Goal: Transaction & Acquisition: Download file/media

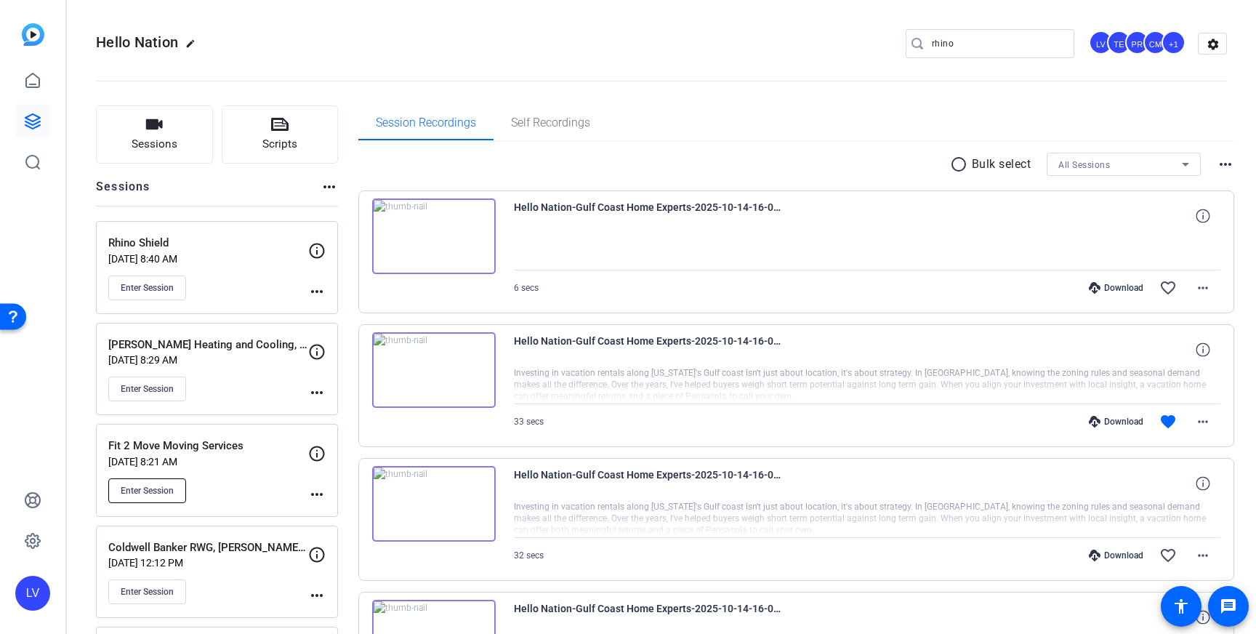
click at [131, 488] on span "Enter Session" at bounding box center [147, 491] width 53 height 12
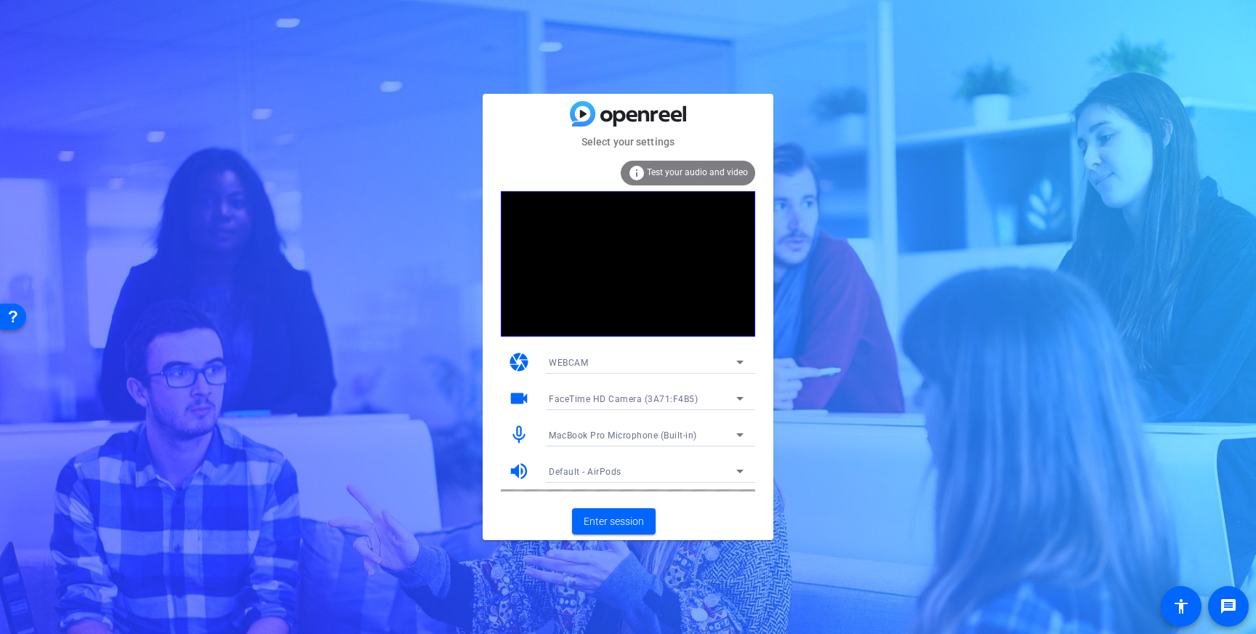
click at [723, 434] on div "MacBook Pro Microphone (Built-in)" at bounding box center [643, 435] width 188 height 18
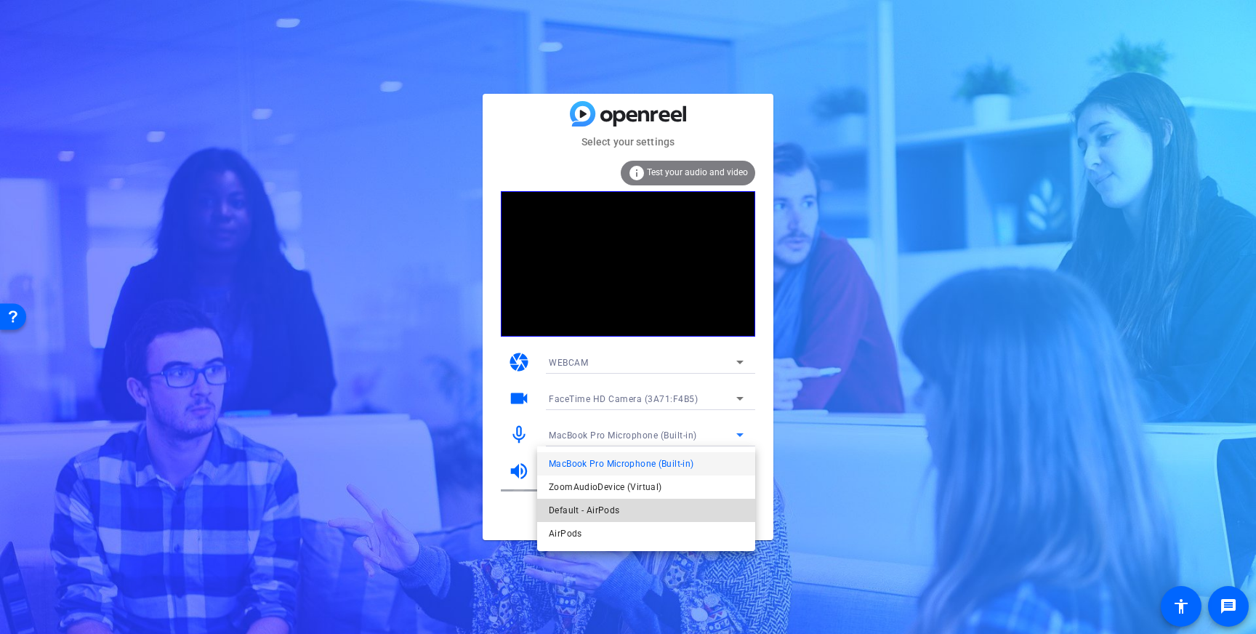
click at [617, 509] on span "Default - AirPods" at bounding box center [584, 509] width 70 height 17
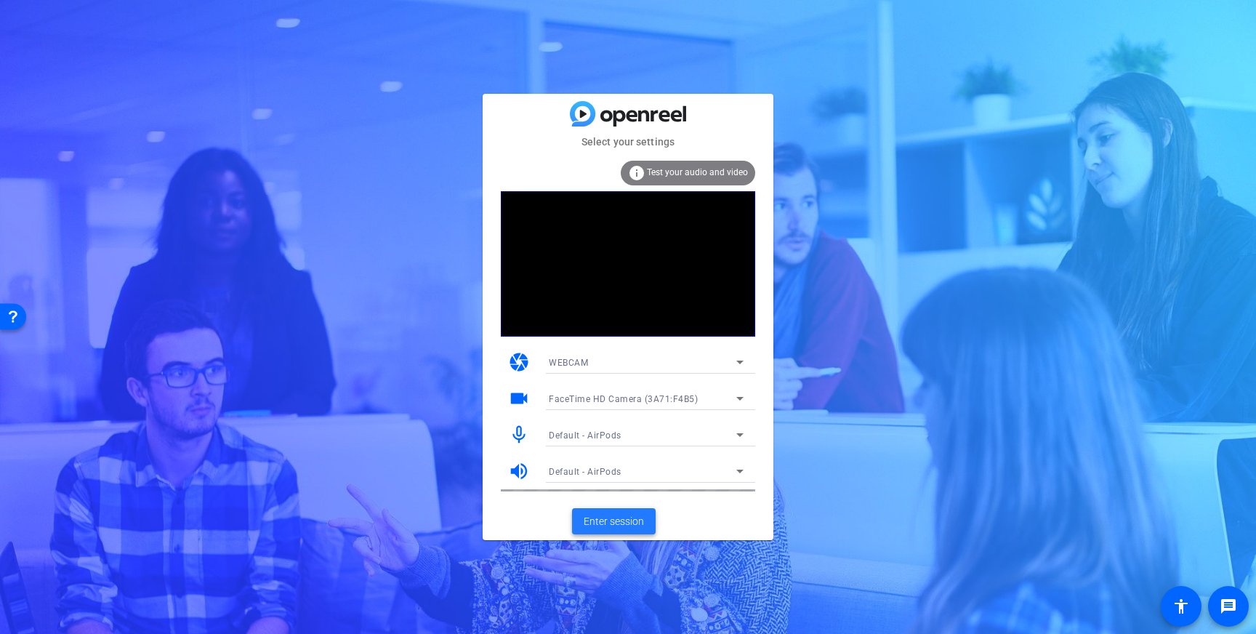
click at [609, 514] on span "Enter session" at bounding box center [614, 521] width 60 height 15
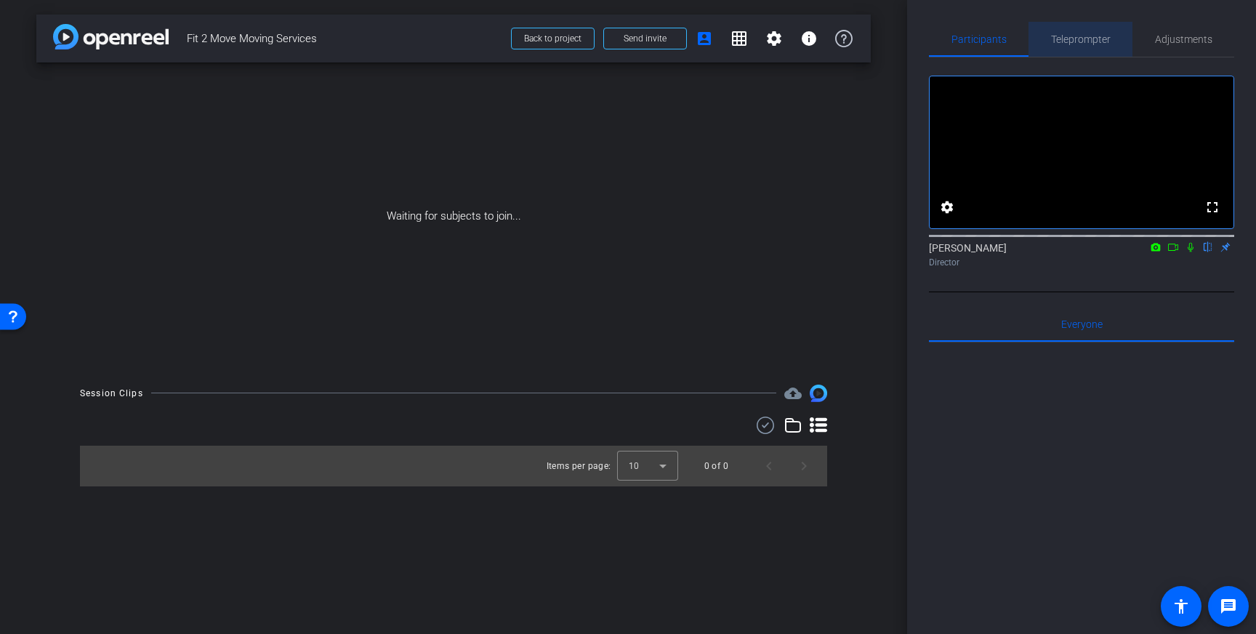
click at [1087, 39] on span "Teleprompter" at bounding box center [1081, 39] width 60 height 10
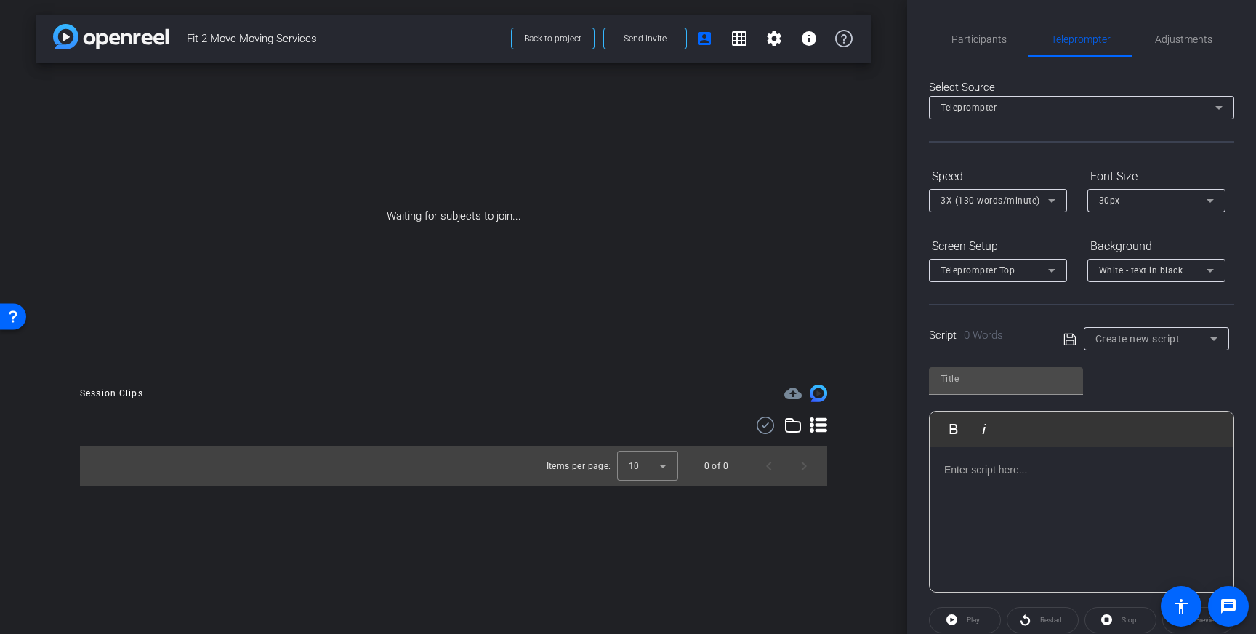
click at [1080, 470] on p at bounding box center [1081, 470] width 275 height 16
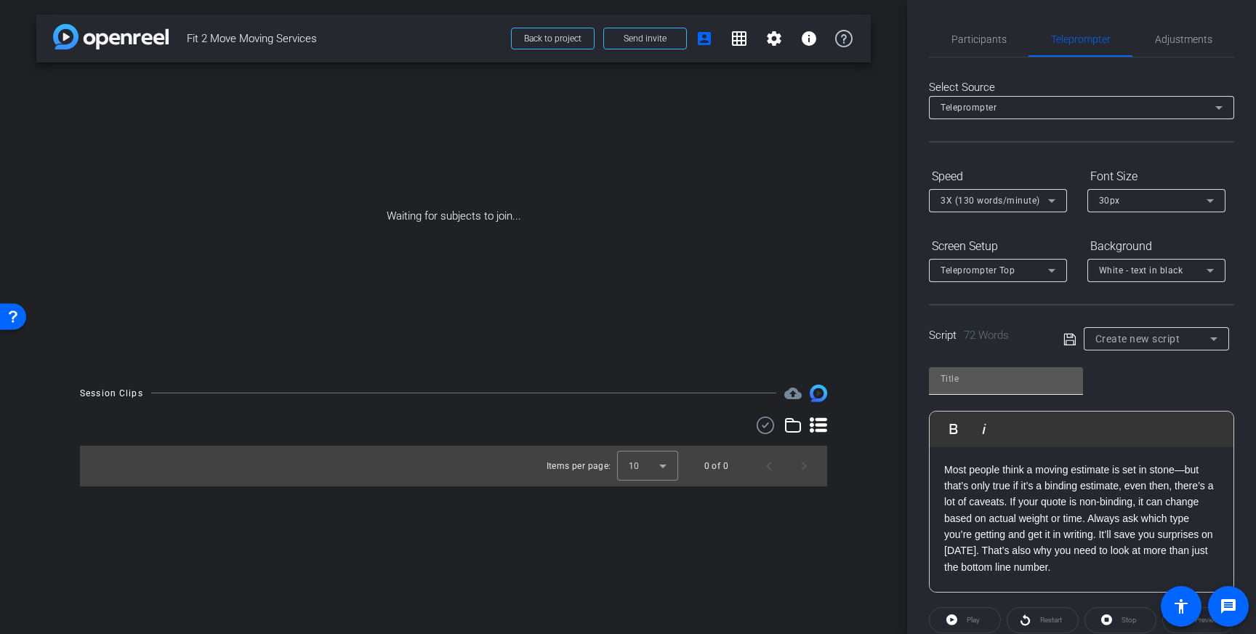
click at [1008, 378] on input "text" at bounding box center [1005, 378] width 131 height 17
type input "Fit 2 Move"
click at [1072, 335] on icon at bounding box center [1069, 339] width 12 height 12
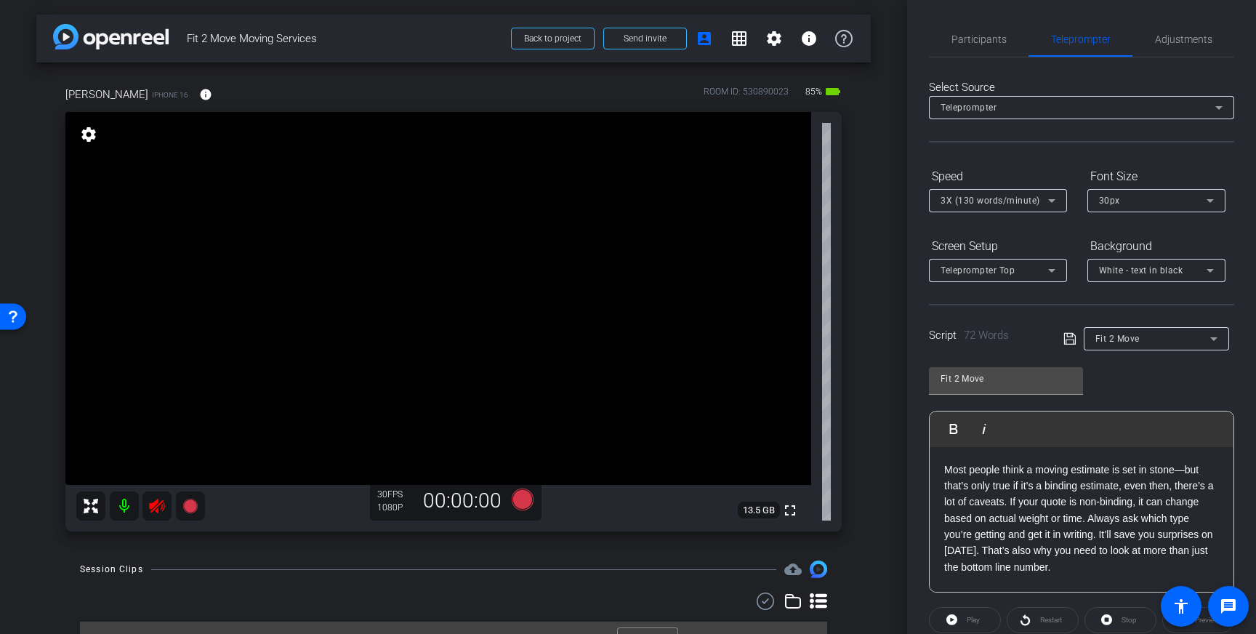
click at [159, 515] on mat-icon at bounding box center [156, 505] width 29 height 29
click at [1165, 44] on span "Adjustments" at bounding box center [1183, 39] width 57 height 10
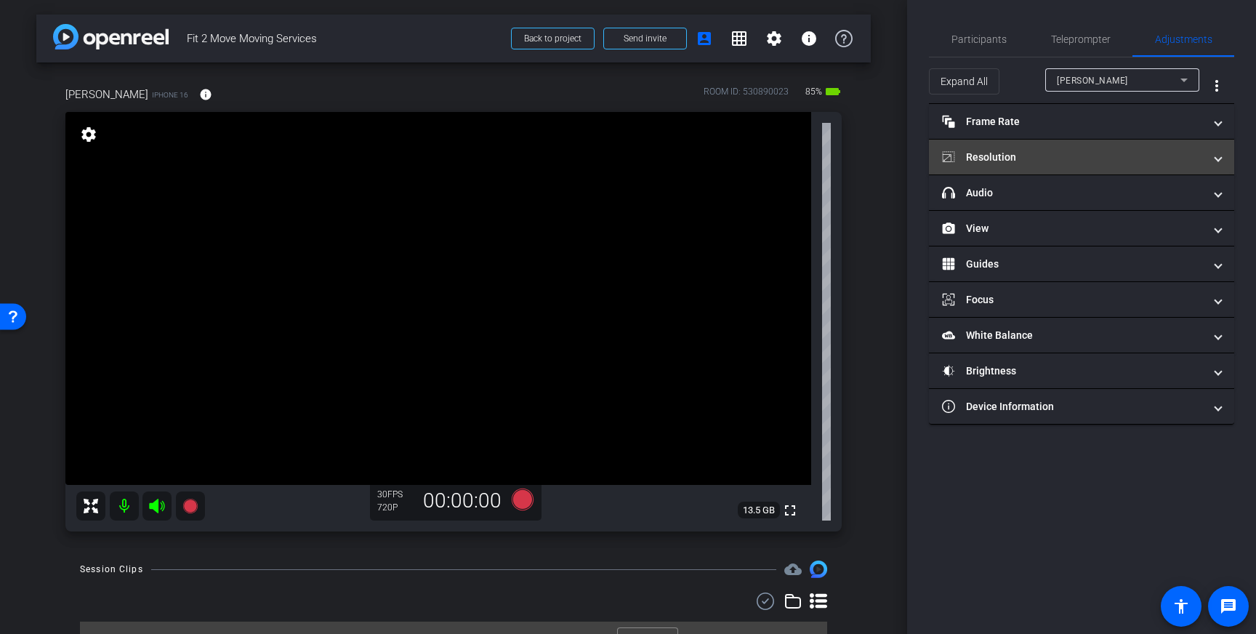
click at [1157, 158] on mat-panel-title "Resolution" at bounding box center [1073, 157] width 262 height 15
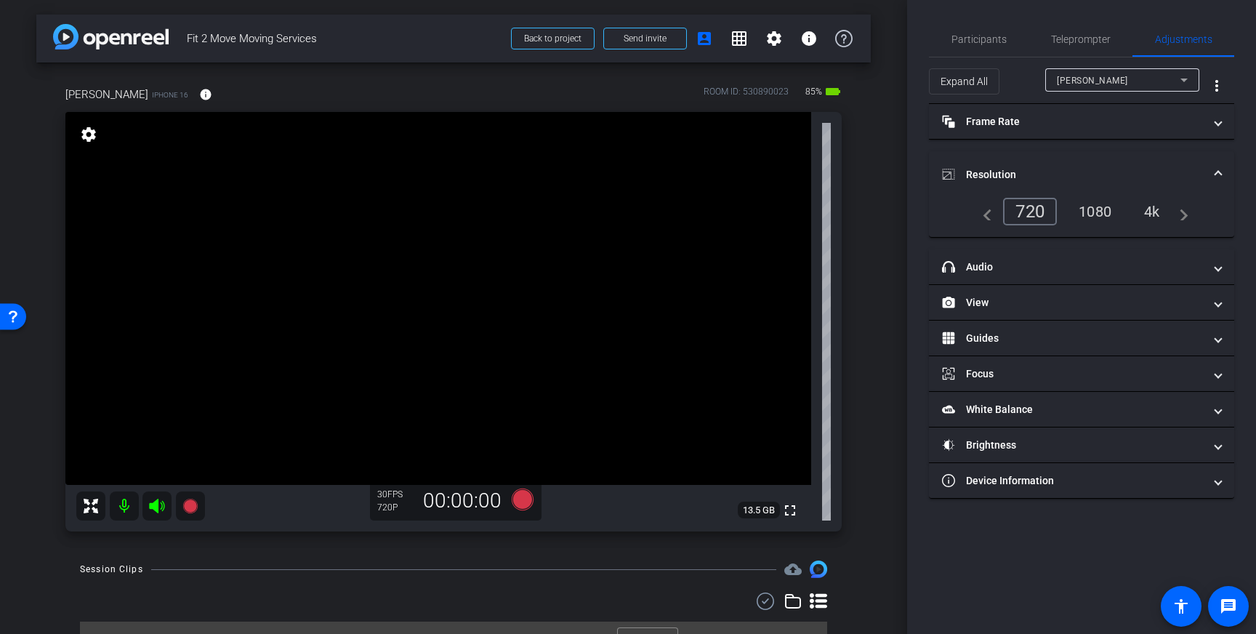
click at [1153, 206] on div "4k" at bounding box center [1152, 211] width 38 height 25
click at [517, 497] on icon at bounding box center [523, 499] width 22 height 22
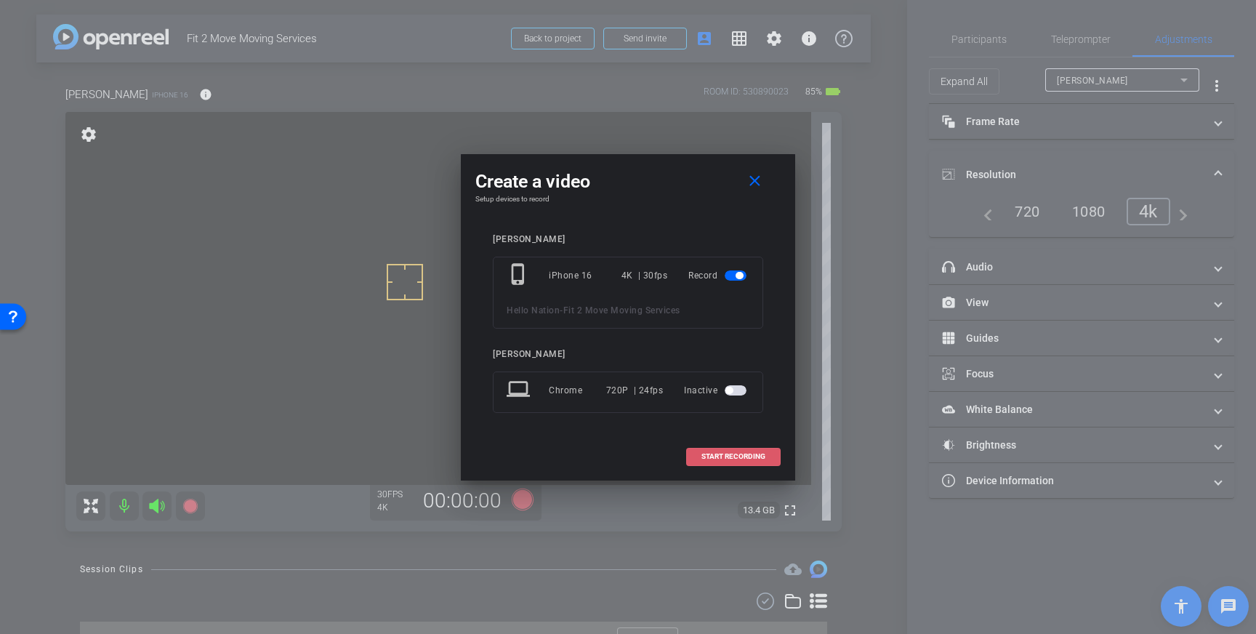
click at [718, 453] on span "START RECORDING" at bounding box center [733, 456] width 64 height 7
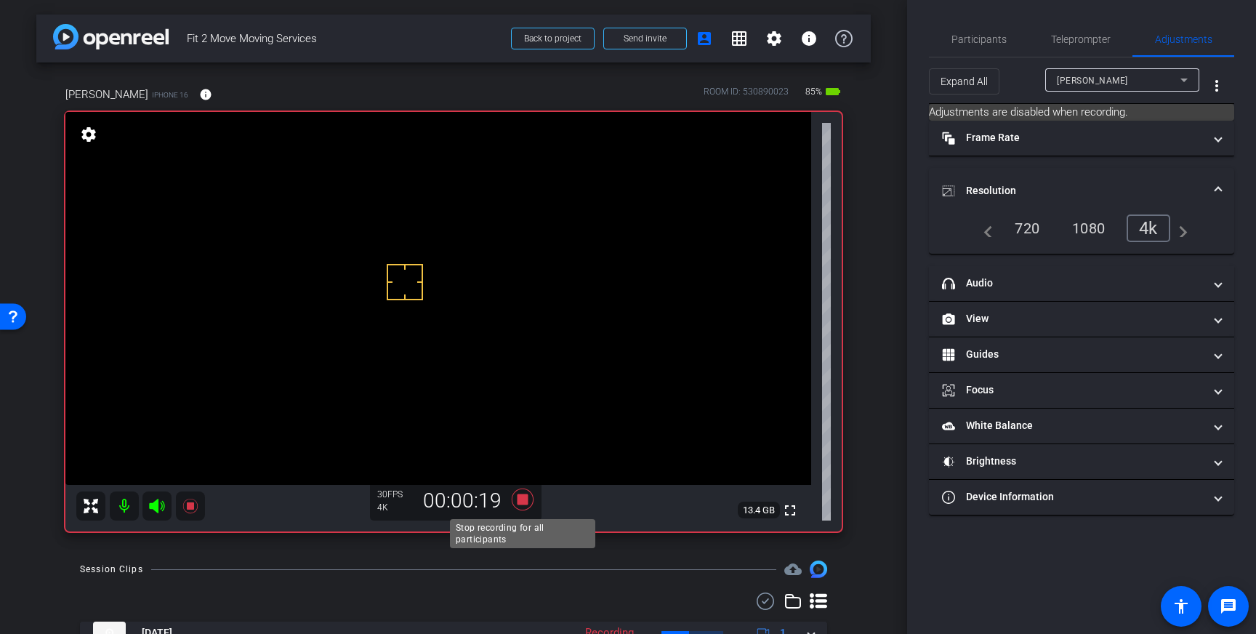
click at [526, 495] on icon at bounding box center [523, 499] width 22 height 22
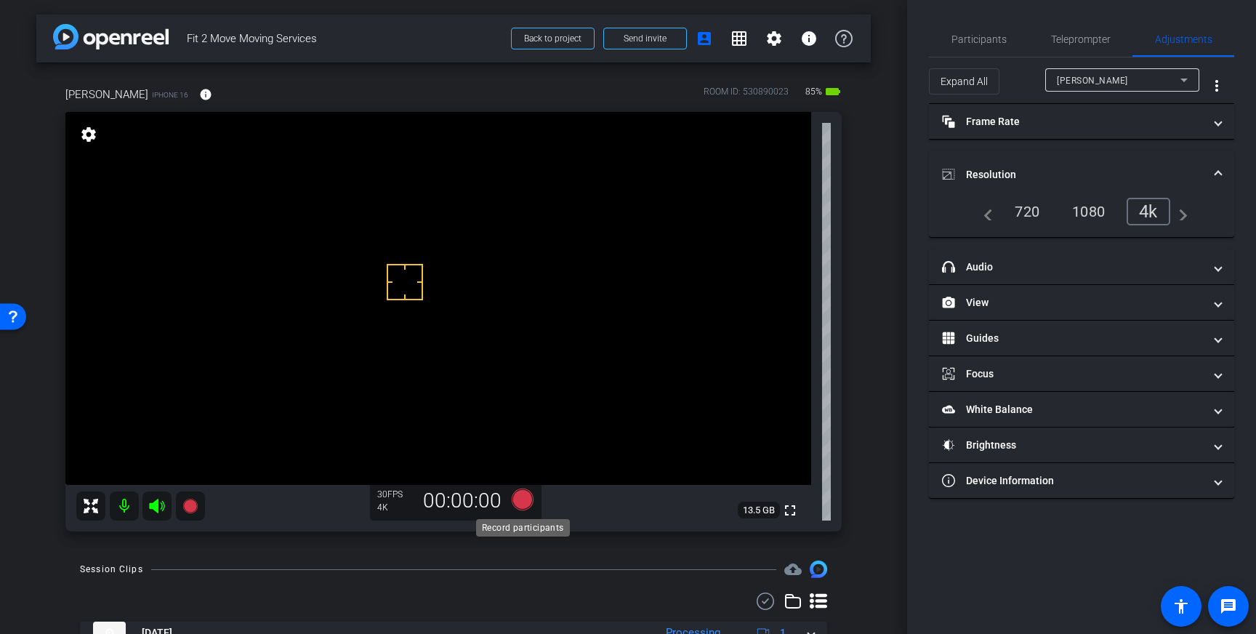
click at [527, 506] on icon at bounding box center [523, 499] width 22 height 22
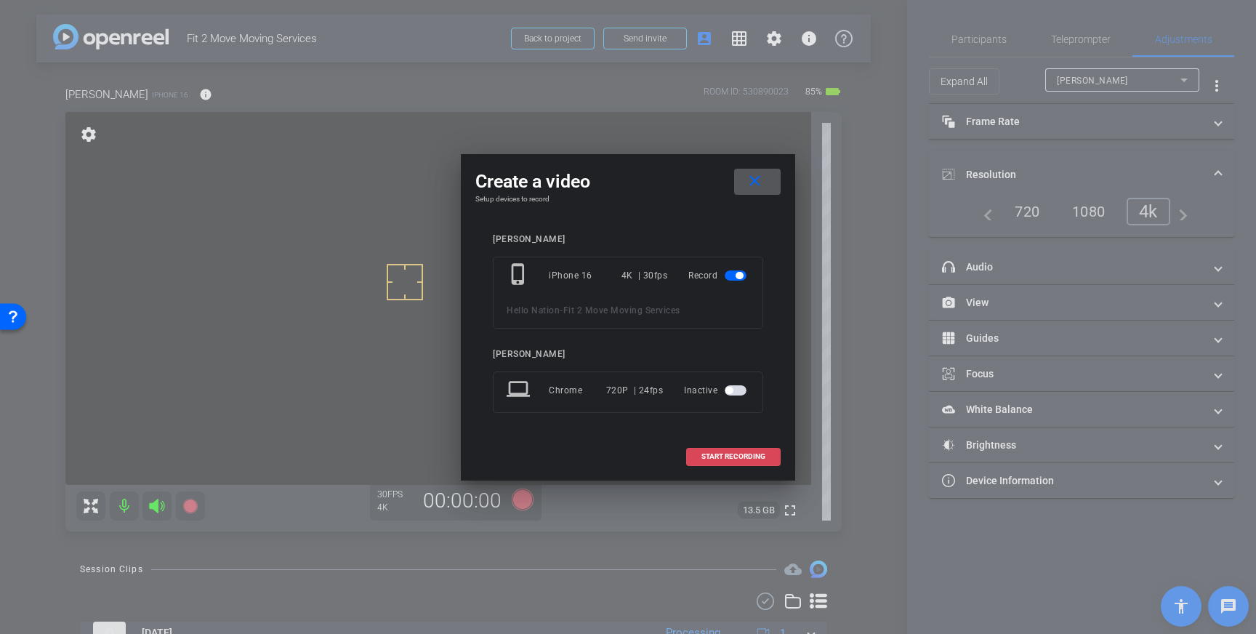
click at [733, 456] on span "START RECORDING" at bounding box center [733, 456] width 64 height 7
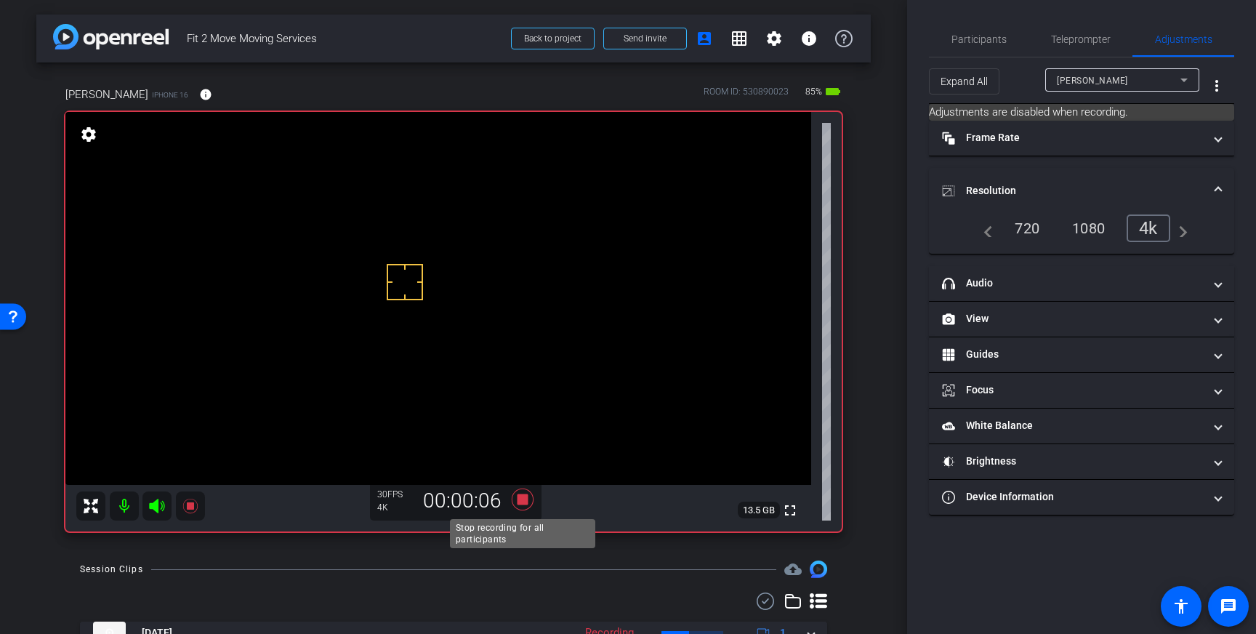
click at [523, 497] on icon at bounding box center [523, 499] width 22 height 22
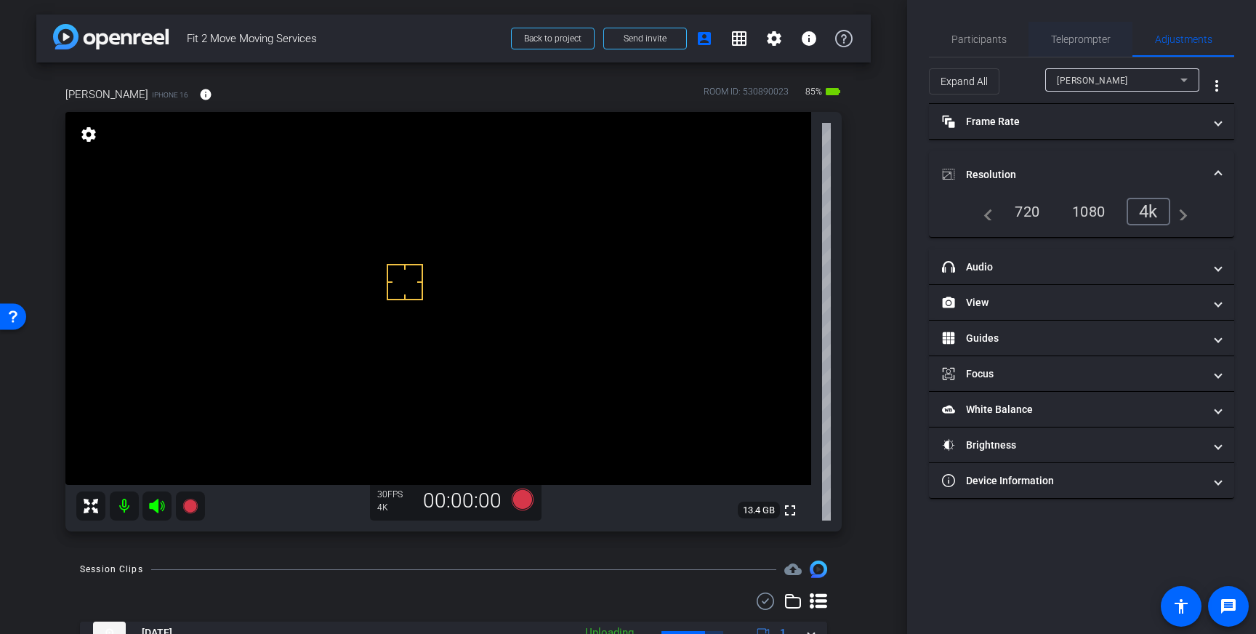
click at [1063, 31] on span "Teleprompter" at bounding box center [1081, 39] width 60 height 35
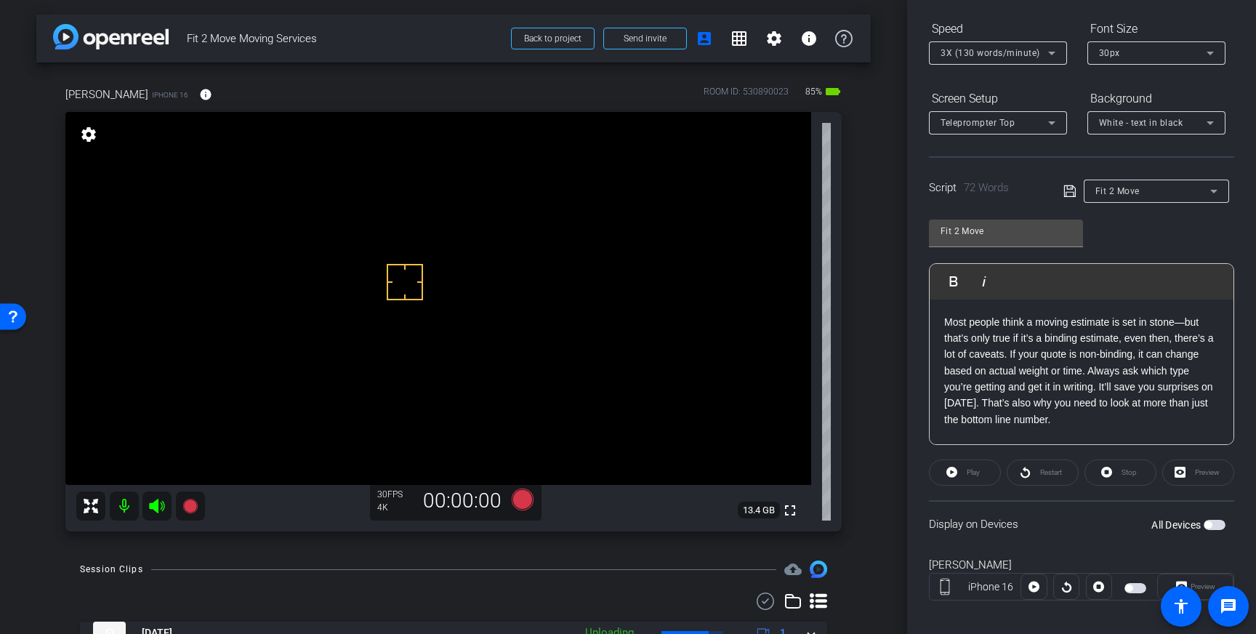
scroll to position [161, 0]
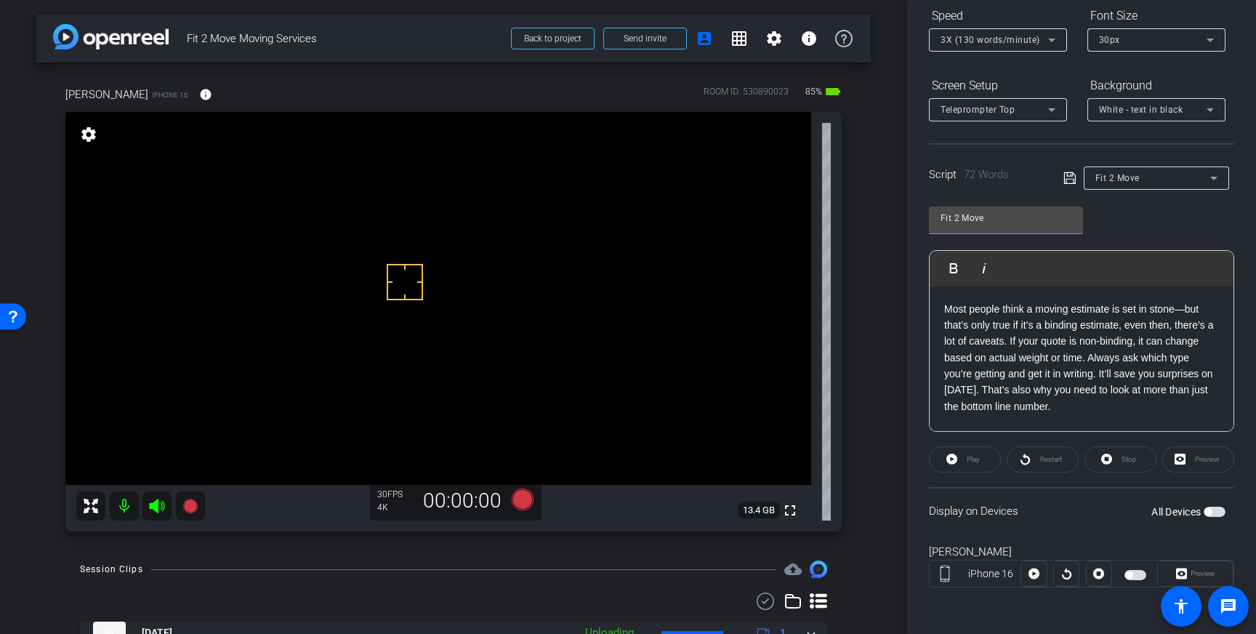
click at [1220, 506] on div "All Devices" at bounding box center [1188, 511] width 74 height 15
click at [1216, 511] on span "button" at bounding box center [1215, 512] width 22 height 10
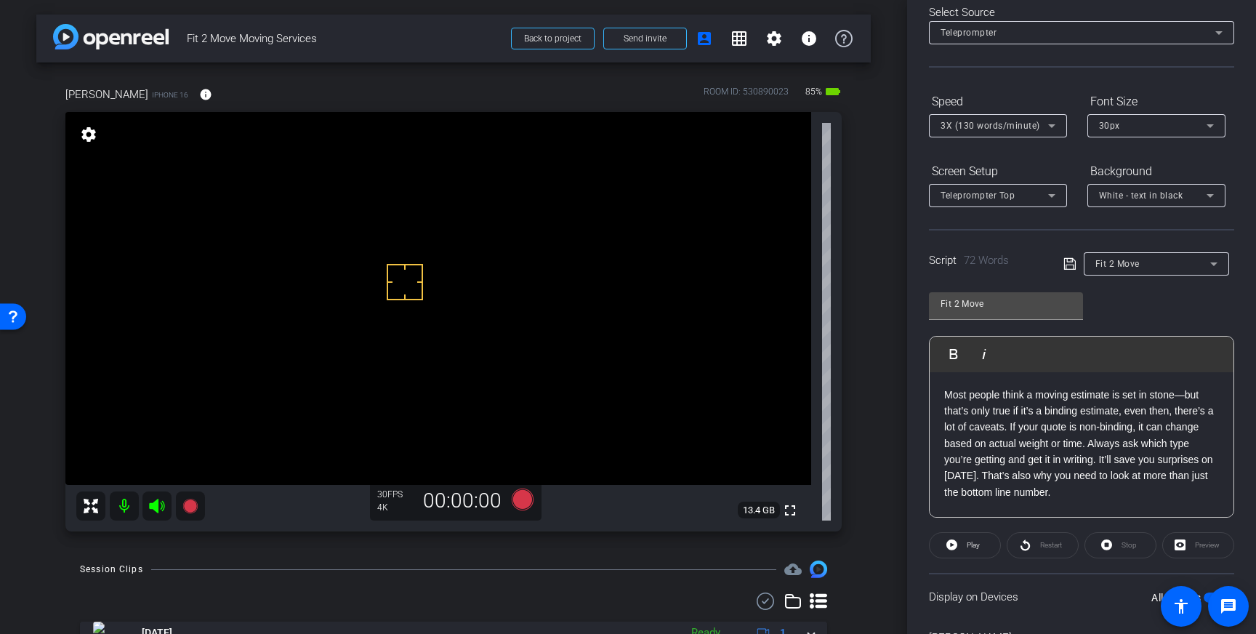
scroll to position [0, 0]
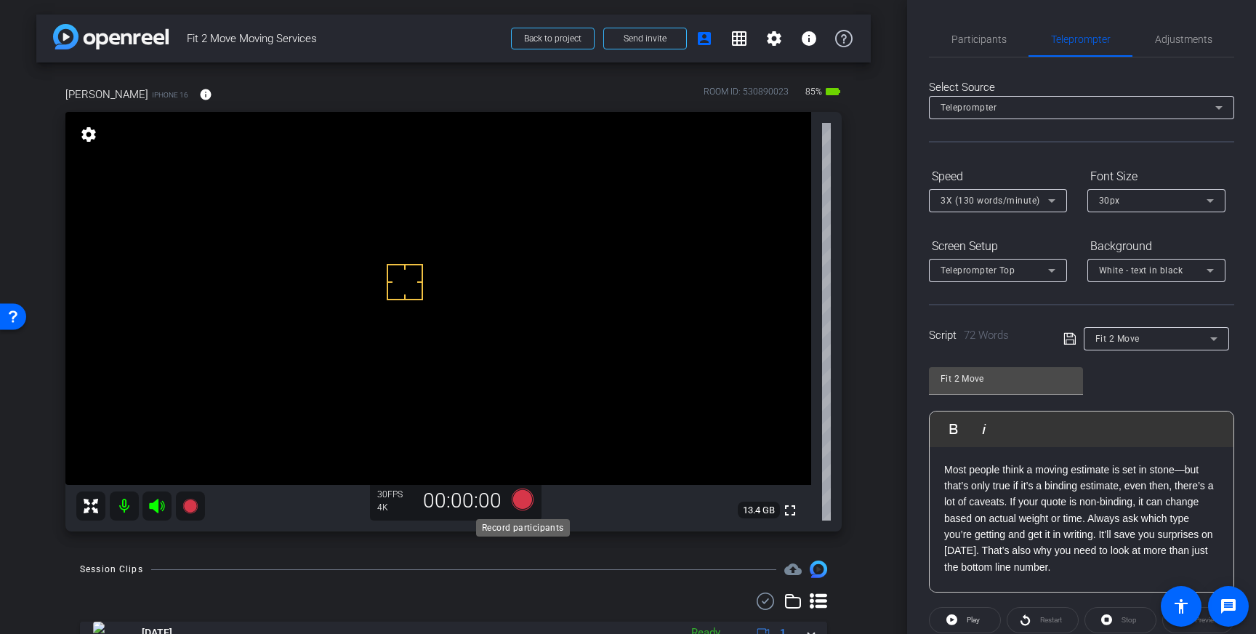
click at [523, 499] on icon at bounding box center [523, 499] width 22 height 22
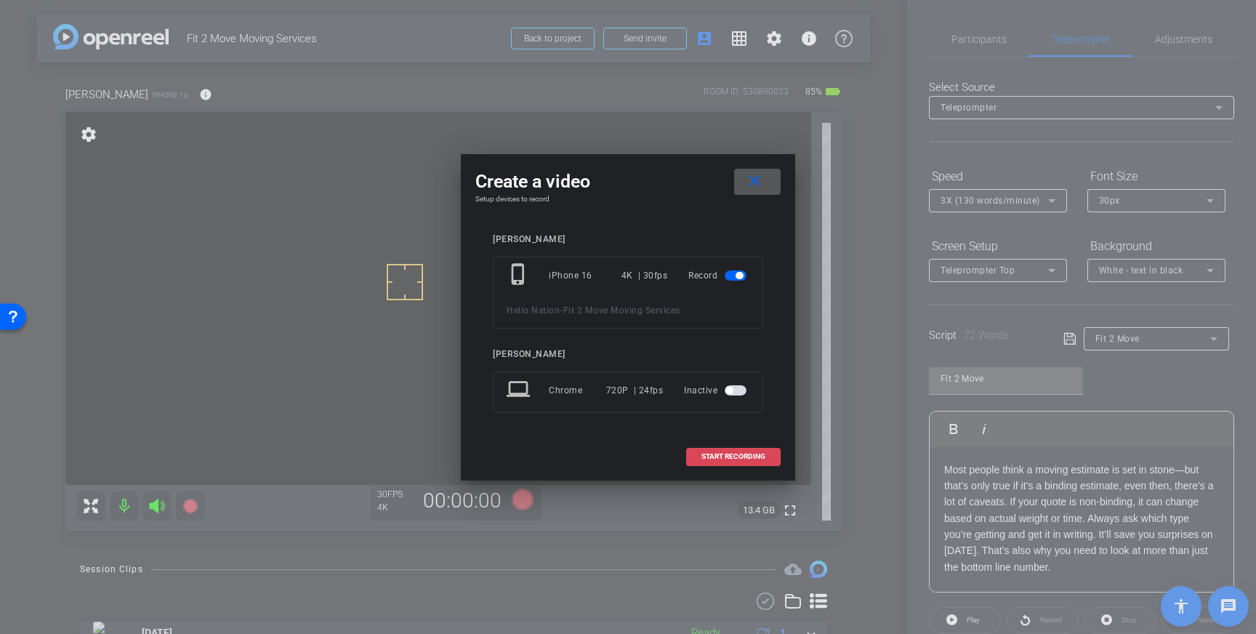
click at [722, 448] on span at bounding box center [733, 456] width 93 height 35
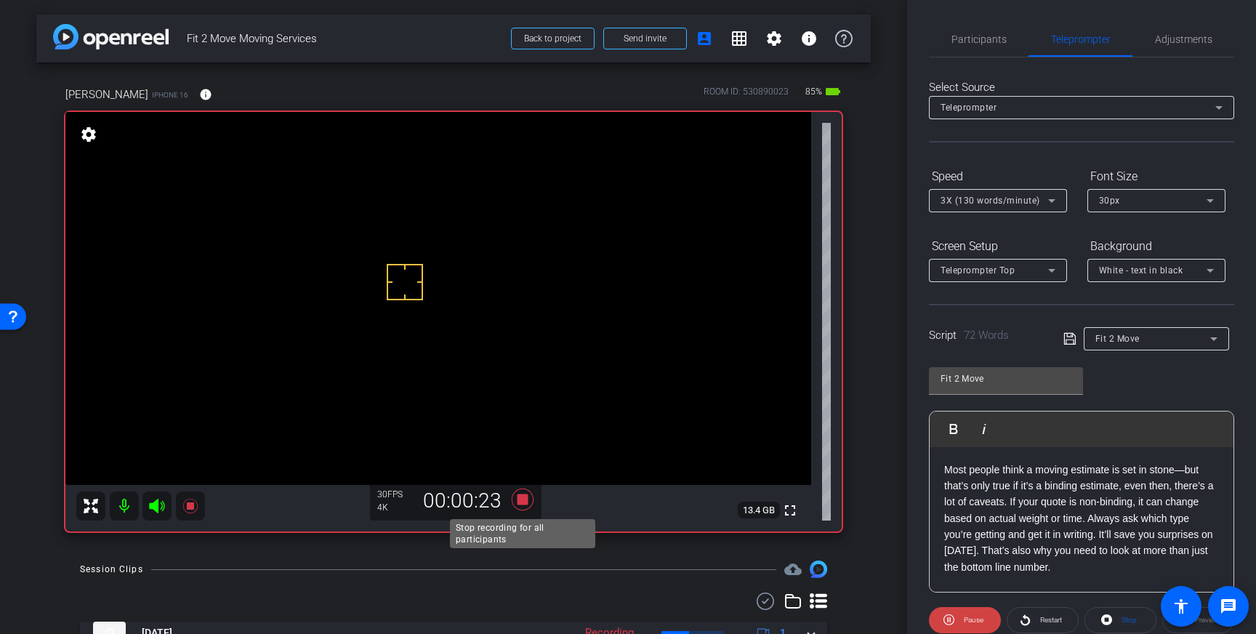
click at [520, 503] on icon at bounding box center [523, 499] width 22 height 22
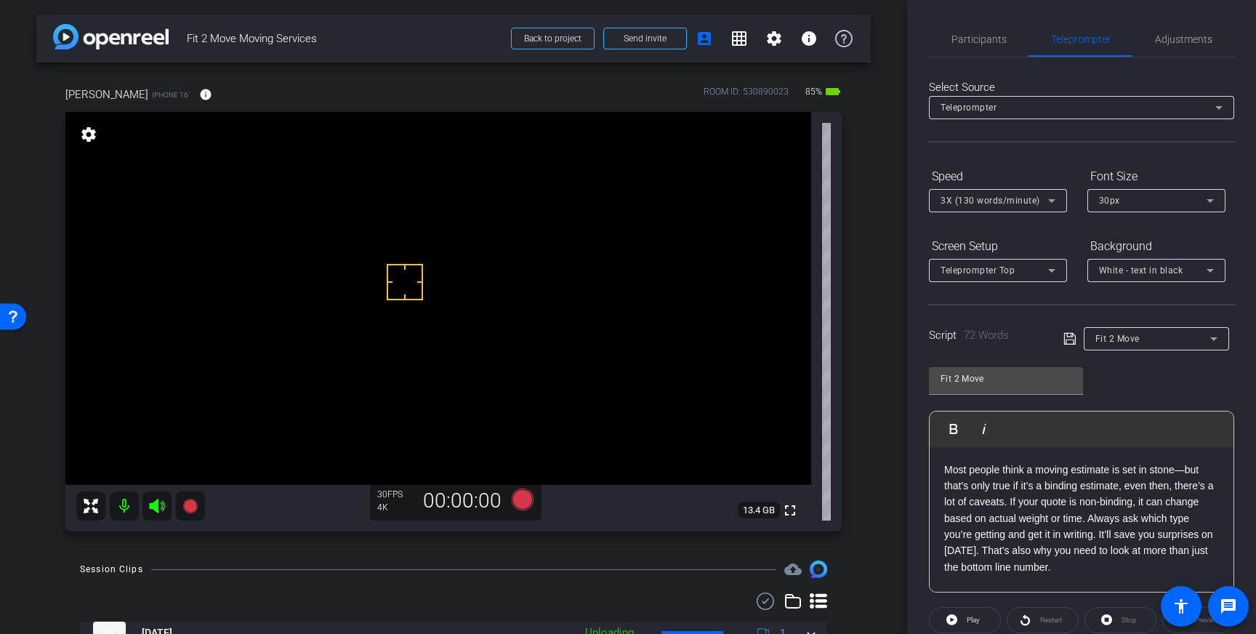
click at [1044, 209] on div "3X (130 words/minute)" at bounding box center [997, 200] width 115 height 23
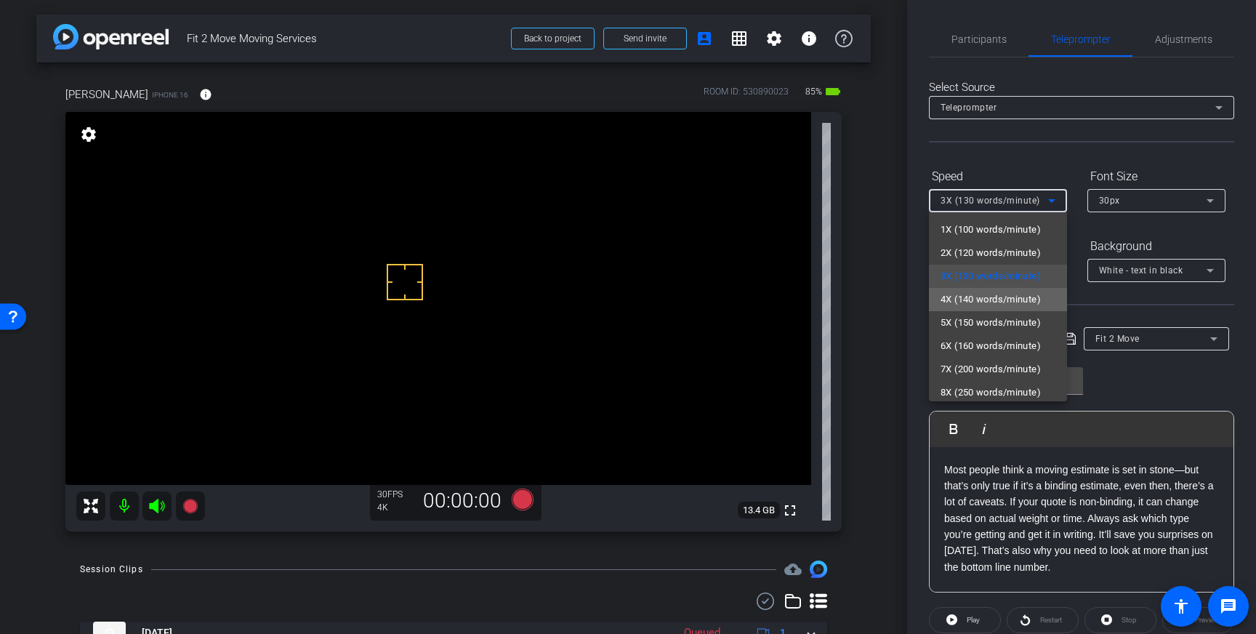
click at [986, 296] on span "4X (140 words/minute)" at bounding box center [990, 299] width 100 height 17
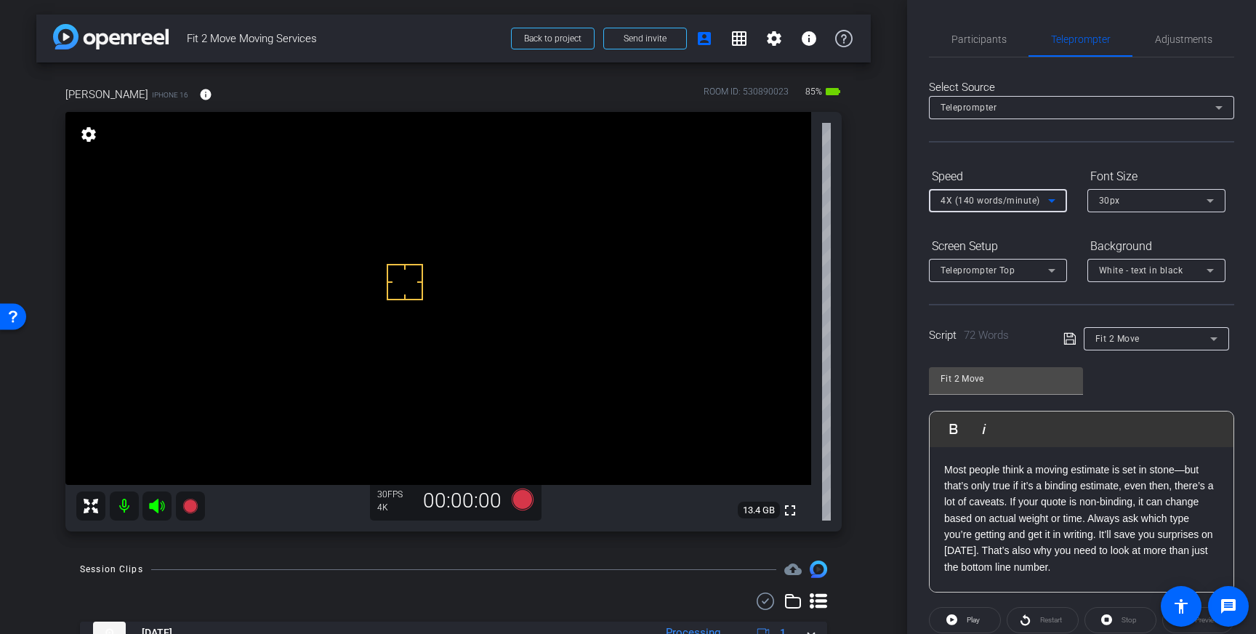
click at [1066, 339] on icon at bounding box center [1069, 338] width 13 height 17
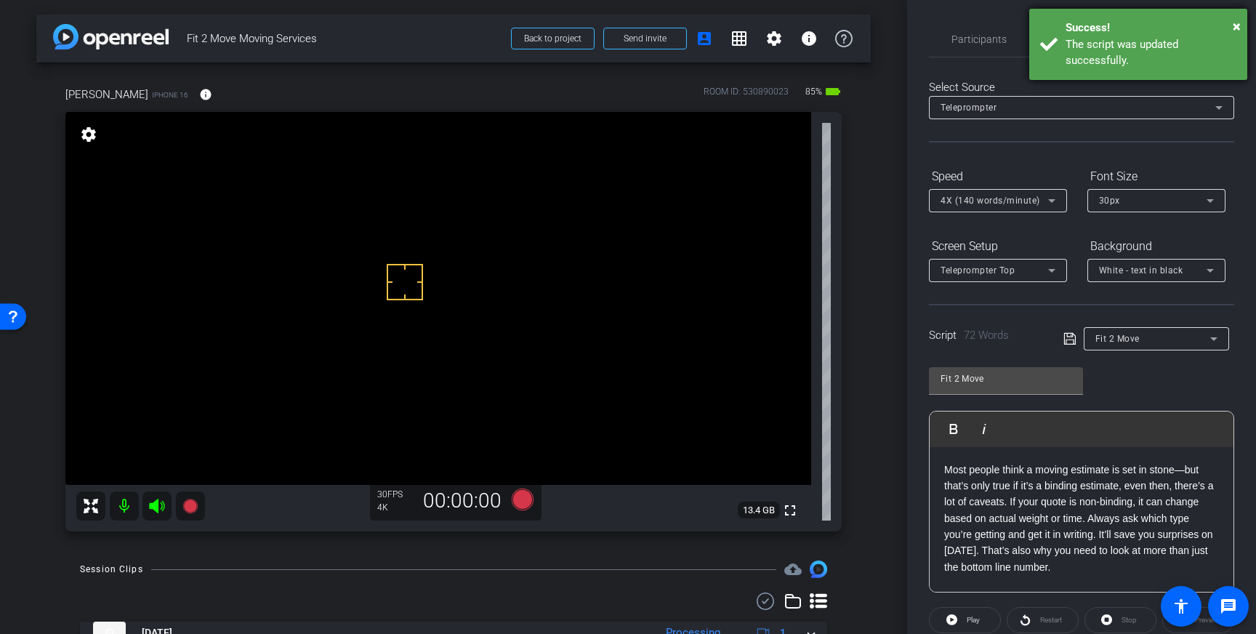
click at [1153, 44] on div "The script was updated successfully." at bounding box center [1150, 52] width 171 height 33
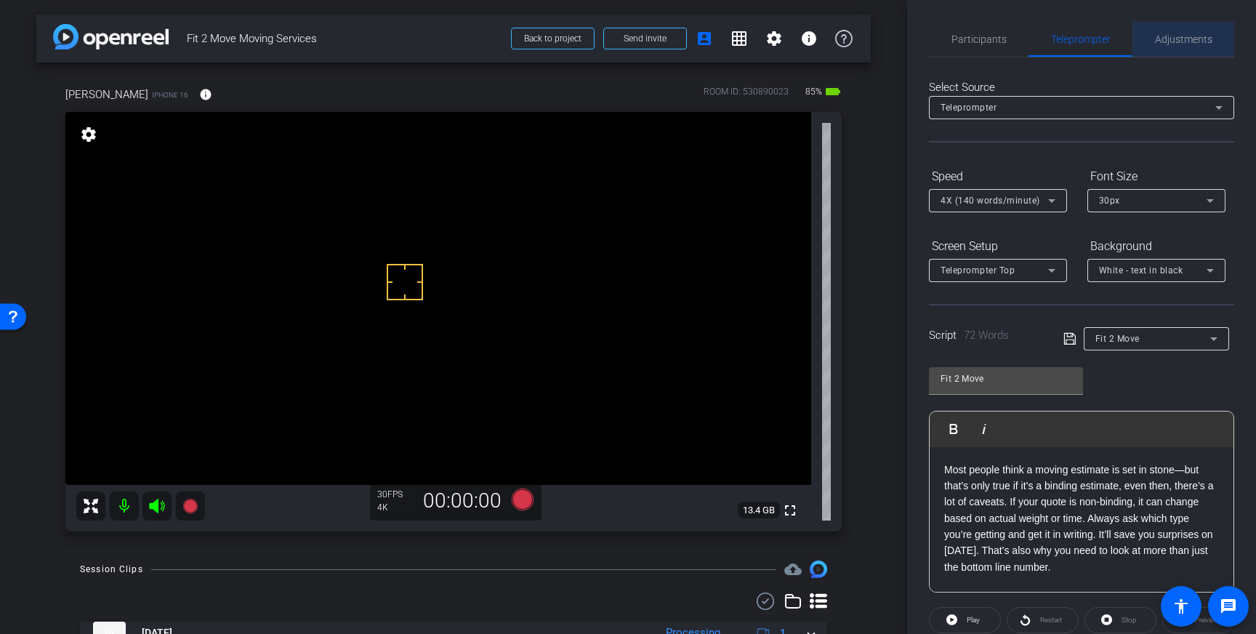
click at [1188, 44] on span "Adjustments" at bounding box center [1183, 39] width 57 height 10
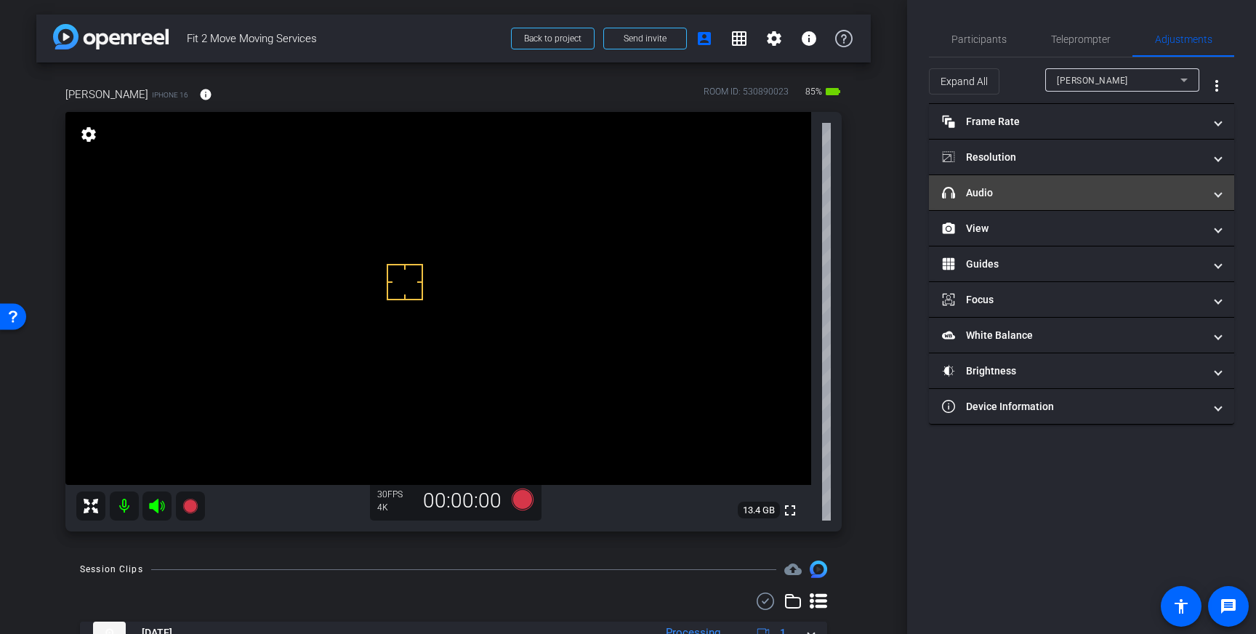
click at [1182, 188] on mat-panel-title "headphone icon Audio" at bounding box center [1073, 192] width 262 height 15
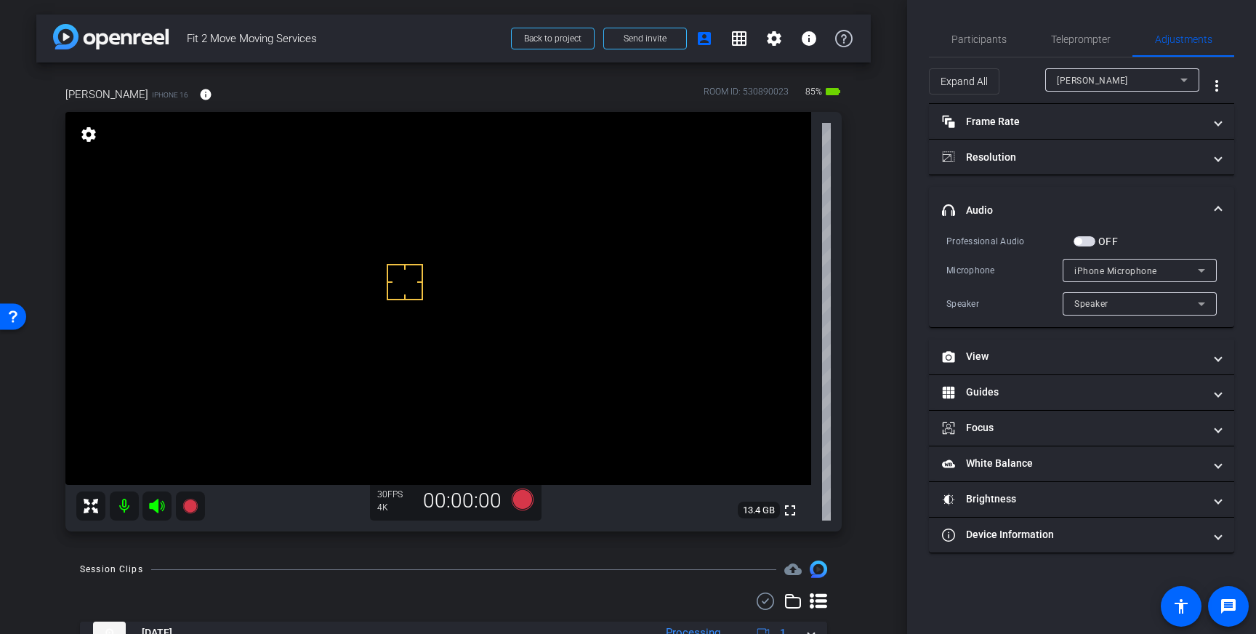
click at [1085, 240] on span "button" at bounding box center [1084, 241] width 22 height 10
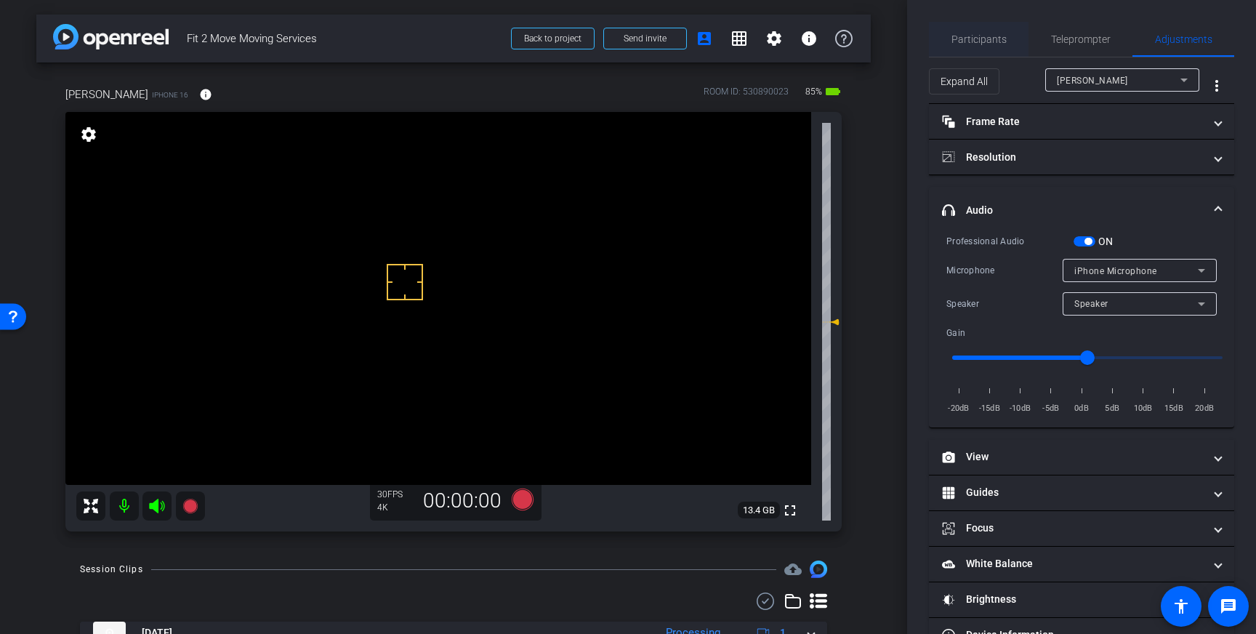
click at [997, 44] on span "Participants" at bounding box center [978, 39] width 55 height 10
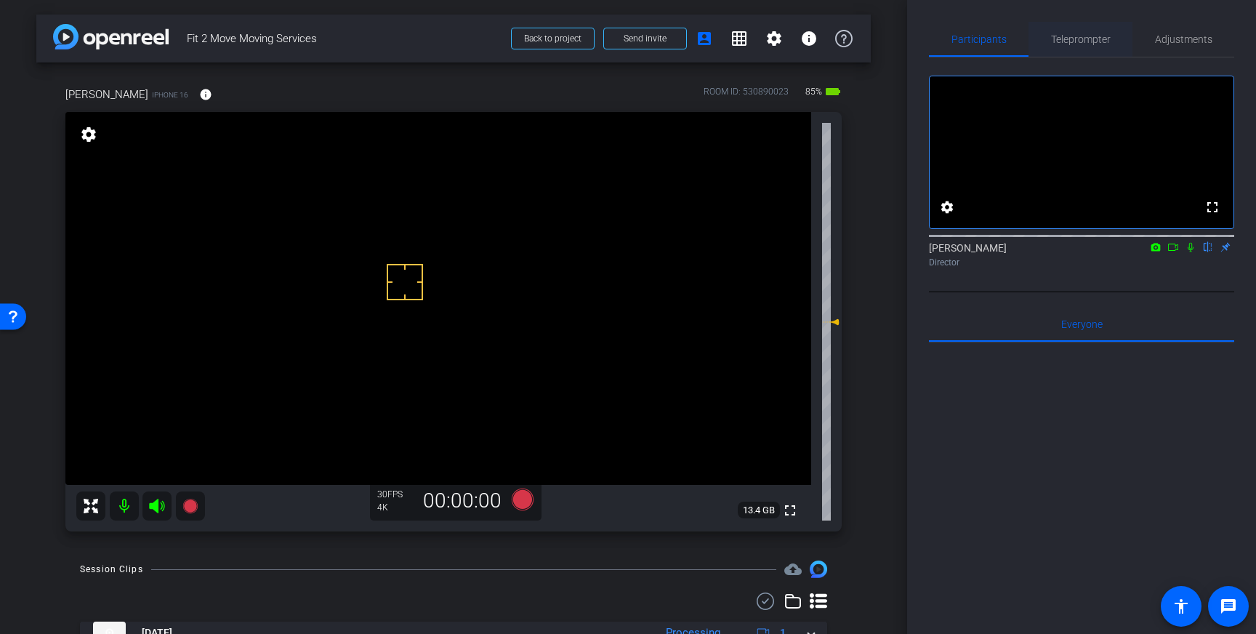
click at [1067, 52] on span "Teleprompter" at bounding box center [1081, 39] width 60 height 35
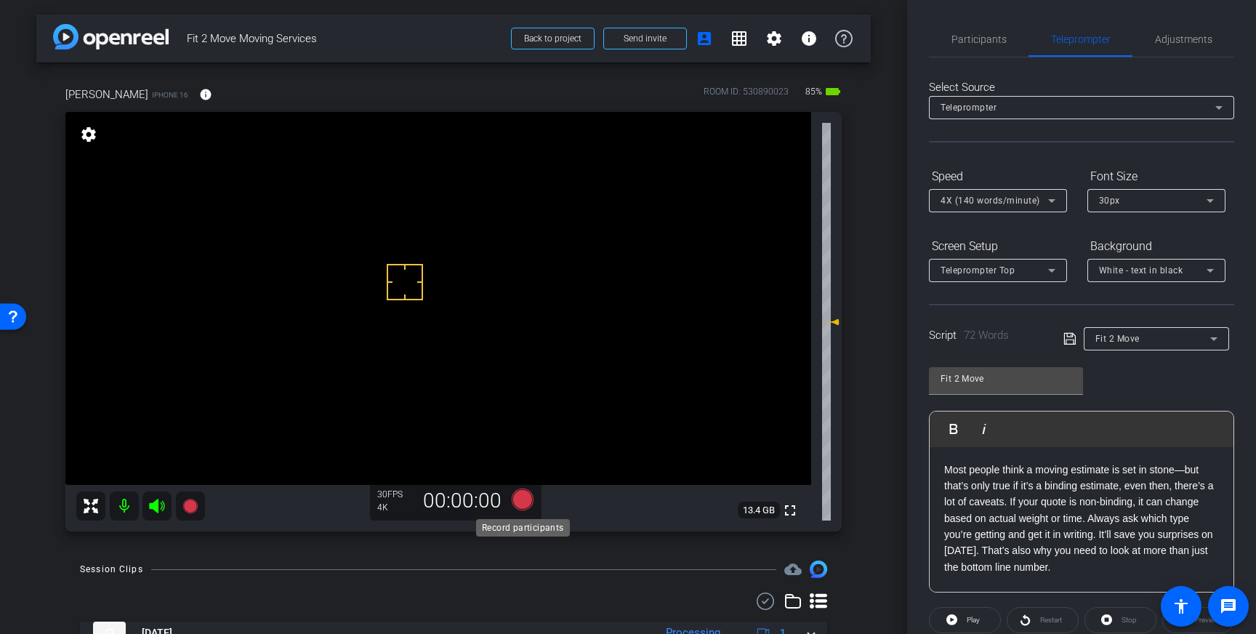
click at [519, 504] on icon at bounding box center [523, 499] width 22 height 22
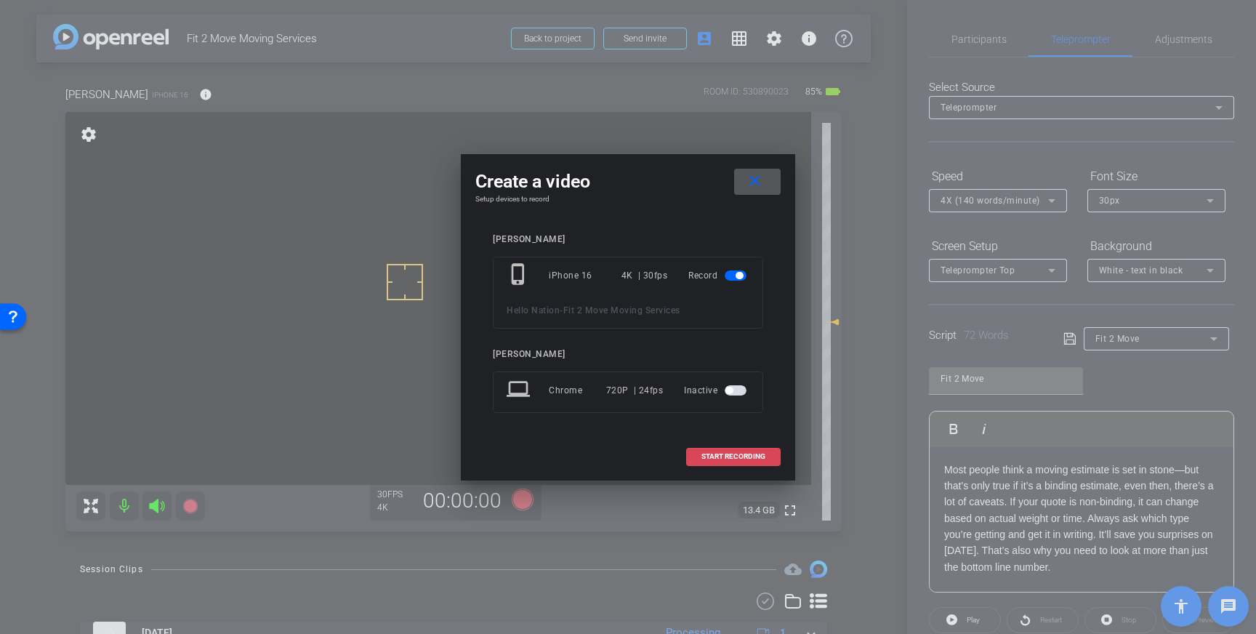
click at [725, 453] on span "START RECORDING" at bounding box center [733, 456] width 64 height 7
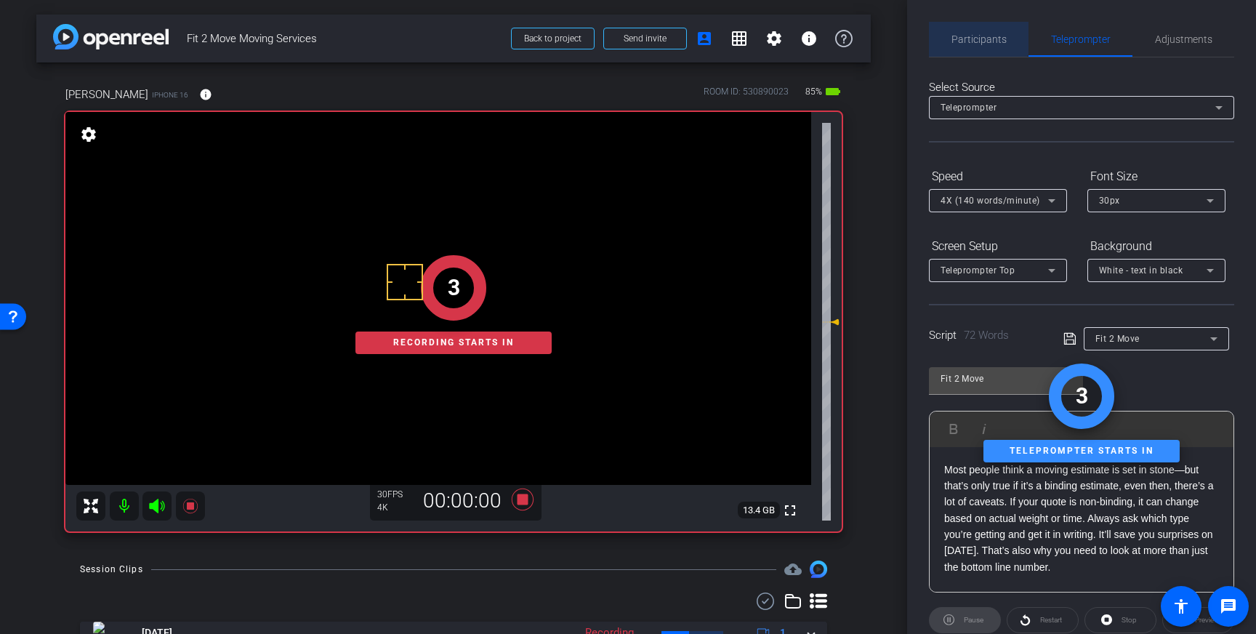
click at [975, 36] on span "Participants" at bounding box center [978, 39] width 55 height 10
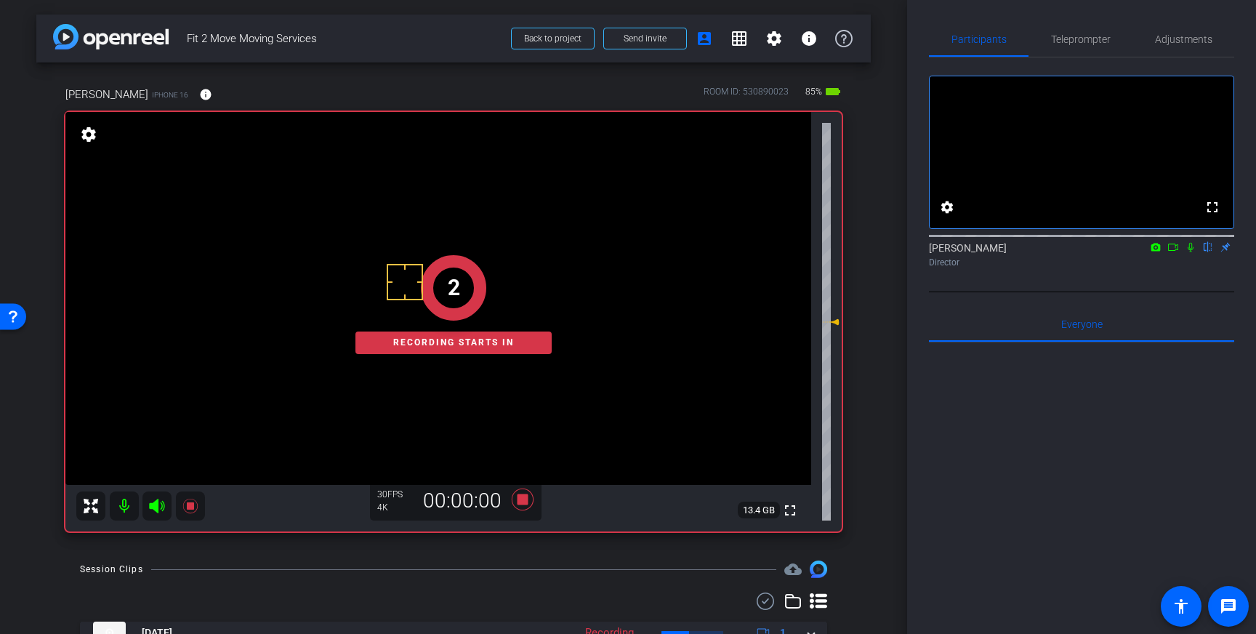
click at [1193, 252] on icon at bounding box center [1191, 247] width 6 height 9
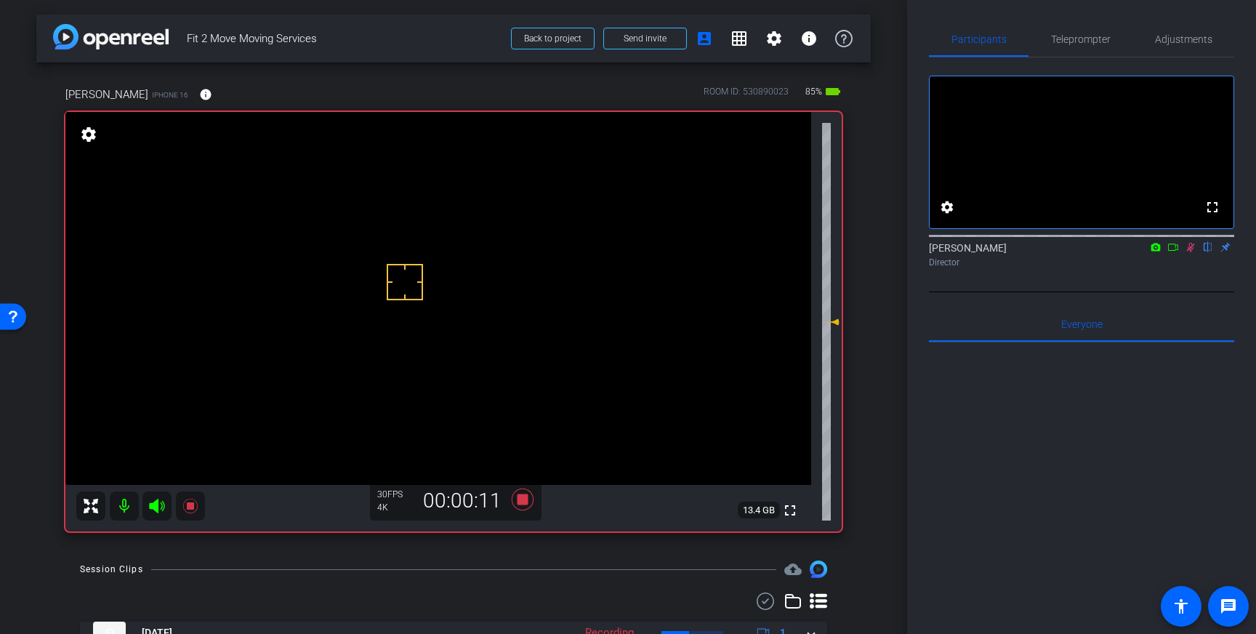
click at [1193, 252] on icon at bounding box center [1191, 247] width 8 height 9
click at [522, 498] on icon at bounding box center [523, 499] width 22 height 22
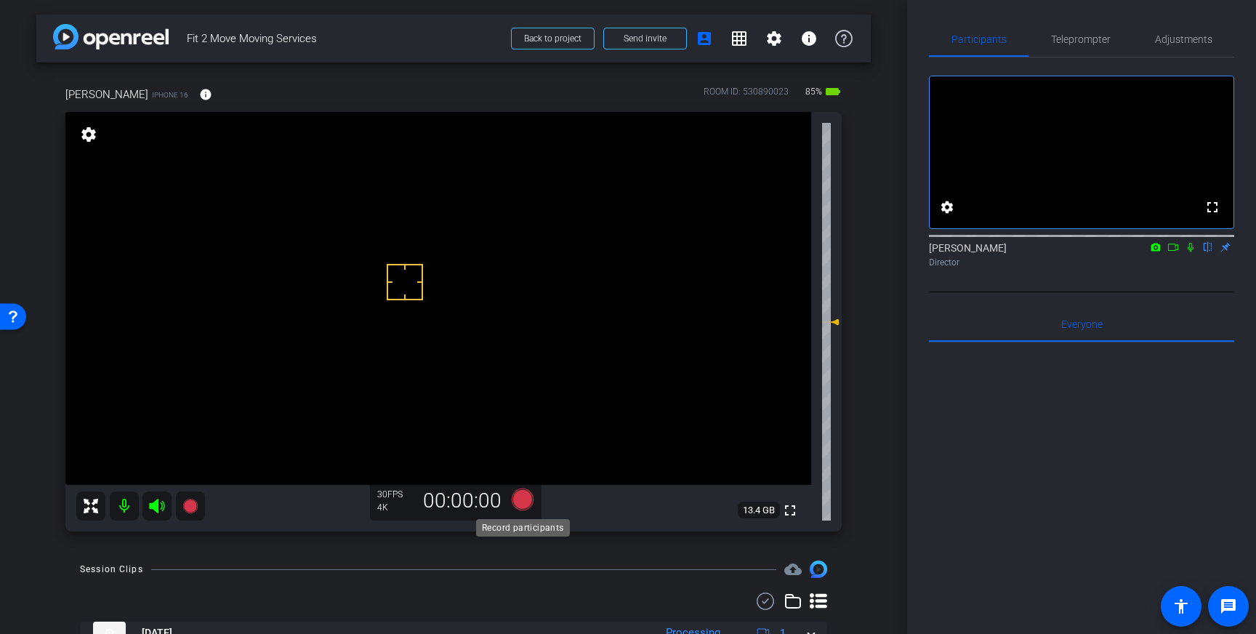
click at [525, 504] on icon at bounding box center [523, 499] width 22 height 22
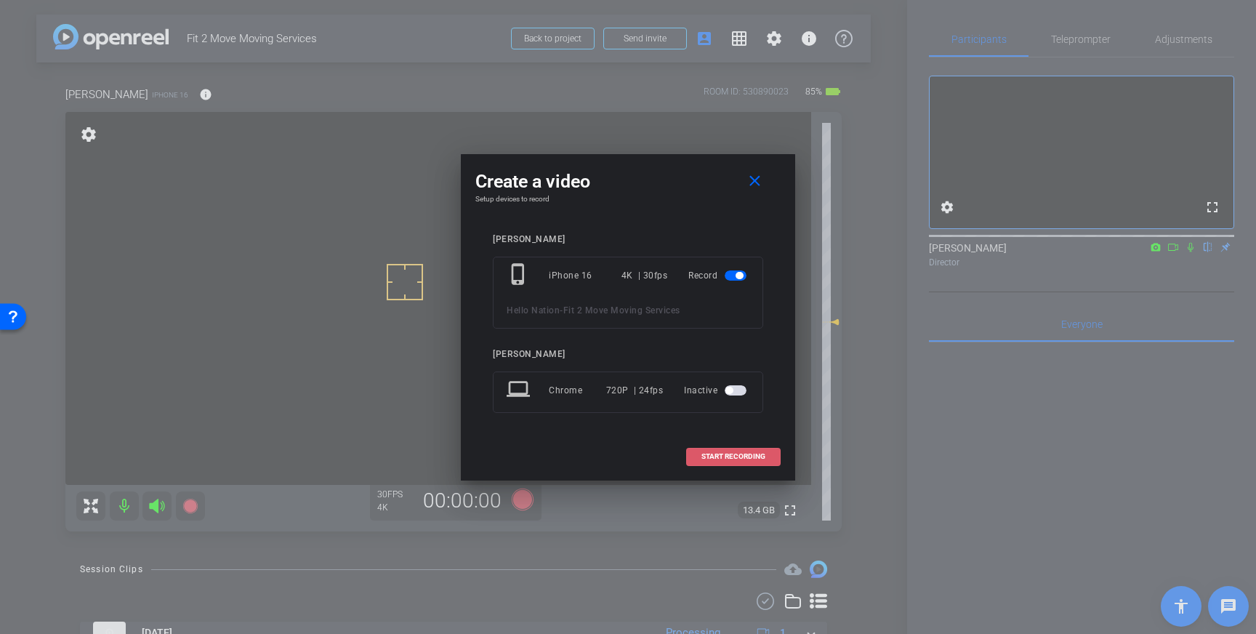
click at [737, 453] on span "START RECORDING" at bounding box center [733, 456] width 64 height 7
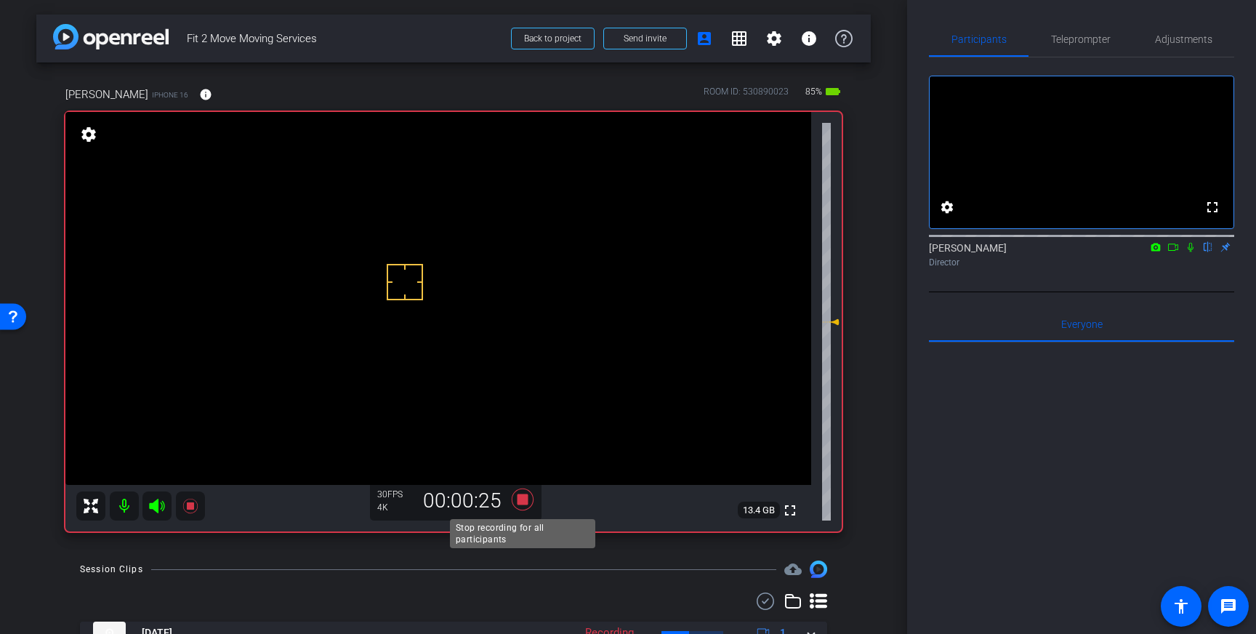
click at [524, 506] on icon at bounding box center [522, 499] width 35 height 26
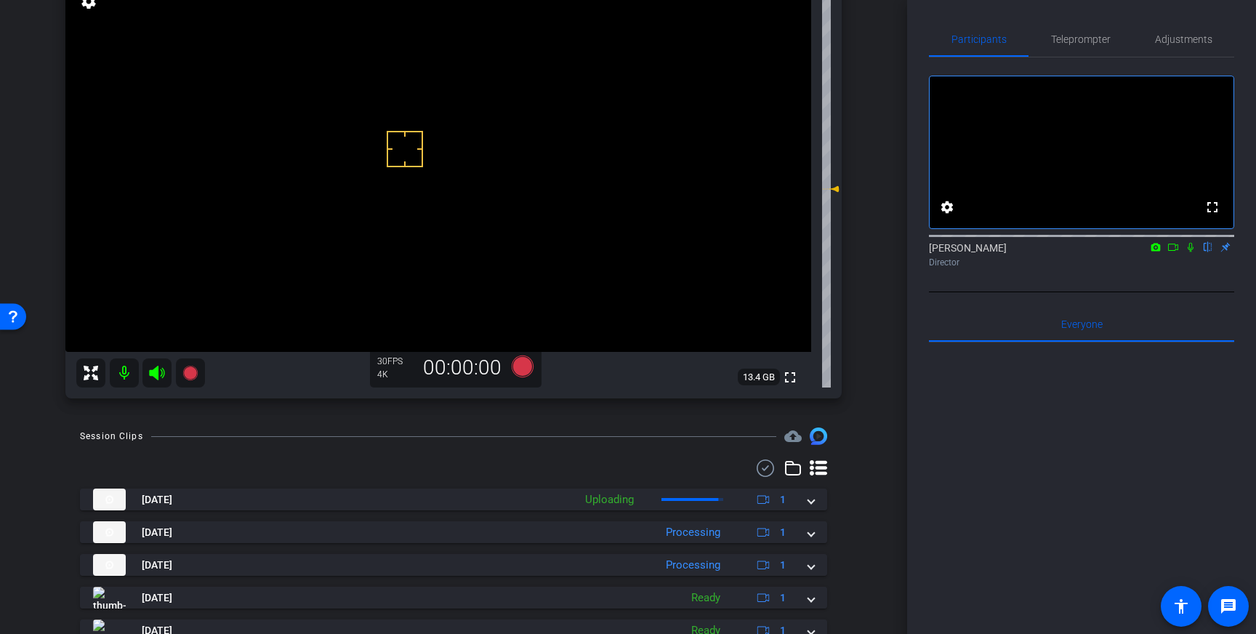
scroll to position [145, 0]
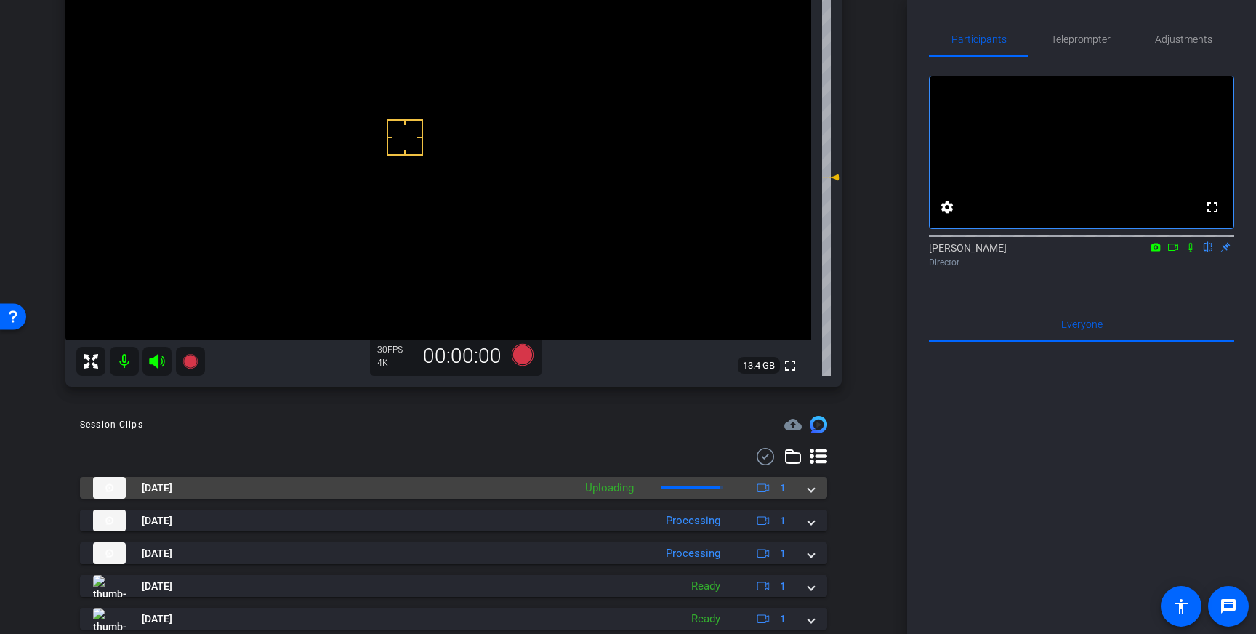
click at [810, 487] on span at bounding box center [811, 487] width 6 height 15
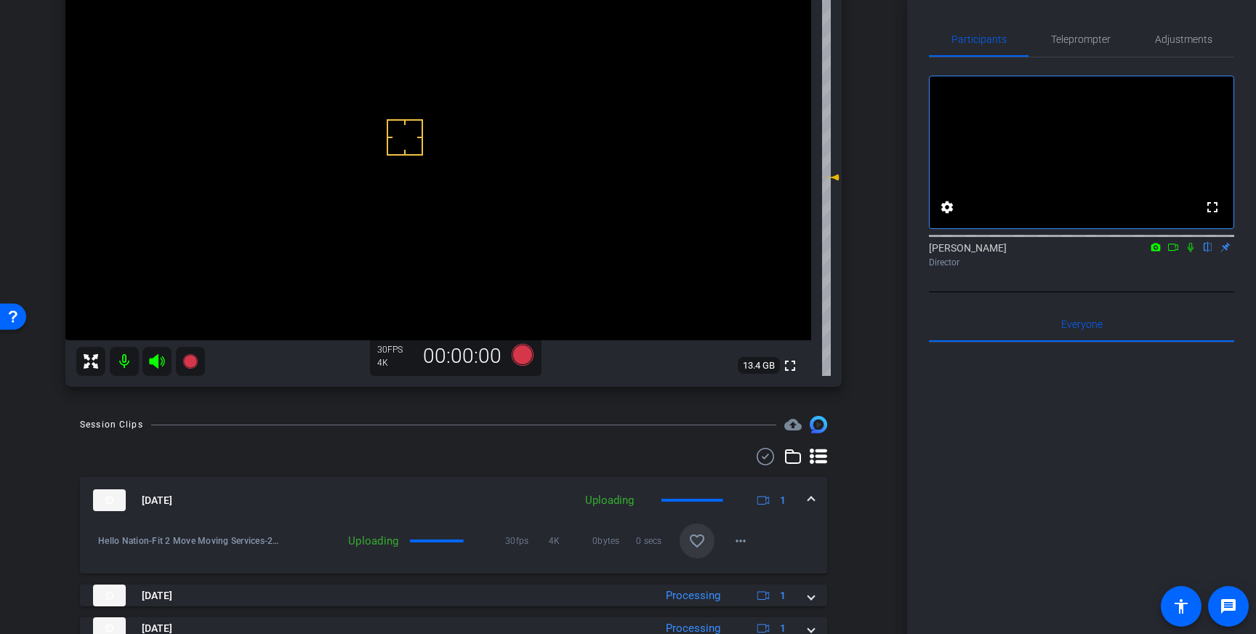
click at [712, 540] on span at bounding box center [697, 540] width 35 height 35
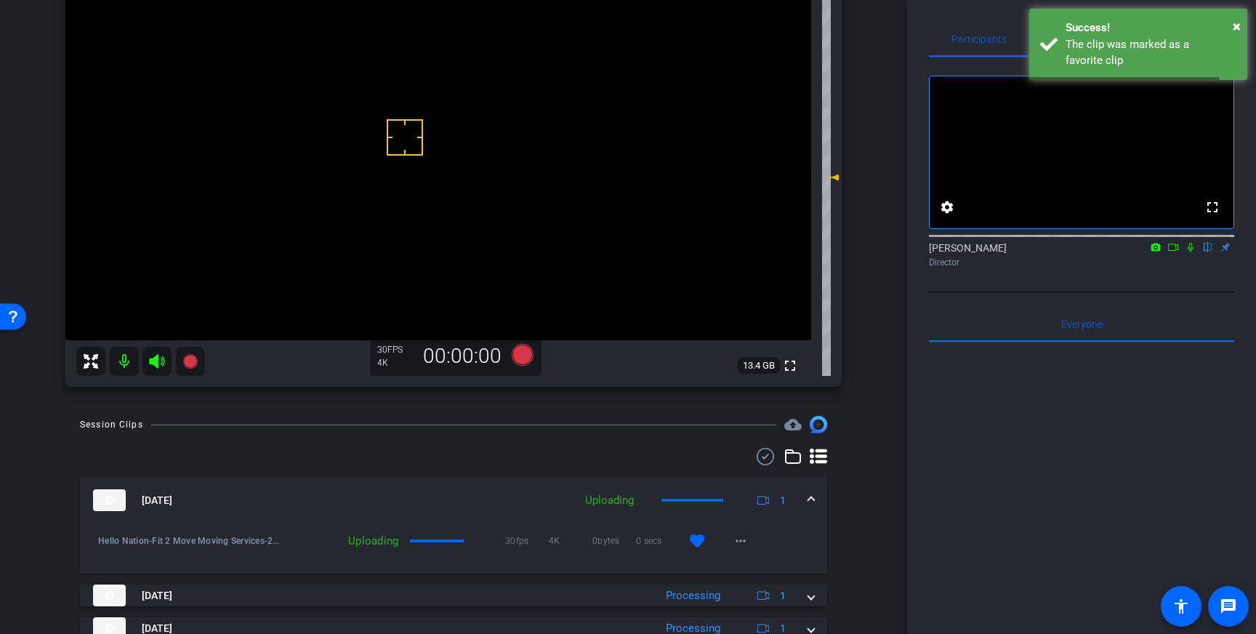
click at [810, 497] on span at bounding box center [811, 500] width 6 height 15
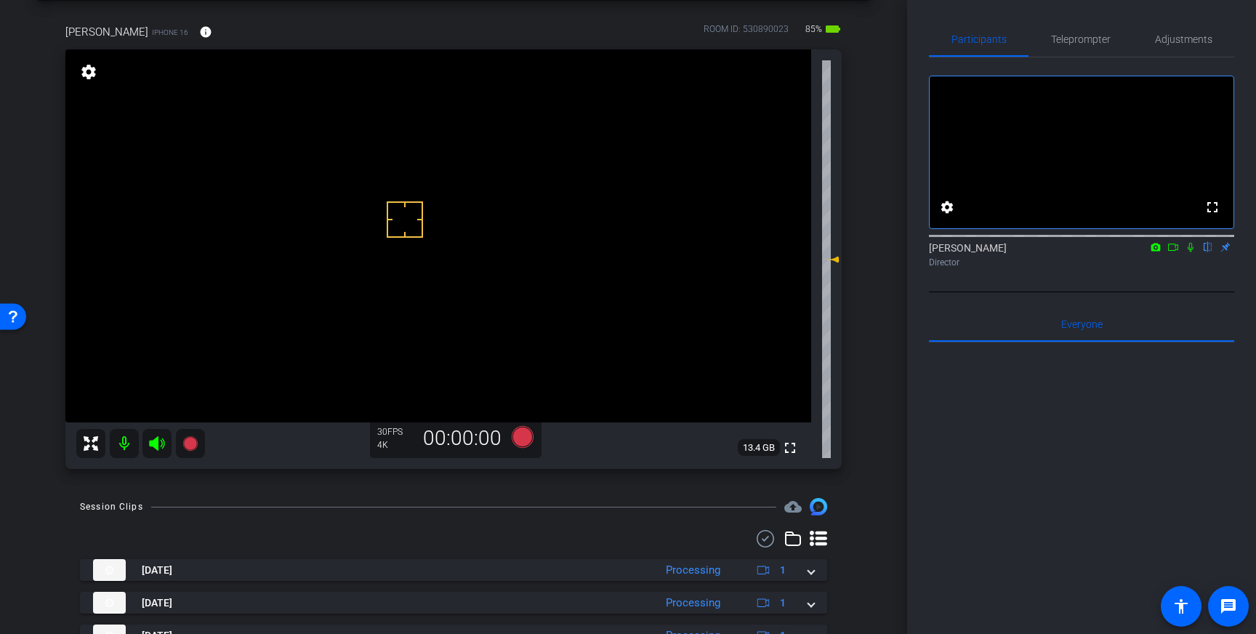
scroll to position [58, 0]
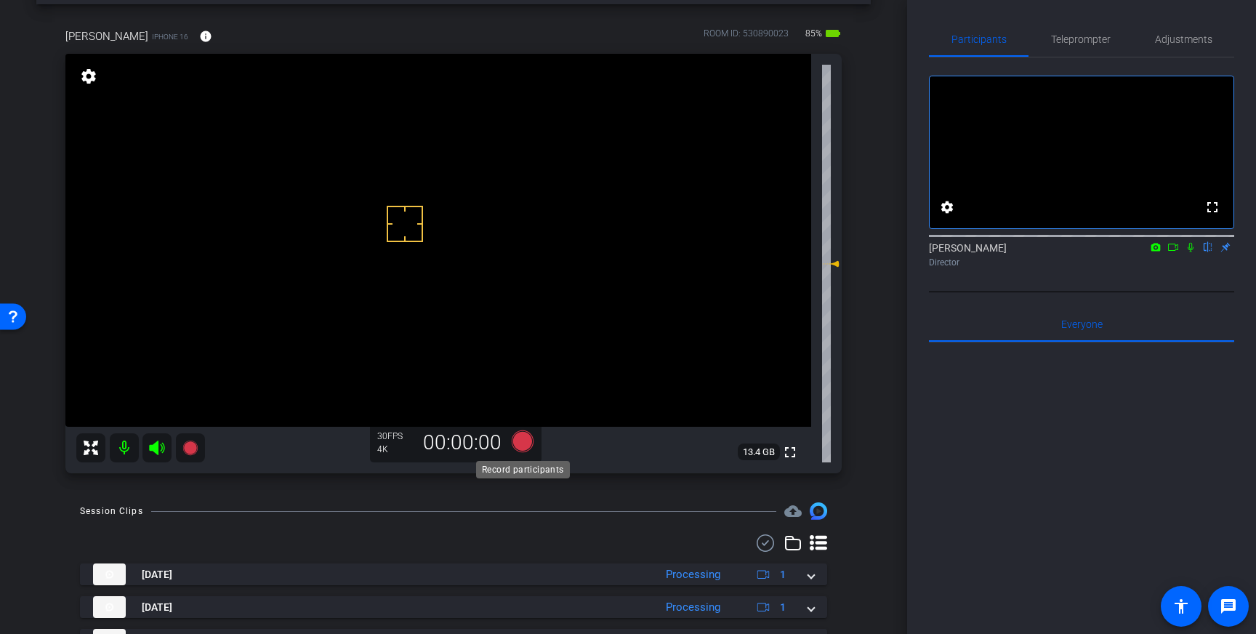
click at [528, 442] on icon at bounding box center [523, 441] width 22 height 22
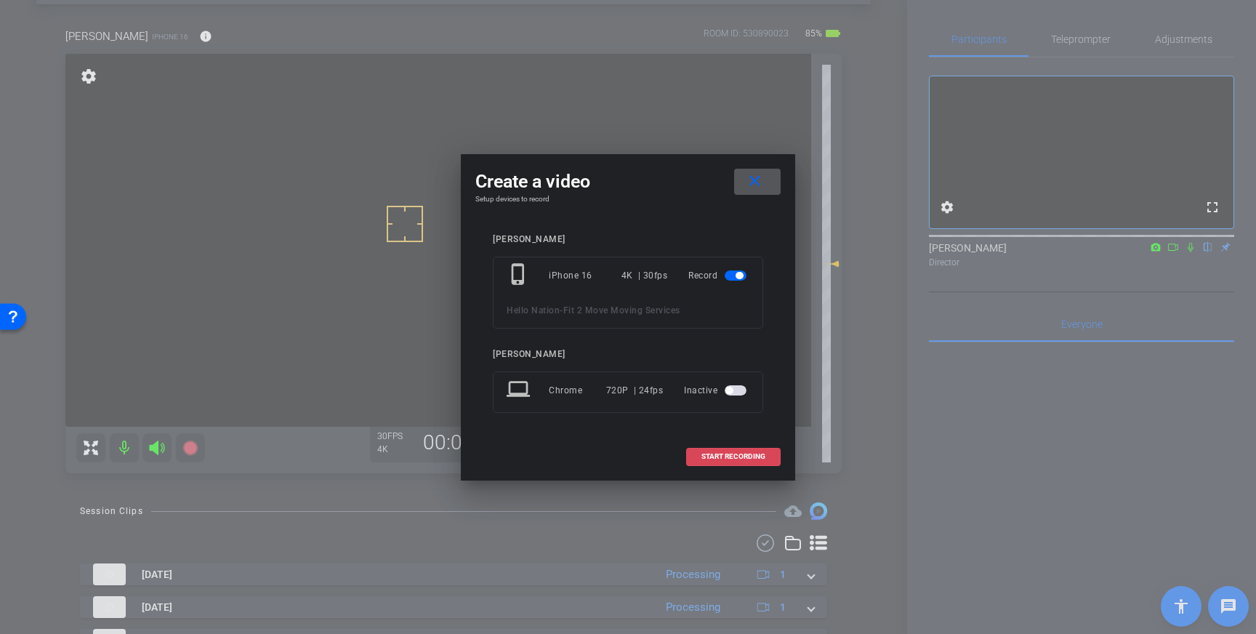
click at [721, 456] on span "START RECORDING" at bounding box center [733, 456] width 64 height 7
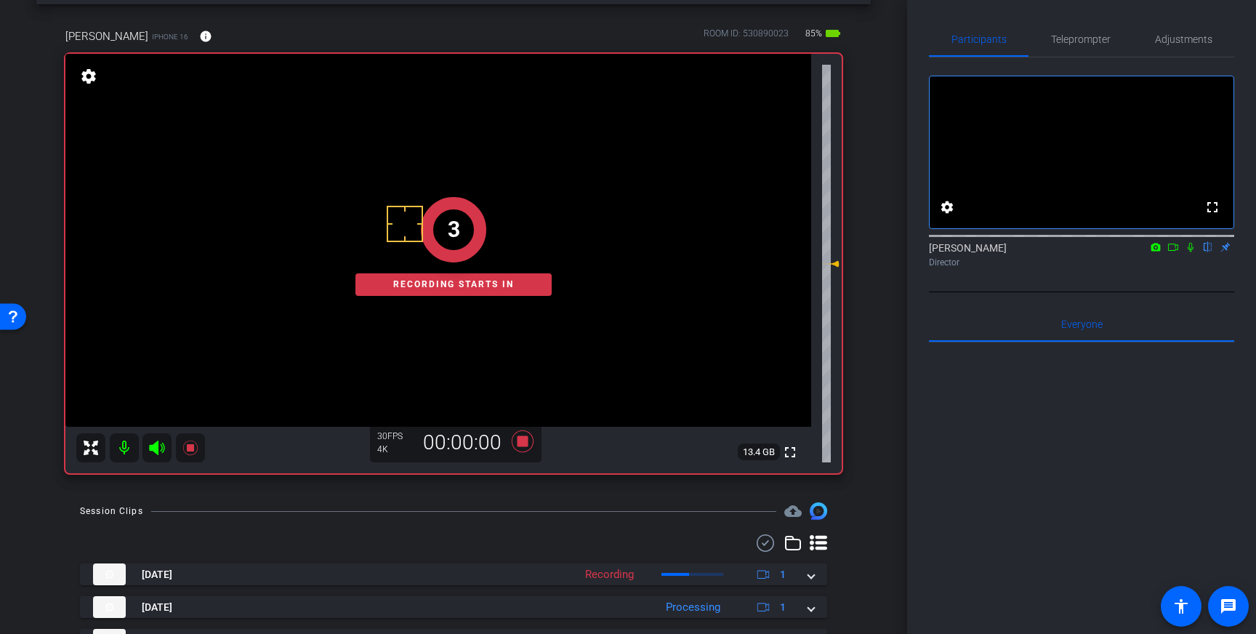
click at [1189, 252] on icon at bounding box center [1191, 247] width 12 height 10
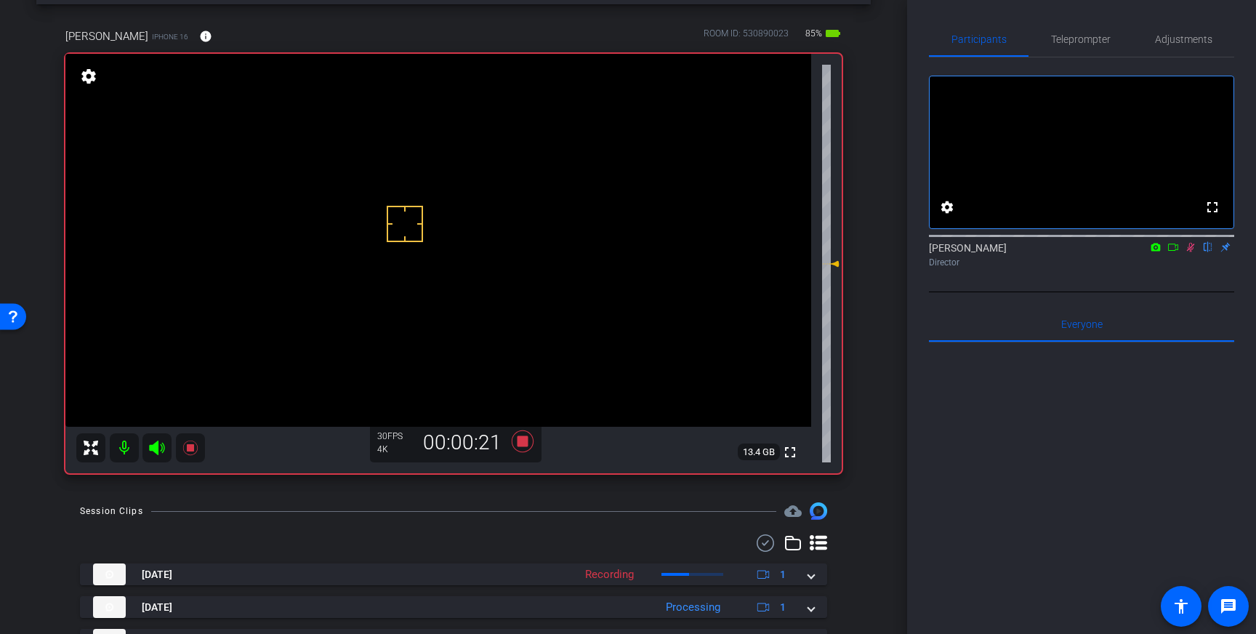
click at [1189, 252] on icon at bounding box center [1191, 247] width 12 height 10
click at [525, 443] on icon at bounding box center [523, 441] width 22 height 22
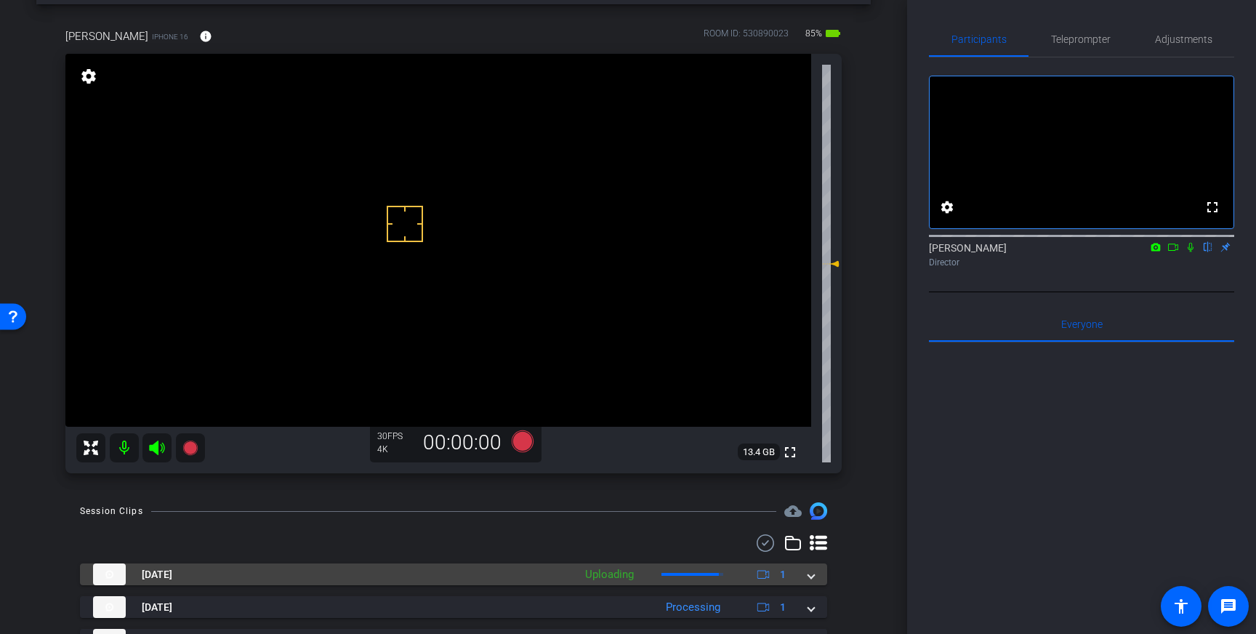
click at [807, 578] on div "[DATE] Uploading 1" at bounding box center [450, 574] width 715 height 22
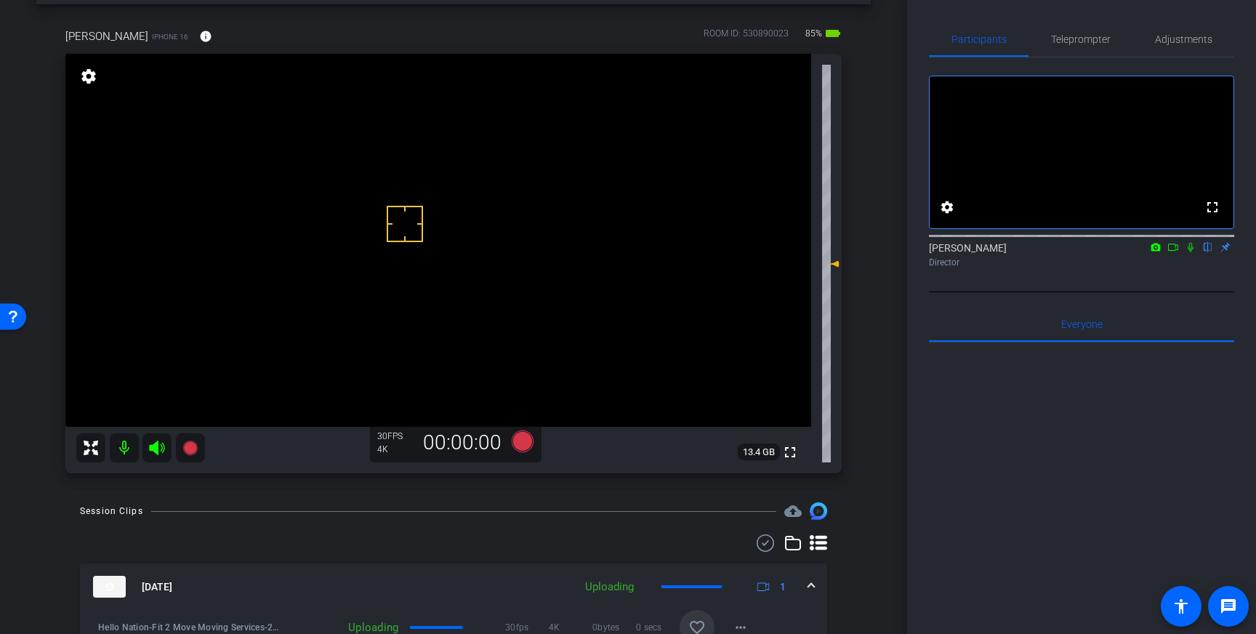
click at [697, 618] on span at bounding box center [697, 627] width 35 height 35
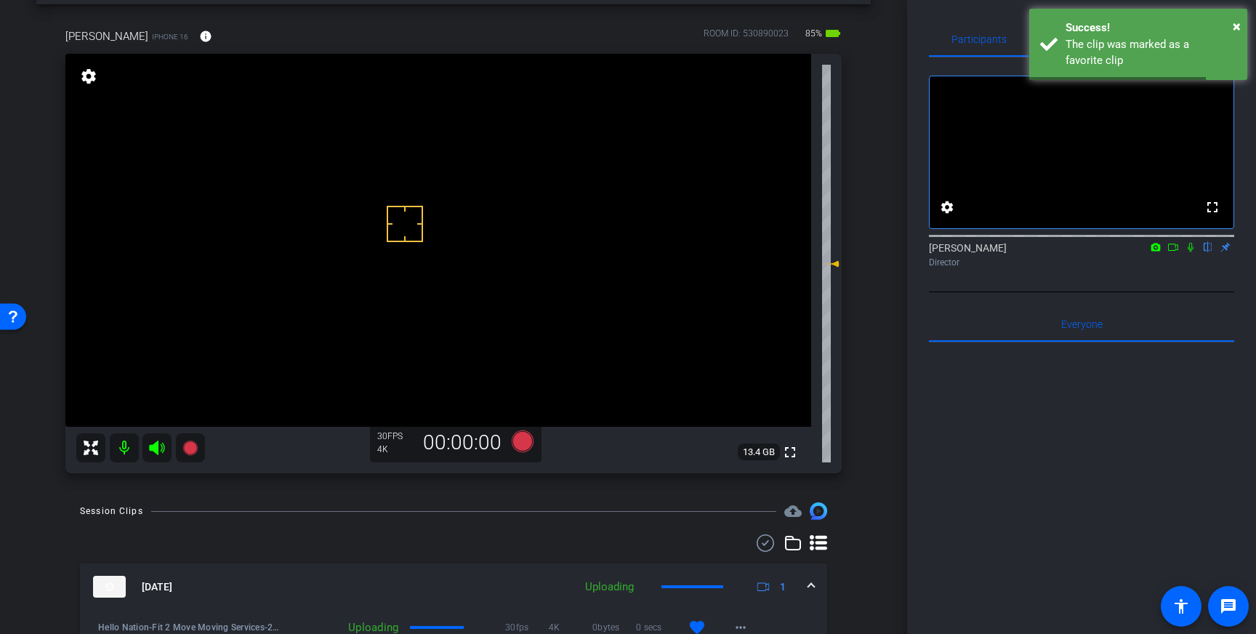
click at [813, 584] on span at bounding box center [811, 586] width 6 height 15
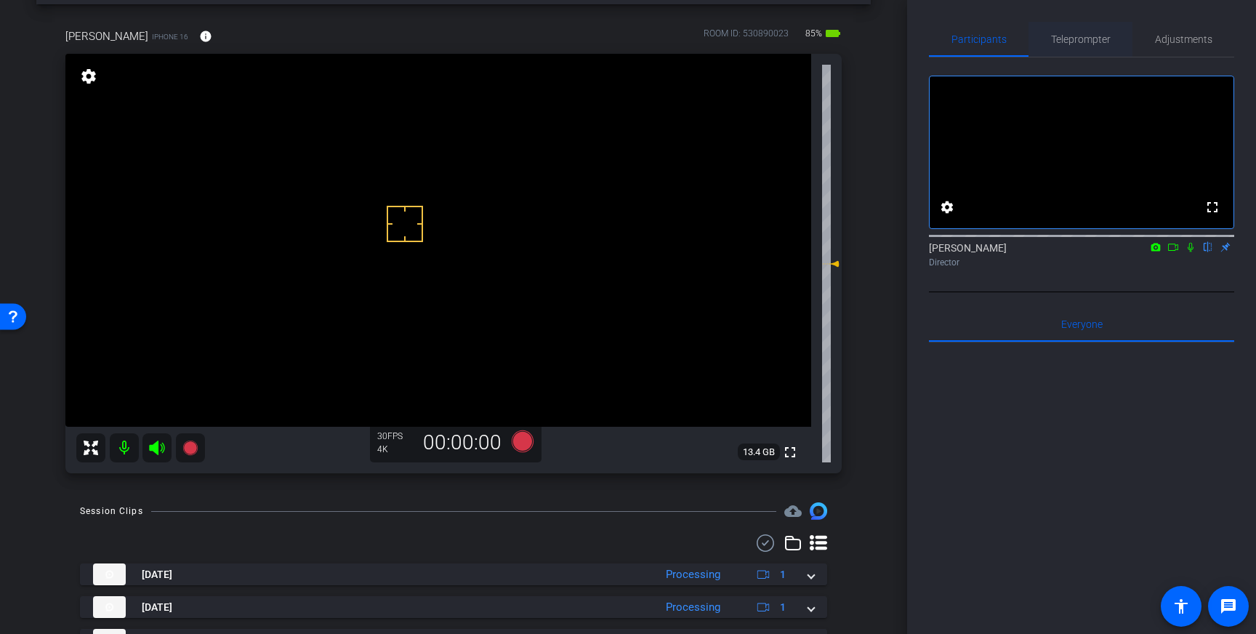
click at [1082, 38] on span "Teleprompter" at bounding box center [1081, 39] width 60 height 10
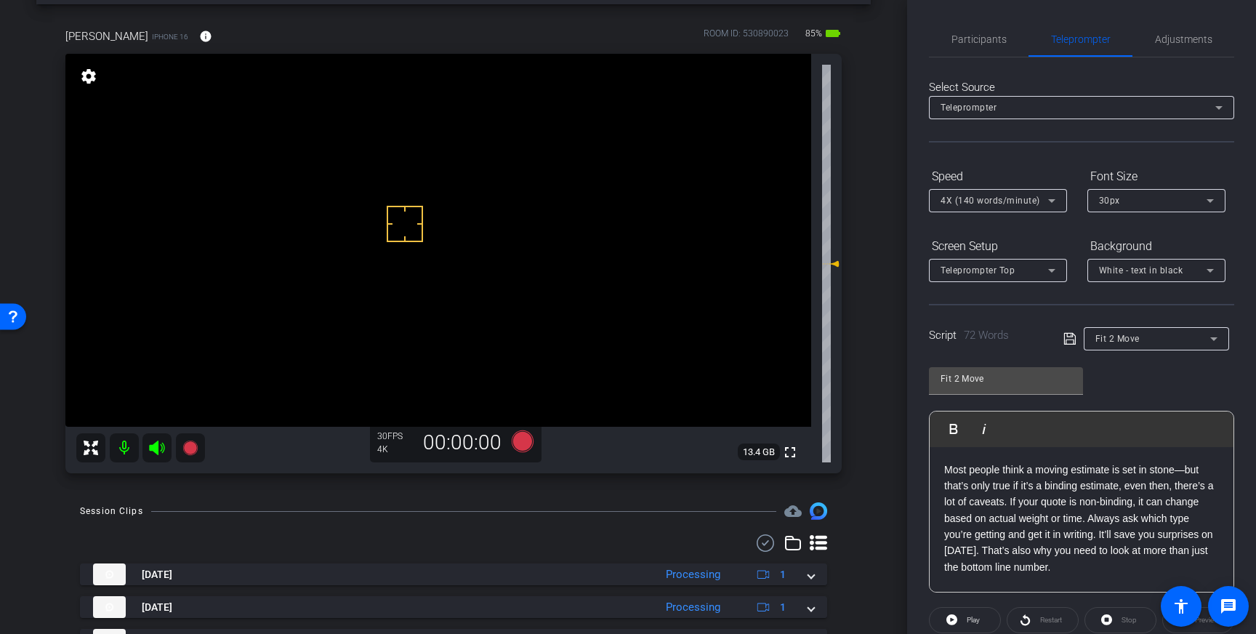
click at [1041, 193] on div "4X (140 words/minute)" at bounding box center [994, 200] width 108 height 18
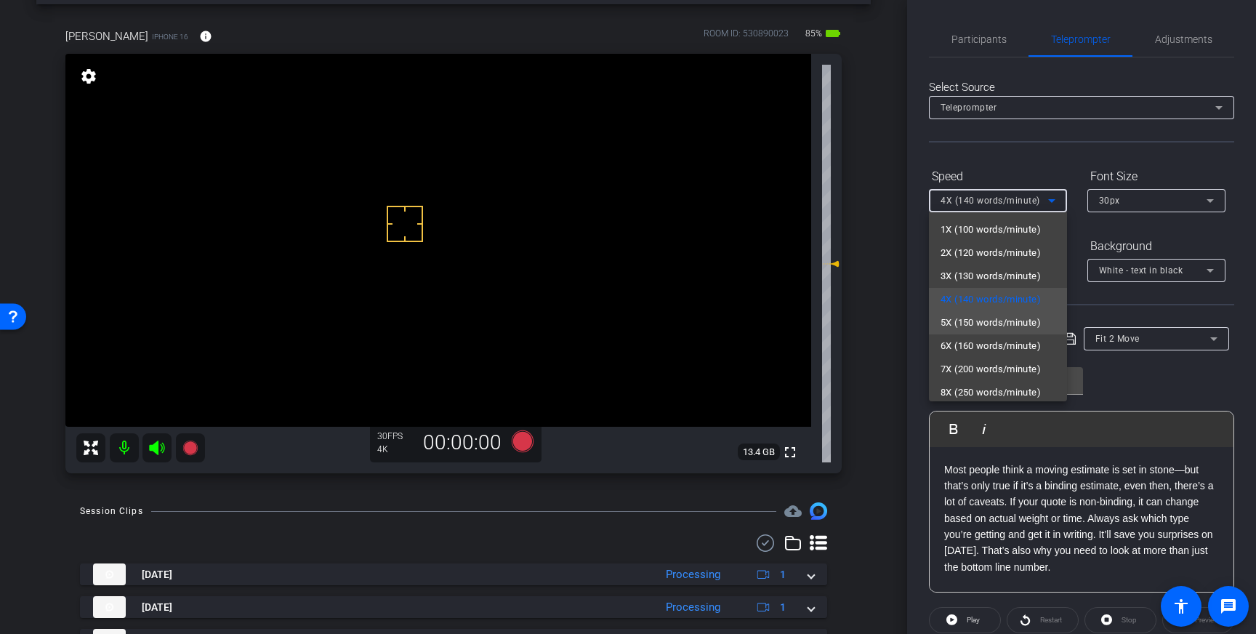
click at [983, 321] on span "5X (150 words/minute)" at bounding box center [990, 322] width 100 height 17
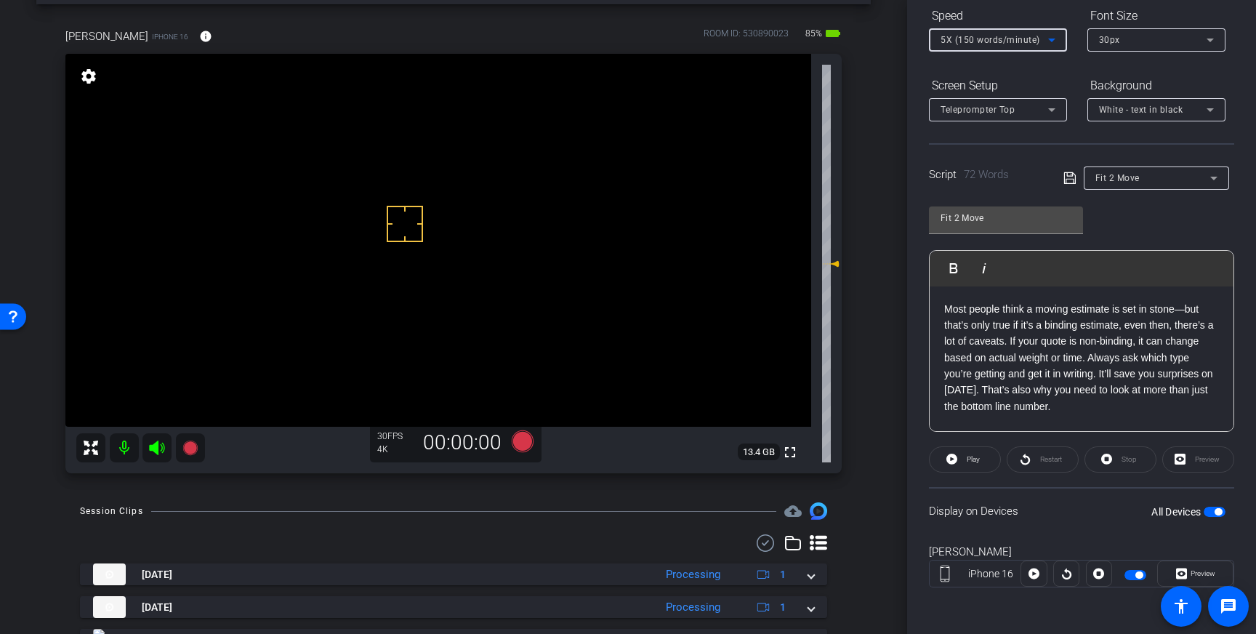
scroll to position [159, 0]
click at [1067, 180] on icon at bounding box center [1069, 179] width 13 height 17
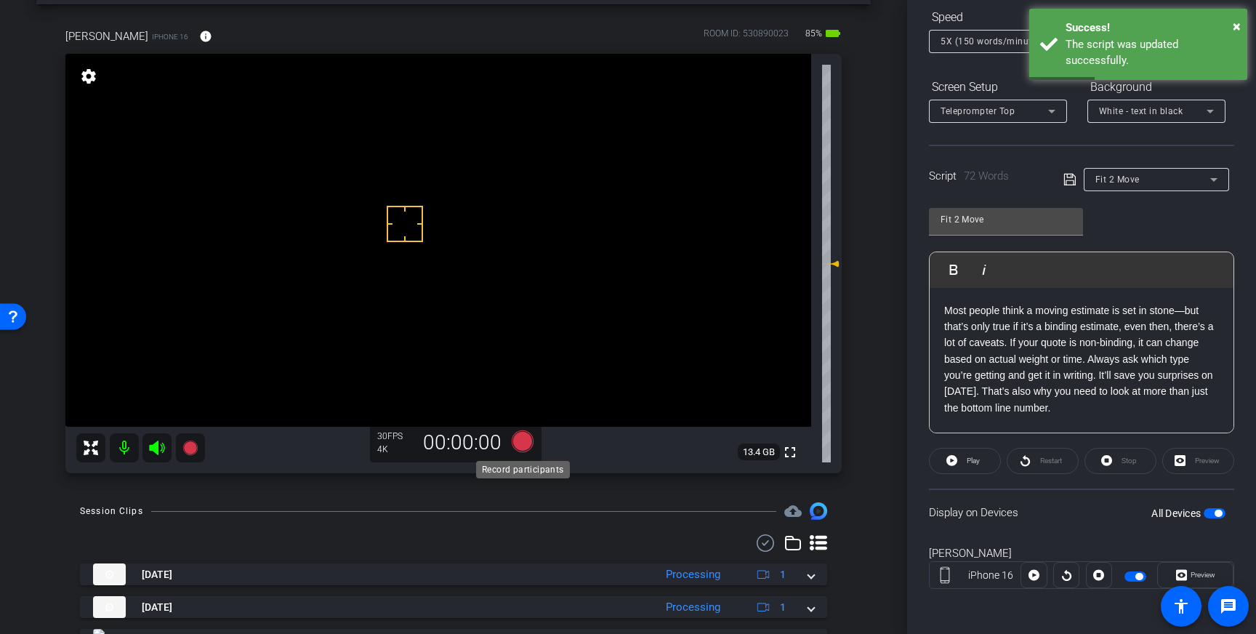
click at [525, 450] on icon at bounding box center [523, 441] width 22 height 22
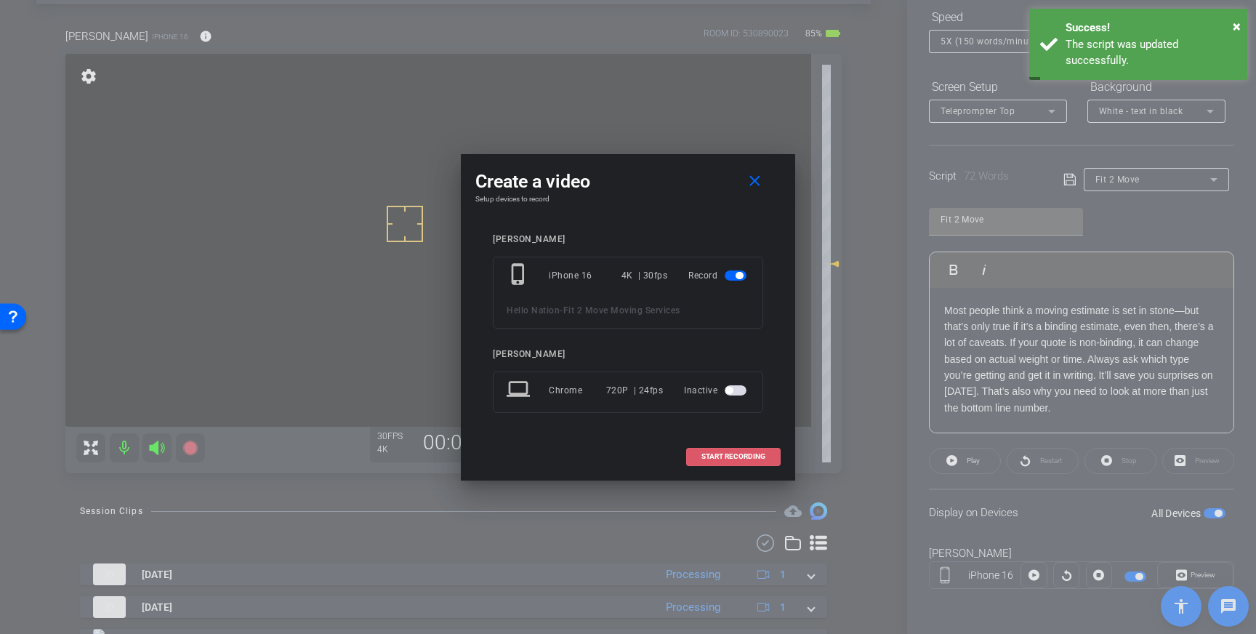
click at [700, 457] on span at bounding box center [733, 456] width 93 height 35
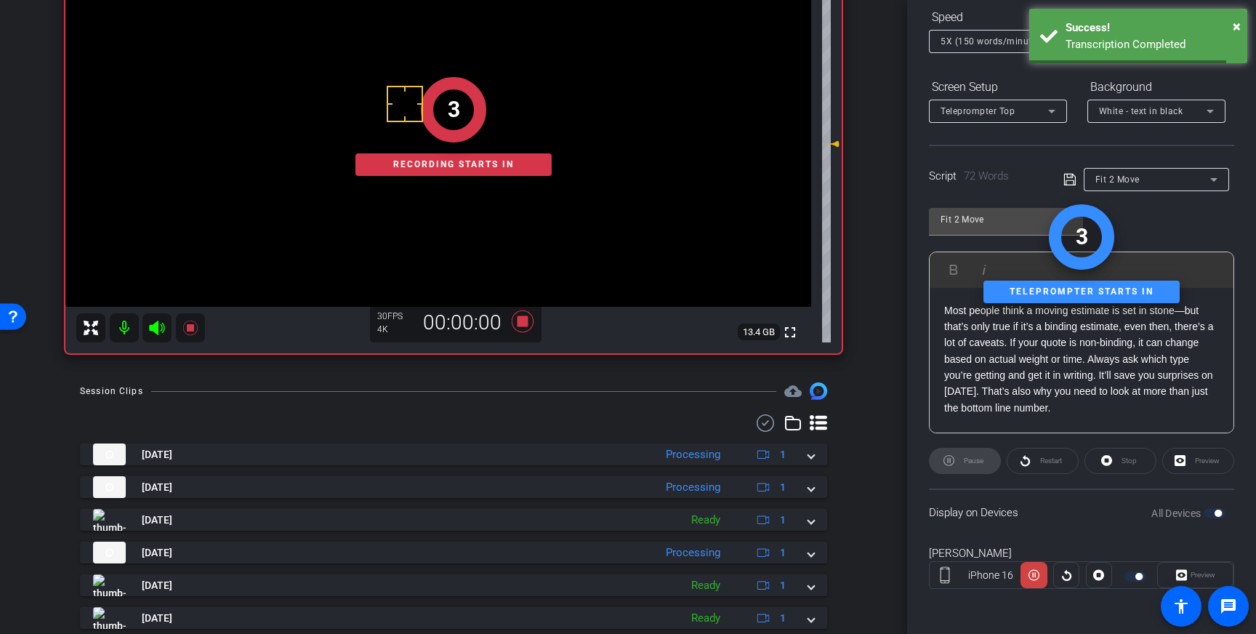
scroll to position [193, 0]
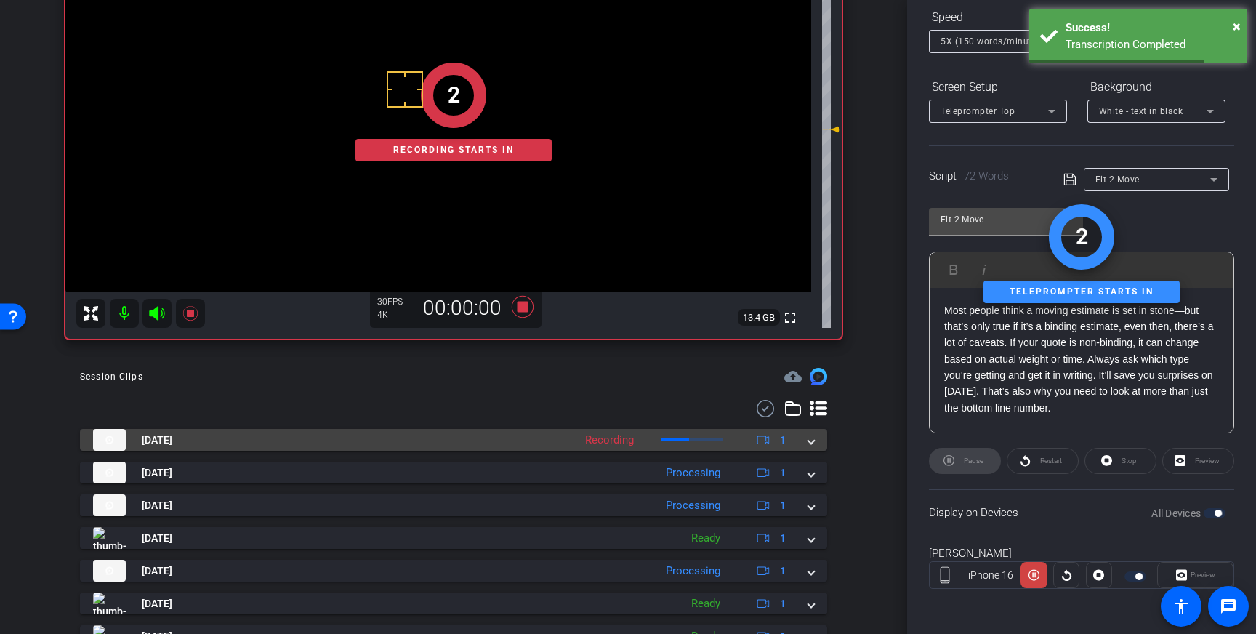
click at [810, 448] on mat-expansion-panel-header "[DATE] Recording 1" at bounding box center [453, 440] width 747 height 22
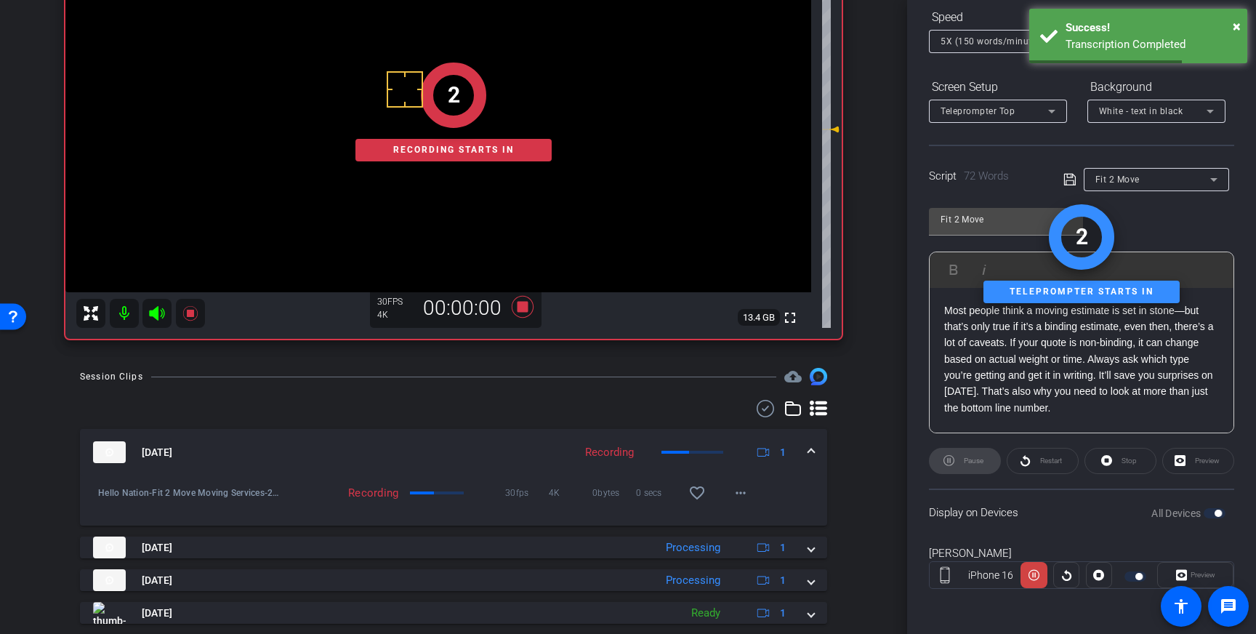
click at [810, 448] on span at bounding box center [811, 452] width 6 height 15
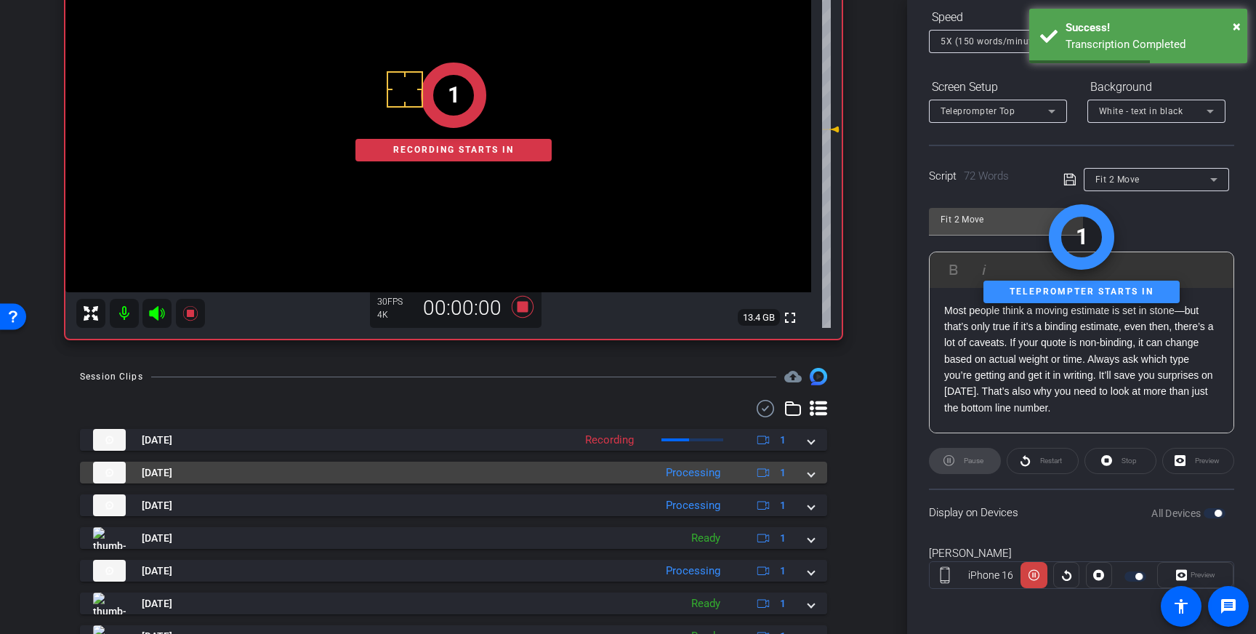
click at [810, 482] on mat-expansion-panel-header "[DATE] Processing 1" at bounding box center [453, 473] width 747 height 22
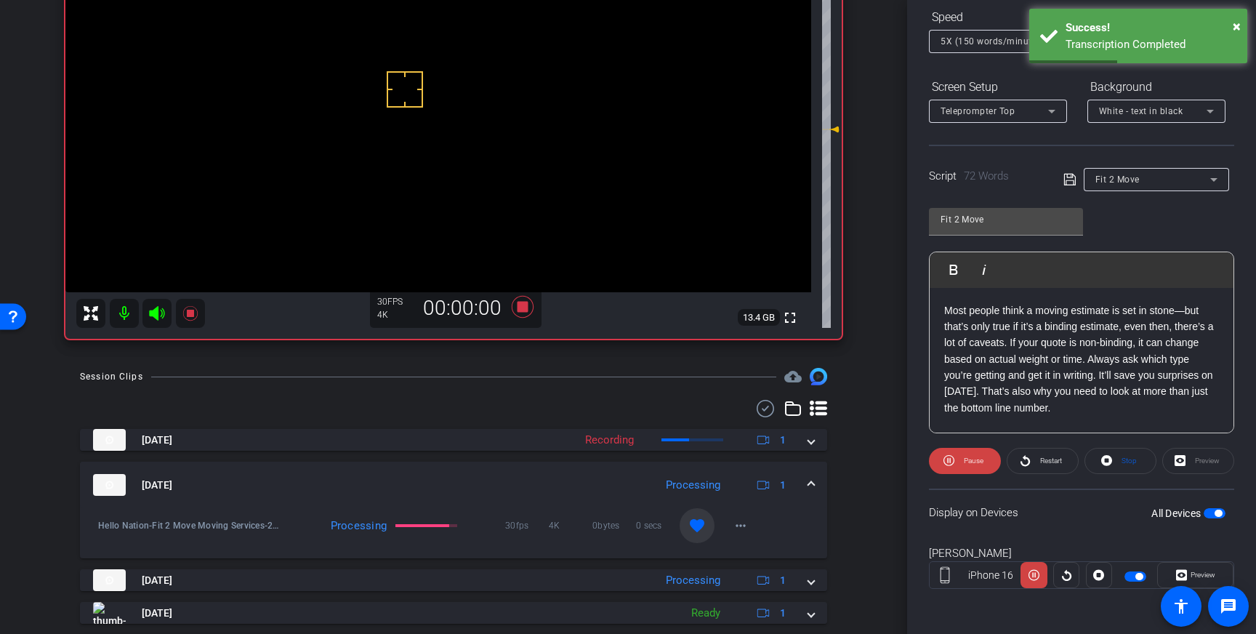
click at [697, 525] on mat-icon "favorite" at bounding box center [696, 525] width 17 height 17
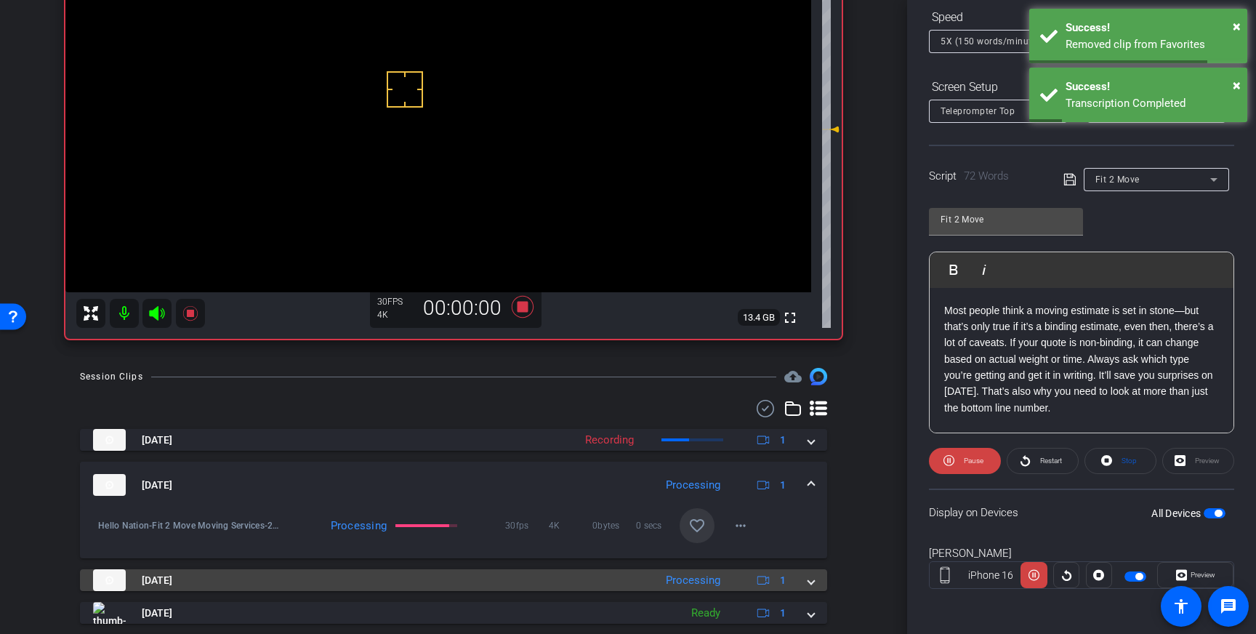
click at [806, 584] on div "[DATE] Processing 1" at bounding box center [450, 580] width 715 height 22
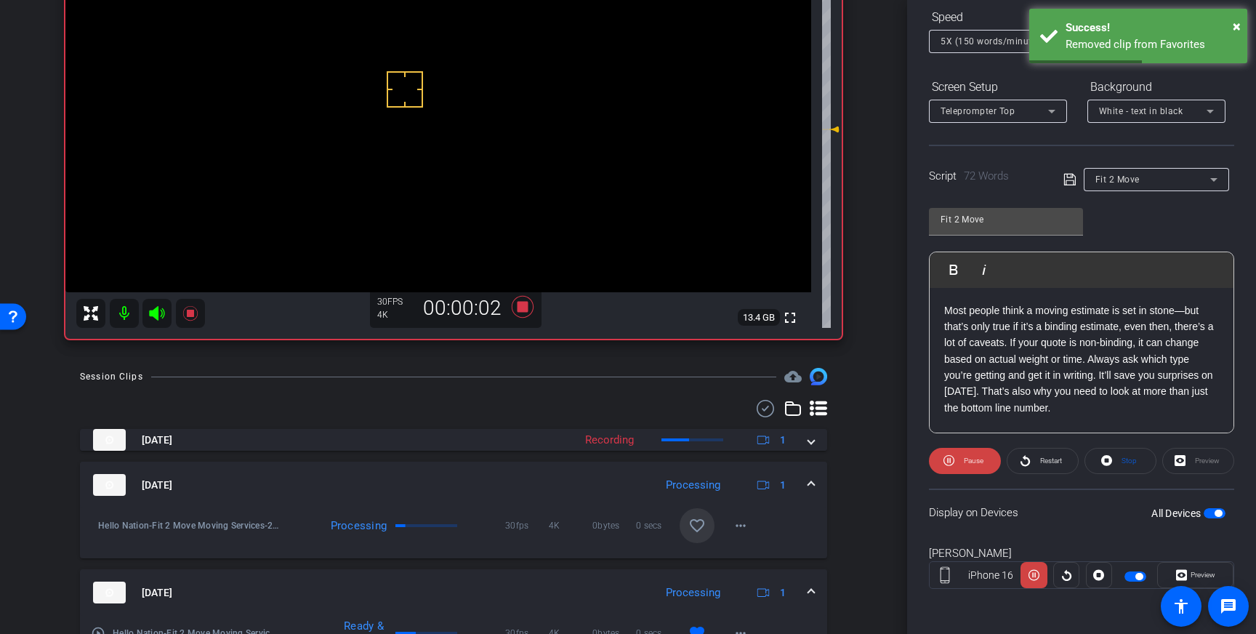
click at [806, 584] on div "[DATE] Processing 1" at bounding box center [450, 592] width 715 height 22
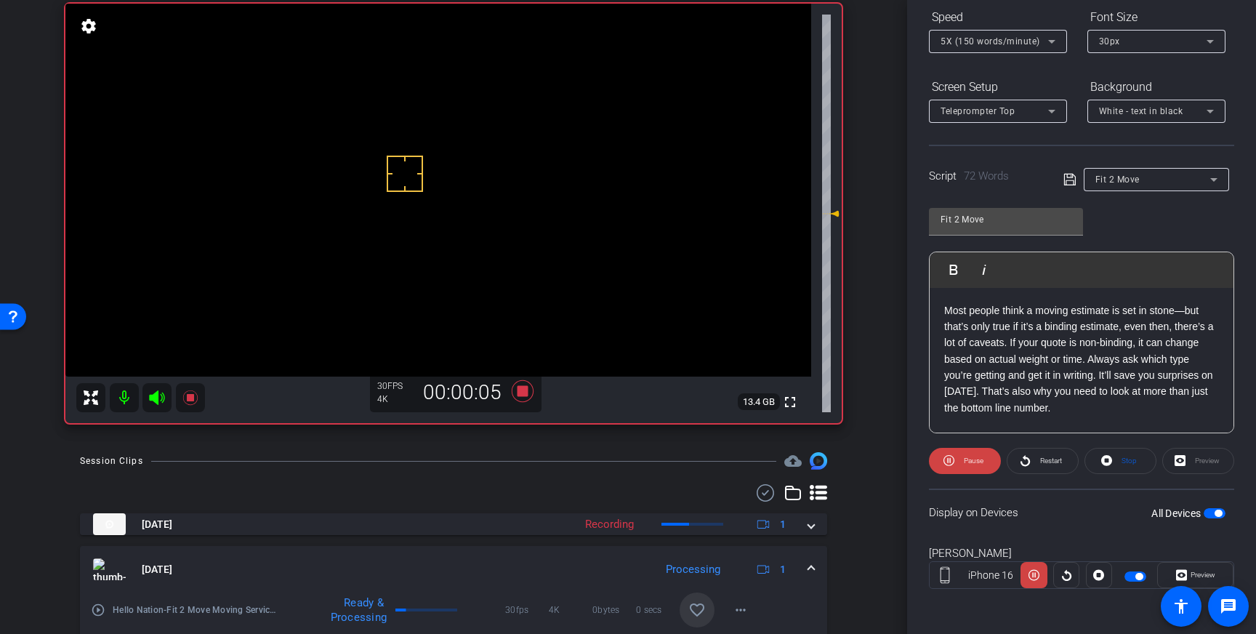
scroll to position [141, 0]
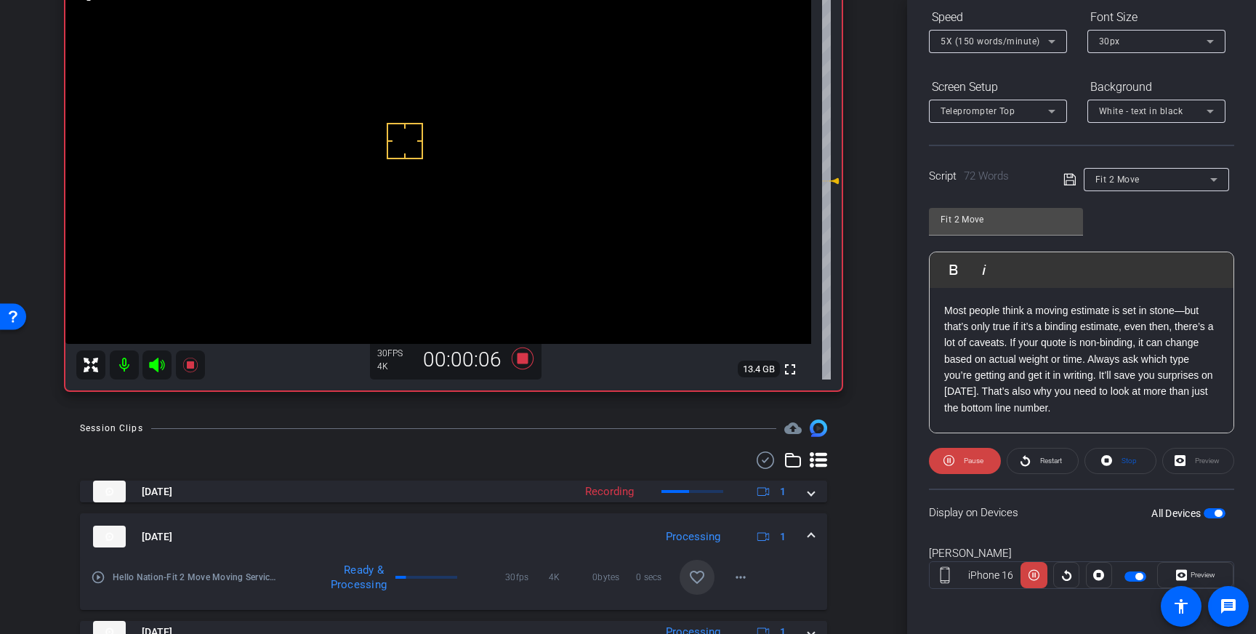
click at [695, 567] on span at bounding box center [697, 577] width 35 height 35
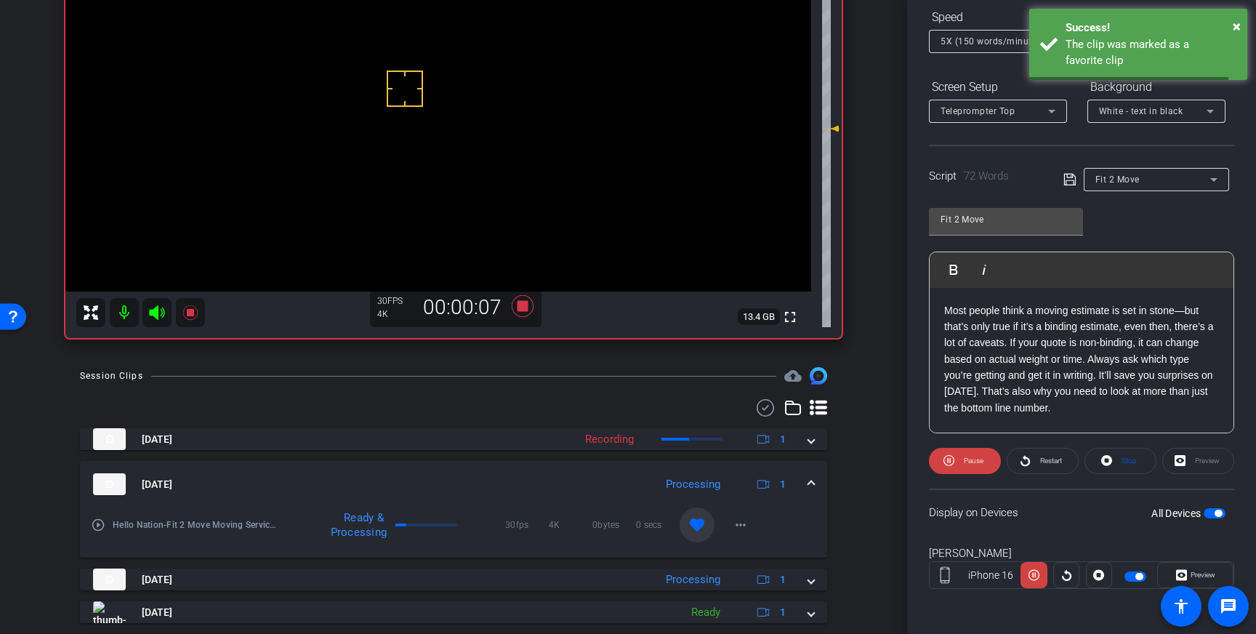
scroll to position [203, 0]
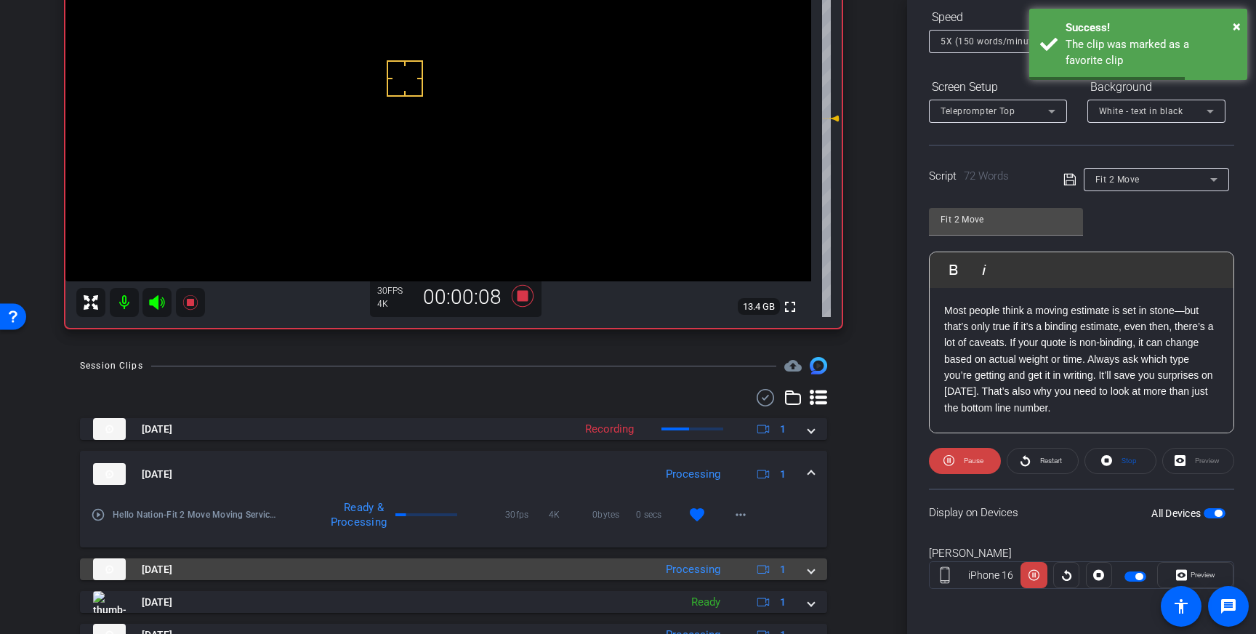
click at [819, 579] on mat-expansion-panel-header "[DATE] Processing 1" at bounding box center [453, 569] width 747 height 22
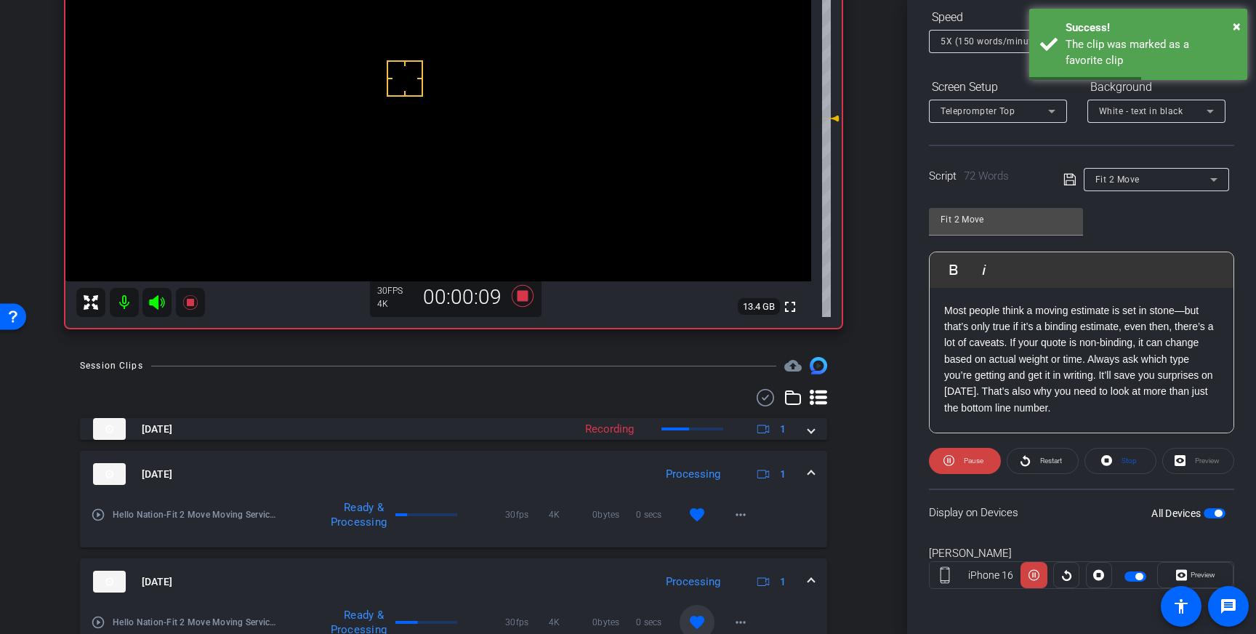
click at [701, 610] on span at bounding box center [697, 622] width 35 height 35
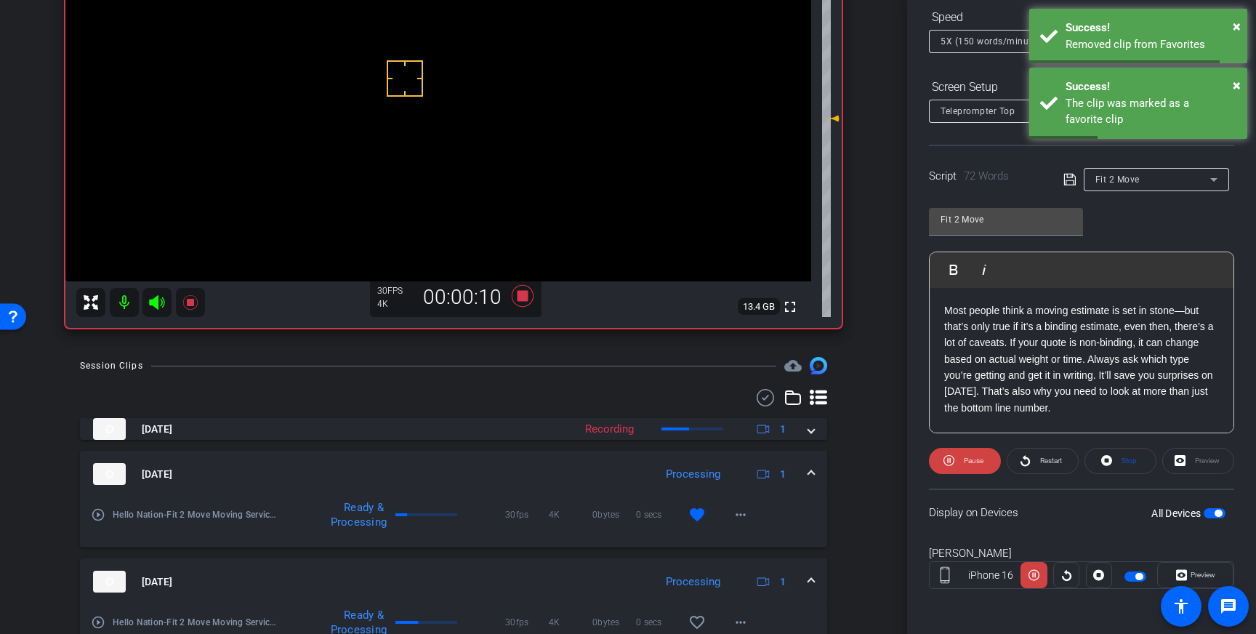
click at [807, 583] on div "[DATE] Processing 1" at bounding box center [450, 582] width 715 height 22
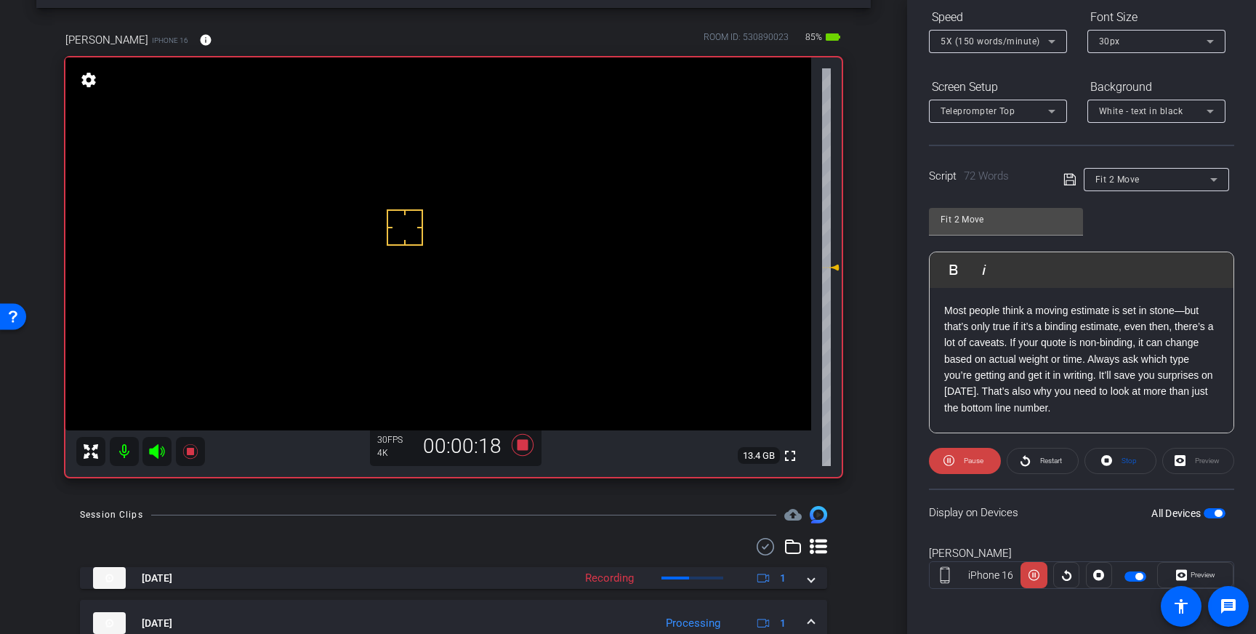
scroll to position [40, 0]
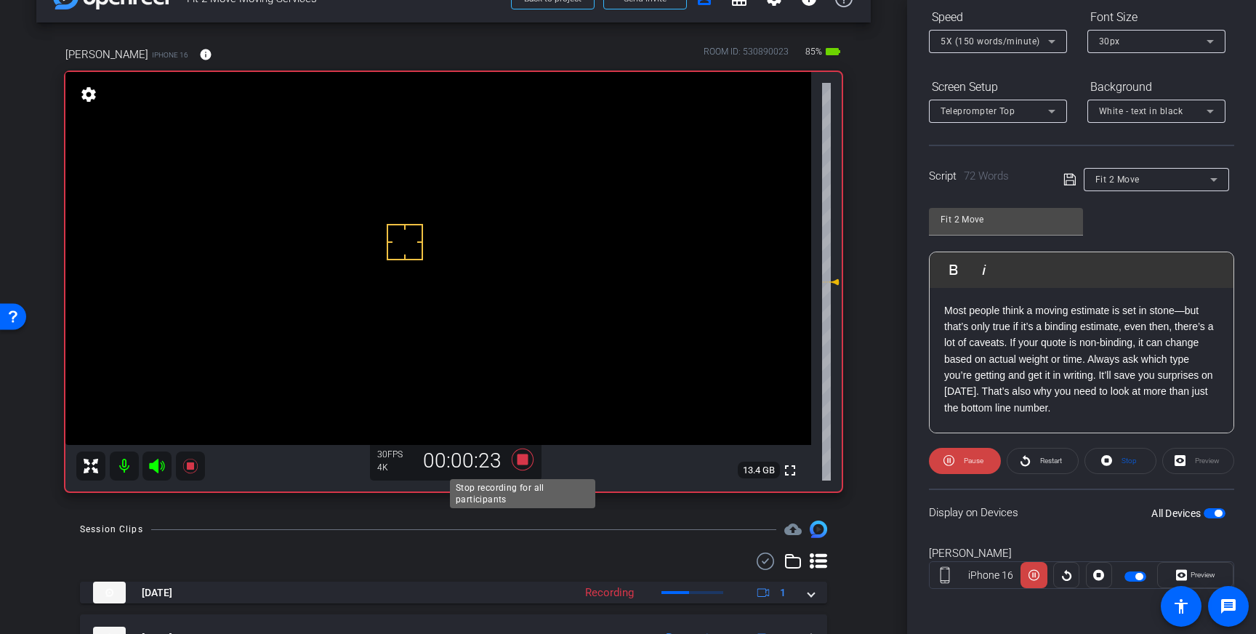
click at [525, 460] on icon at bounding box center [523, 459] width 22 height 22
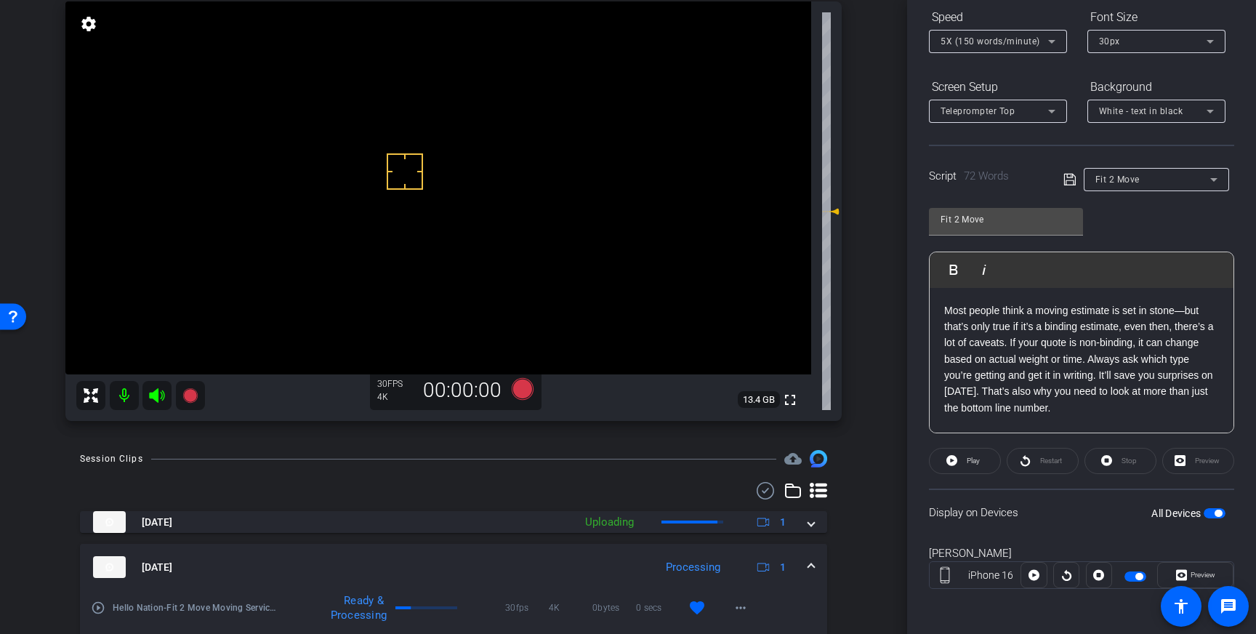
scroll to position [111, 0]
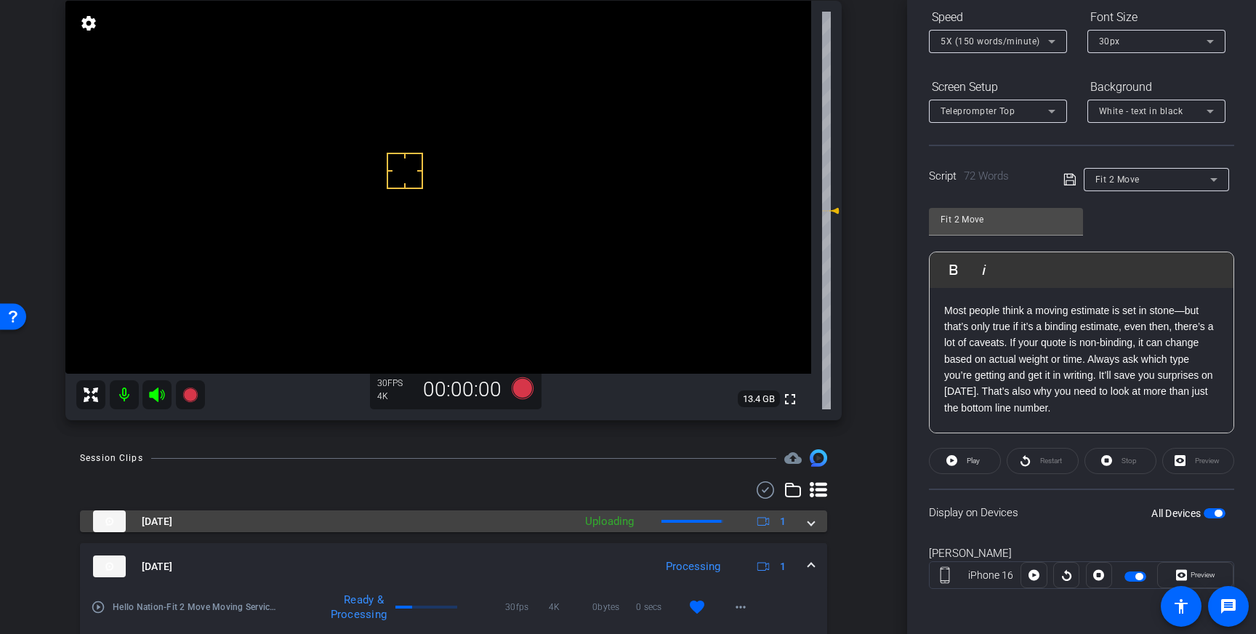
click at [812, 517] on span at bounding box center [811, 521] width 6 height 15
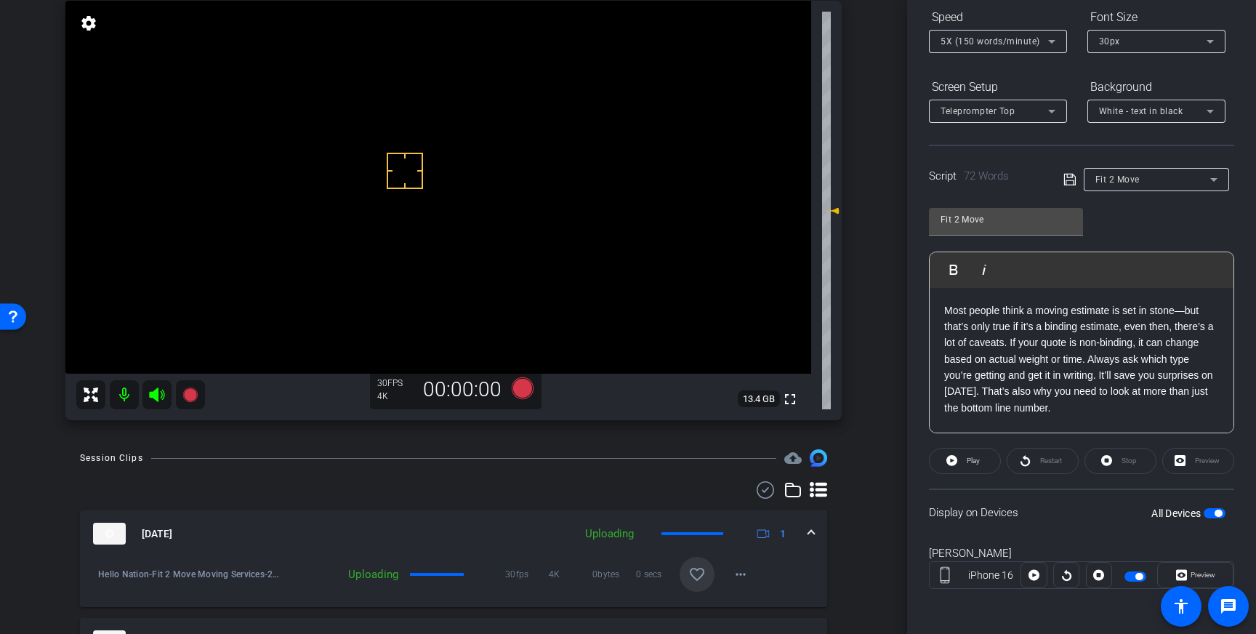
click at [698, 584] on span at bounding box center [697, 574] width 35 height 35
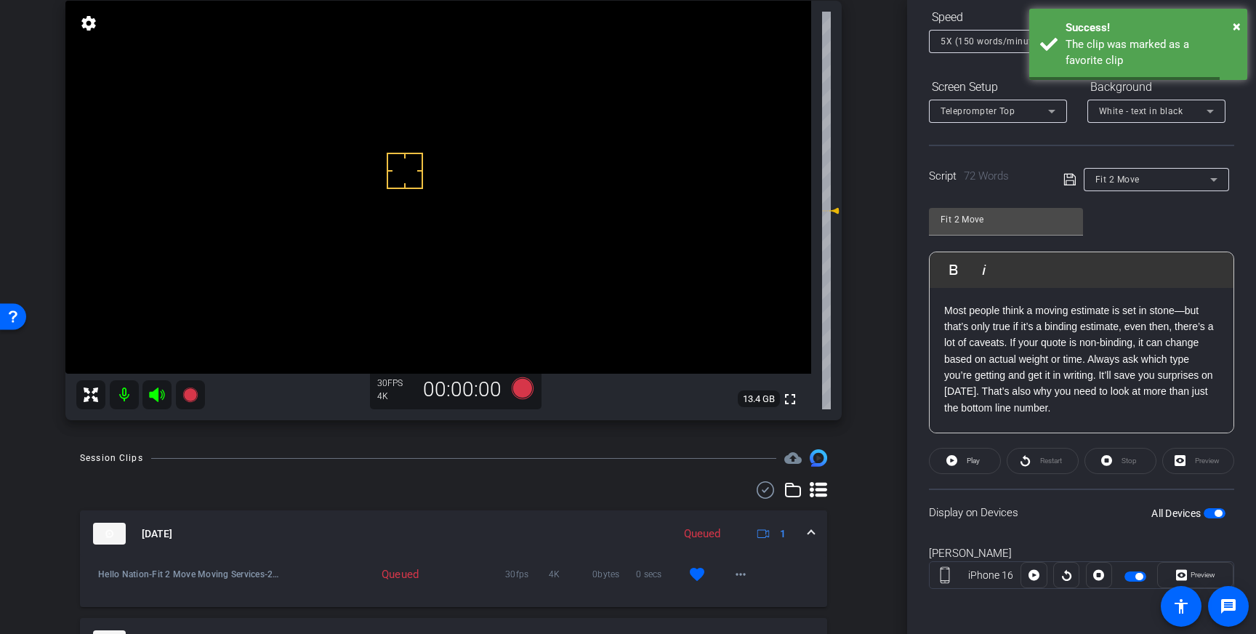
click at [810, 531] on span at bounding box center [811, 533] width 6 height 15
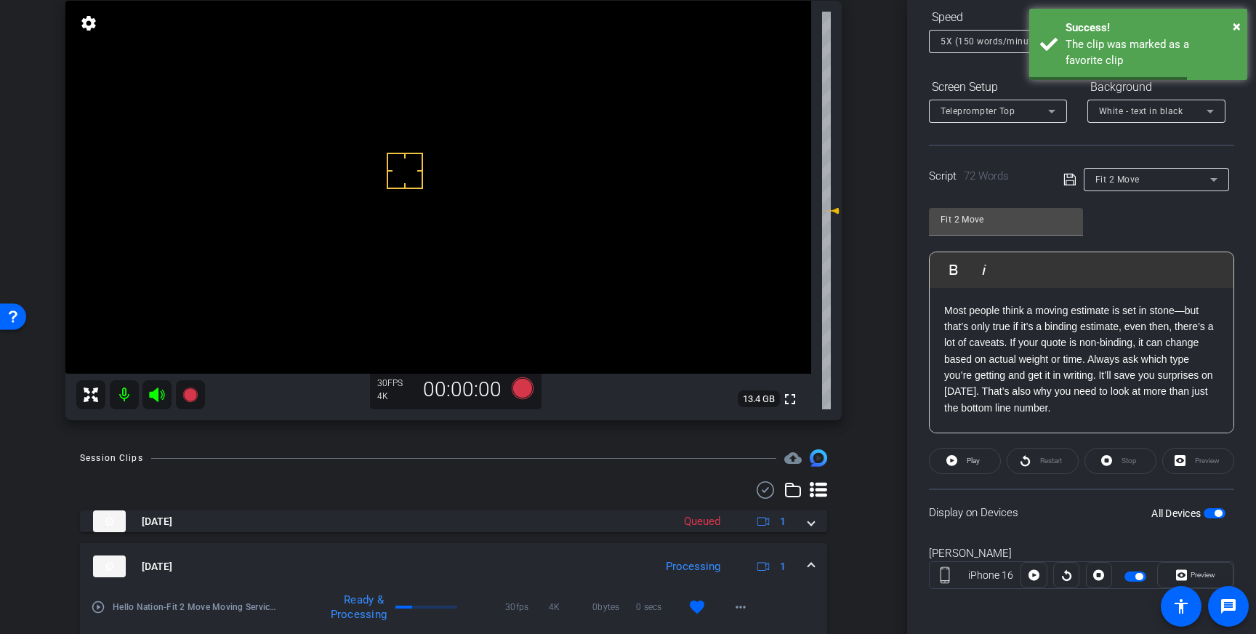
click at [1092, 389] on p "Most people think a moving estimate is set in stone—but that’s only true if it’…" at bounding box center [1081, 359] width 275 height 114
click at [1207, 506] on div "All Devices" at bounding box center [1188, 513] width 74 height 15
click at [1208, 512] on span "button" at bounding box center [1215, 513] width 22 height 10
drag, startPoint x: 1076, startPoint y: 415, endPoint x: 945, endPoint y: 311, distance: 167.1
click at [945, 311] on p "Most people think a moving estimate is set in stone—but that’s only true if it’…" at bounding box center [1081, 359] width 275 height 114
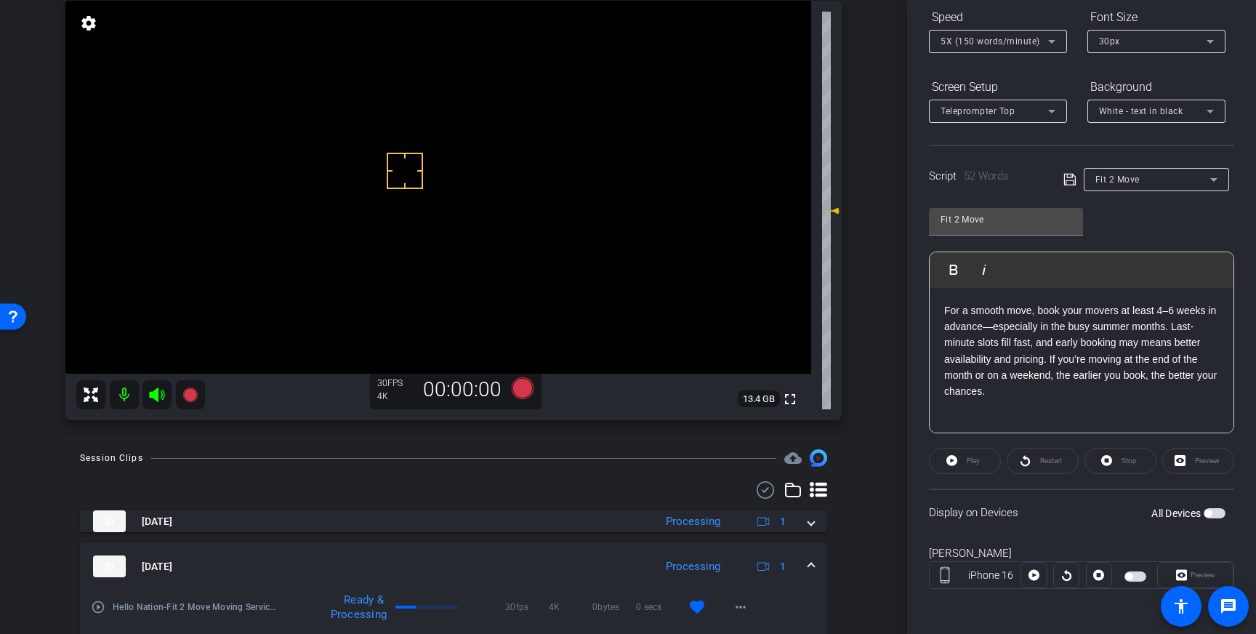
click at [1071, 181] on icon at bounding box center [1069, 180] width 12 height 12
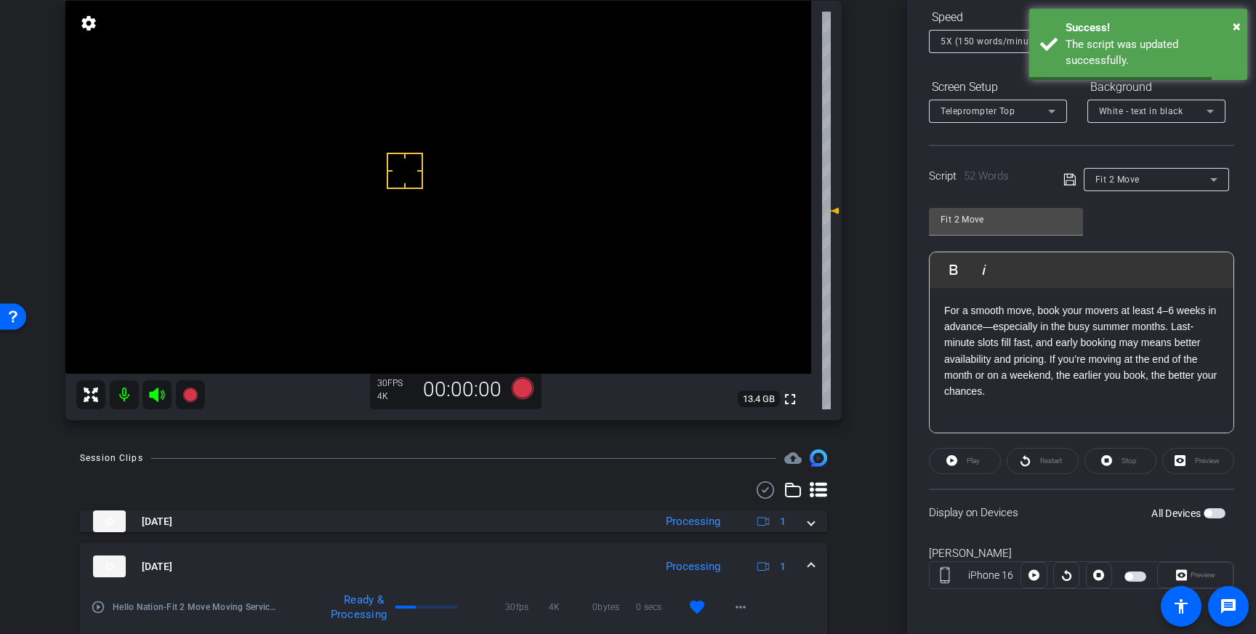
click at [1211, 512] on span "button" at bounding box center [1207, 512] width 7 height 7
click at [1069, 178] on icon at bounding box center [1069, 179] width 13 height 17
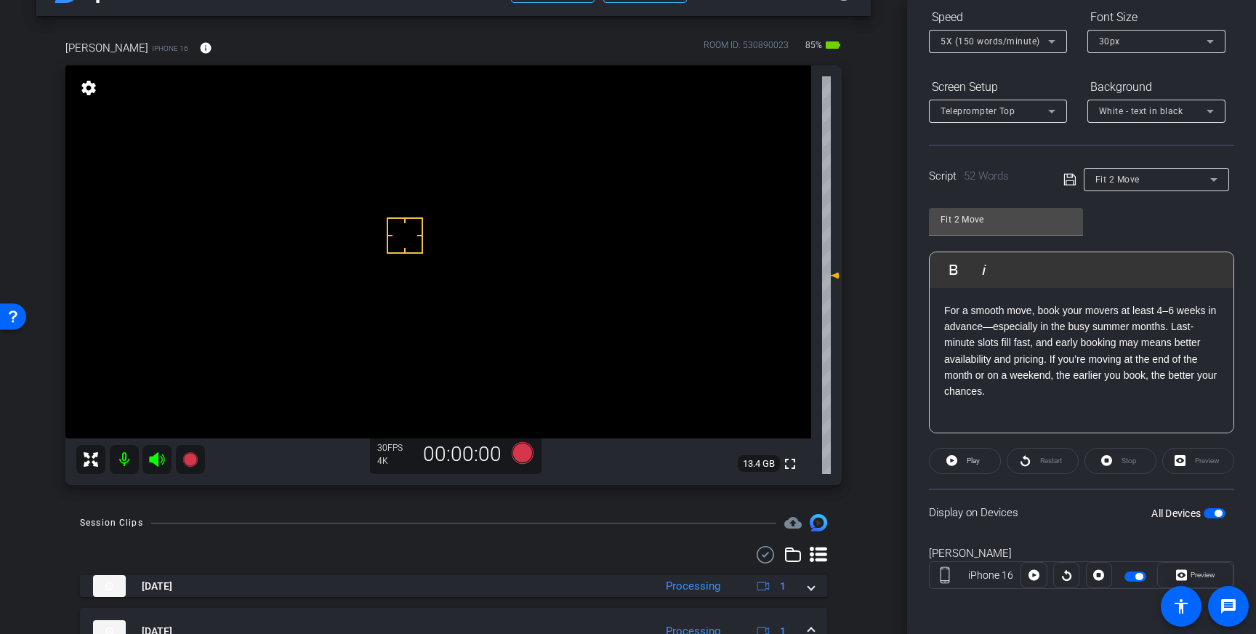
scroll to position [36, 0]
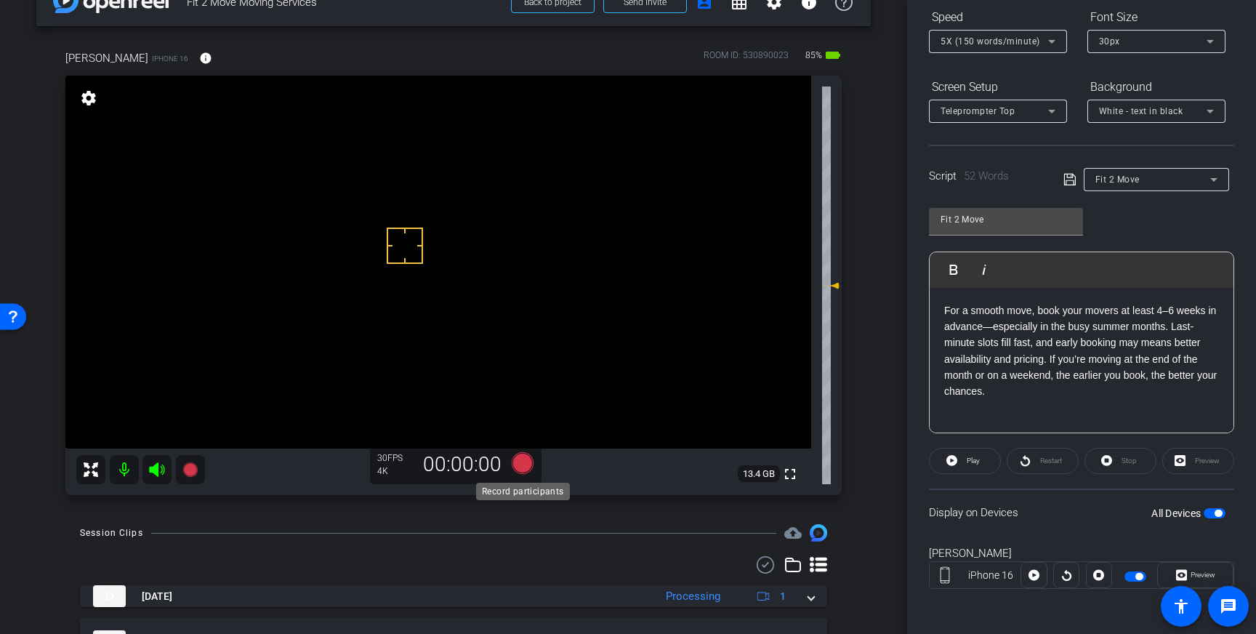
click at [525, 470] on icon at bounding box center [523, 463] width 22 height 22
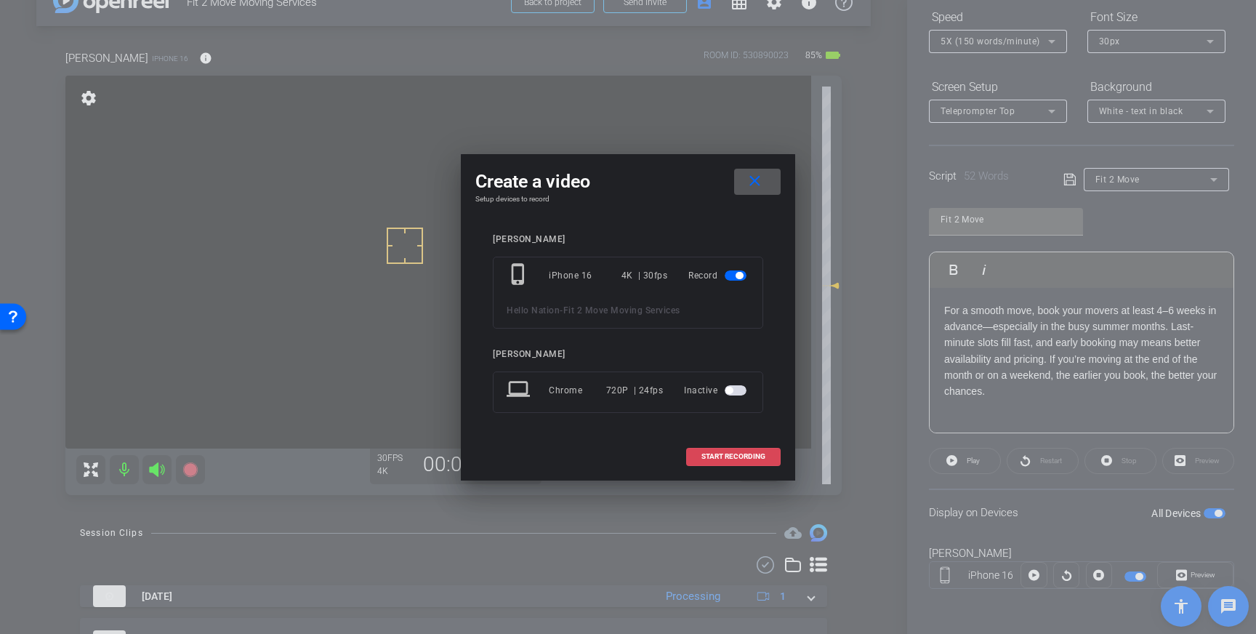
click at [741, 453] on span "START RECORDING" at bounding box center [733, 456] width 64 height 7
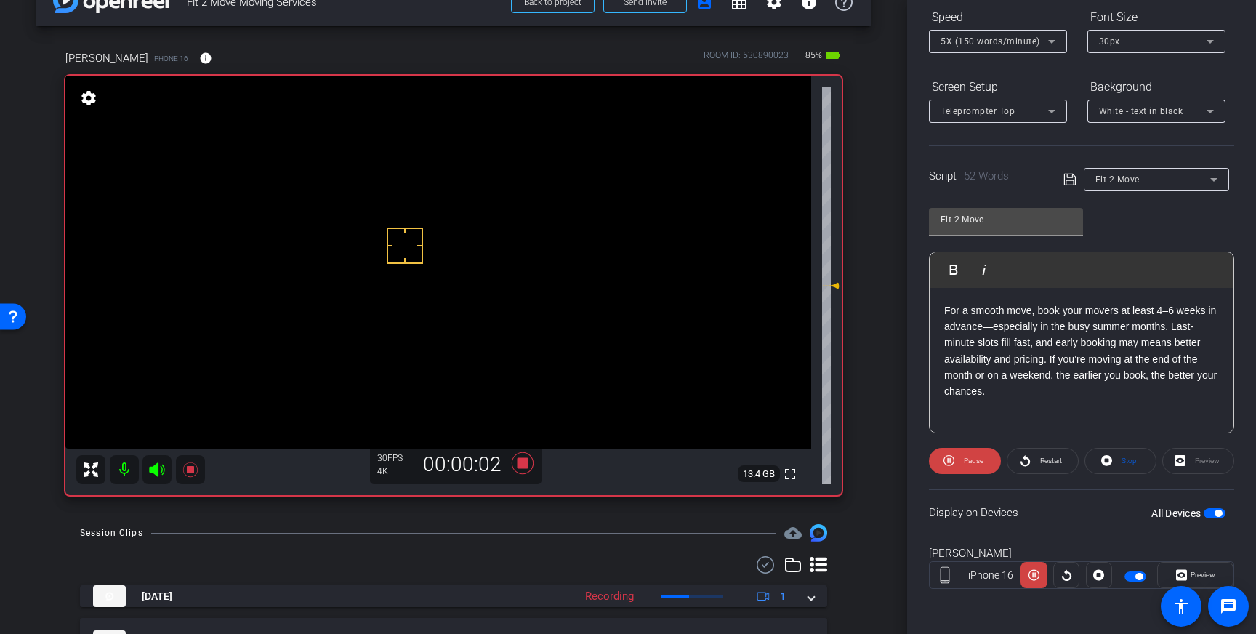
scroll to position [0, 0]
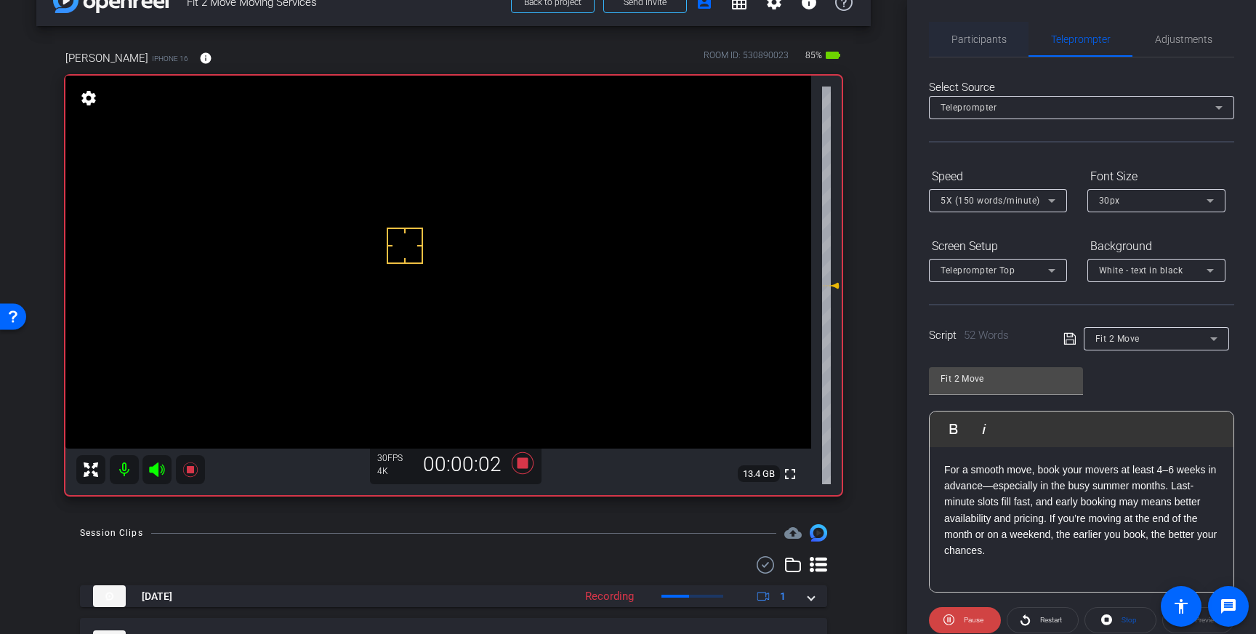
click at [996, 49] on span "Participants" at bounding box center [978, 39] width 55 height 35
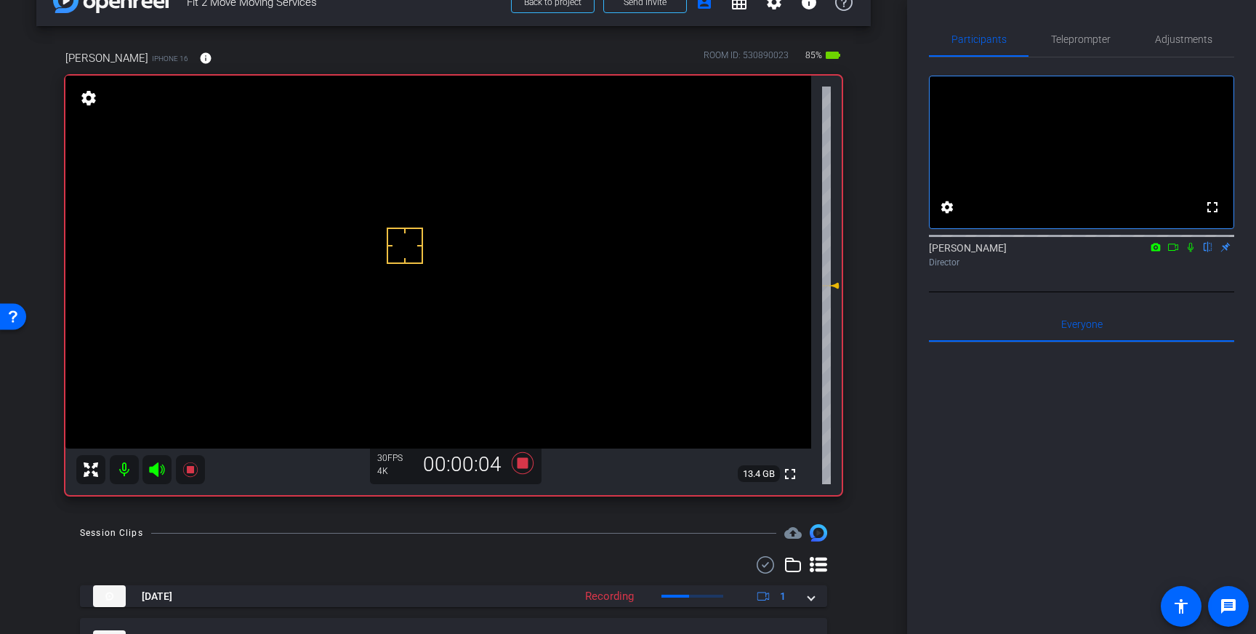
click at [1192, 252] on icon at bounding box center [1191, 247] width 12 height 10
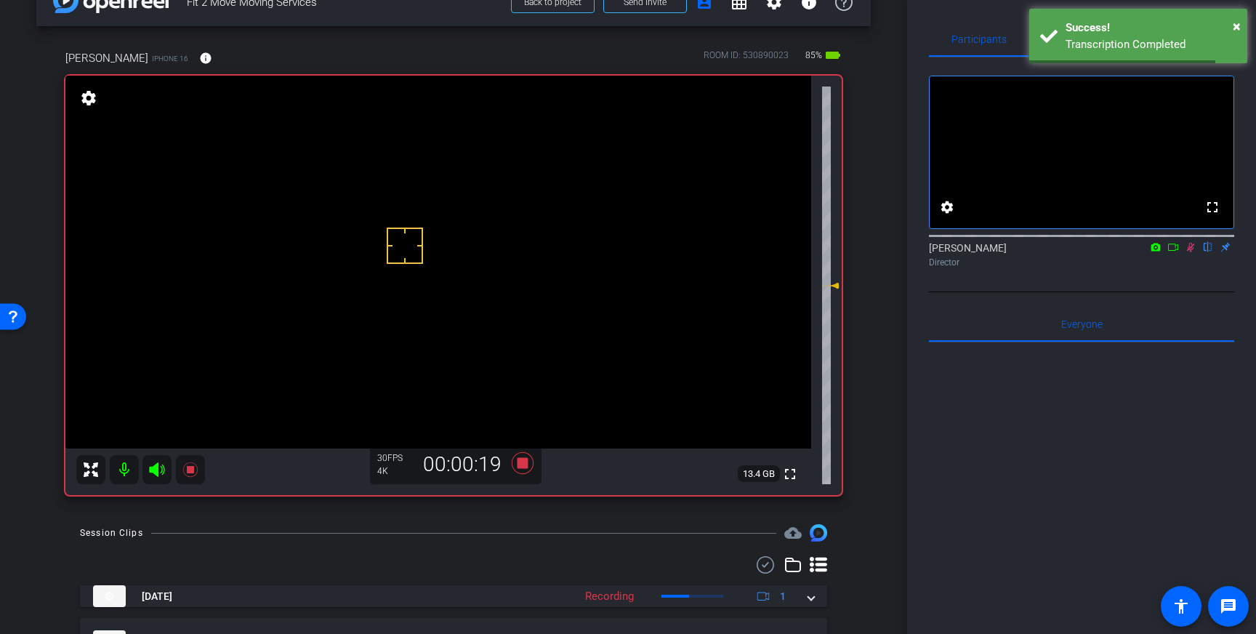
click at [1188, 252] on icon at bounding box center [1191, 247] width 12 height 10
click at [522, 467] on icon at bounding box center [523, 463] width 22 height 22
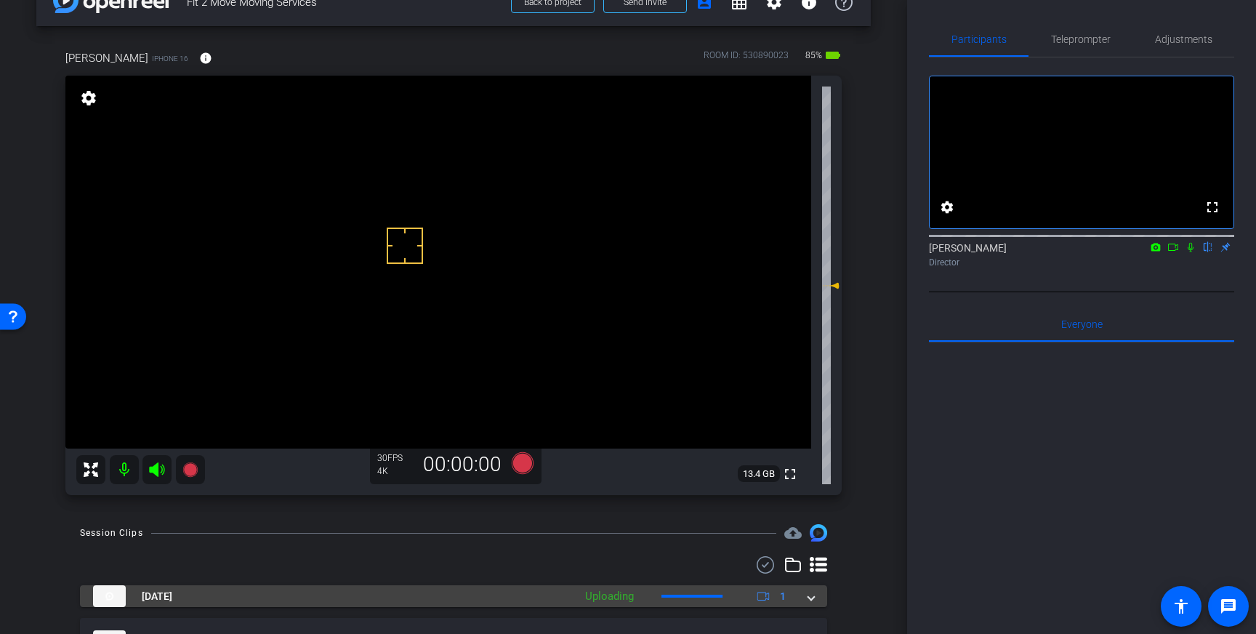
click at [813, 600] on span at bounding box center [811, 596] width 6 height 15
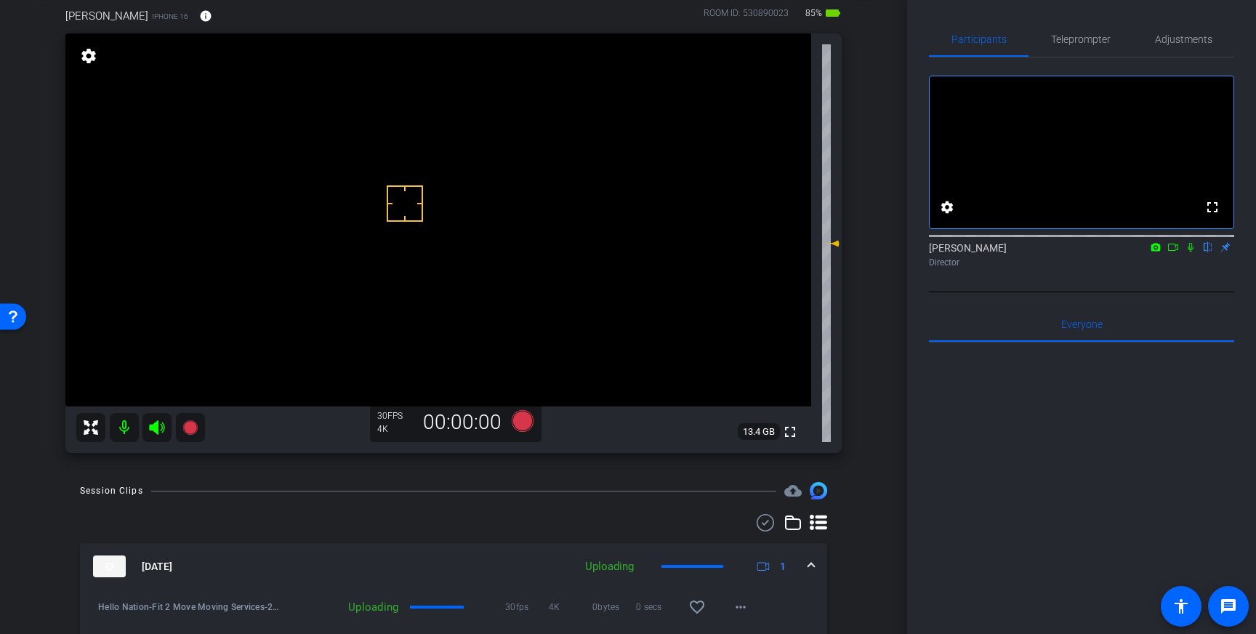
scroll to position [80, 0]
click at [701, 604] on mat-icon "favorite_border" at bounding box center [696, 605] width 17 height 17
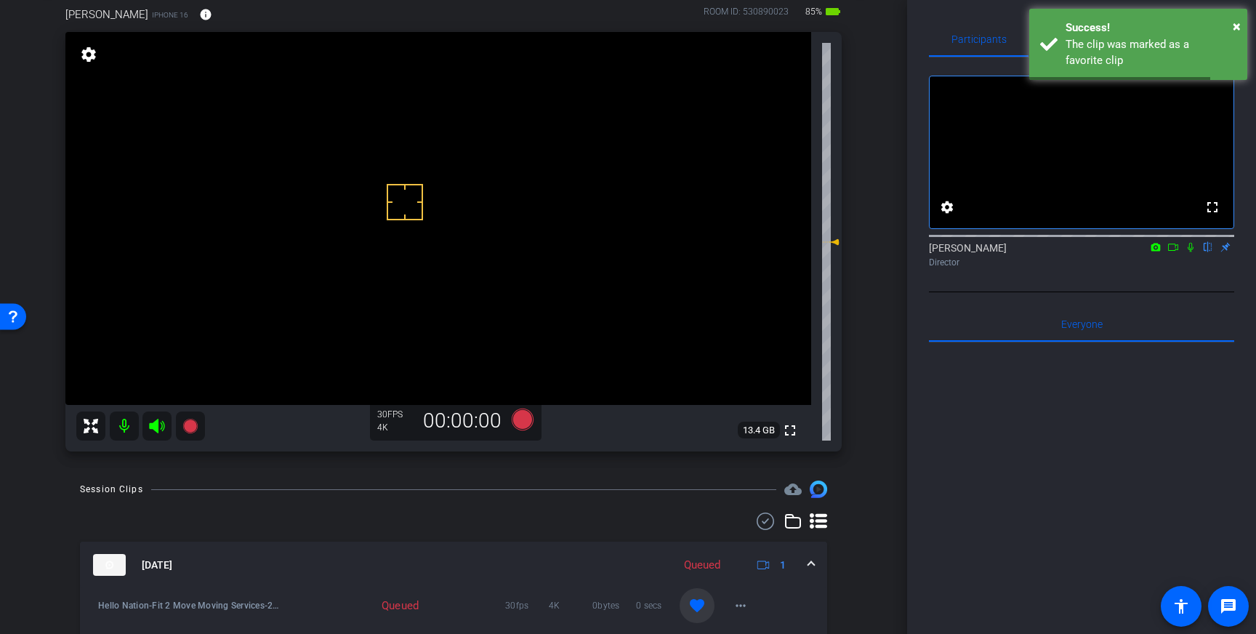
click at [807, 563] on div "[DATE] Queued 1" at bounding box center [450, 565] width 715 height 22
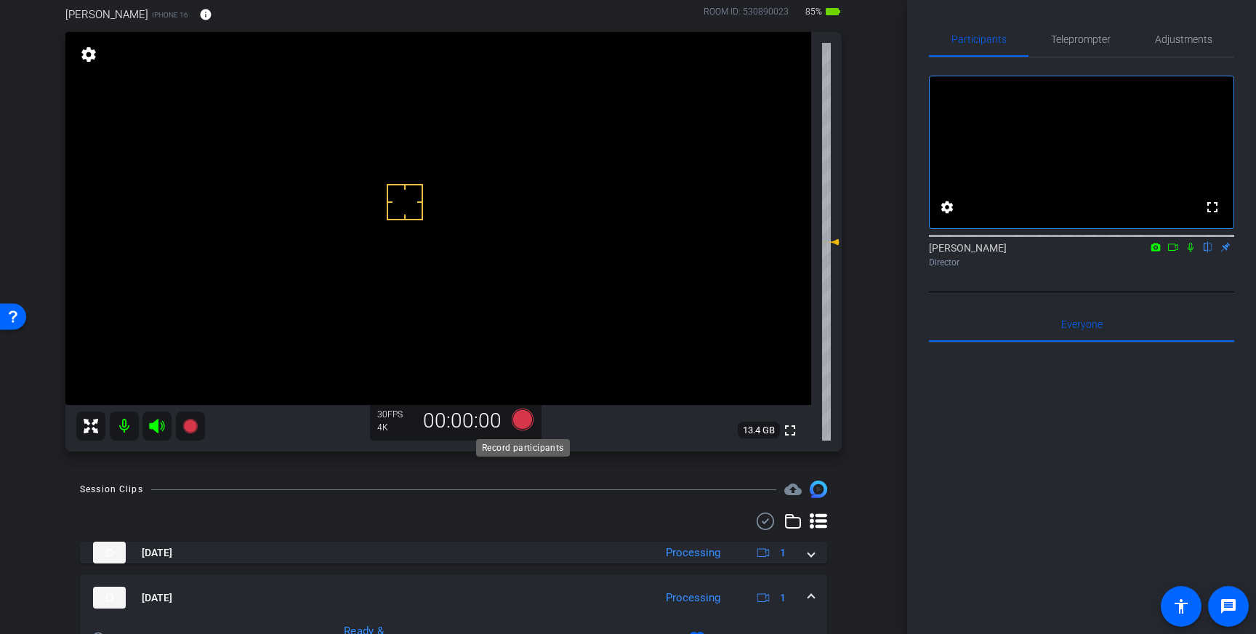
click at [525, 421] on icon at bounding box center [523, 419] width 22 height 22
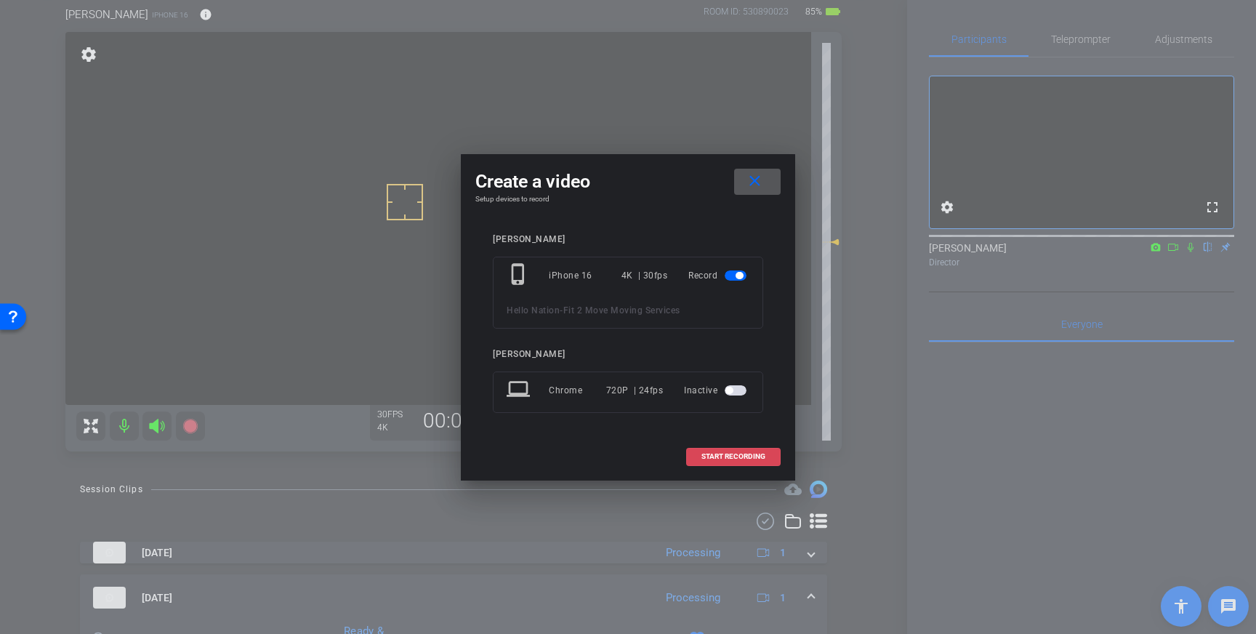
click at [709, 453] on span "START RECORDING" at bounding box center [733, 456] width 64 height 7
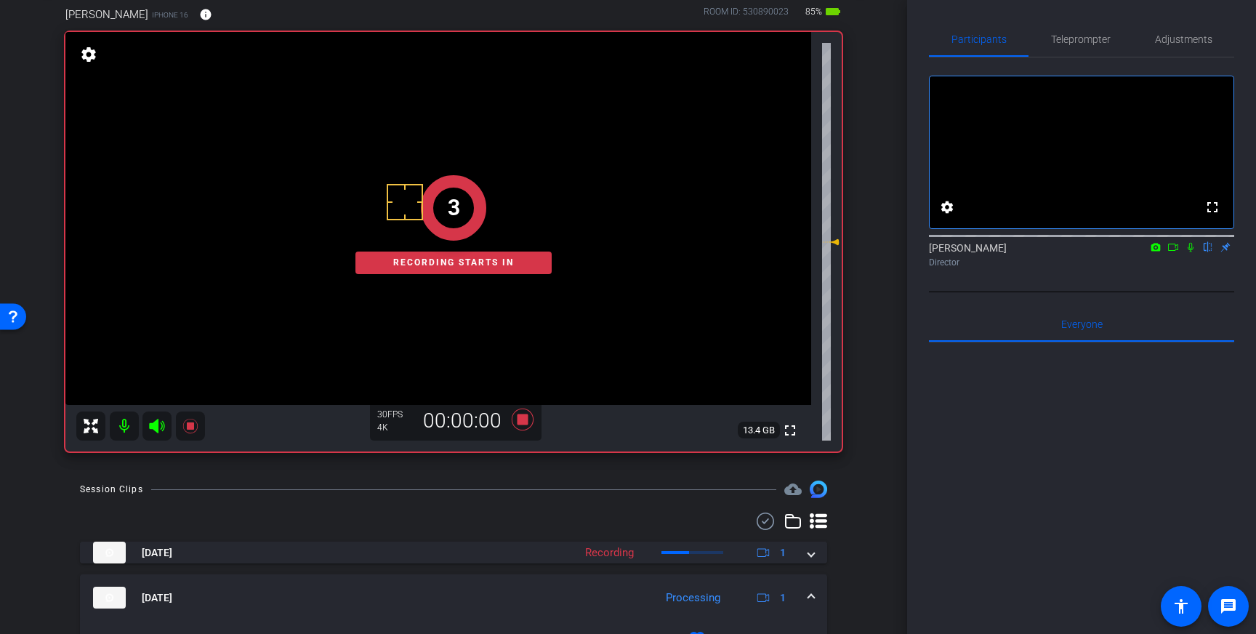
click at [1190, 252] on icon at bounding box center [1191, 247] width 12 height 10
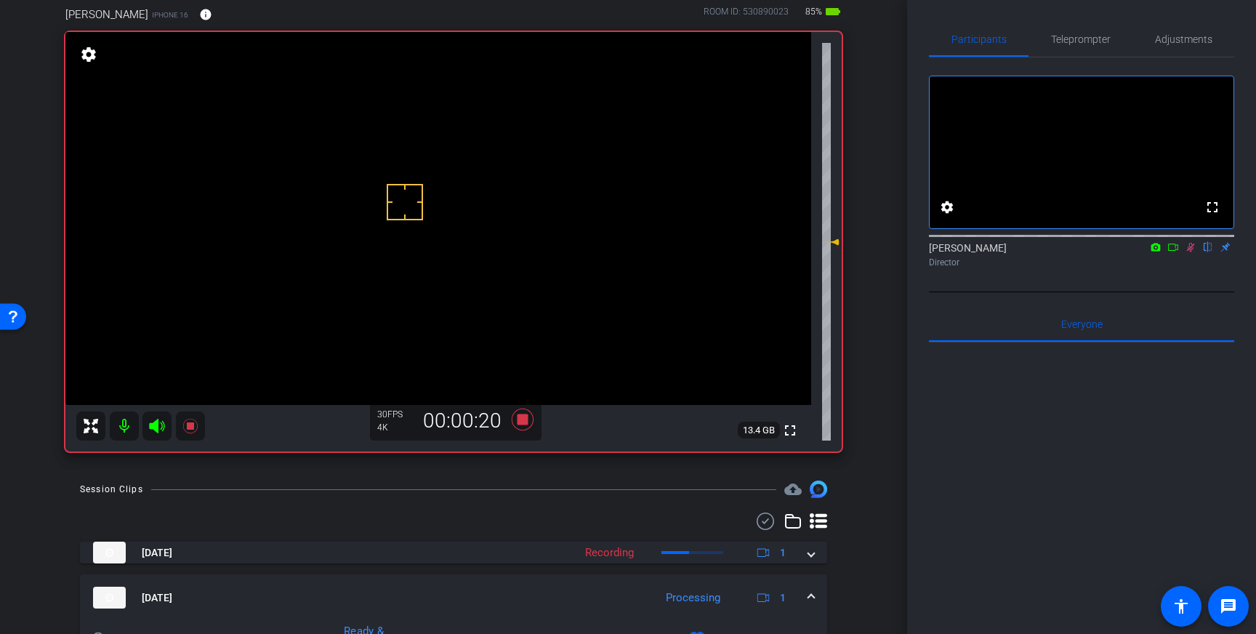
click at [1191, 252] on icon at bounding box center [1191, 247] width 12 height 10
click at [523, 422] on icon at bounding box center [523, 419] width 22 height 22
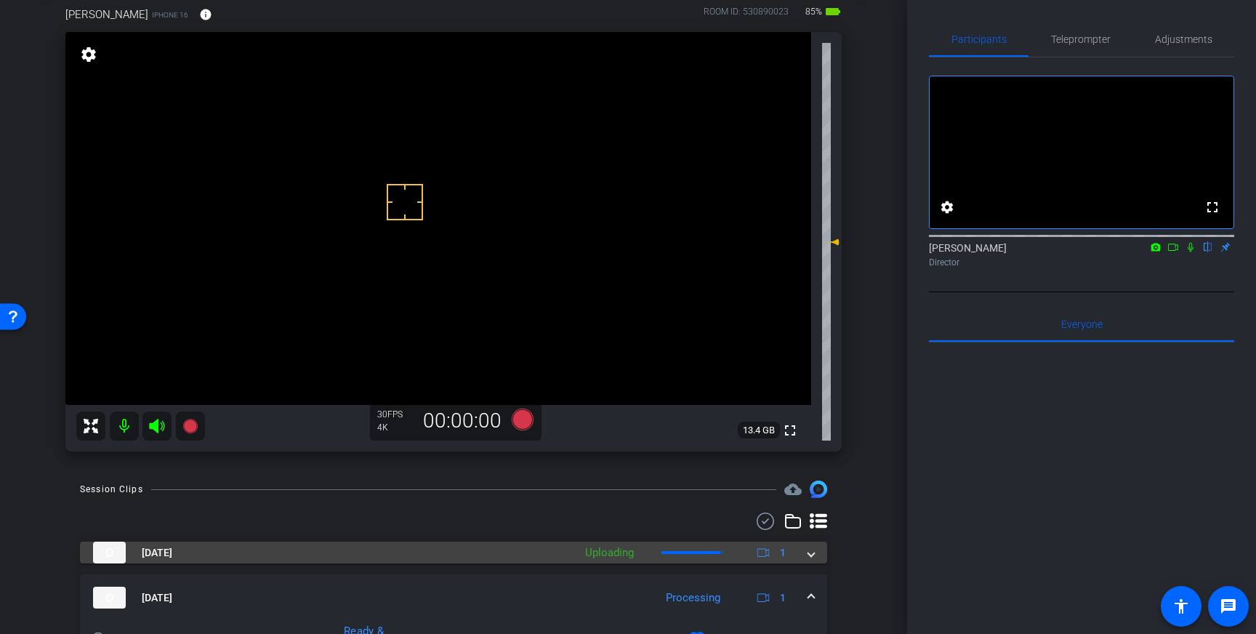
click at [816, 554] on mat-expansion-panel-header "[DATE] Uploading 1" at bounding box center [453, 552] width 747 height 22
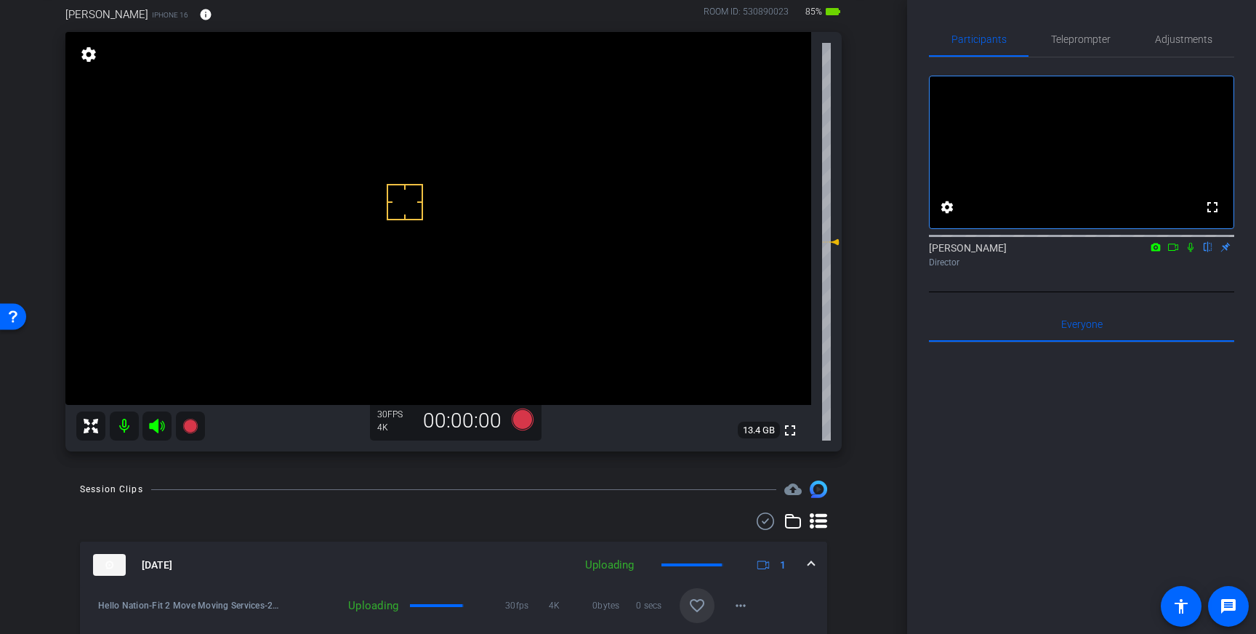
scroll to position [142, 0]
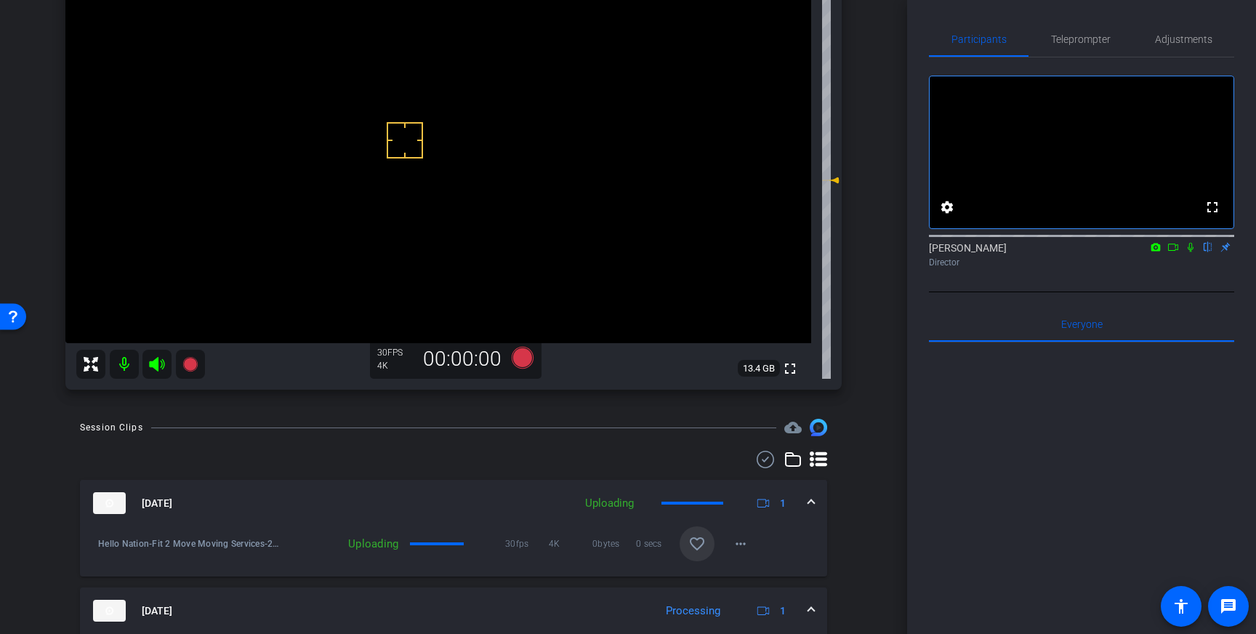
click at [704, 544] on mat-icon "favorite_border" at bounding box center [696, 543] width 17 height 17
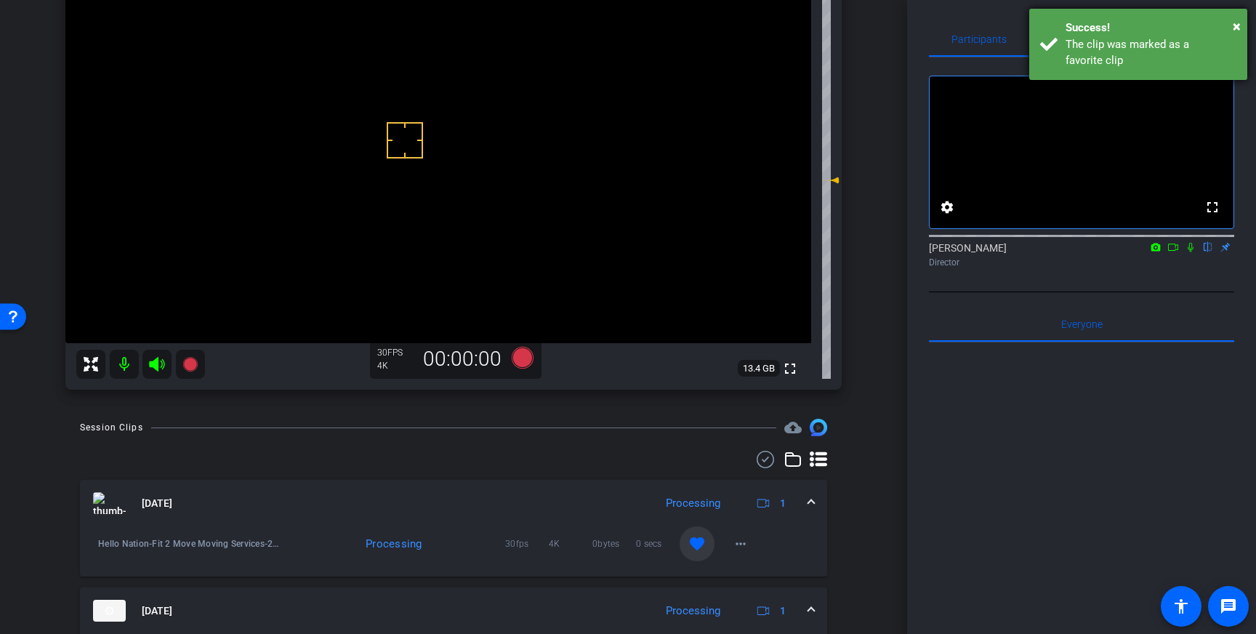
click at [1116, 54] on div "The clip was marked as a favorite clip" at bounding box center [1150, 52] width 171 height 33
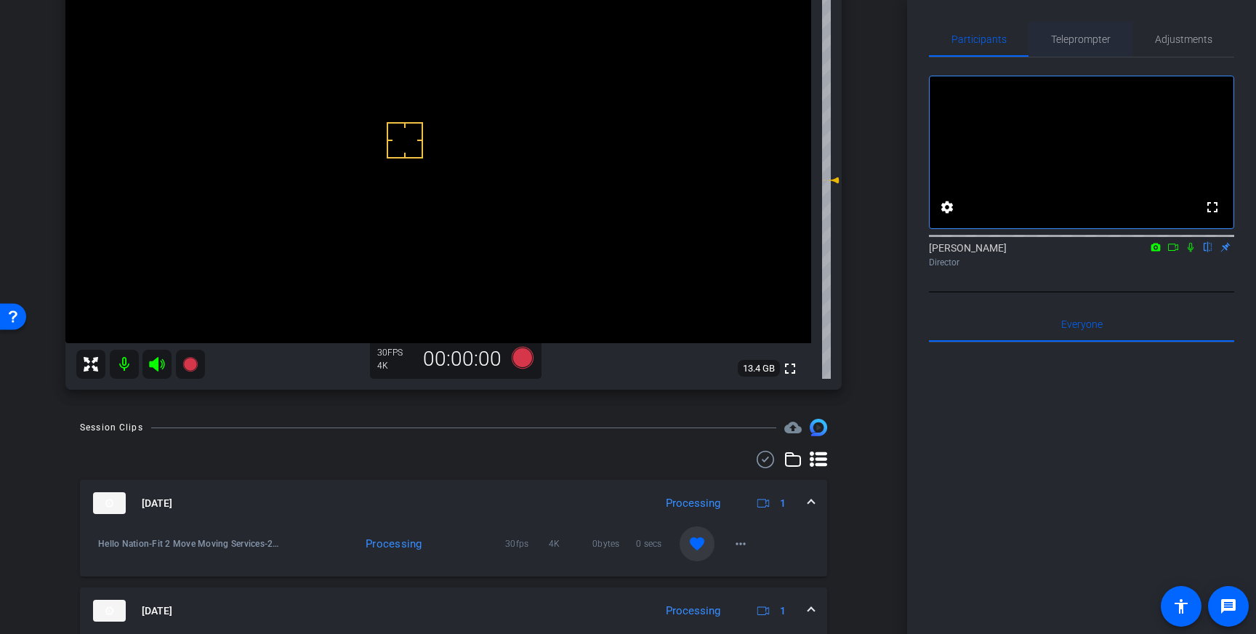
click at [1081, 42] on span "Teleprompter" at bounding box center [1081, 39] width 60 height 10
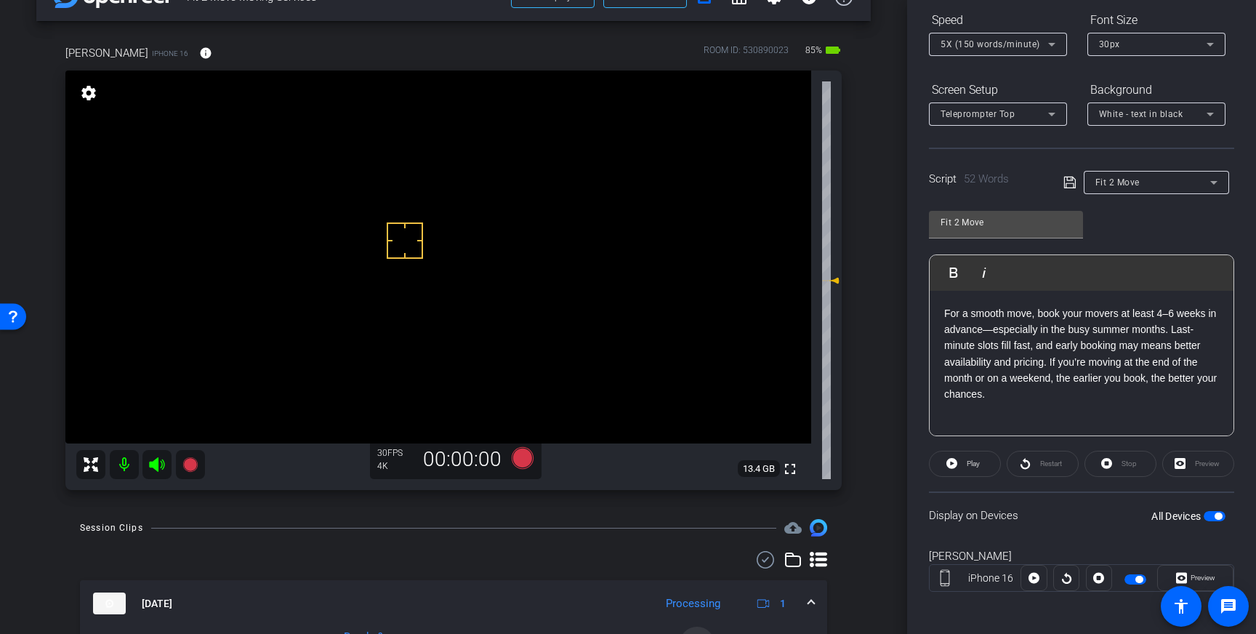
scroll to position [60, 0]
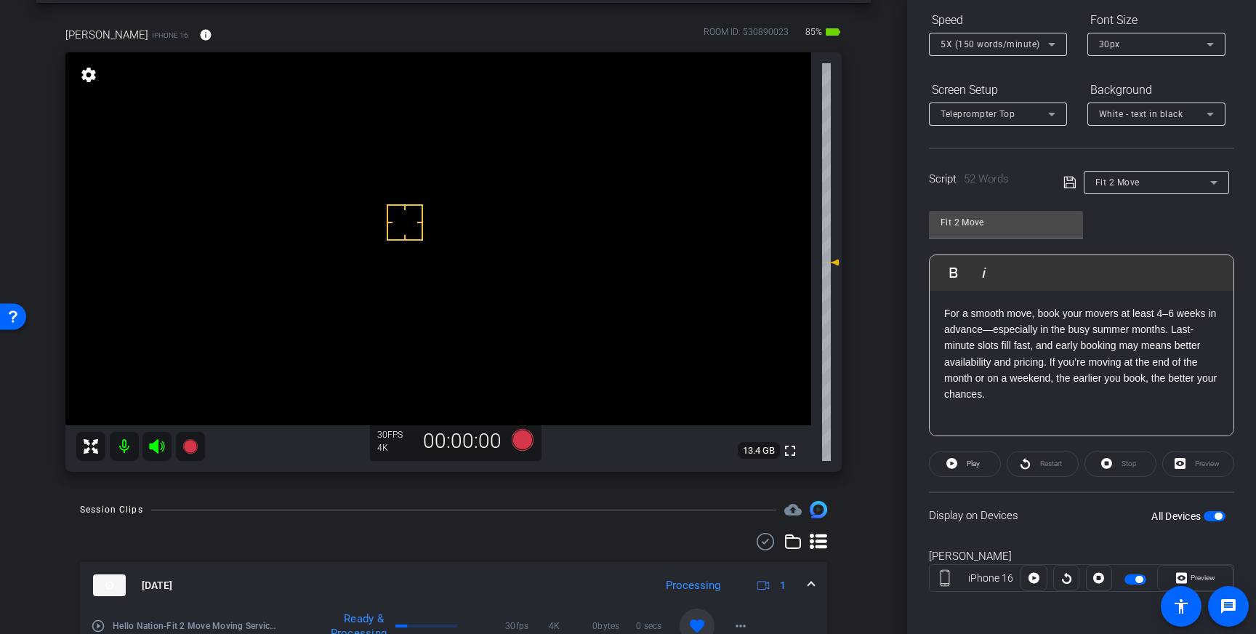
click at [1212, 512] on span "button" at bounding box center [1215, 516] width 22 height 10
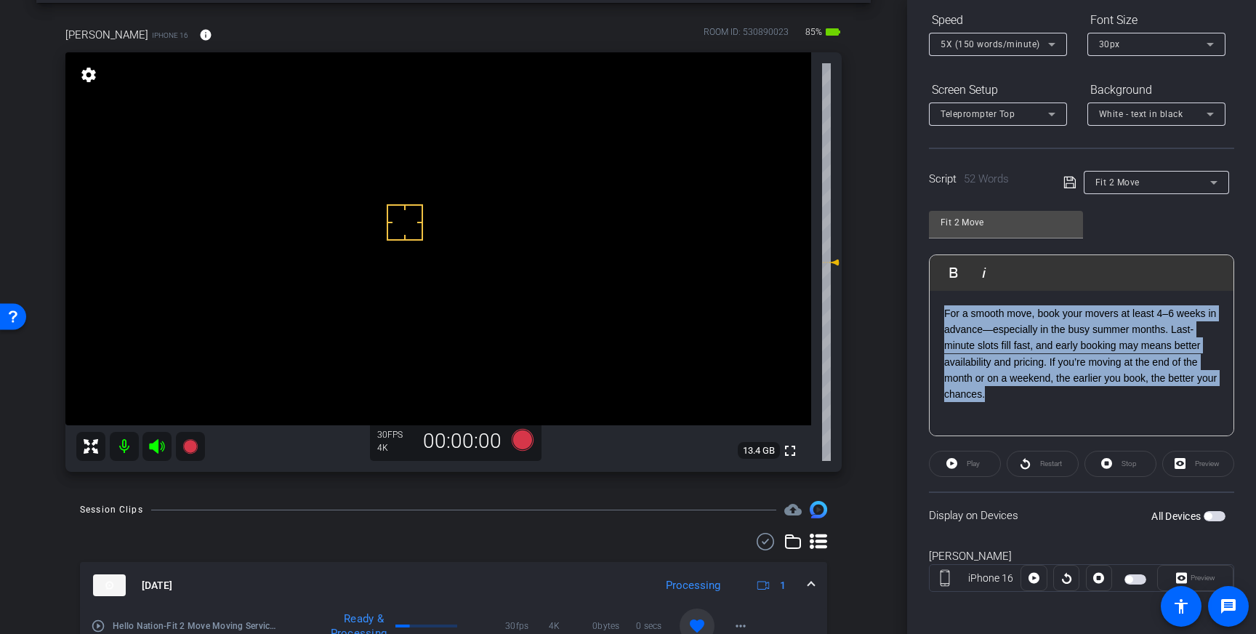
drag, startPoint x: 993, startPoint y: 394, endPoint x: 940, endPoint y: 304, distance: 104.6
click at [940, 304] on div "For a smooth move, book your movers at least 4–6 weeks in advance—especially in…" at bounding box center [1082, 363] width 304 height 145
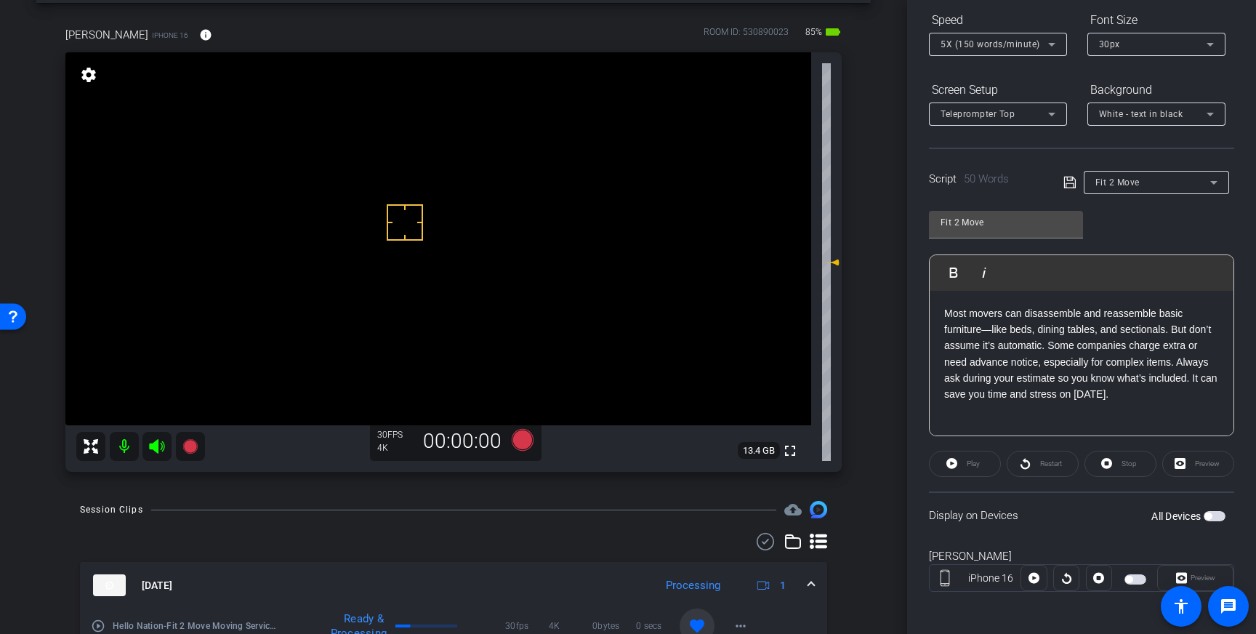
click at [1068, 182] on icon at bounding box center [1069, 182] width 13 height 17
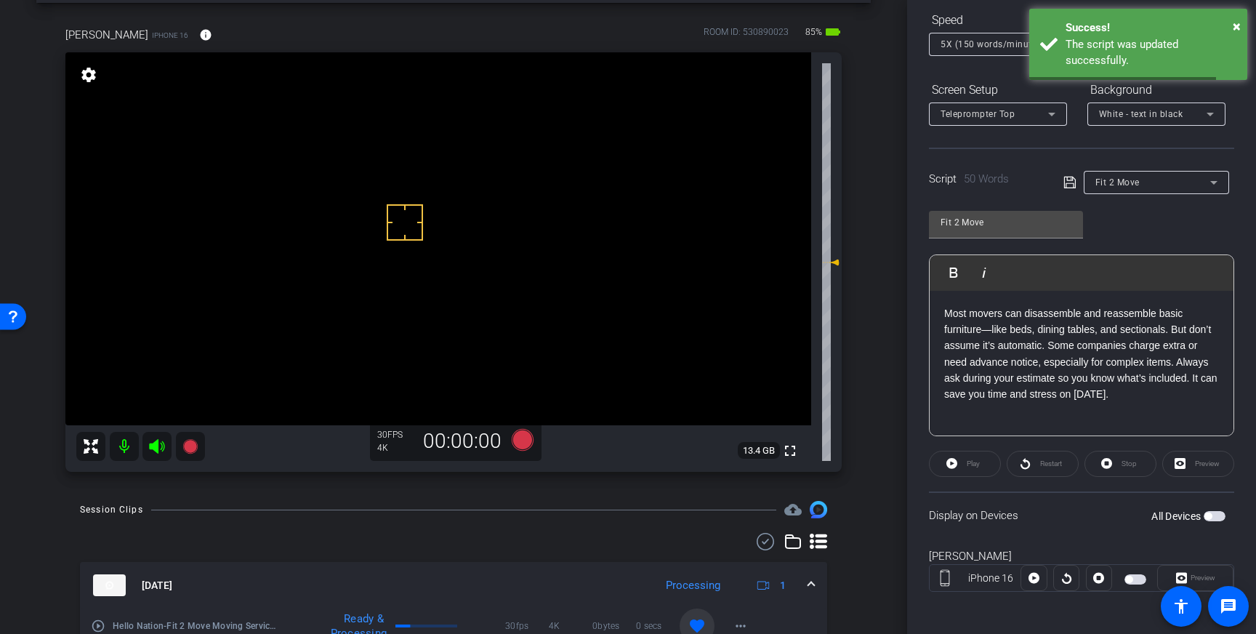
click at [1217, 517] on span "button" at bounding box center [1215, 516] width 22 height 10
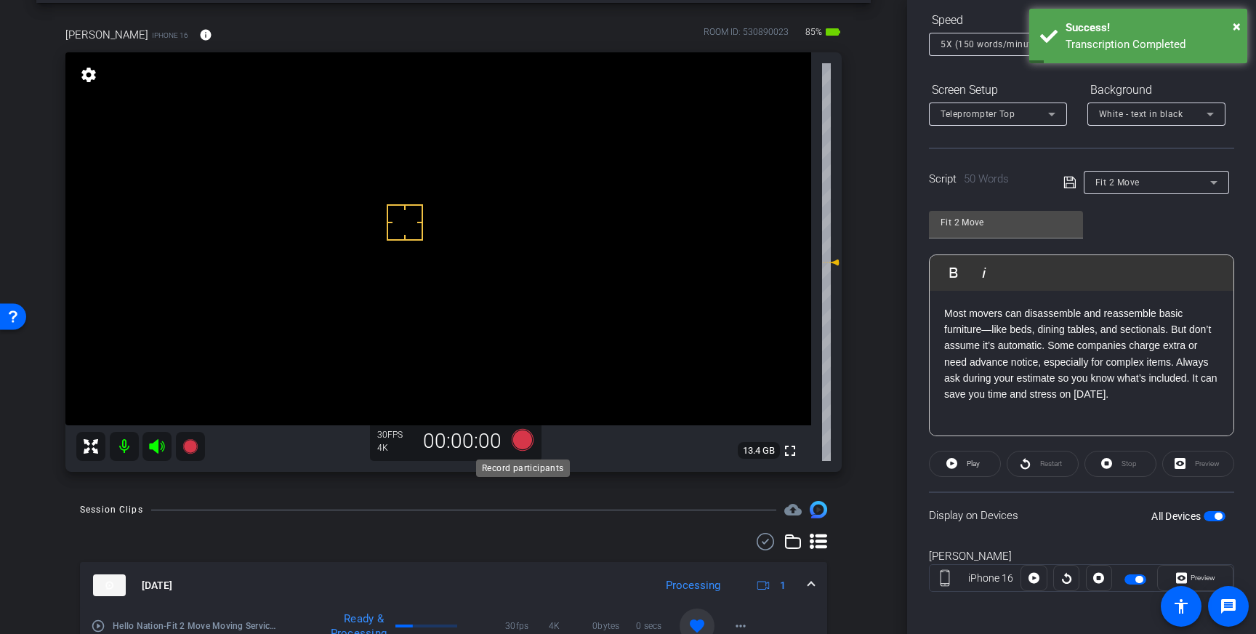
click at [523, 445] on icon at bounding box center [523, 440] width 22 height 22
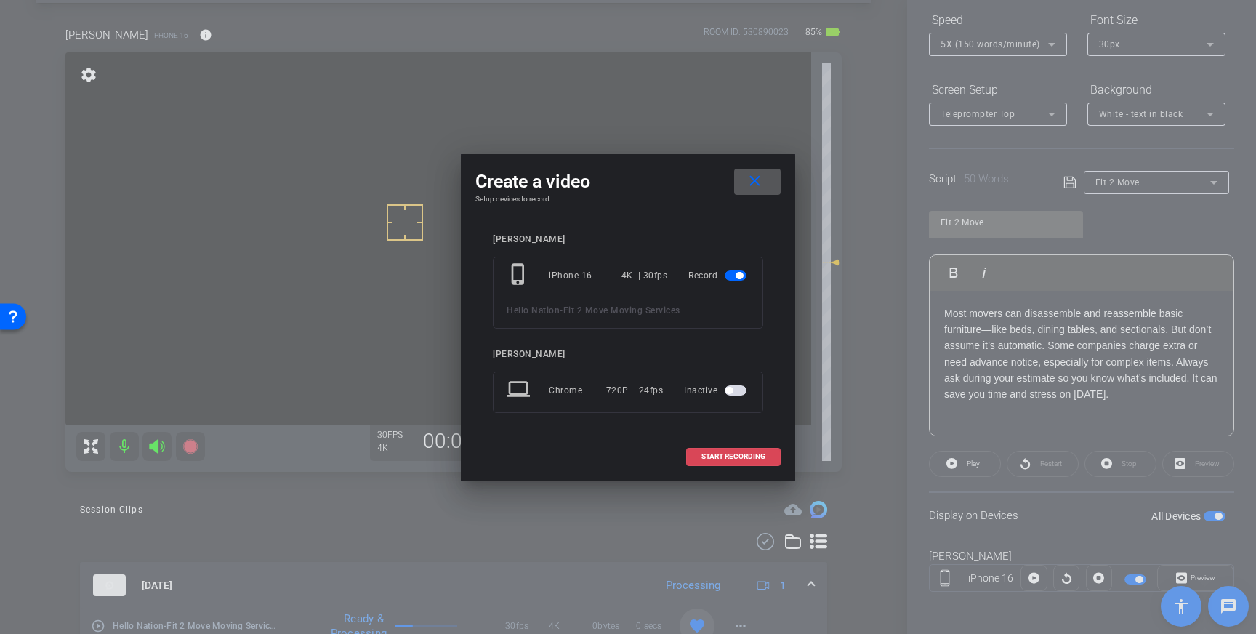
click at [730, 454] on span "START RECORDING" at bounding box center [733, 456] width 64 height 7
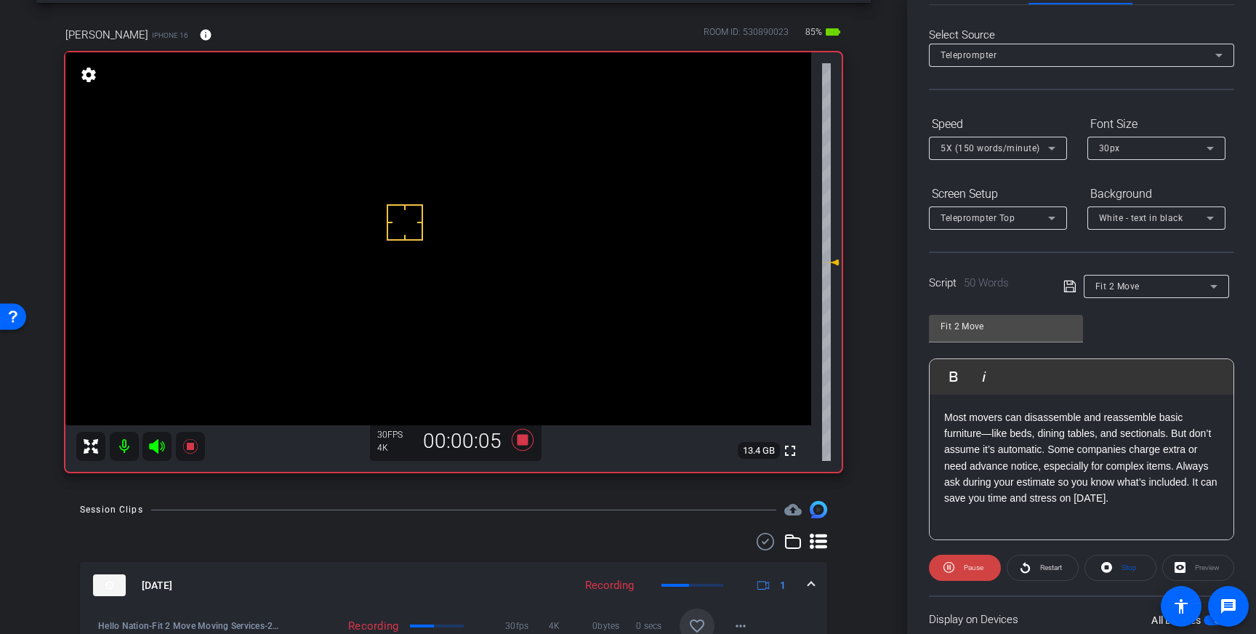
scroll to position [0, 0]
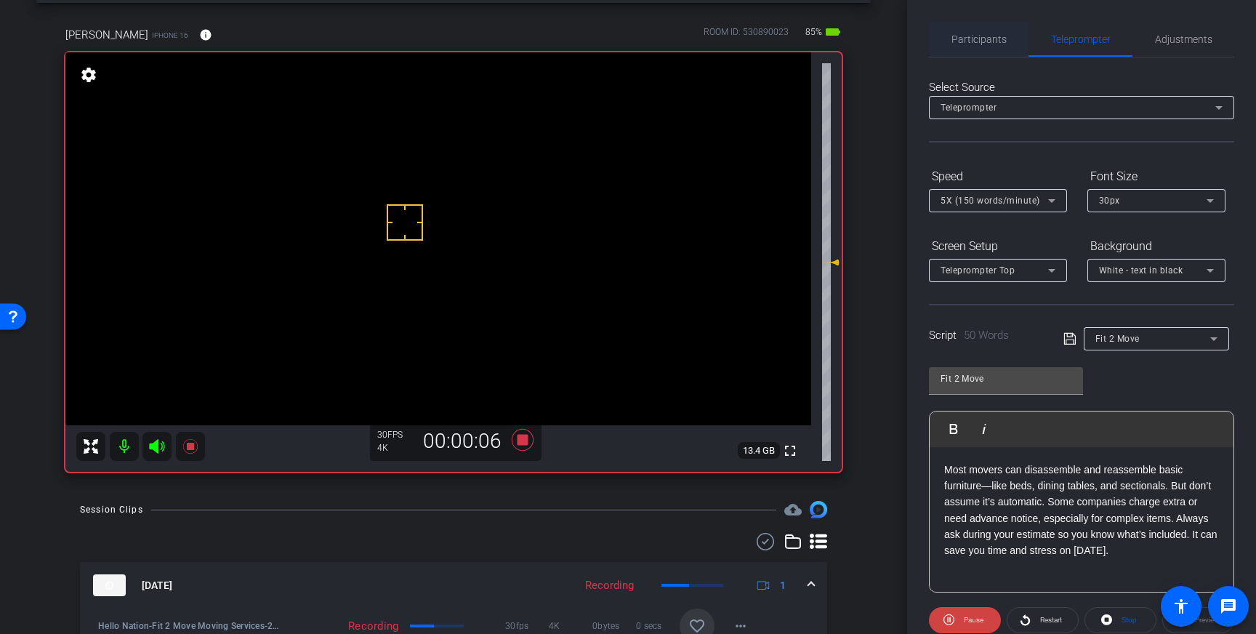
click at [966, 34] on span "Participants" at bounding box center [978, 39] width 55 height 10
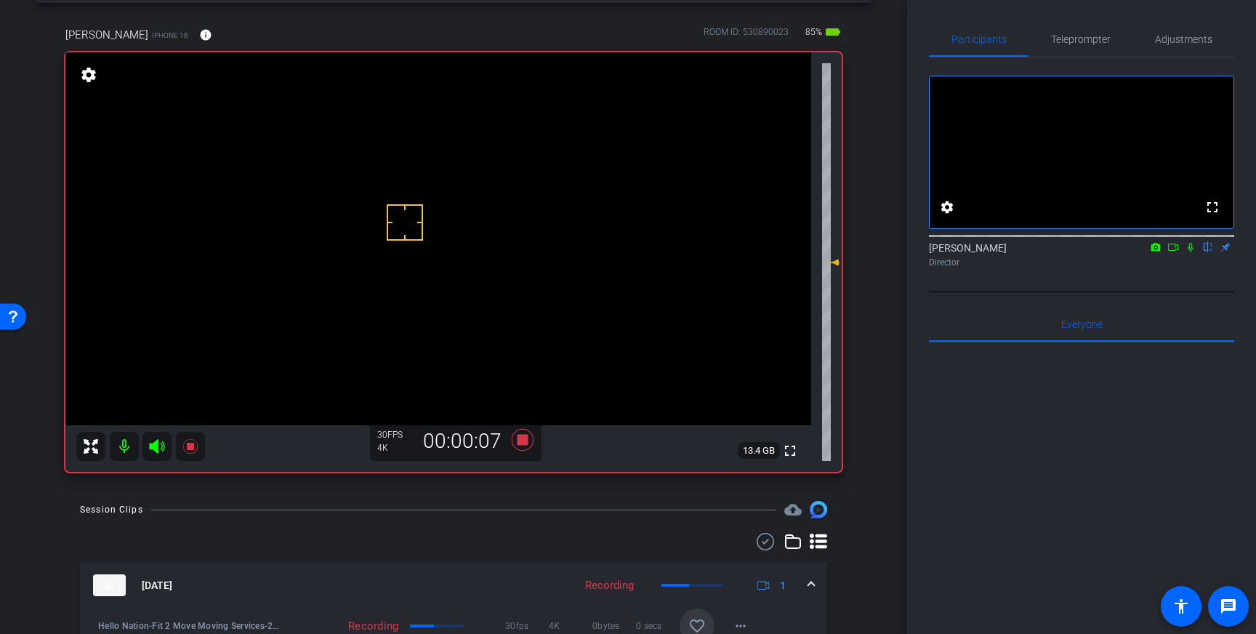
click at [1193, 252] on icon at bounding box center [1191, 247] width 12 height 10
click at [1060, 42] on span "Teleprompter" at bounding box center [1081, 39] width 60 height 10
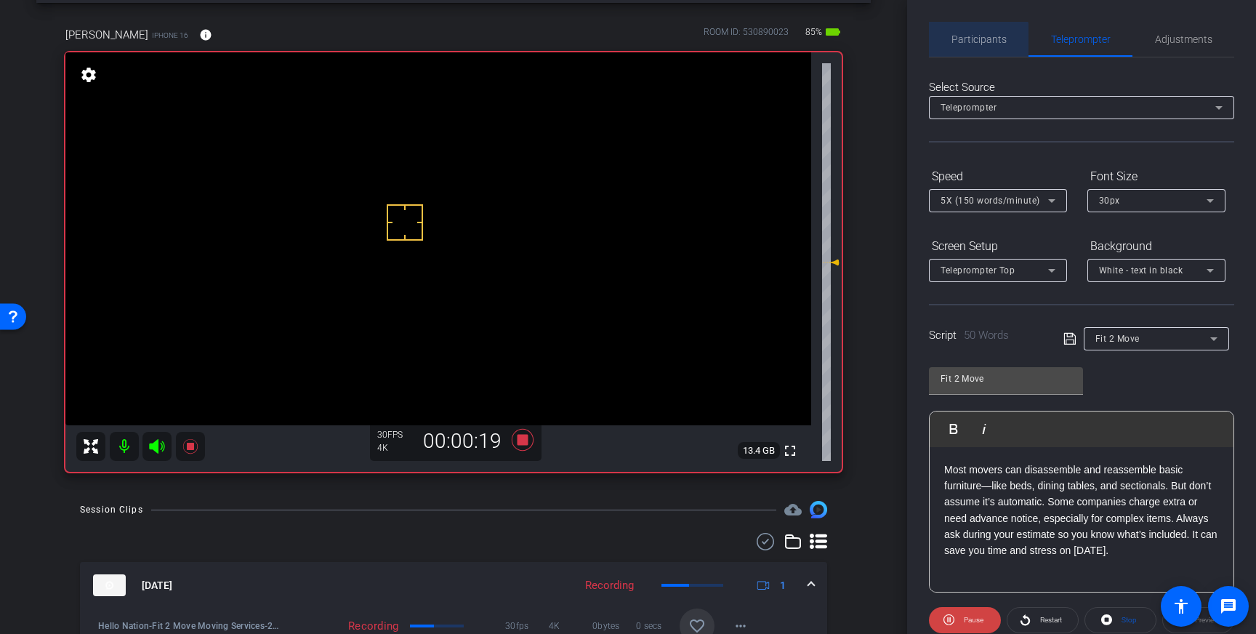
click at [974, 44] on span "Participants" at bounding box center [978, 39] width 55 height 10
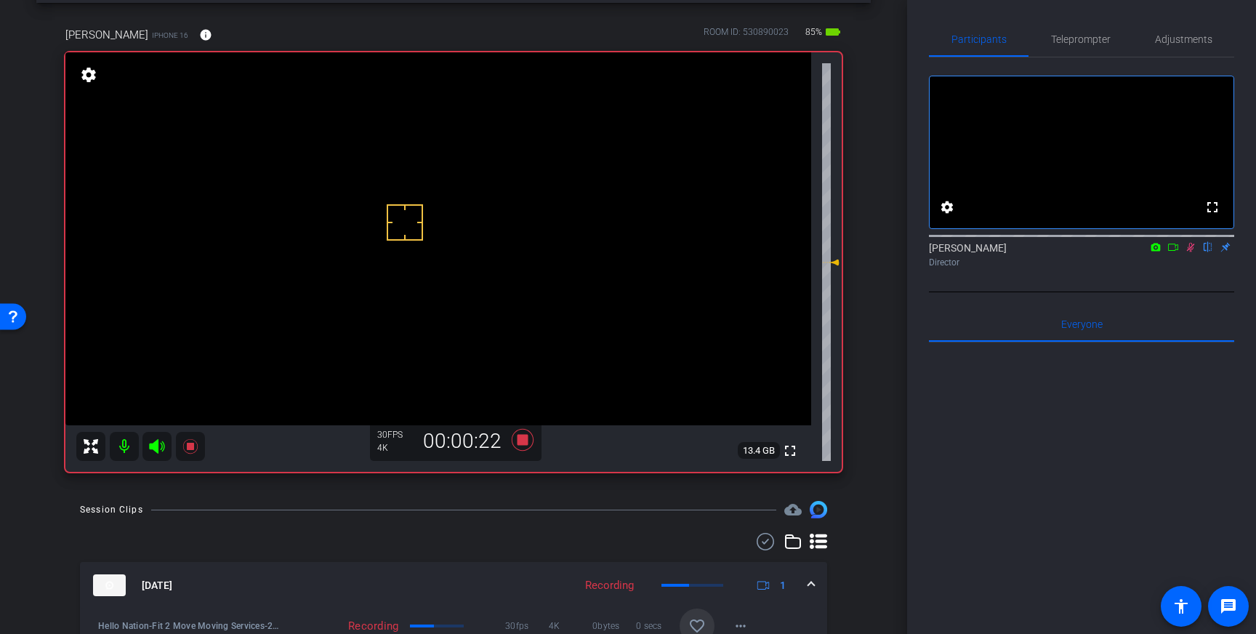
click at [1191, 252] on icon at bounding box center [1191, 247] width 8 height 9
click at [523, 443] on icon at bounding box center [523, 440] width 22 height 22
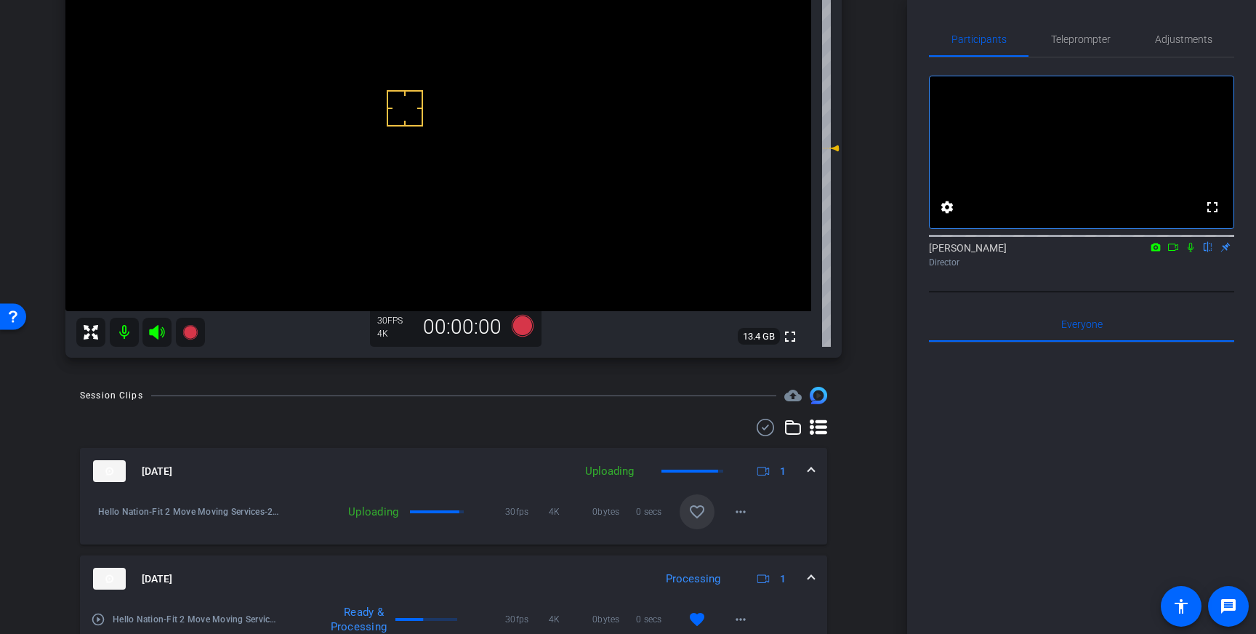
scroll to position [174, 0]
click at [697, 517] on mat-icon "favorite_border" at bounding box center [696, 510] width 17 height 17
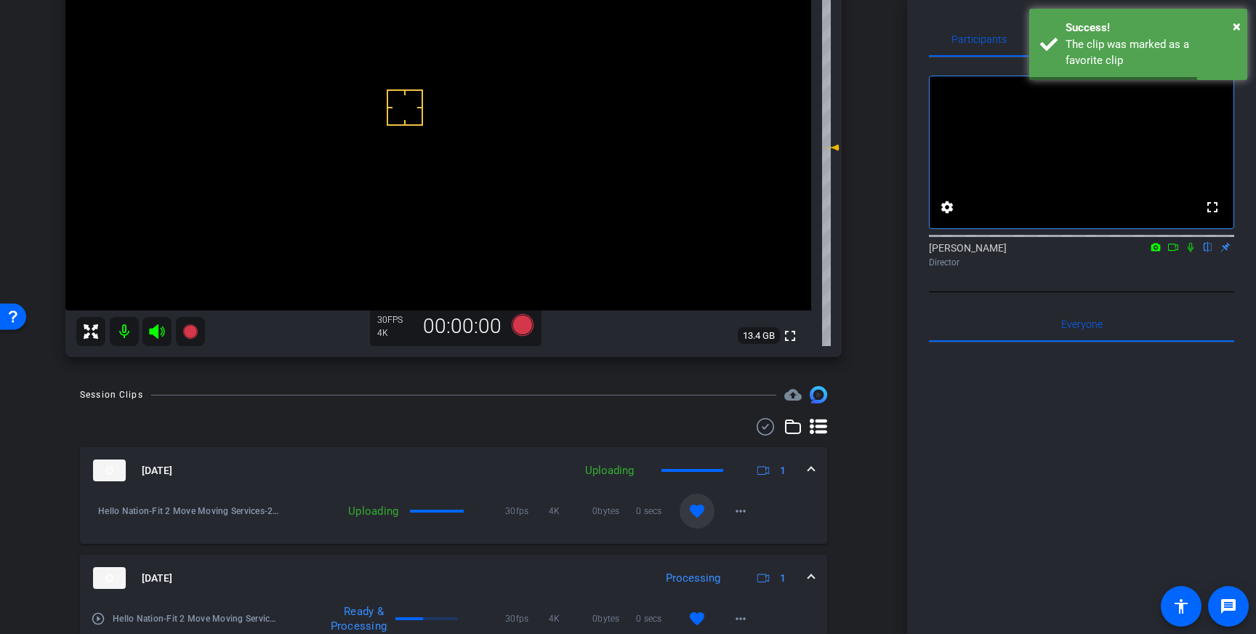
click at [810, 468] on span at bounding box center [811, 470] width 6 height 15
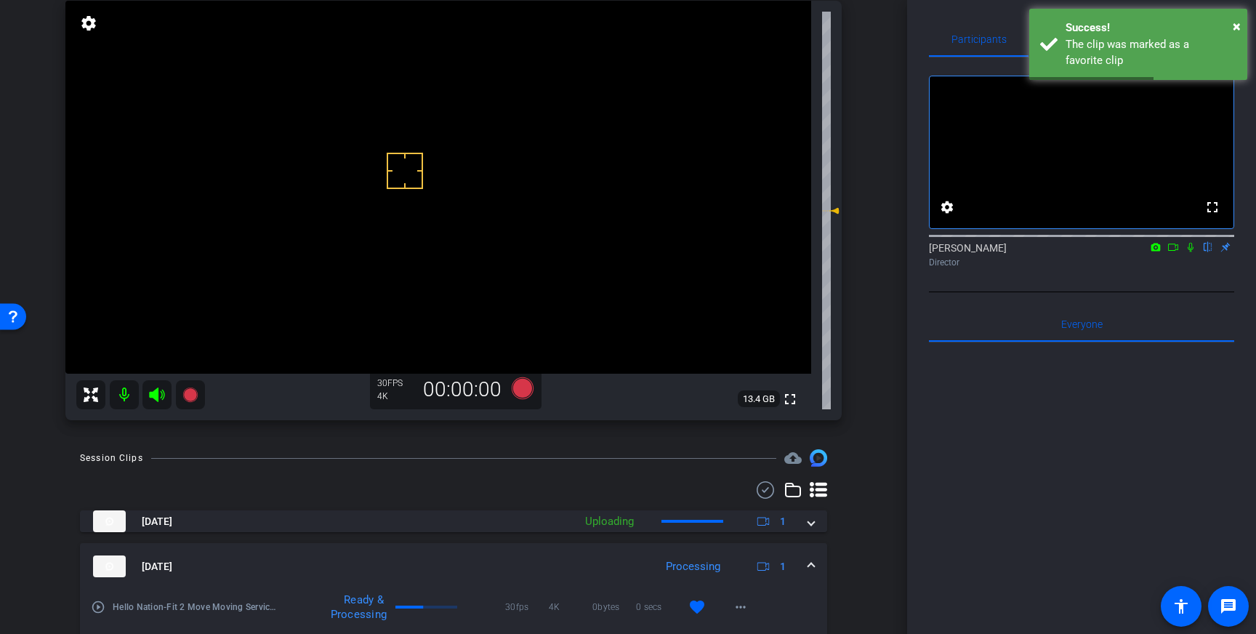
scroll to position [89, 0]
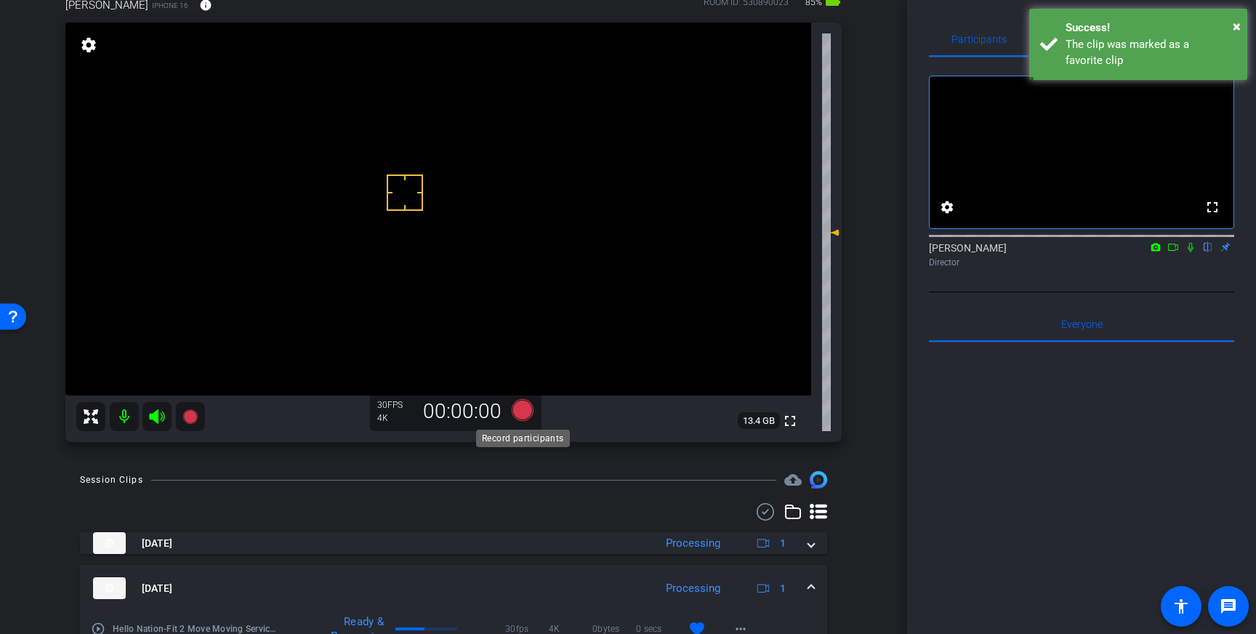
click at [524, 406] on icon at bounding box center [523, 410] width 22 height 22
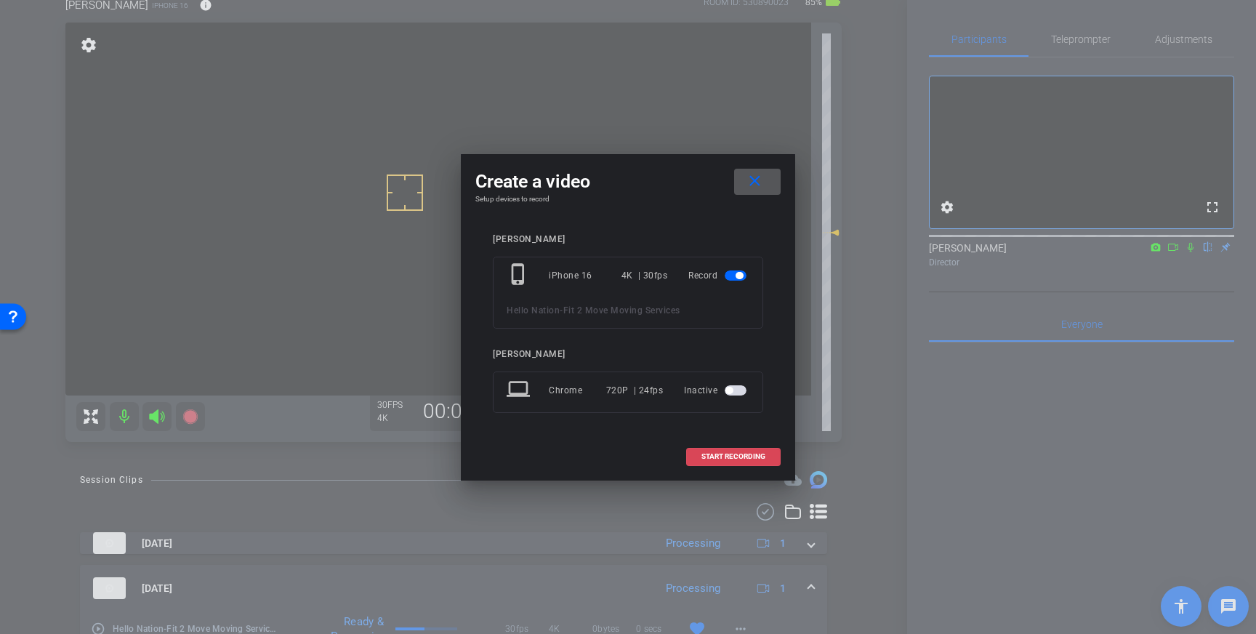
click at [707, 455] on span "START RECORDING" at bounding box center [733, 456] width 64 height 7
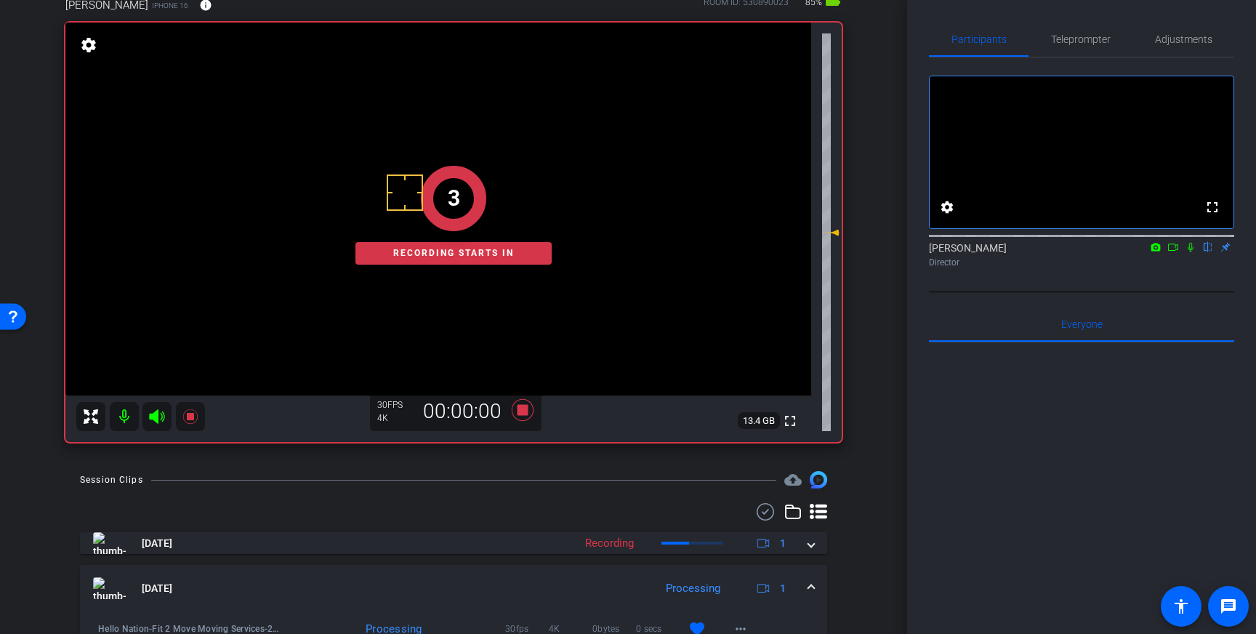
click at [1191, 252] on icon at bounding box center [1191, 247] width 6 height 9
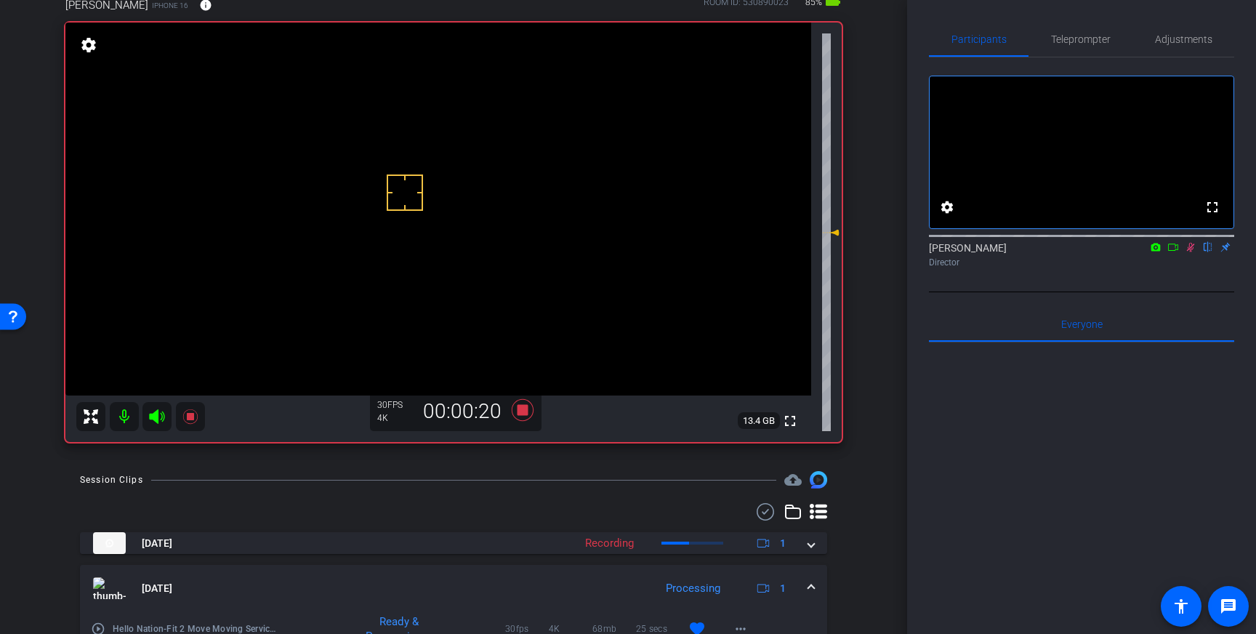
click at [1189, 252] on icon at bounding box center [1191, 247] width 12 height 10
click at [522, 415] on icon at bounding box center [523, 410] width 22 height 22
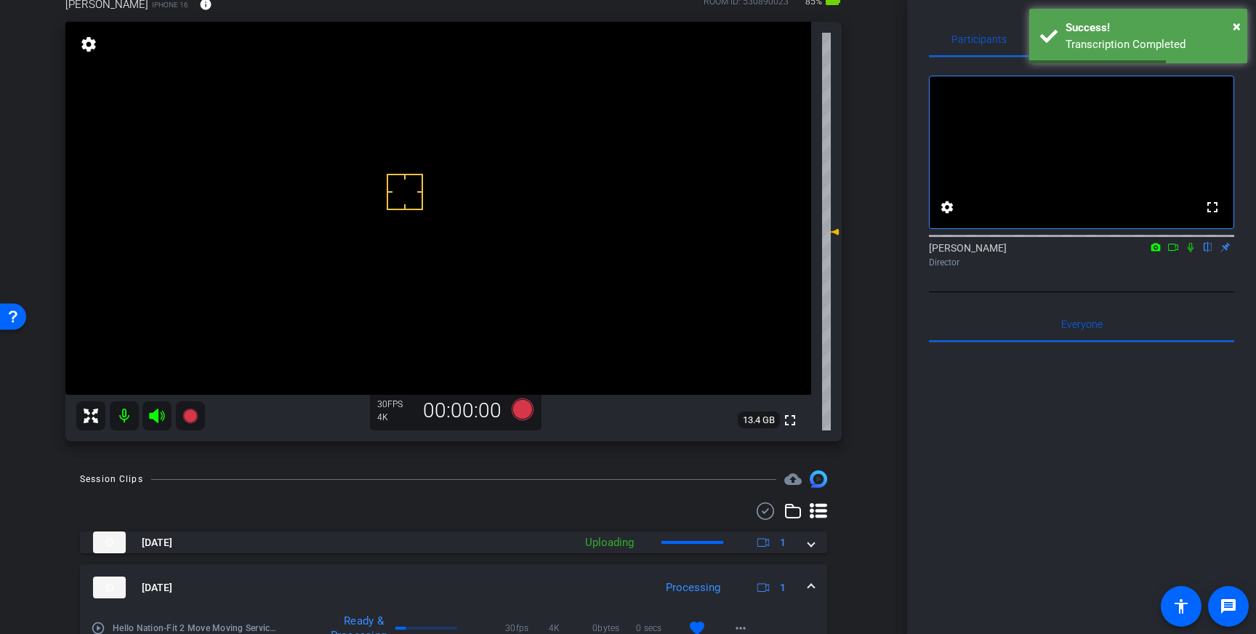
scroll to position [100, 0]
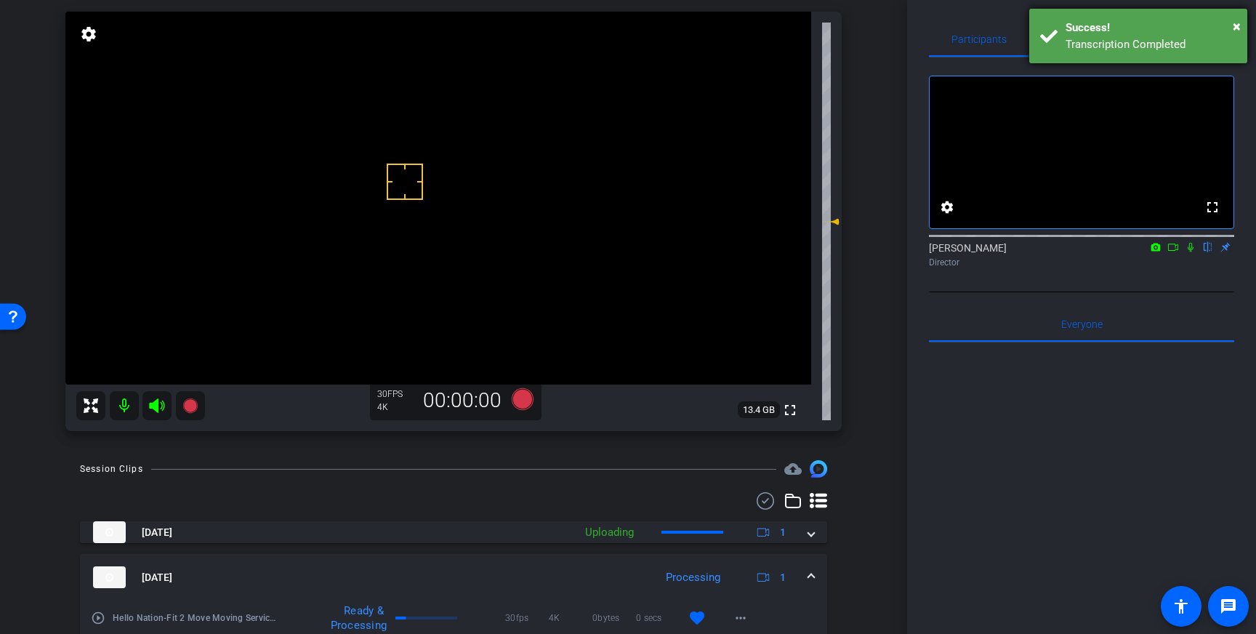
click at [1111, 40] on div "Transcription Completed" at bounding box center [1150, 44] width 171 height 17
click at [1076, 43] on span "Teleprompter" at bounding box center [1081, 39] width 60 height 10
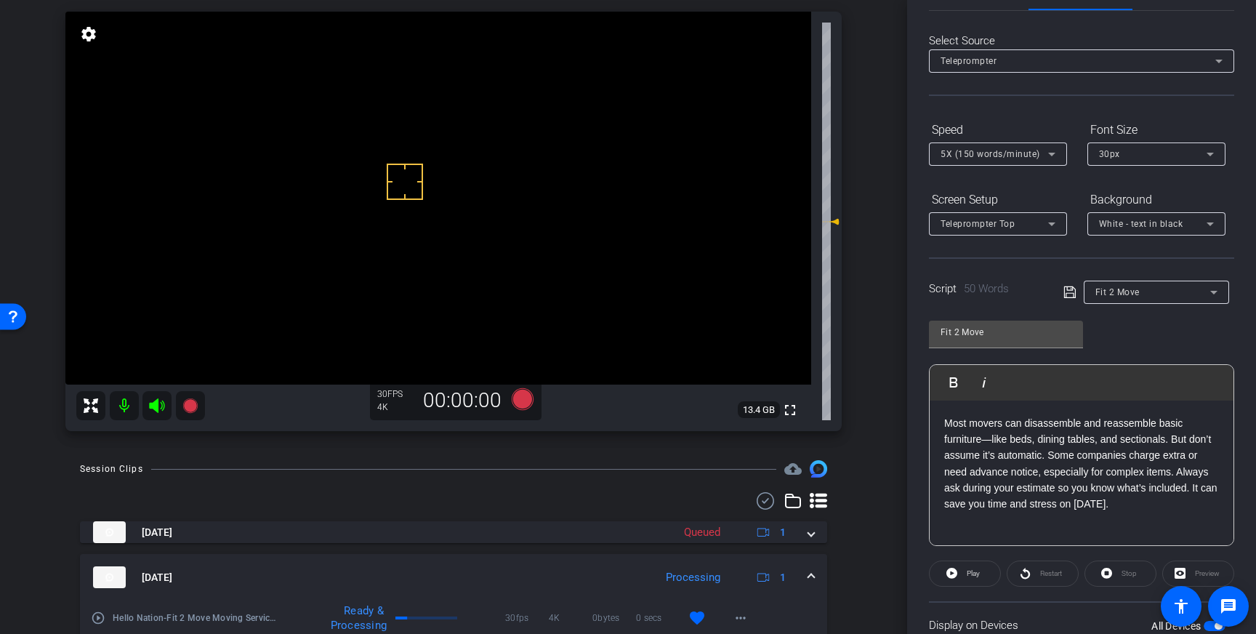
scroll to position [161, 0]
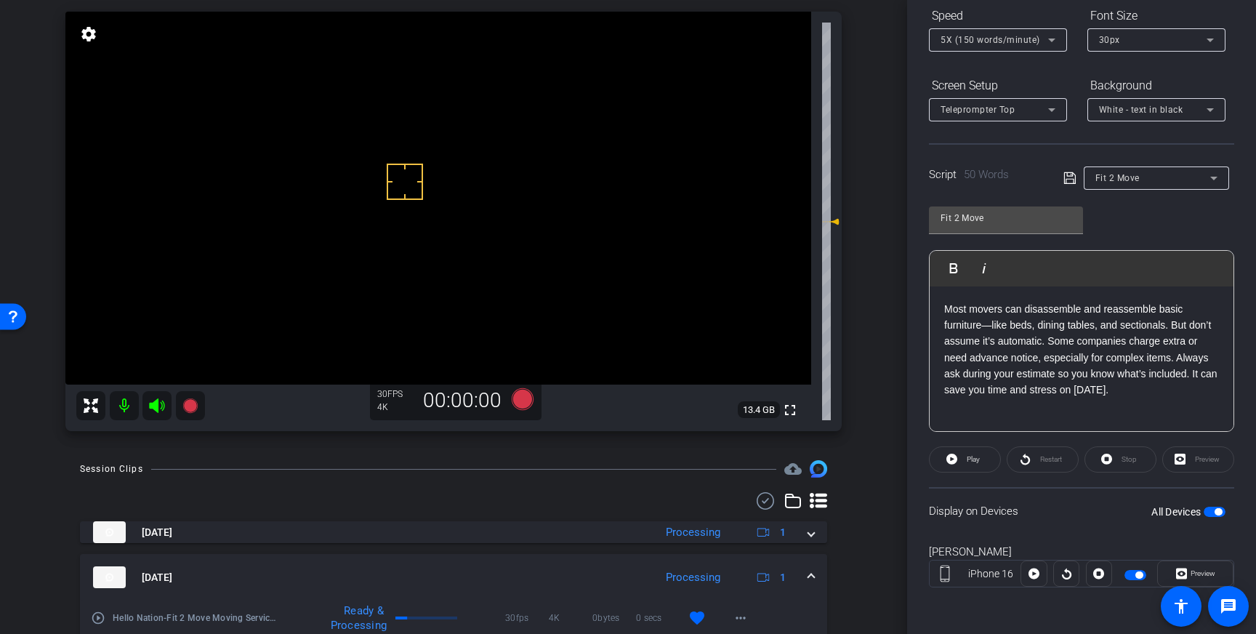
click at [1212, 505] on div "All Devices" at bounding box center [1188, 511] width 74 height 15
click at [1212, 512] on span "button" at bounding box center [1215, 512] width 22 height 10
drag, startPoint x: 1154, startPoint y: 395, endPoint x: 952, endPoint y: 299, distance: 223.7
click at [952, 299] on div "Most movers can disassemble and reassemble basic furniture—like beds, dining ta…" at bounding box center [1082, 358] width 304 height 145
click at [1070, 180] on icon at bounding box center [1069, 177] width 13 height 17
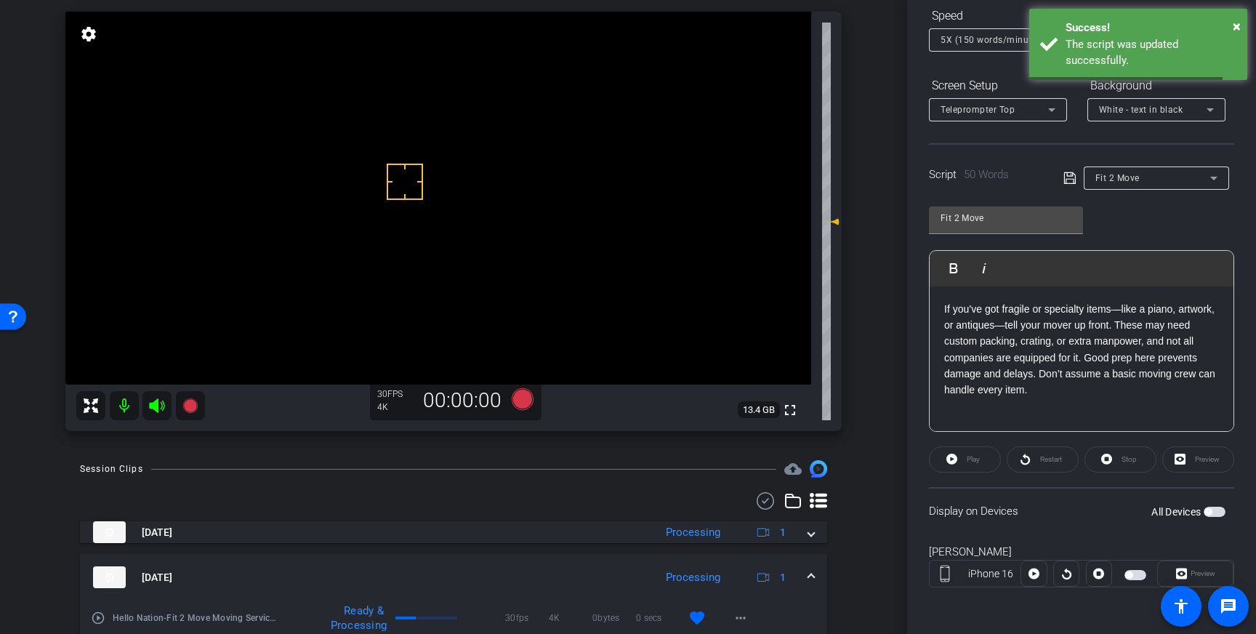
click at [1214, 507] on span "button" at bounding box center [1215, 512] width 22 height 10
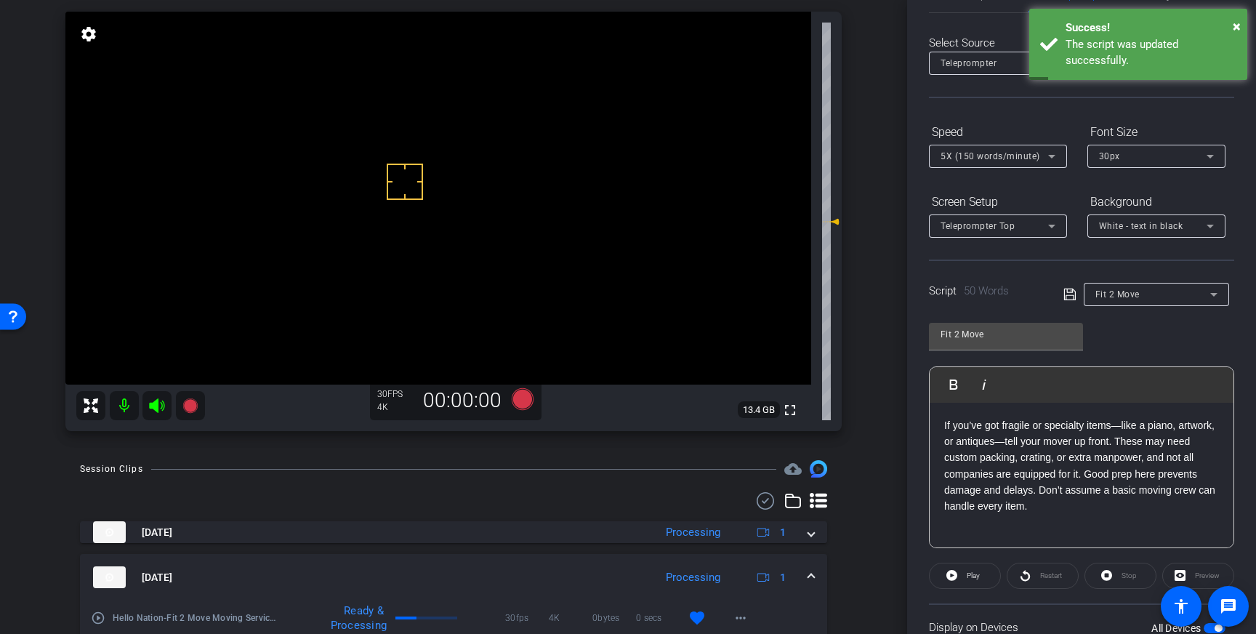
scroll to position [0, 0]
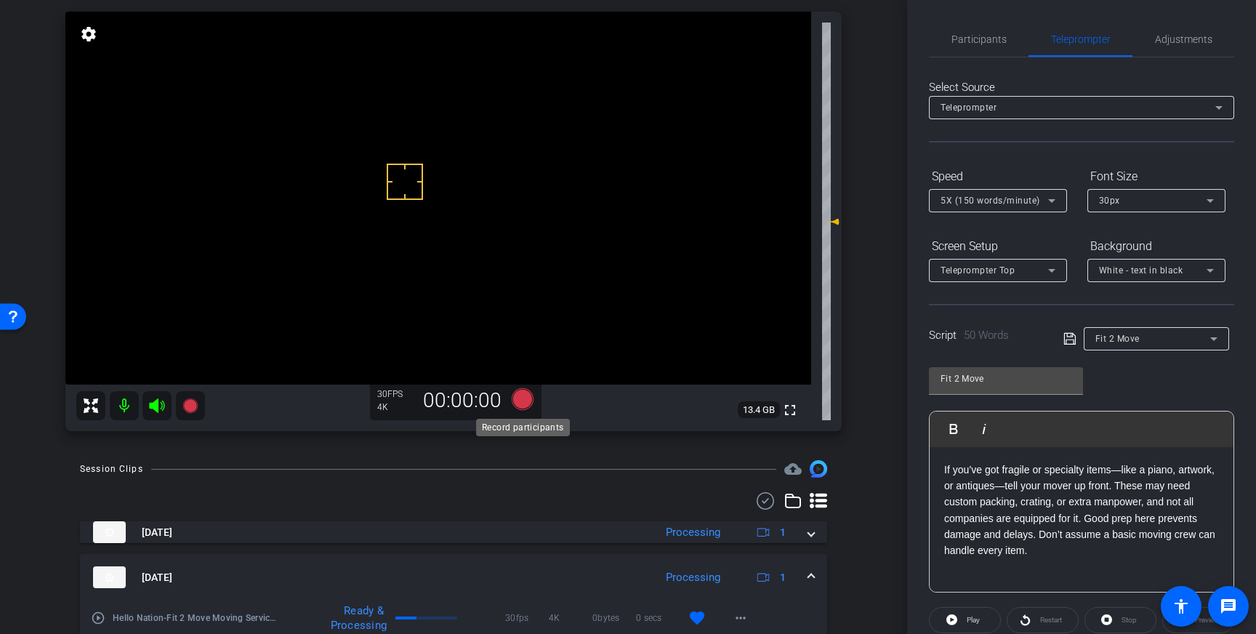
click at [523, 401] on icon at bounding box center [523, 399] width 22 height 22
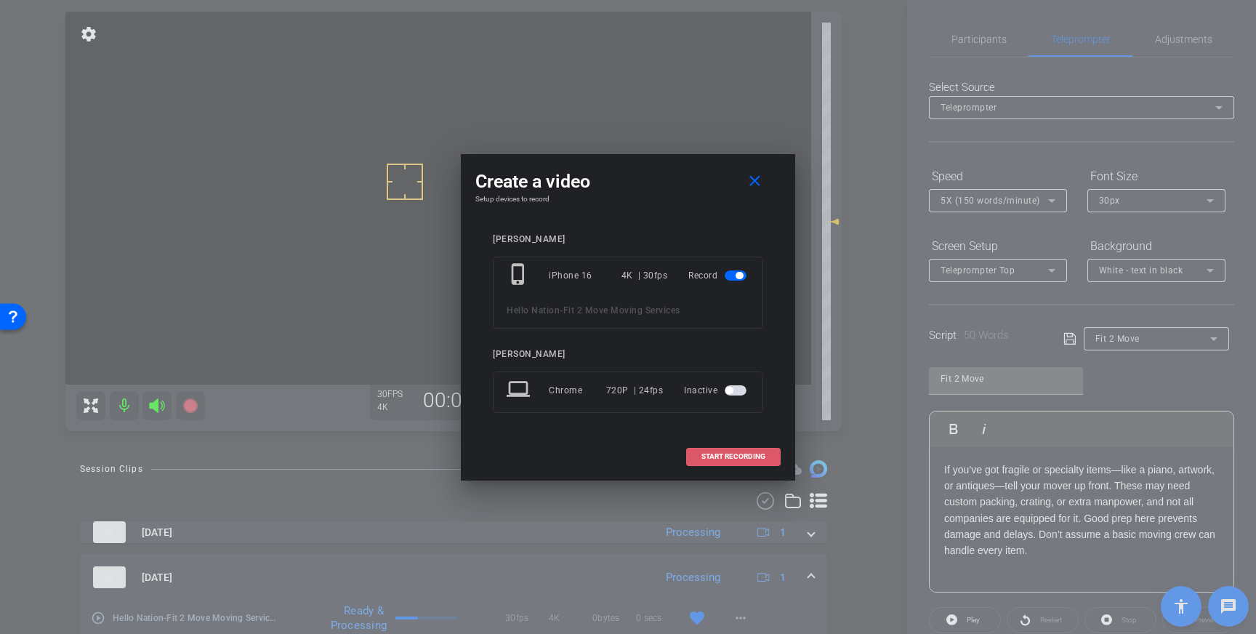
click at [726, 454] on span "START RECORDING" at bounding box center [733, 456] width 64 height 7
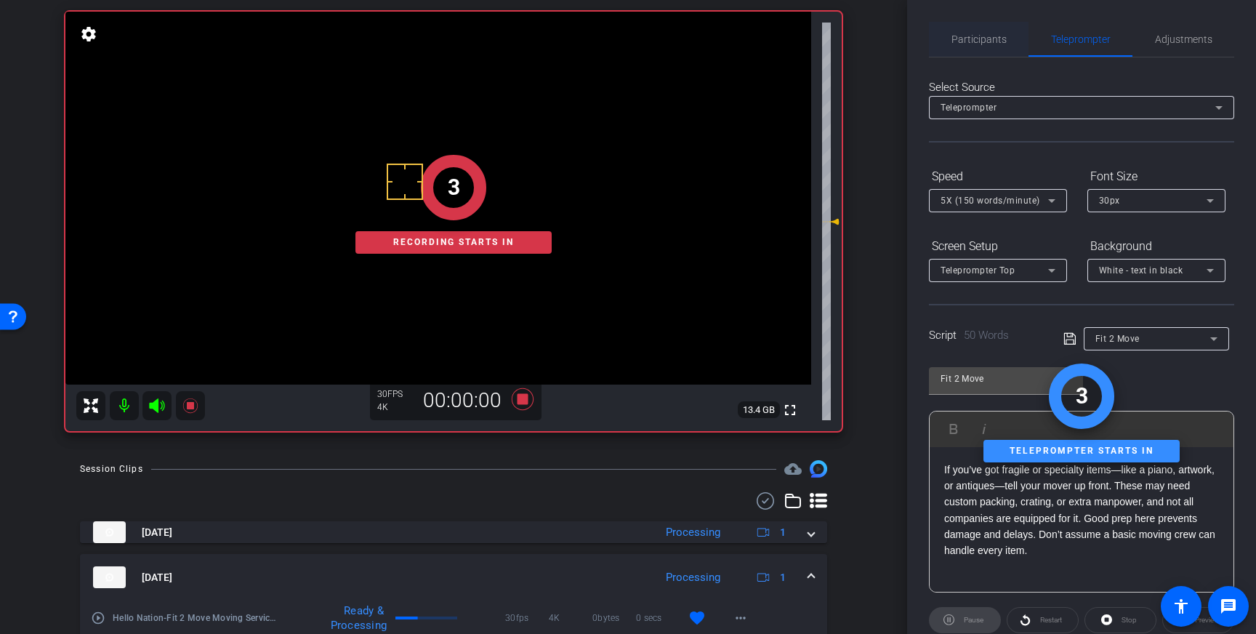
click at [974, 55] on span "Participants" at bounding box center [978, 39] width 55 height 35
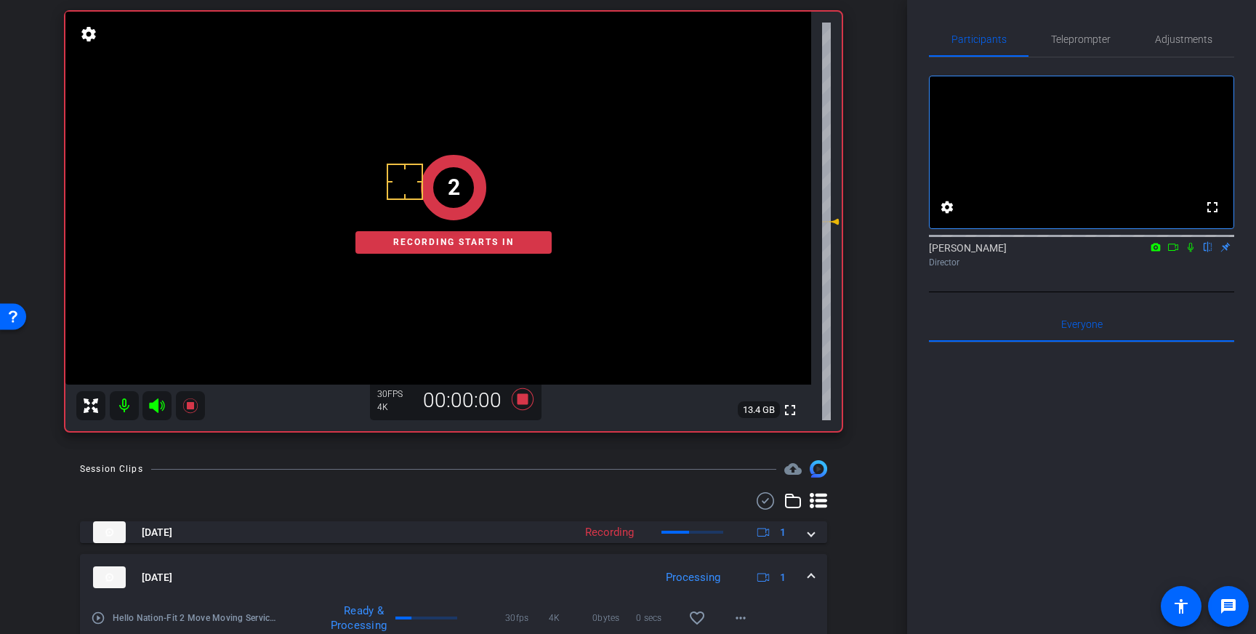
click at [1192, 254] on mat-icon at bounding box center [1190, 247] width 17 height 13
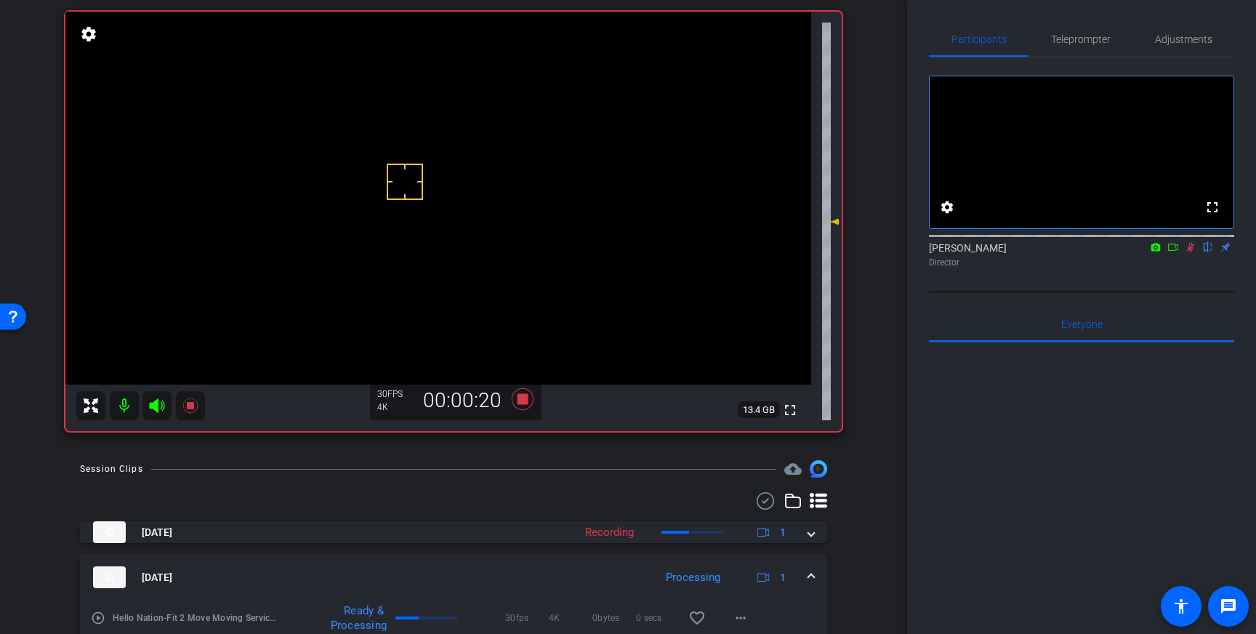
click at [1190, 252] on icon at bounding box center [1191, 247] width 8 height 9
click at [527, 399] on icon at bounding box center [523, 399] width 22 height 22
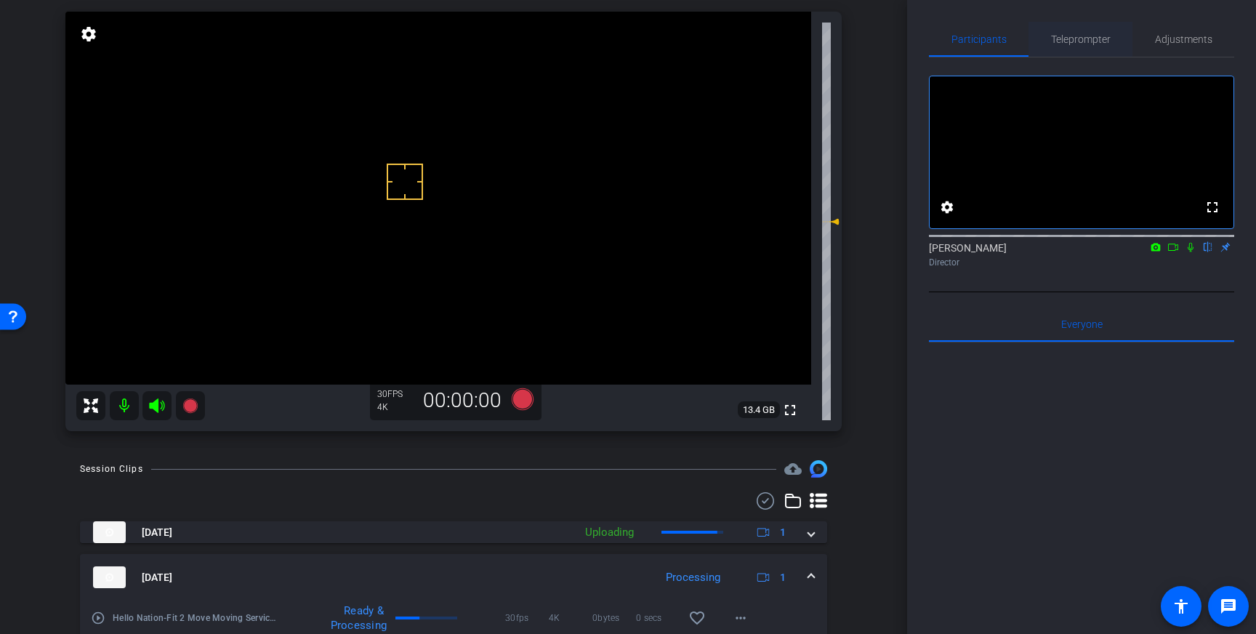
click at [1088, 44] on span "Teleprompter" at bounding box center [1081, 39] width 60 height 10
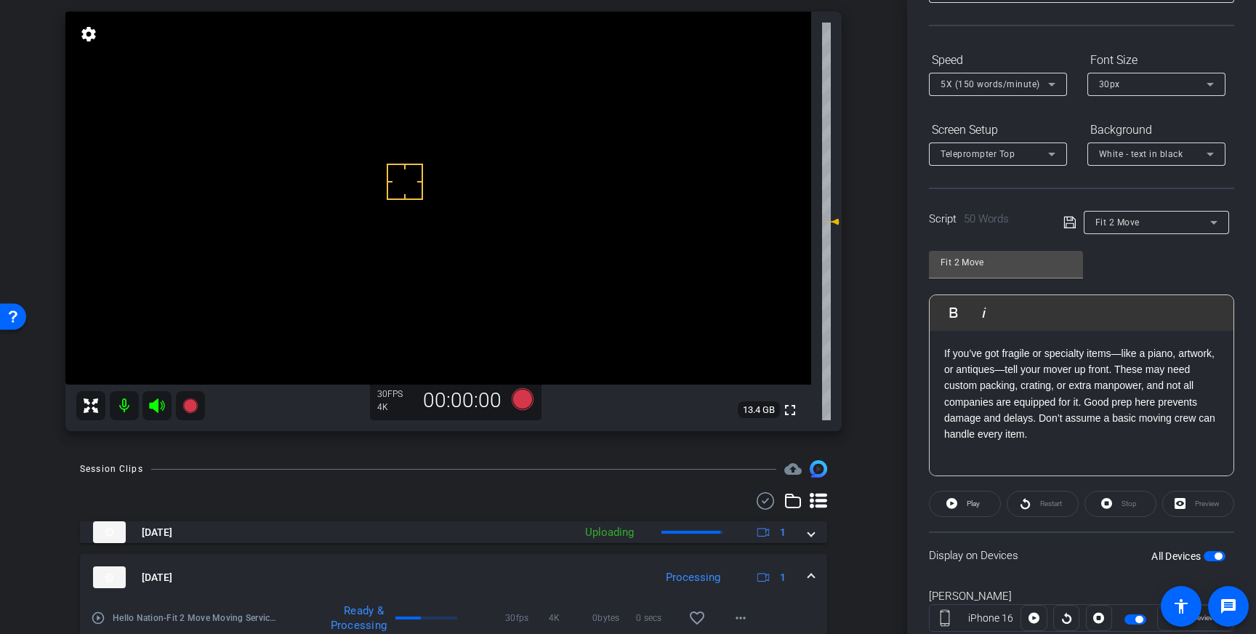
scroll to position [124, 0]
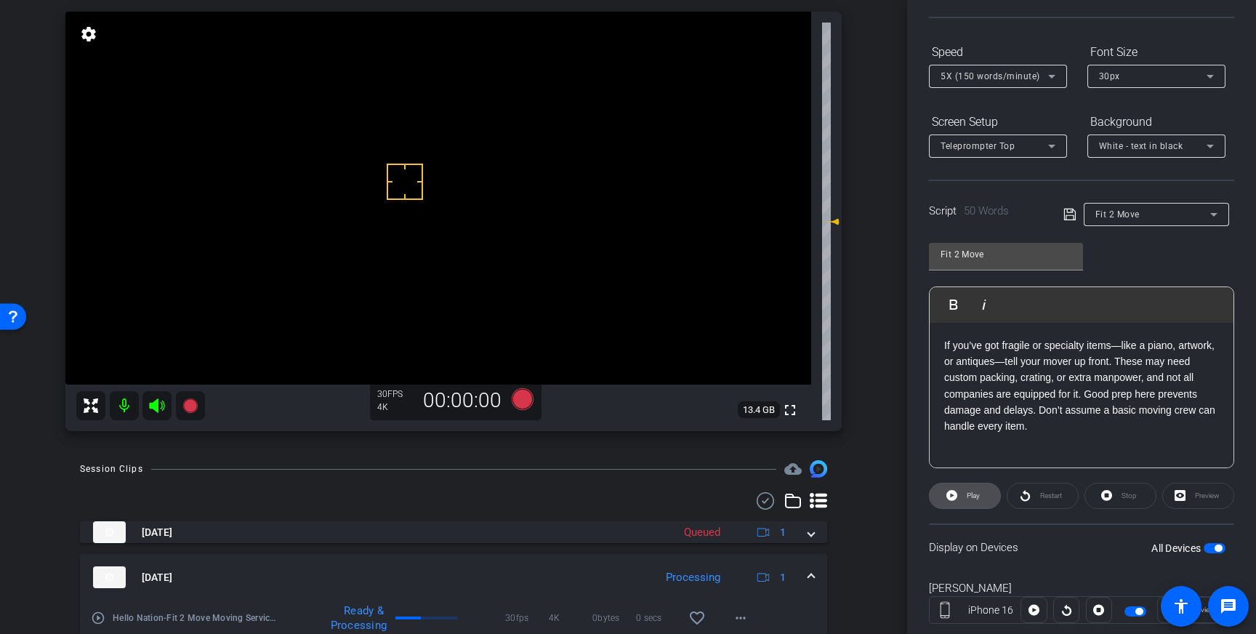
click at [985, 495] on span at bounding box center [965, 495] width 70 height 35
click at [1116, 504] on span at bounding box center [1120, 495] width 70 height 35
click at [509, 399] on icon at bounding box center [522, 399] width 35 height 26
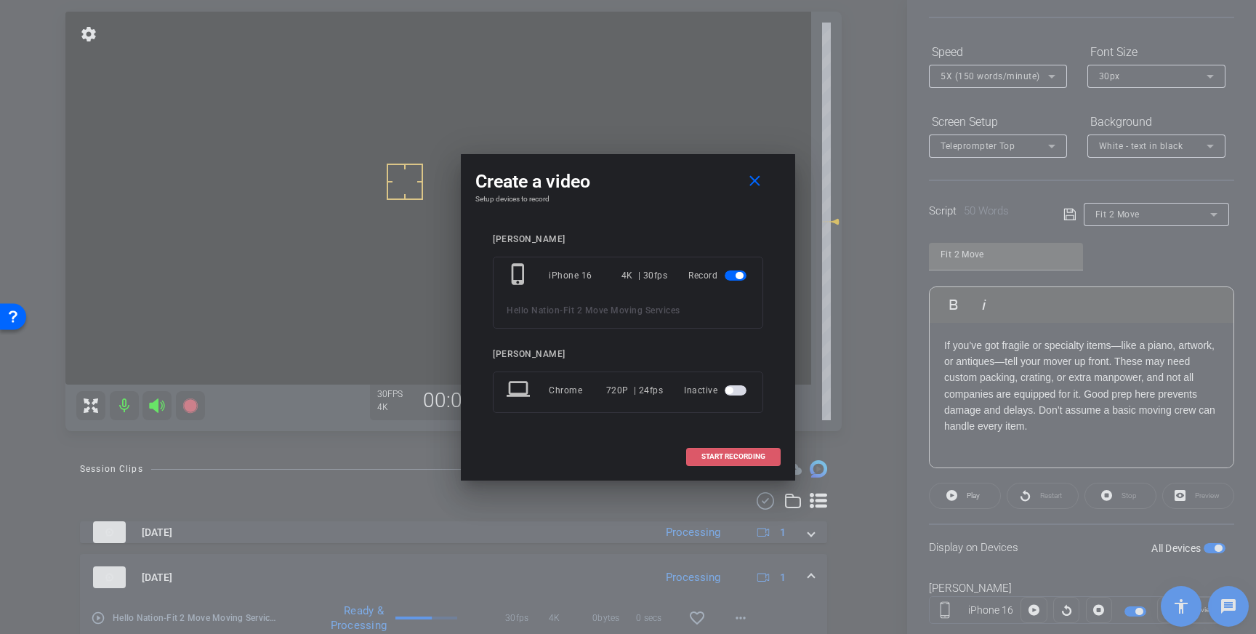
click at [756, 453] on span "START RECORDING" at bounding box center [733, 456] width 64 height 7
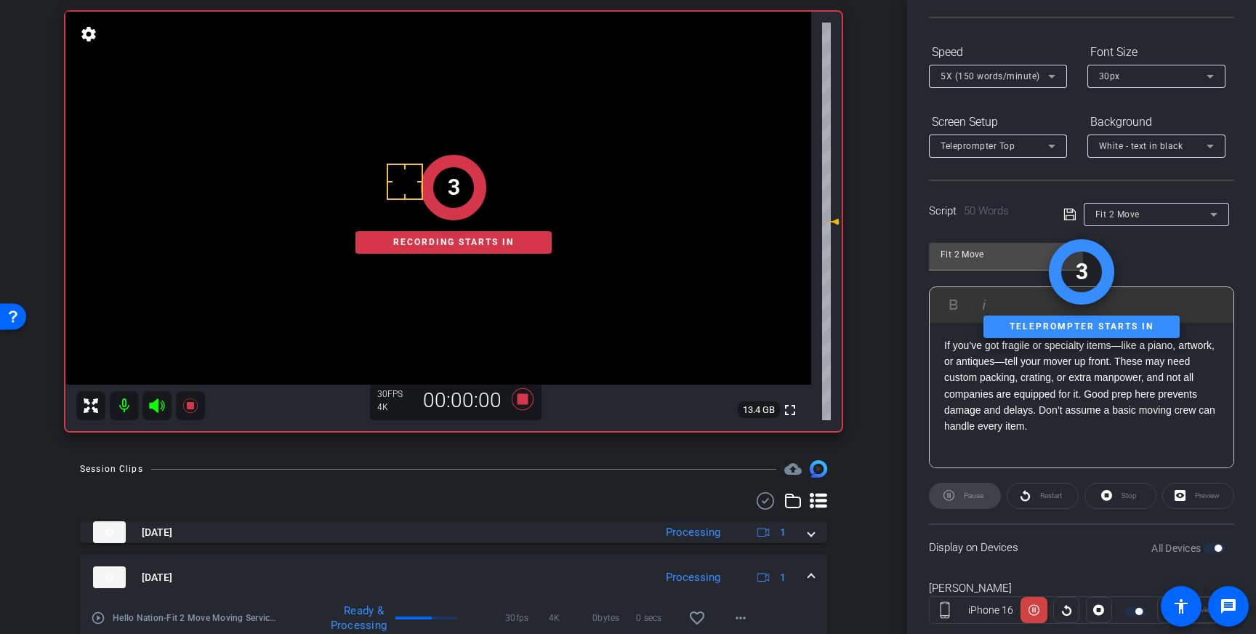
scroll to position [0, 0]
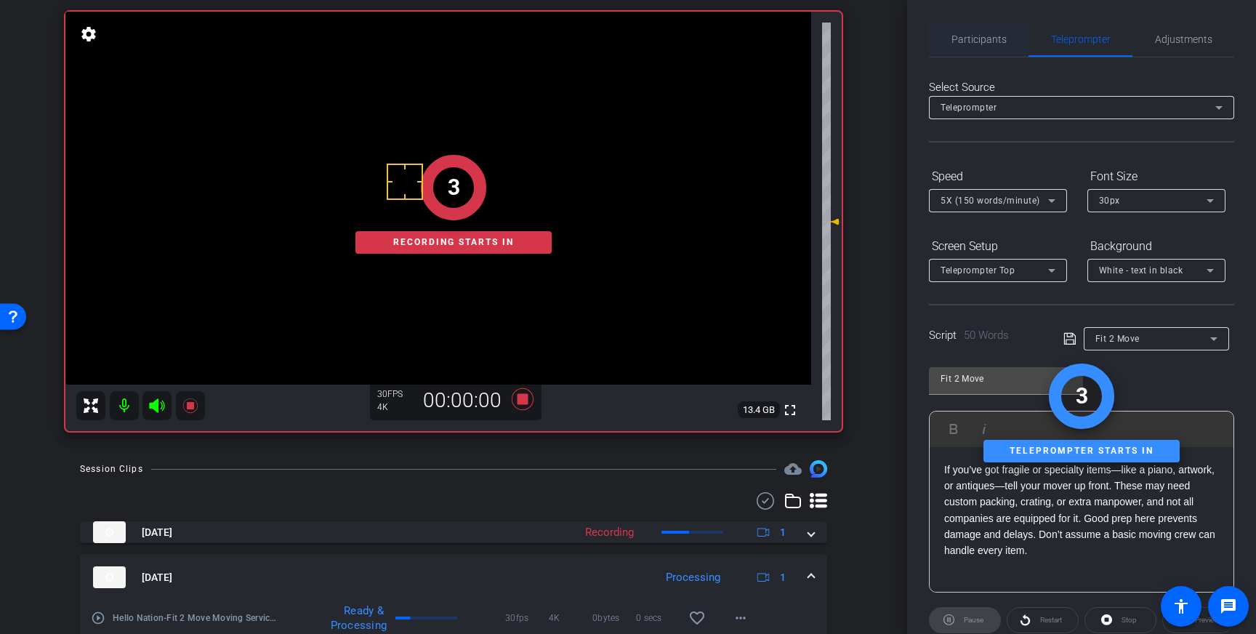
click at [964, 35] on span "Participants" at bounding box center [978, 39] width 55 height 10
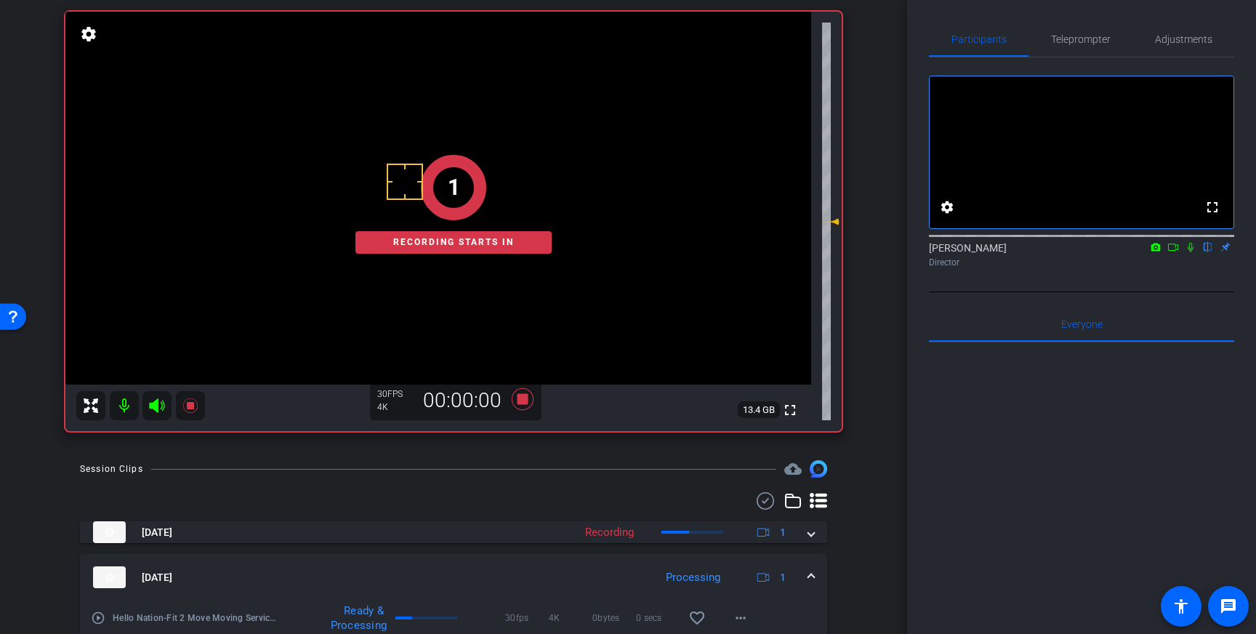
click at [1190, 252] on icon at bounding box center [1191, 247] width 12 height 10
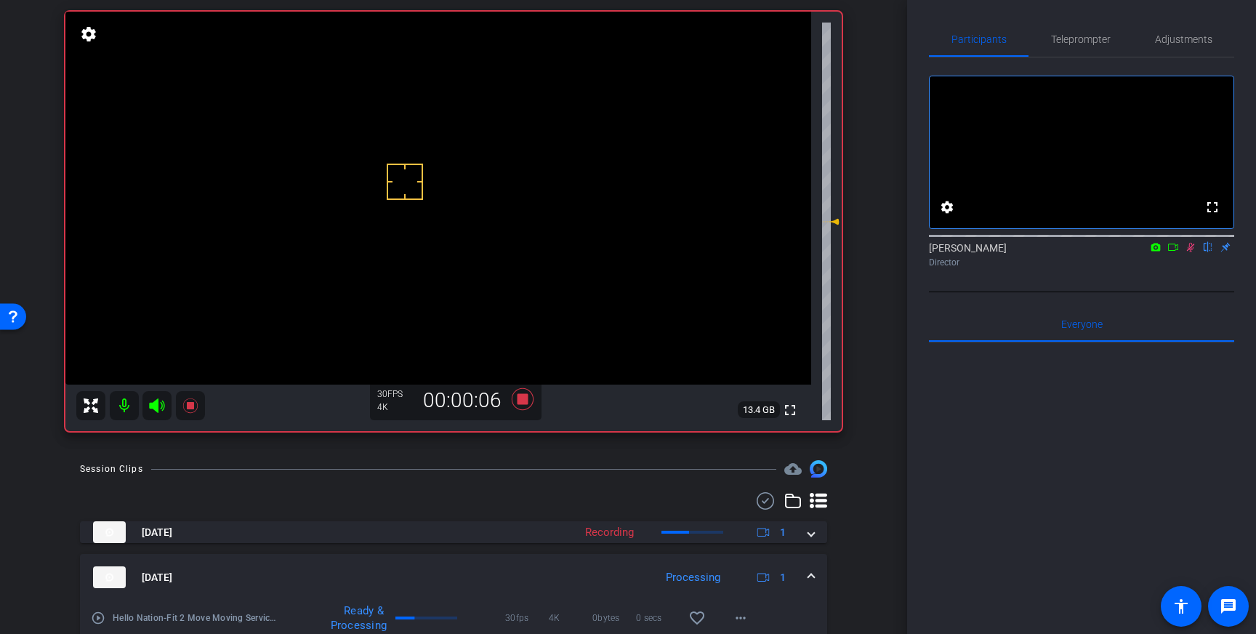
click at [1192, 252] on icon at bounding box center [1191, 247] width 12 height 10
click at [517, 400] on icon at bounding box center [522, 399] width 35 height 26
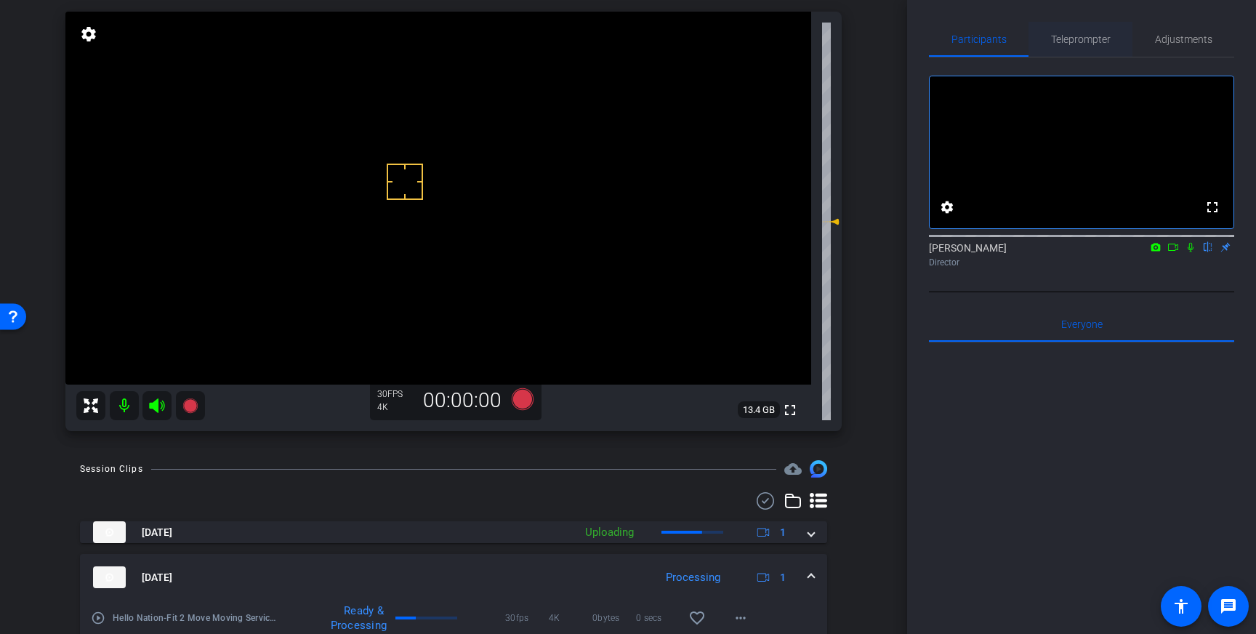
click at [1100, 40] on span "Teleprompter" at bounding box center [1081, 39] width 60 height 10
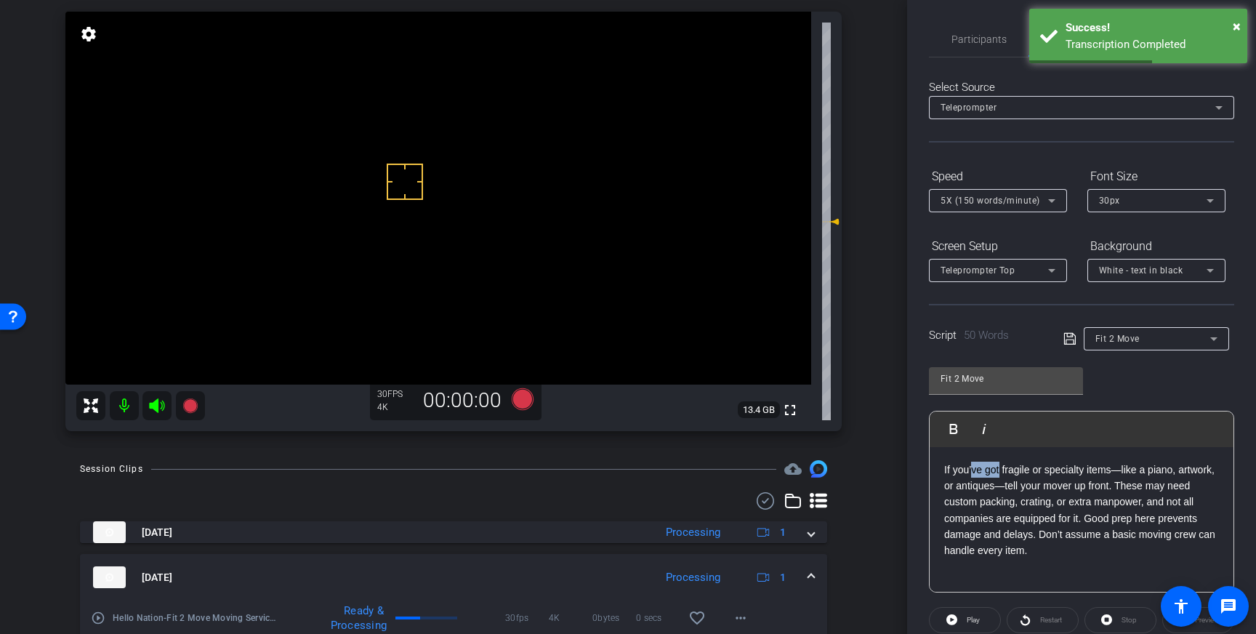
drag, startPoint x: 999, startPoint y: 469, endPoint x: 970, endPoint y: 472, distance: 29.2
click at [970, 472] on p "If you’ve got fragile or specialty items—like a piano, artwork, or antiques—tel…" at bounding box center [1081, 510] width 275 height 97
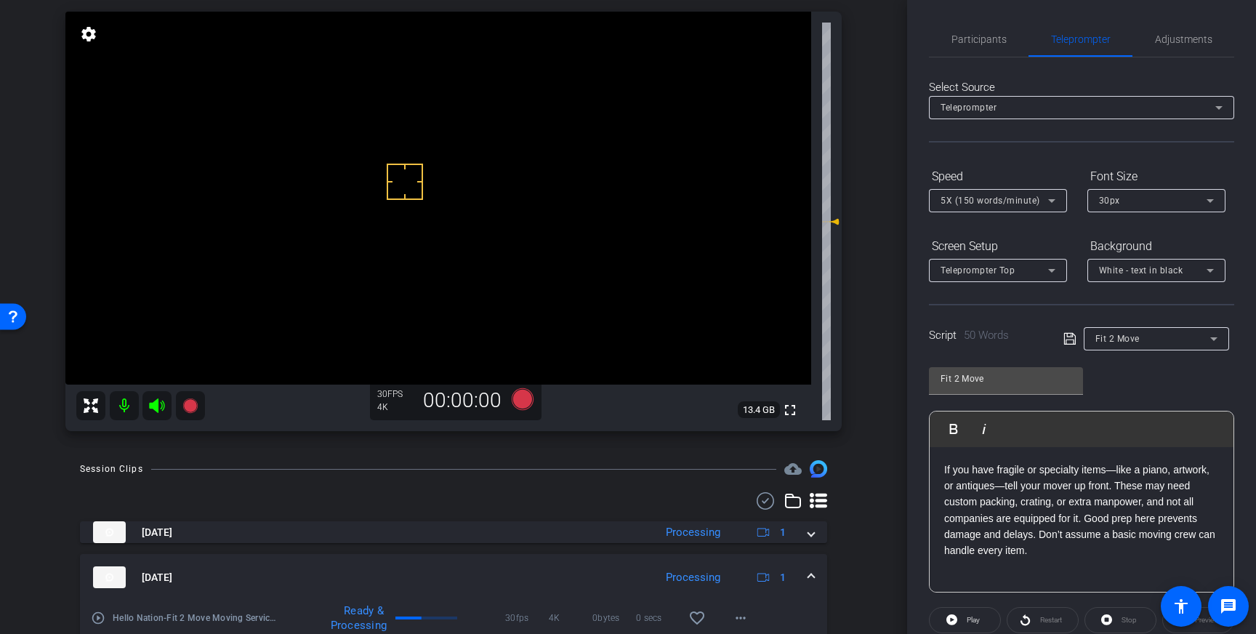
click at [1068, 339] on icon at bounding box center [1069, 339] width 12 height 12
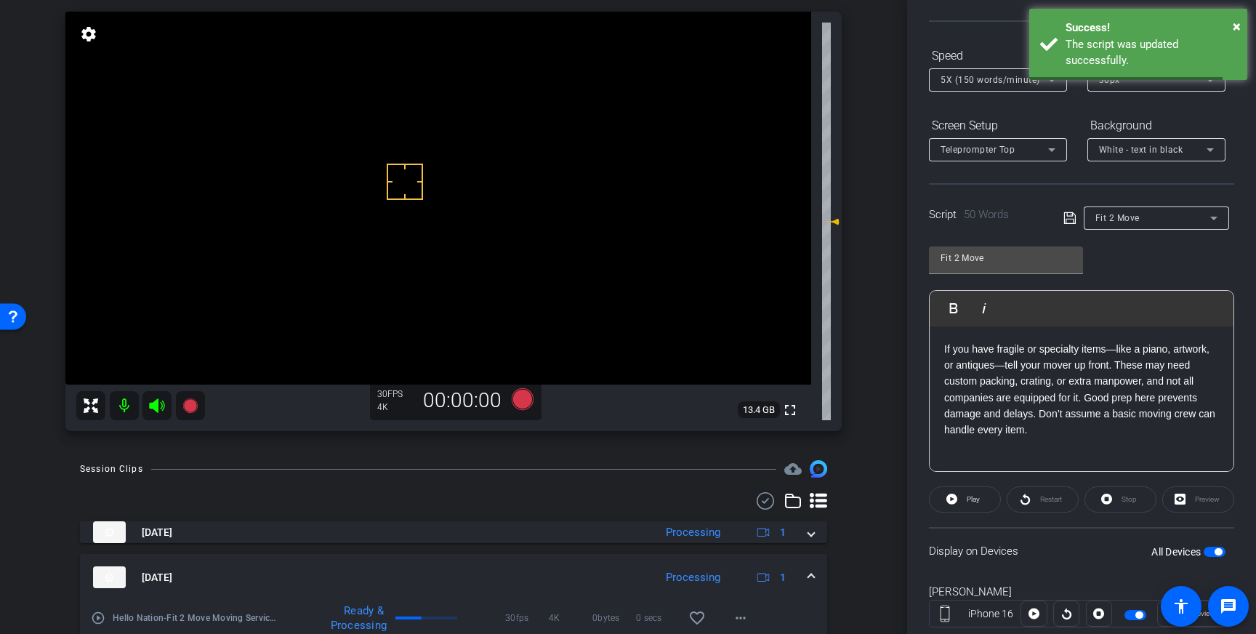
scroll to position [161, 0]
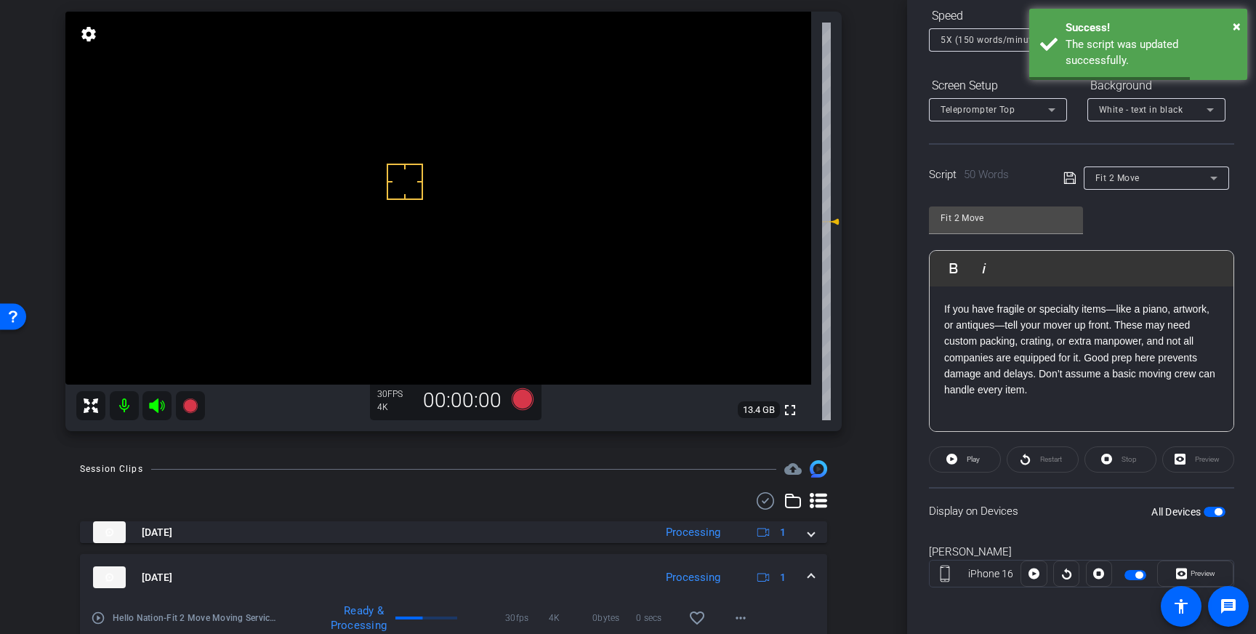
click at [1213, 509] on span "button" at bounding box center [1215, 512] width 22 height 10
click at [1065, 177] on icon at bounding box center [1069, 177] width 13 height 17
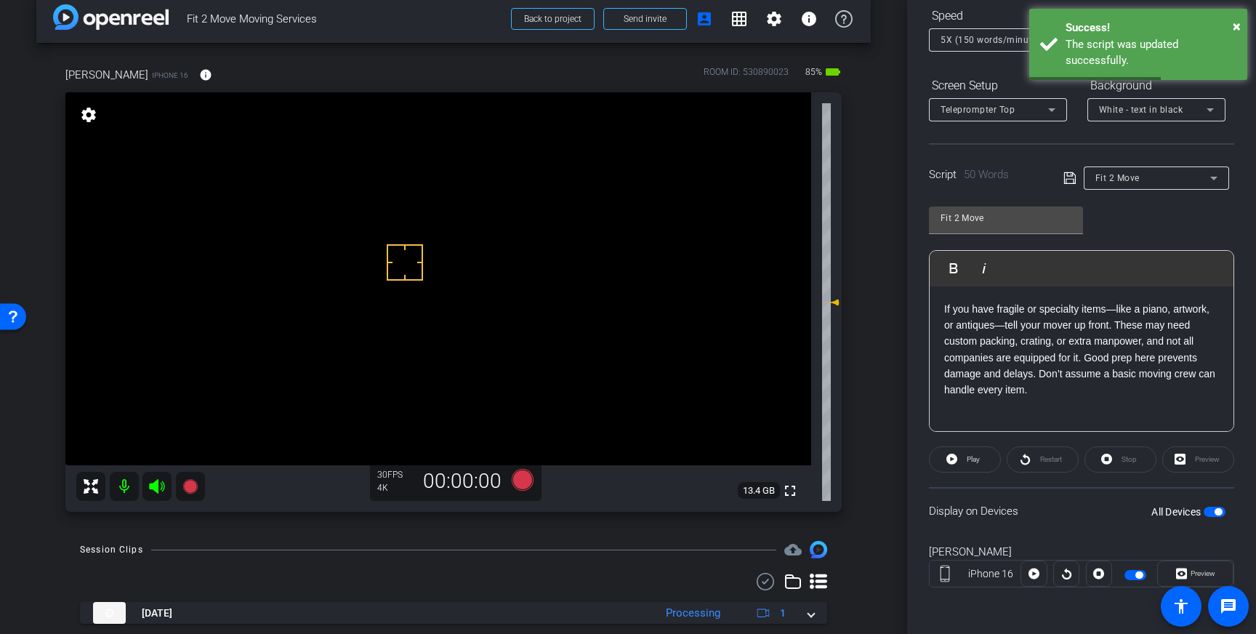
scroll to position [0, 0]
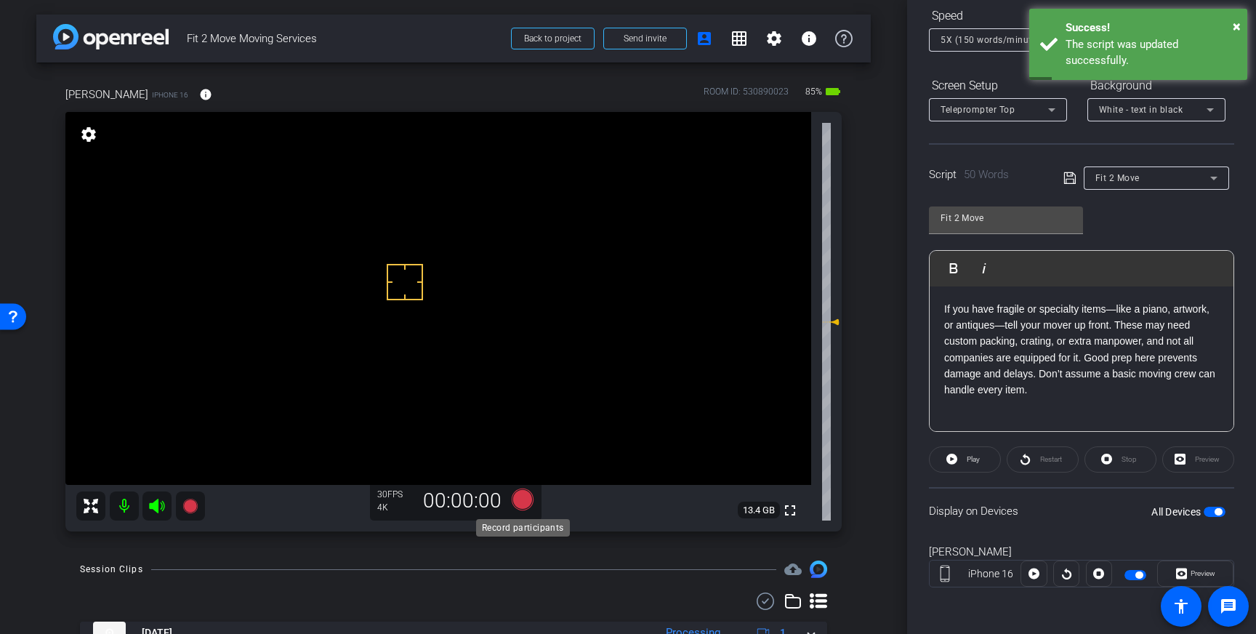
click at [523, 501] on icon at bounding box center [523, 499] width 22 height 22
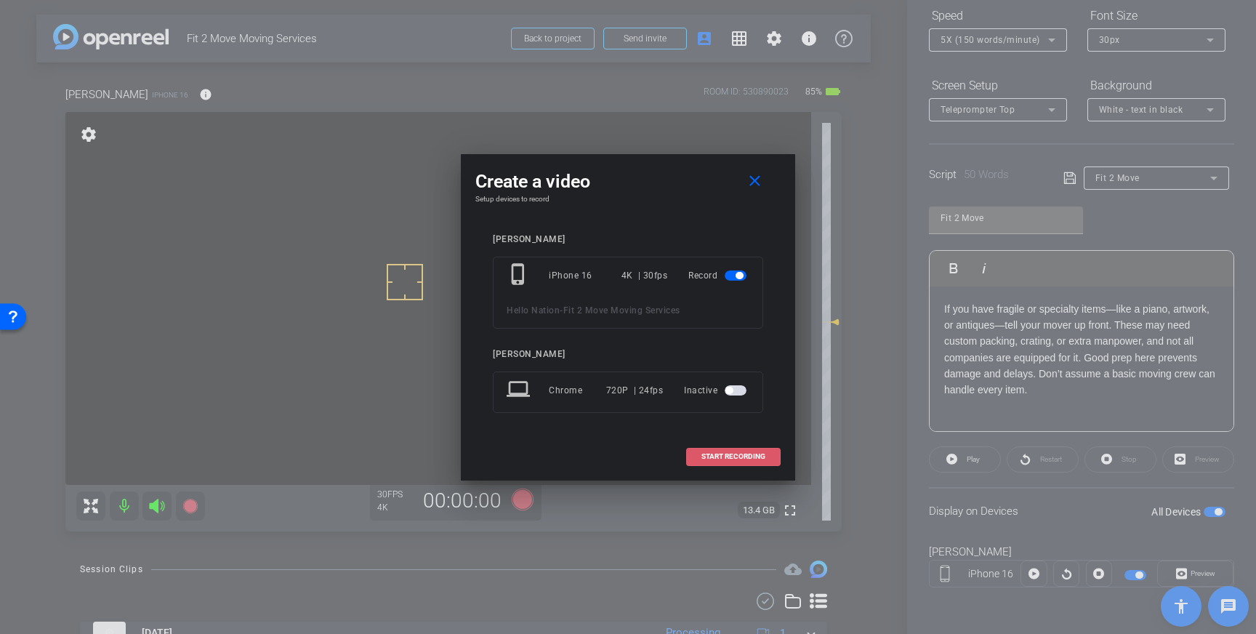
click at [709, 453] on span "START RECORDING" at bounding box center [733, 456] width 64 height 7
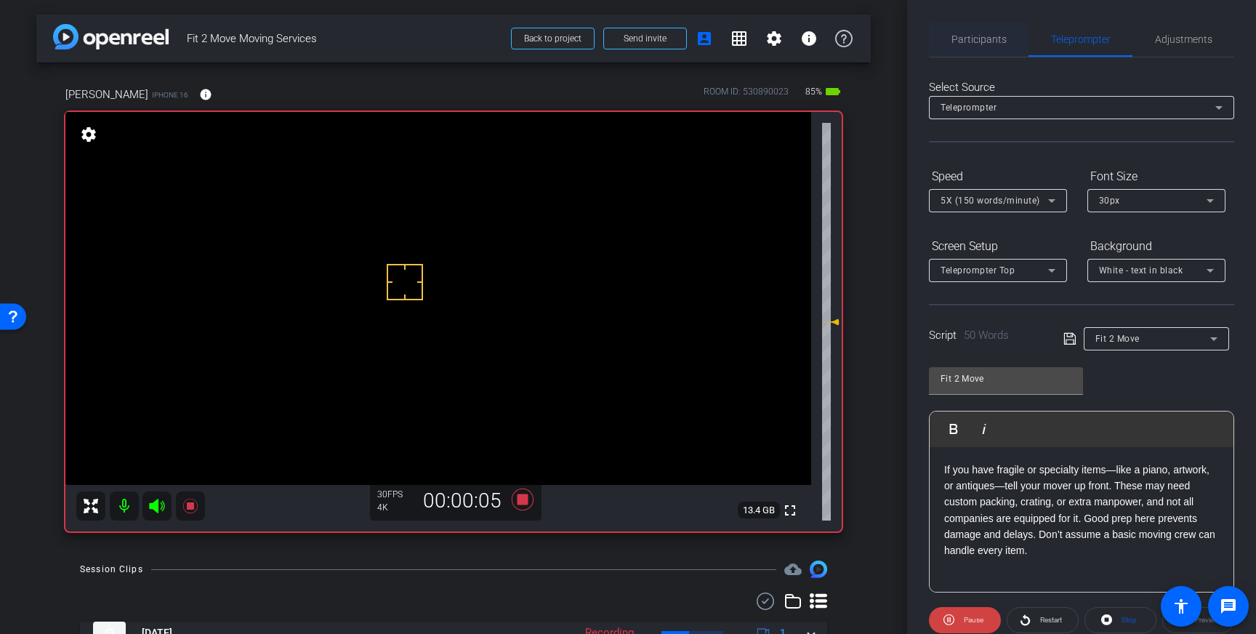
click at [1000, 41] on span "Participants" at bounding box center [978, 39] width 55 height 10
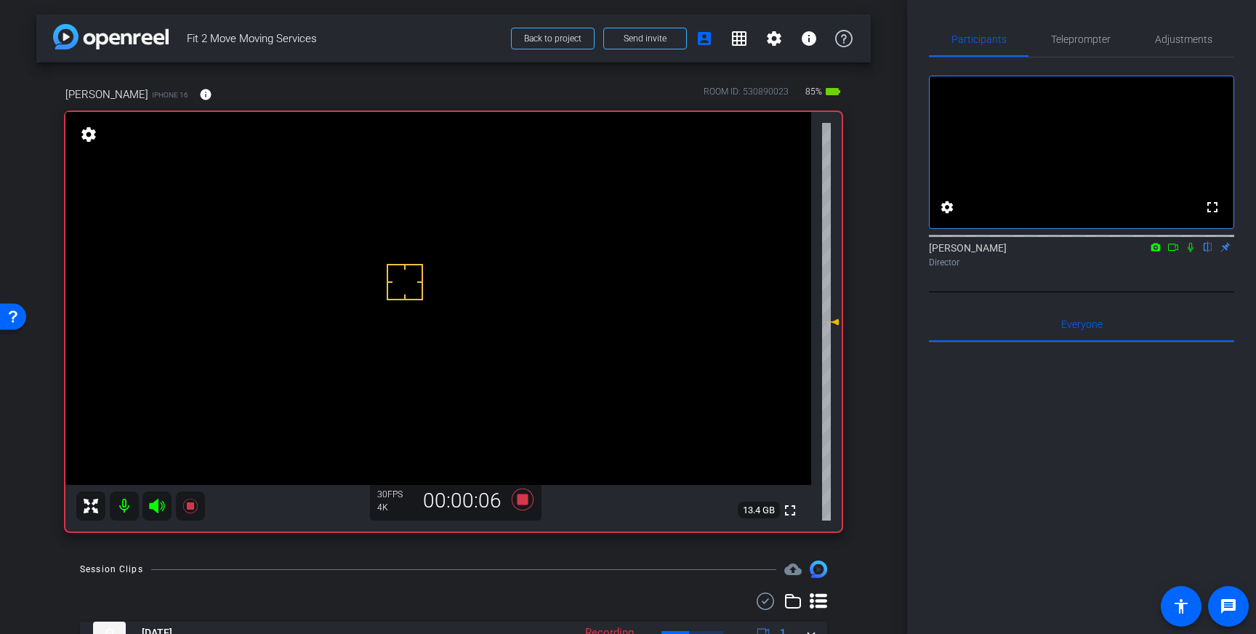
click at [1194, 252] on icon at bounding box center [1191, 247] width 12 height 10
click at [1191, 252] on icon at bounding box center [1191, 247] width 8 height 9
click at [522, 497] on icon at bounding box center [523, 499] width 22 height 22
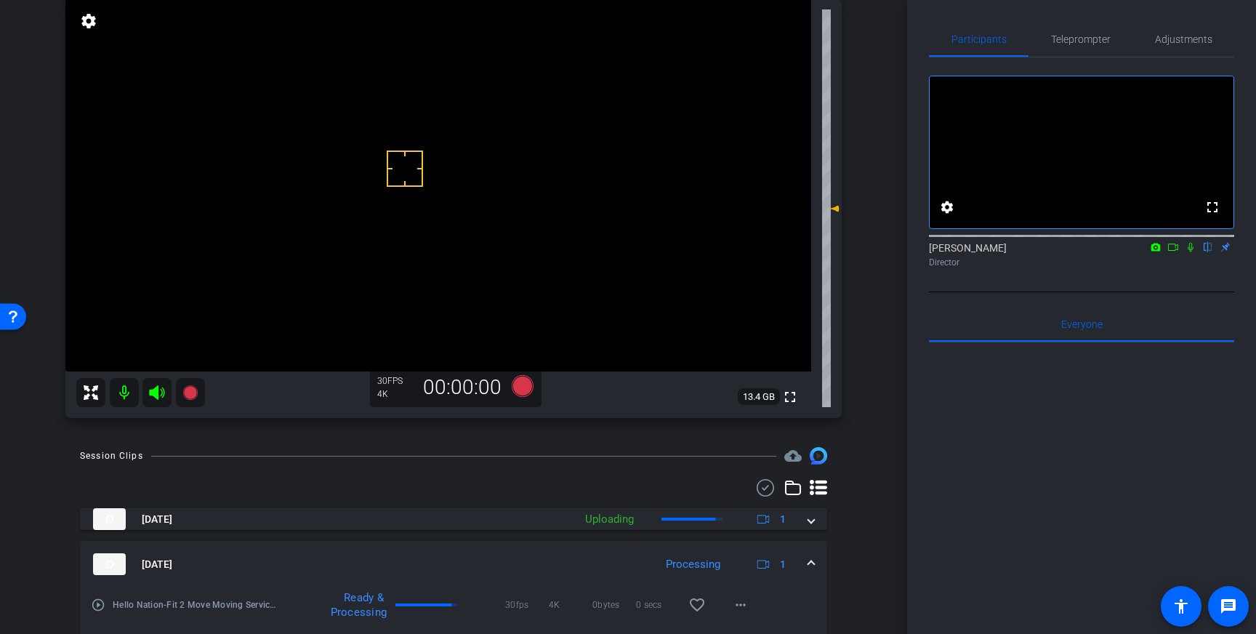
scroll to position [116, 0]
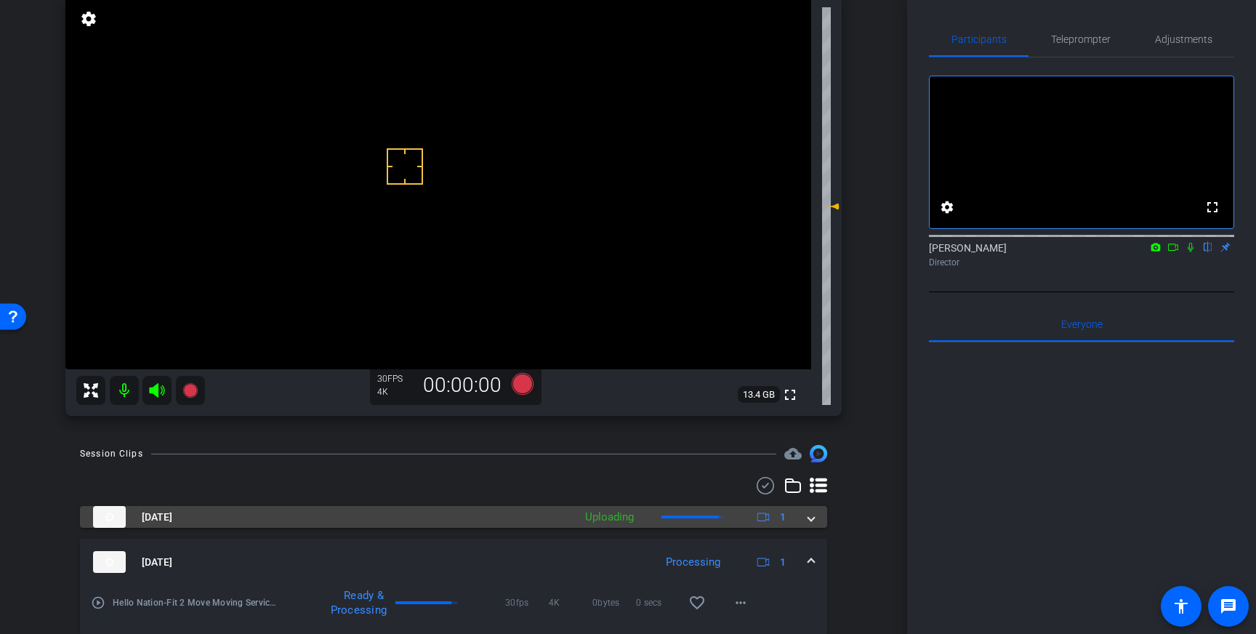
click at [810, 514] on span at bounding box center [811, 516] width 6 height 15
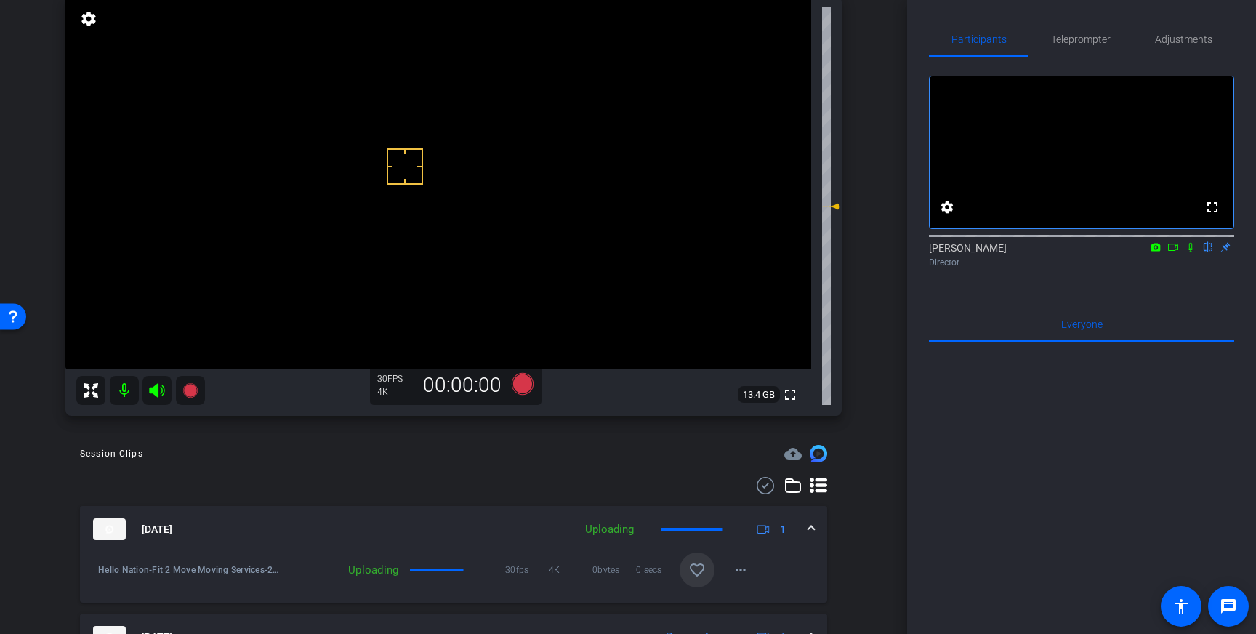
click at [696, 571] on mat-icon "favorite_border" at bounding box center [696, 569] width 17 height 17
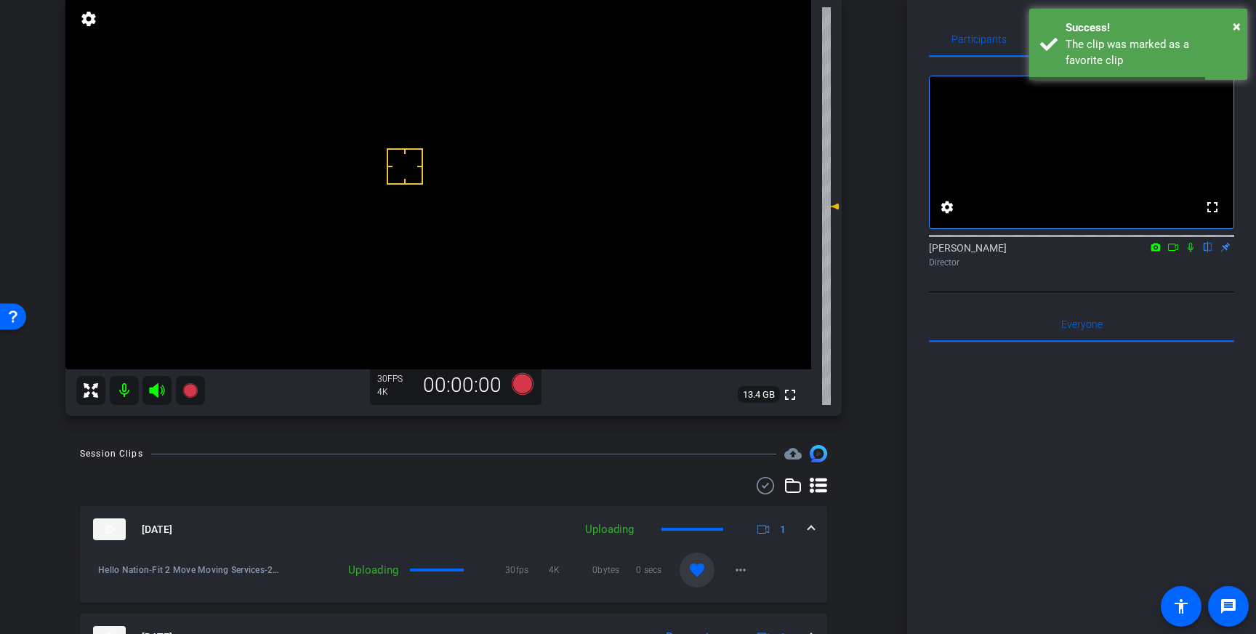
click at [811, 531] on span at bounding box center [811, 529] width 6 height 15
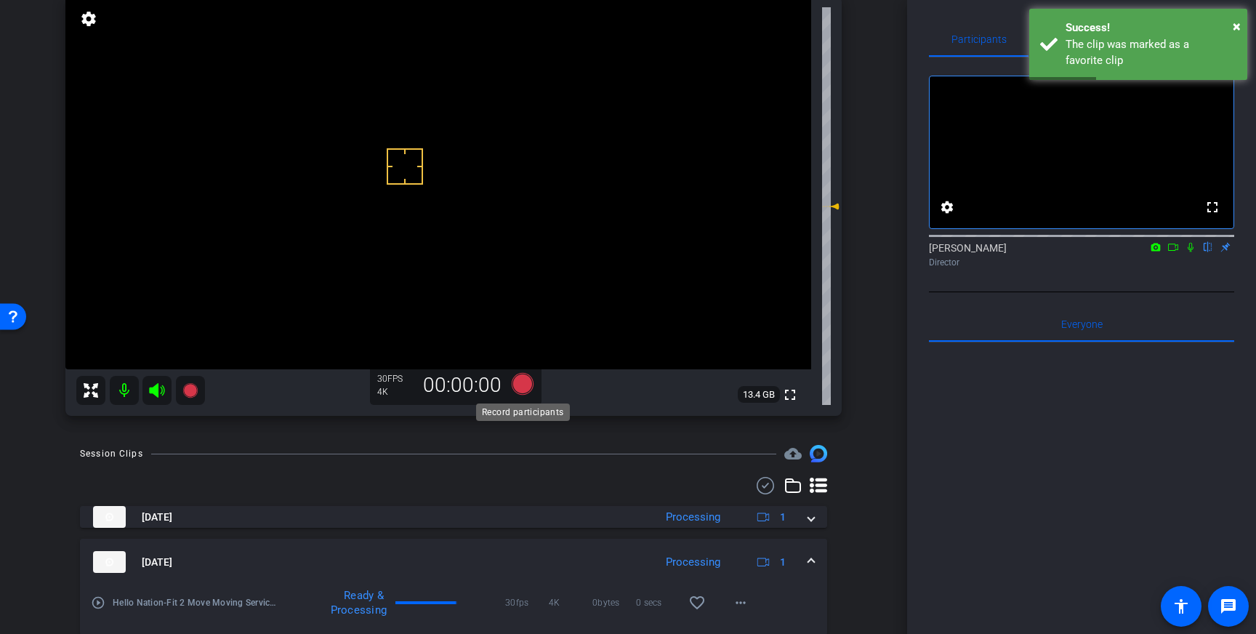
click at [523, 391] on icon at bounding box center [523, 384] width 22 height 22
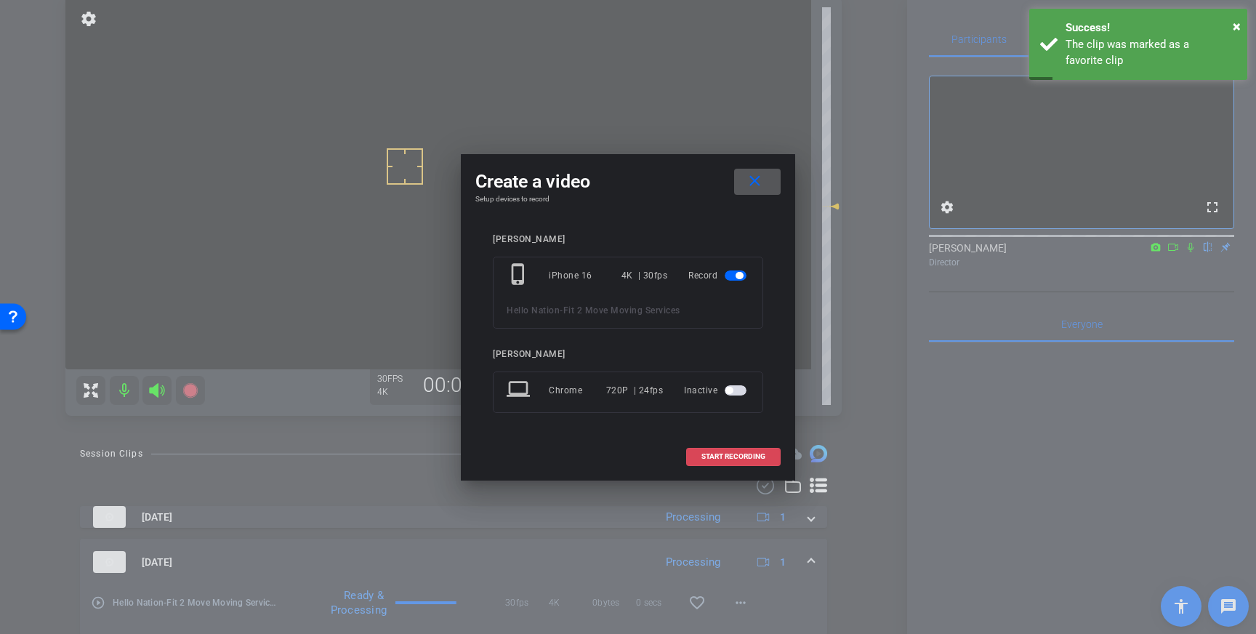
click at [737, 459] on span "START RECORDING" at bounding box center [733, 456] width 64 height 7
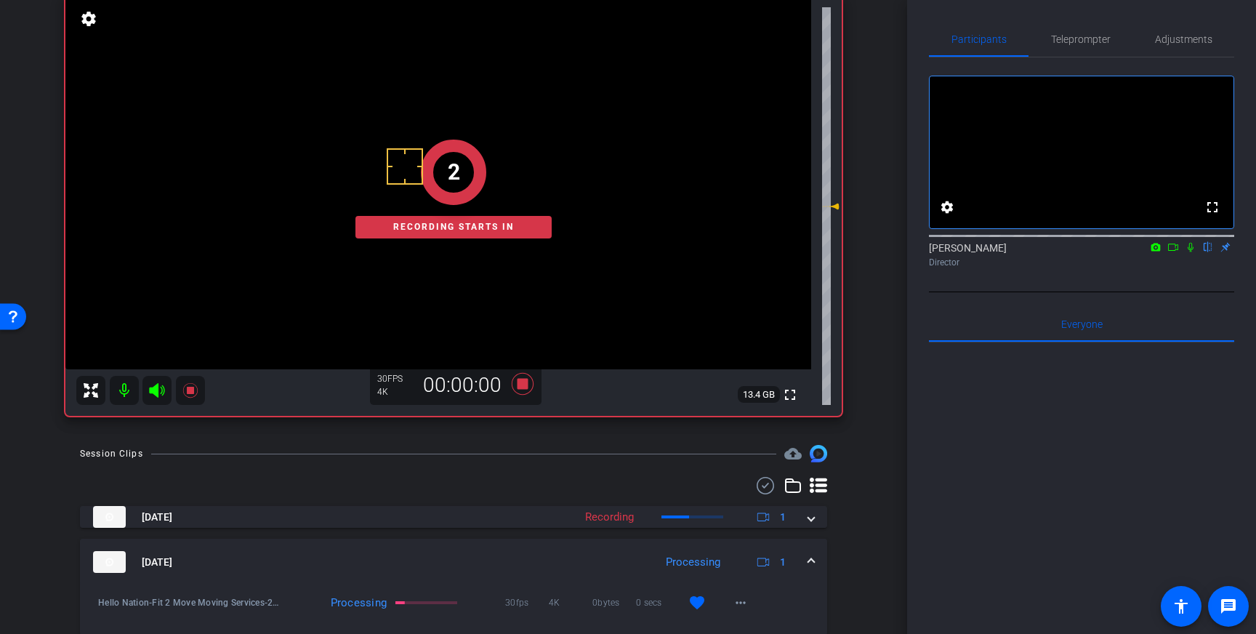
click at [1192, 252] on icon at bounding box center [1191, 247] width 12 height 10
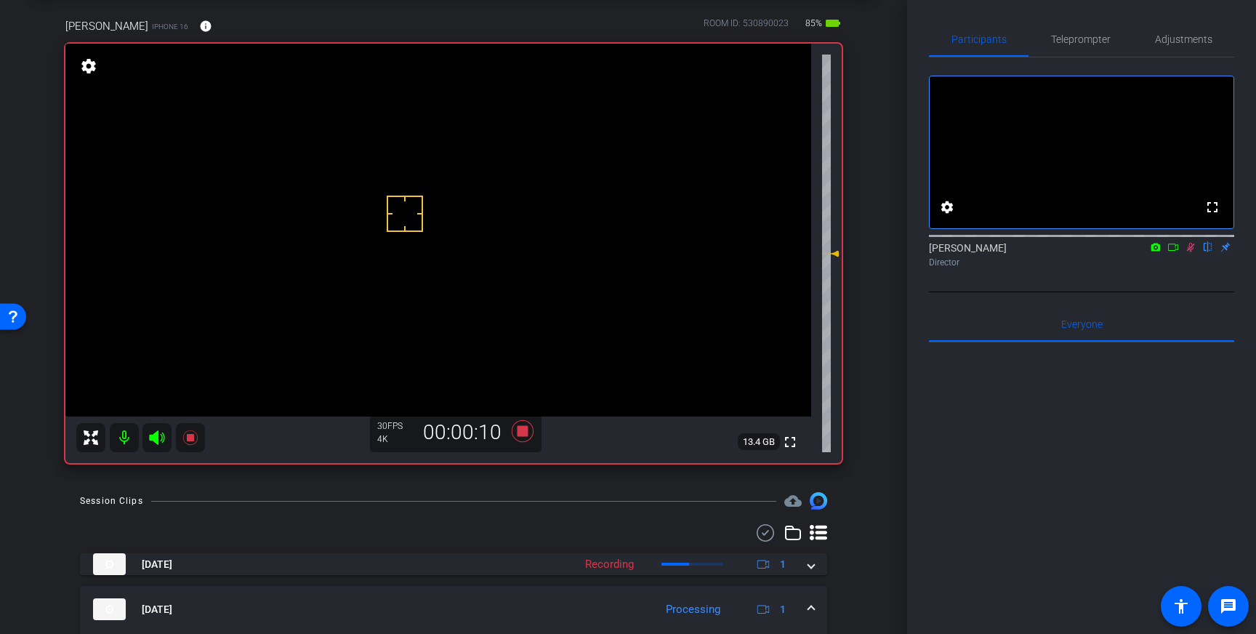
scroll to position [67, 0]
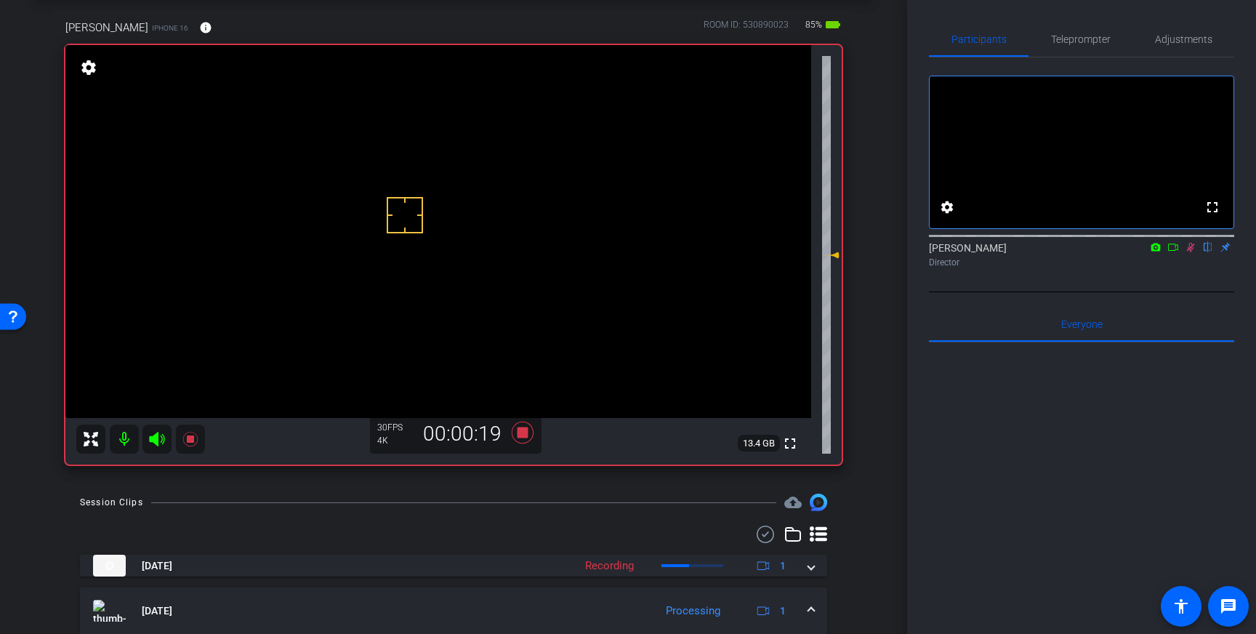
click at [1193, 252] on icon at bounding box center [1191, 247] width 12 height 10
click at [523, 431] on icon at bounding box center [523, 433] width 22 height 22
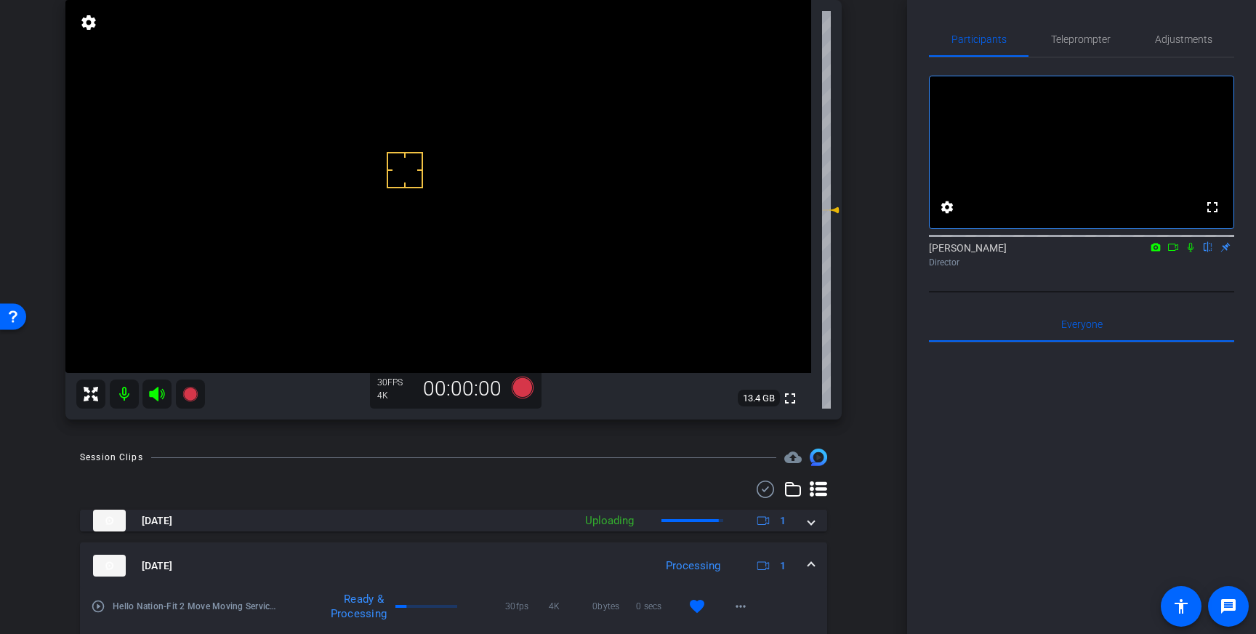
scroll to position [158, 0]
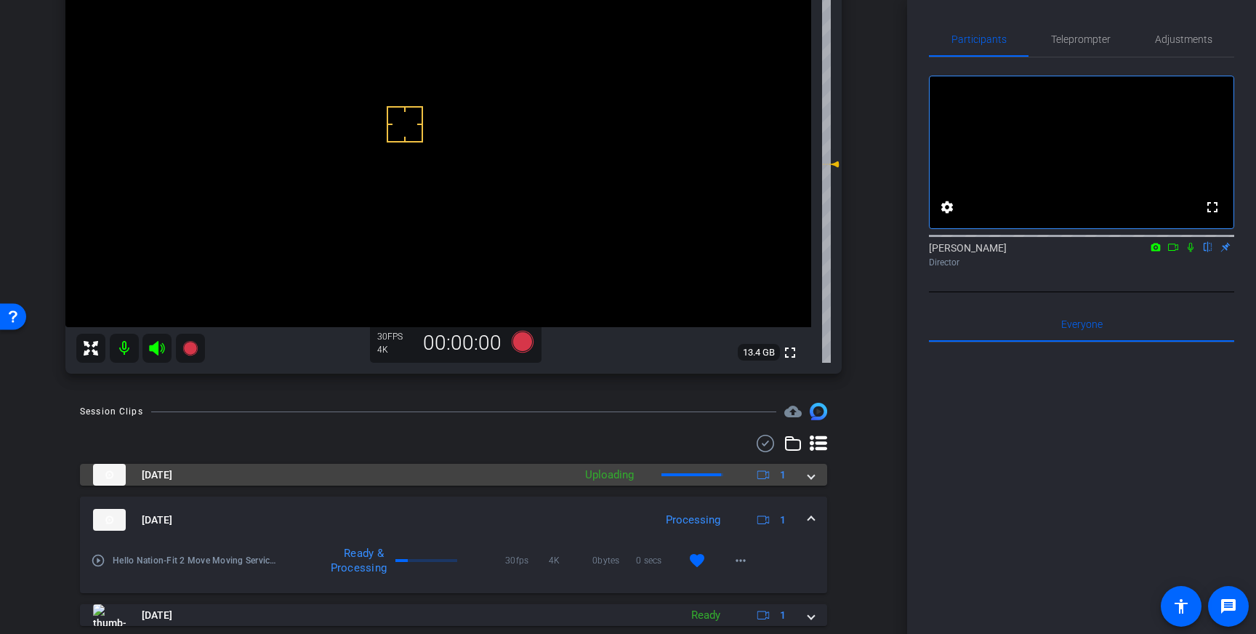
click at [813, 479] on span at bounding box center [811, 474] width 6 height 15
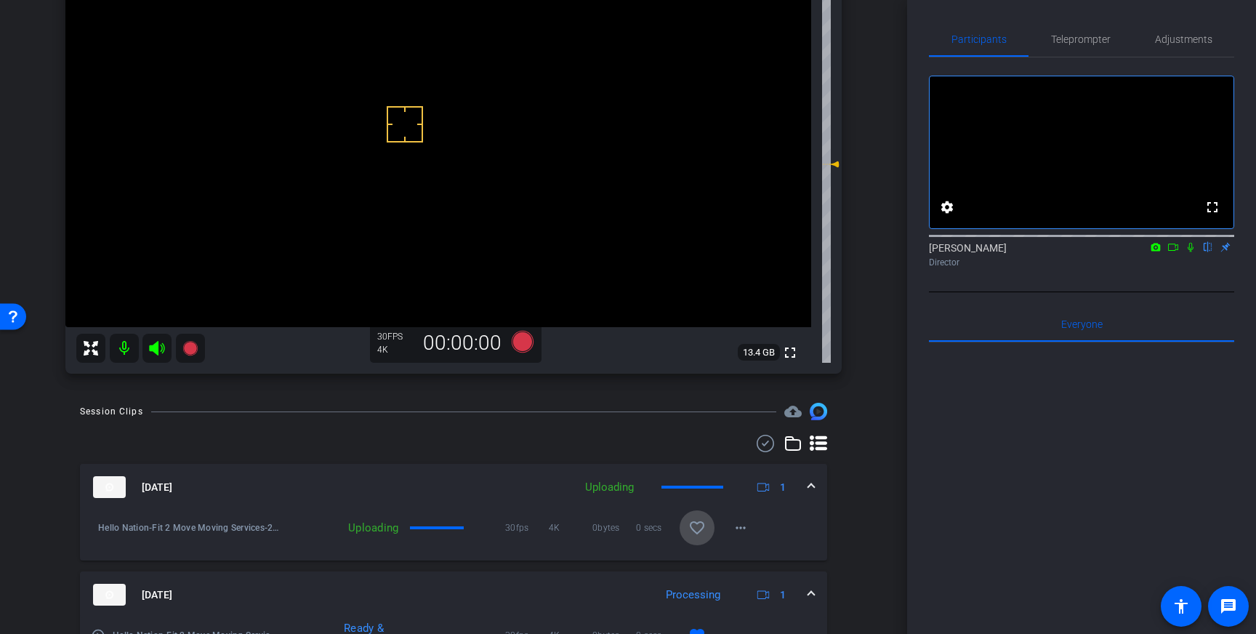
click at [700, 532] on mat-icon "favorite_border" at bounding box center [696, 527] width 17 height 17
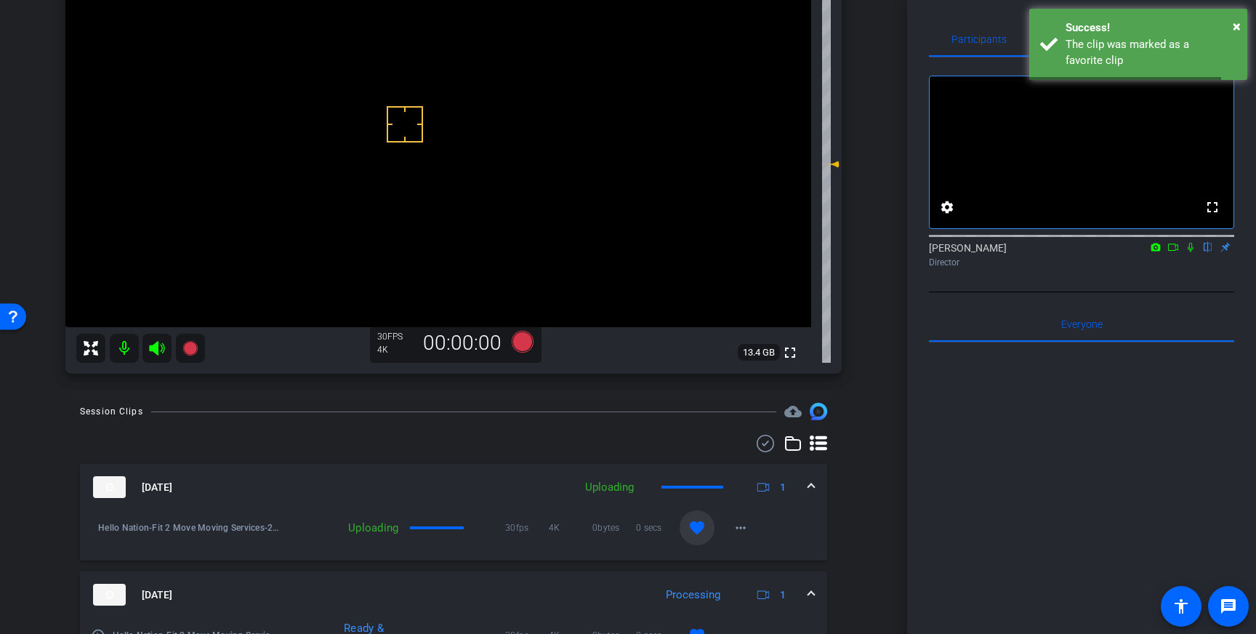
click at [804, 484] on div "[DATE] Uploading 1" at bounding box center [450, 487] width 715 height 22
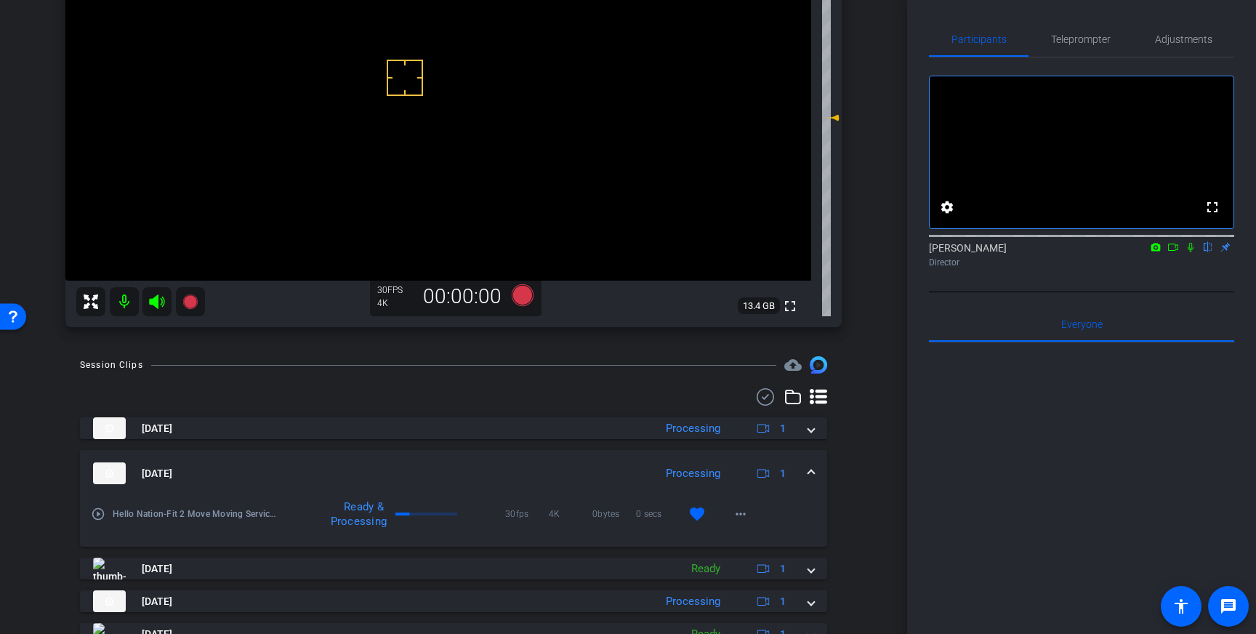
scroll to position [0, 0]
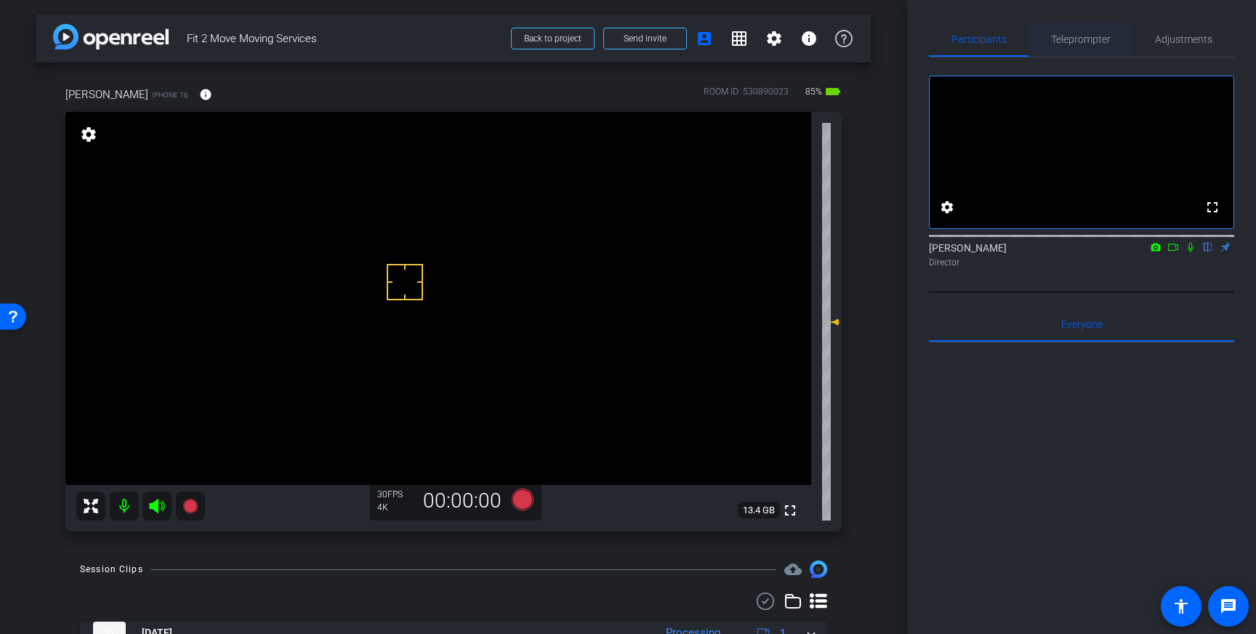
click at [1087, 44] on span "Teleprompter" at bounding box center [1081, 39] width 60 height 10
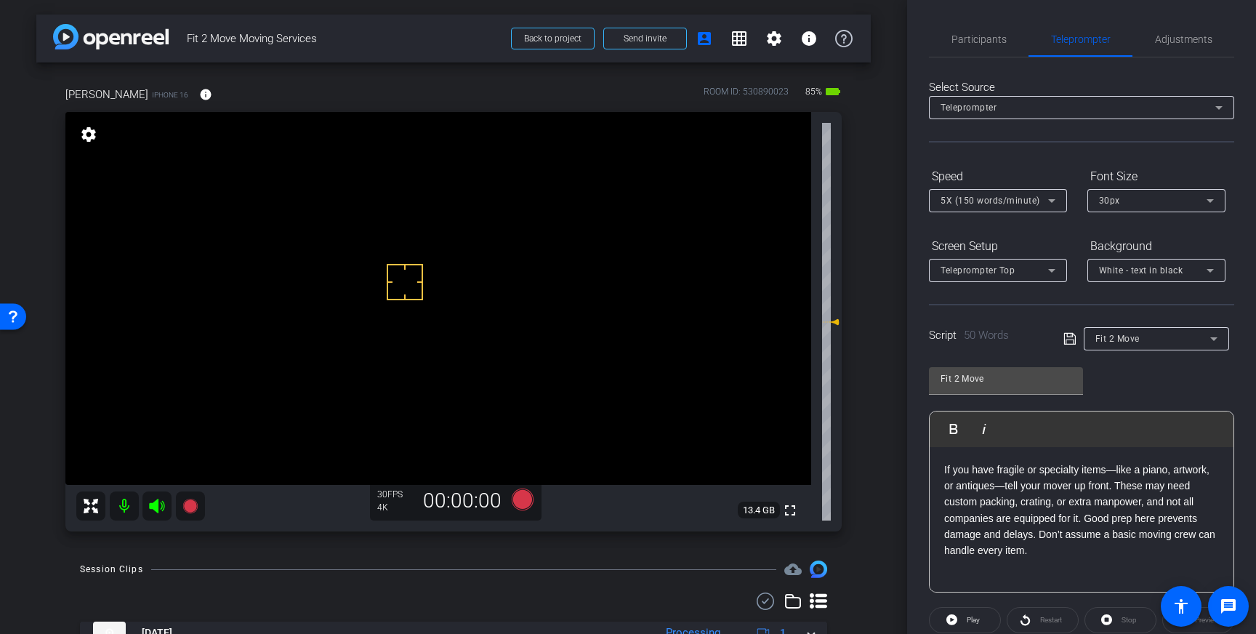
scroll to position [161, 0]
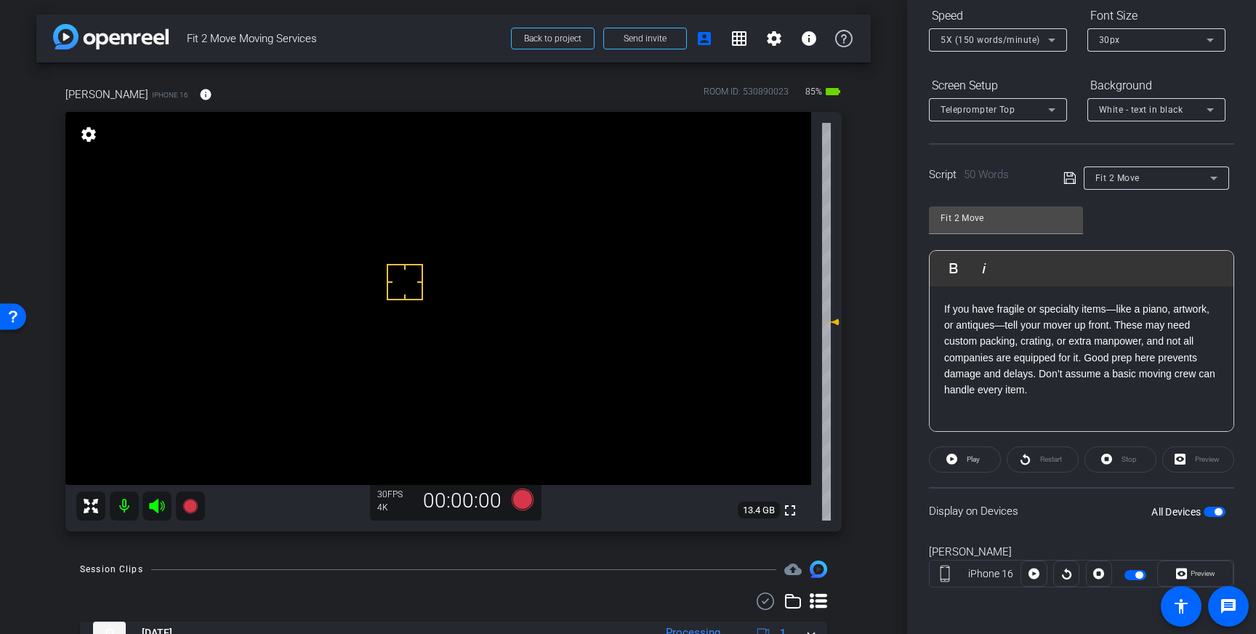
click at [1212, 510] on span "button" at bounding box center [1215, 512] width 22 height 10
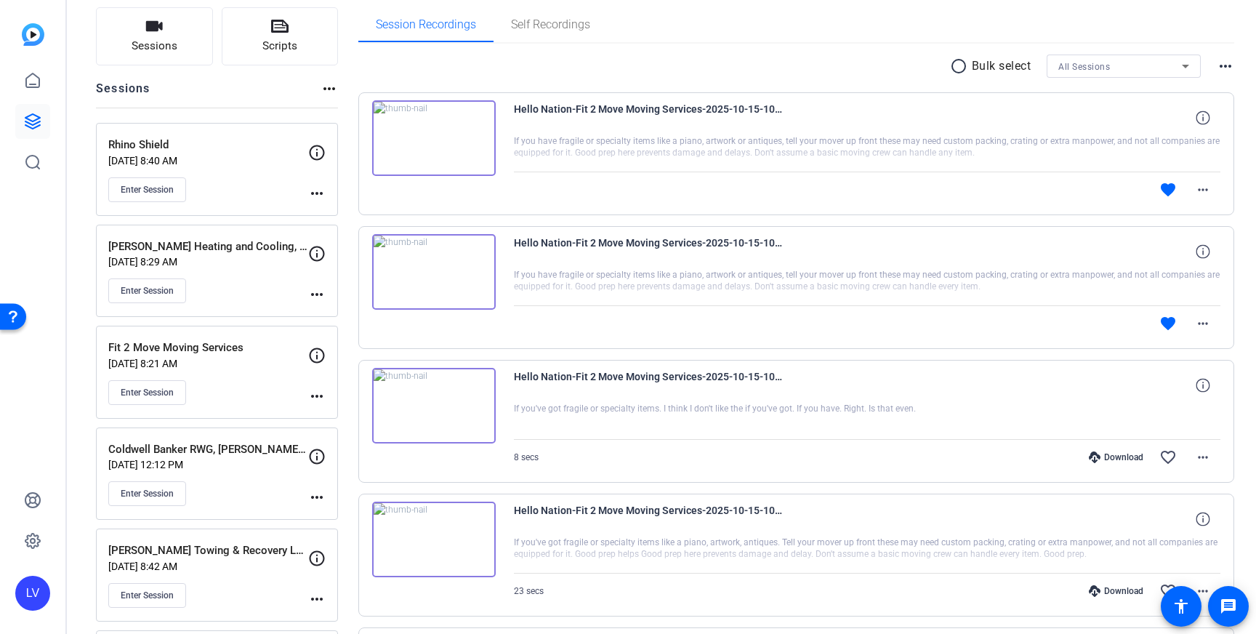
scroll to position [97, 0]
click at [241, 365] on p "Oct 15, 2025 @ 8:21 AM" at bounding box center [208, 365] width 200 height 12
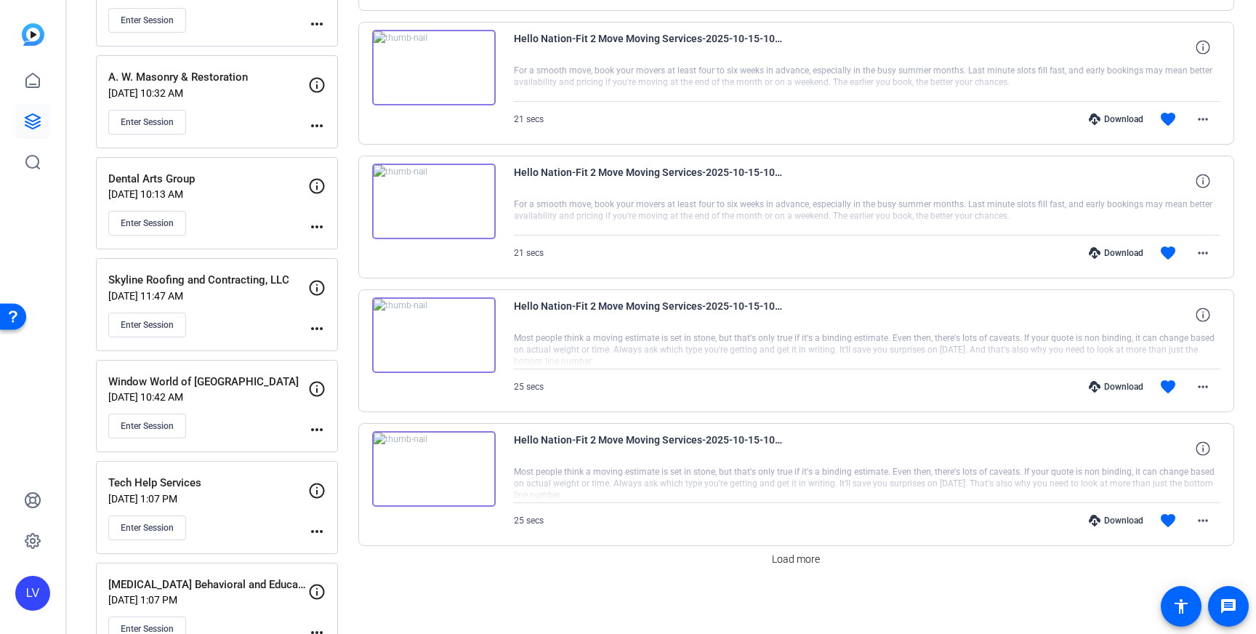
scroll to position [1208, 0]
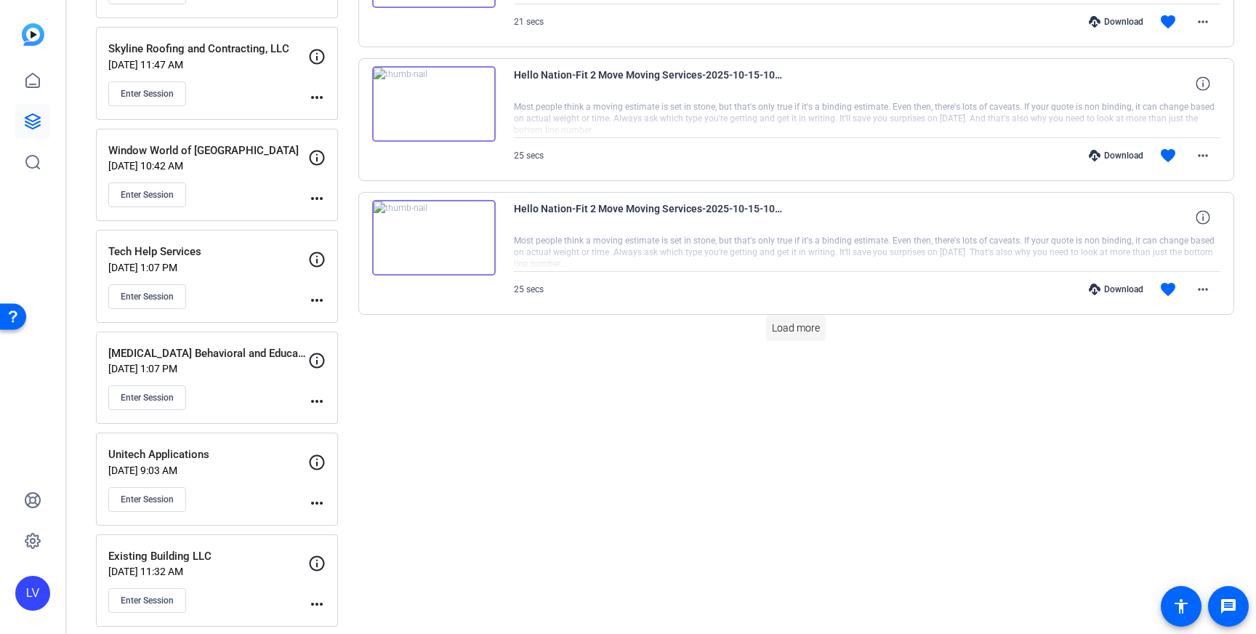
click at [791, 331] on span "Load more" at bounding box center [796, 328] width 48 height 15
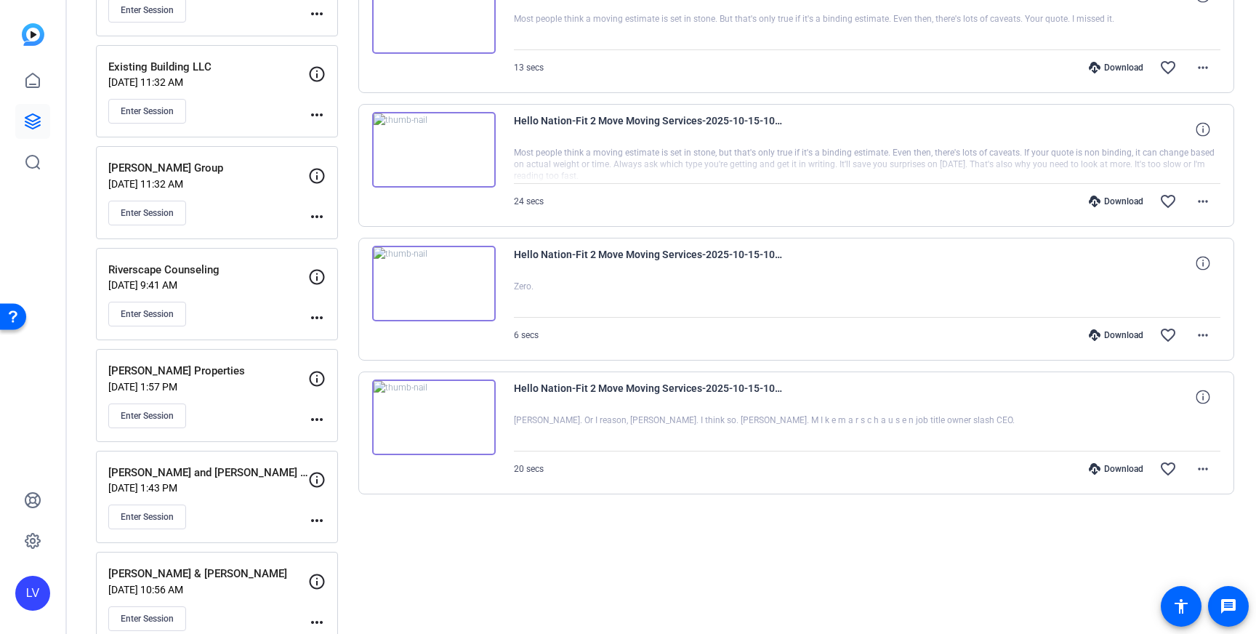
scroll to position [1704, 0]
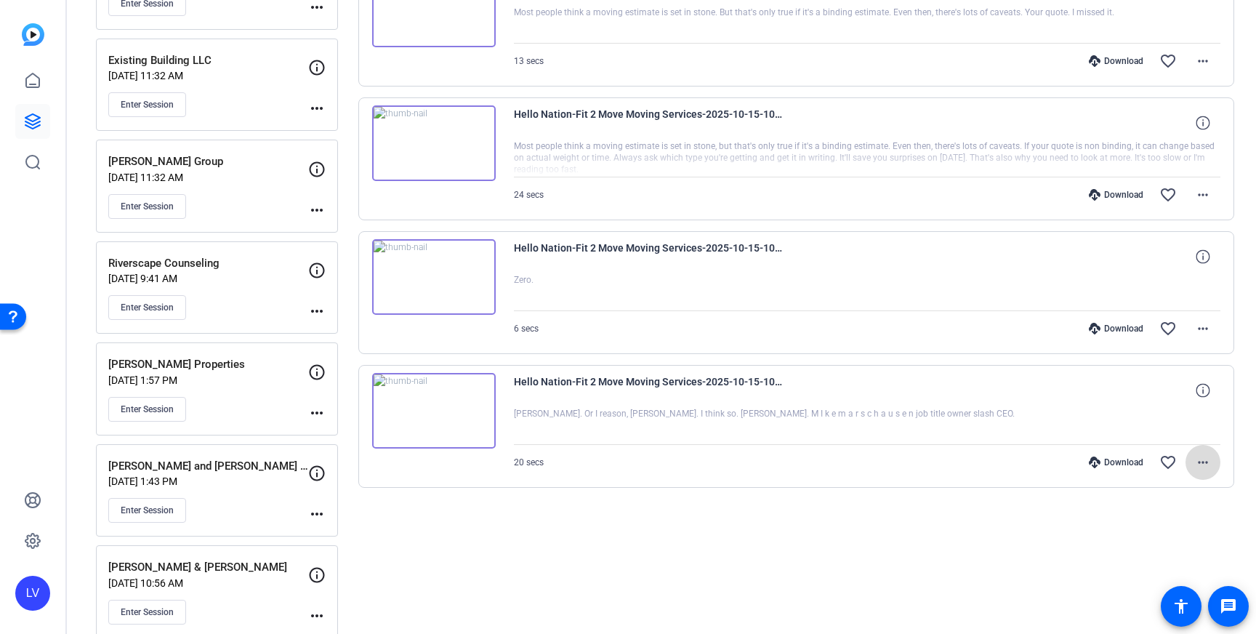
click at [1198, 458] on mat-icon "more_horiz" at bounding box center [1202, 462] width 17 height 17
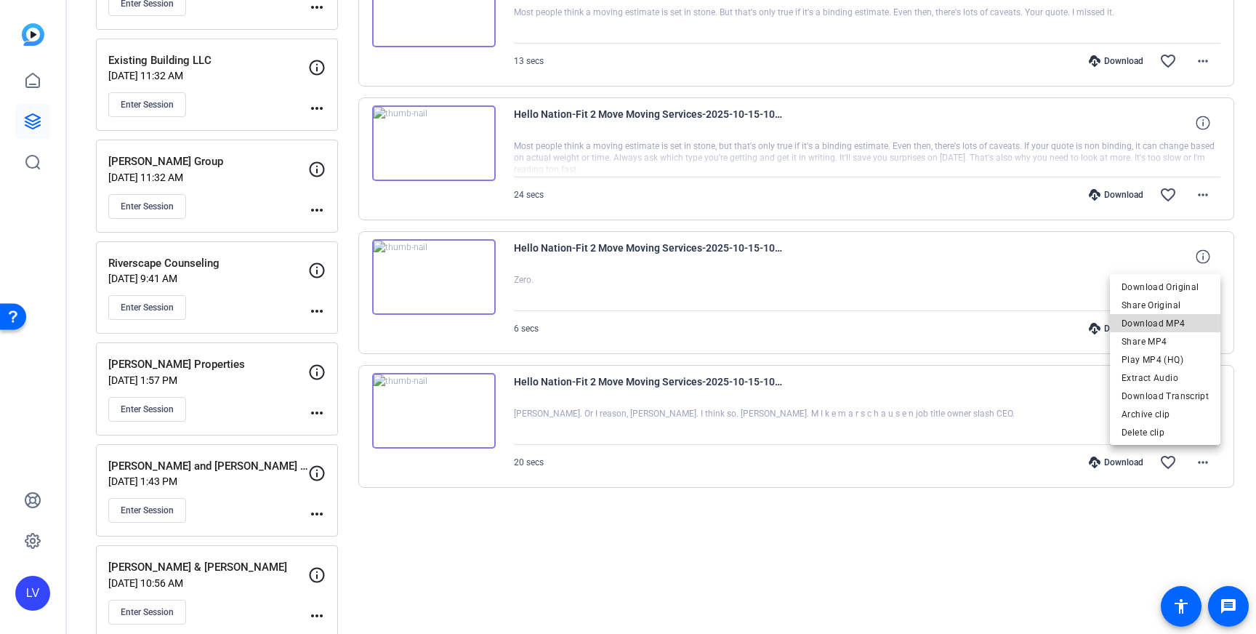
click at [1182, 320] on span "Download MP4" at bounding box center [1164, 323] width 87 height 17
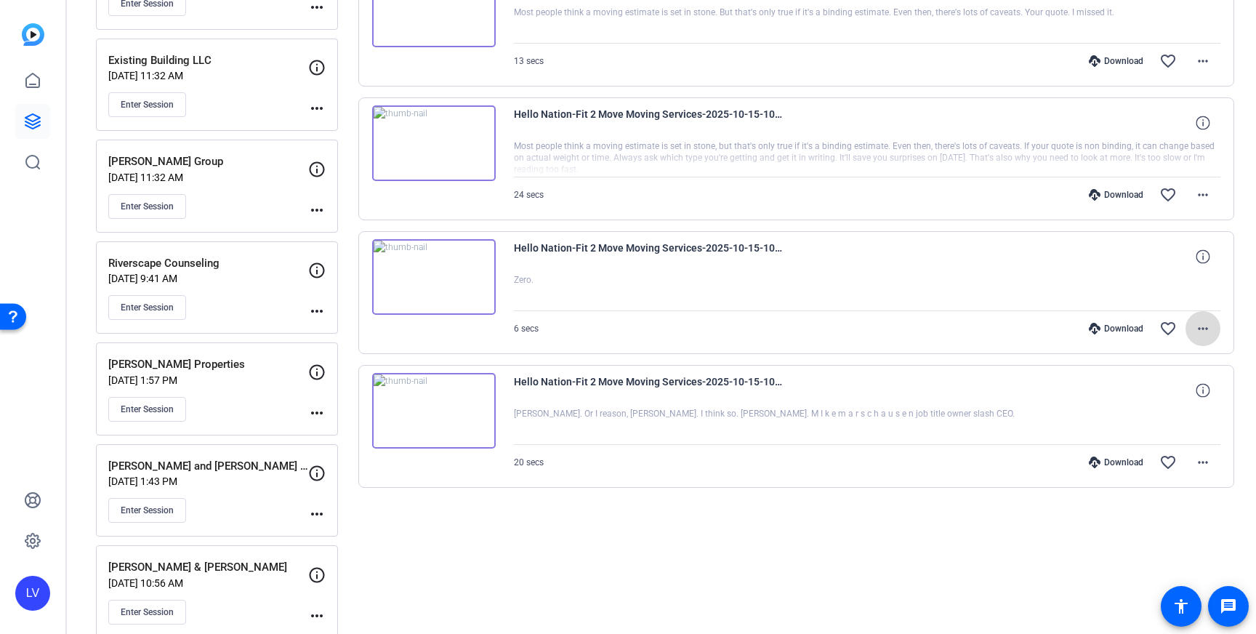
click at [1212, 331] on span at bounding box center [1202, 328] width 35 height 35
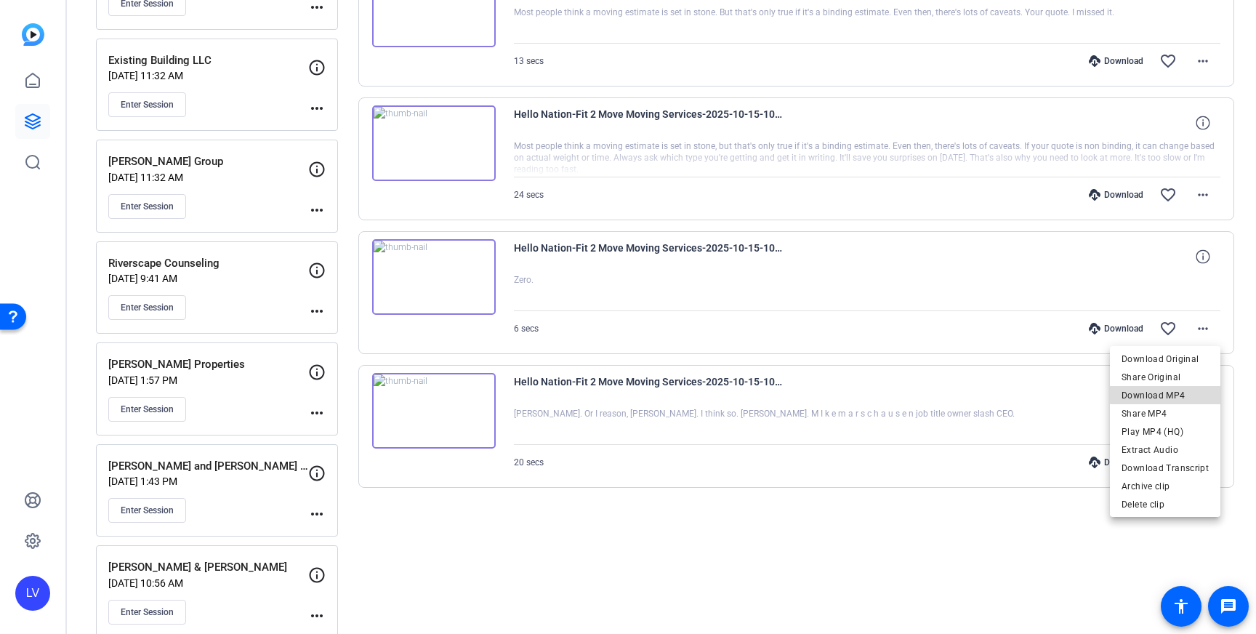
click at [1176, 392] on span "Download MP4" at bounding box center [1164, 395] width 87 height 17
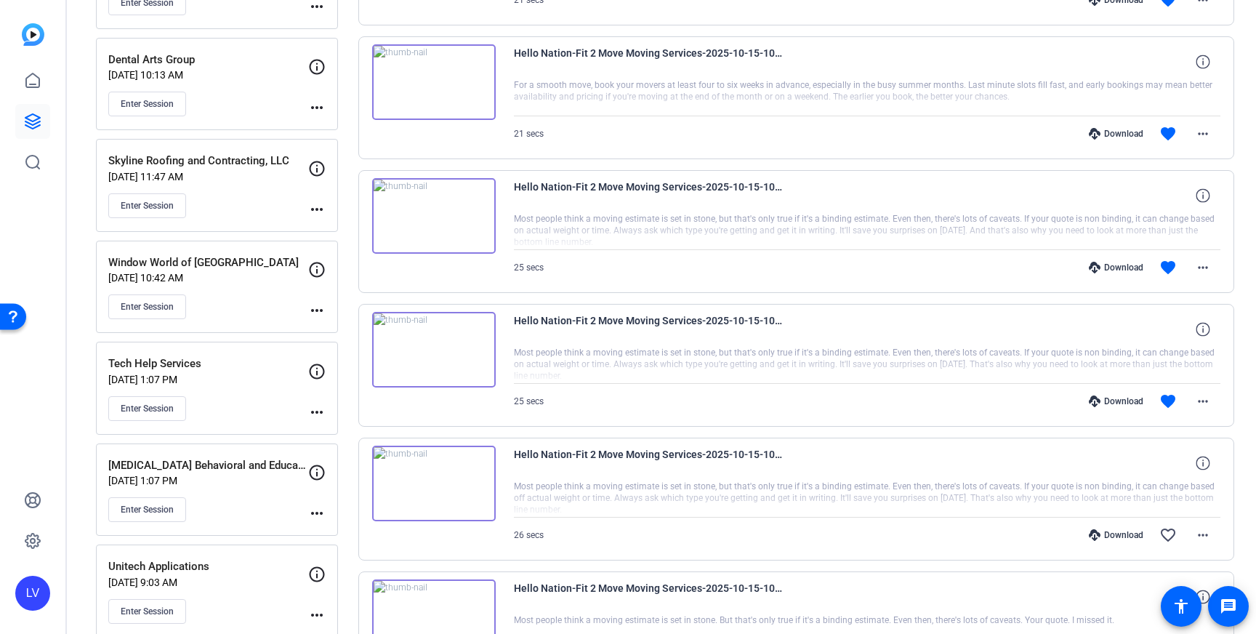
scroll to position [1095, 0]
click at [1209, 413] on span at bounding box center [1202, 402] width 35 height 35
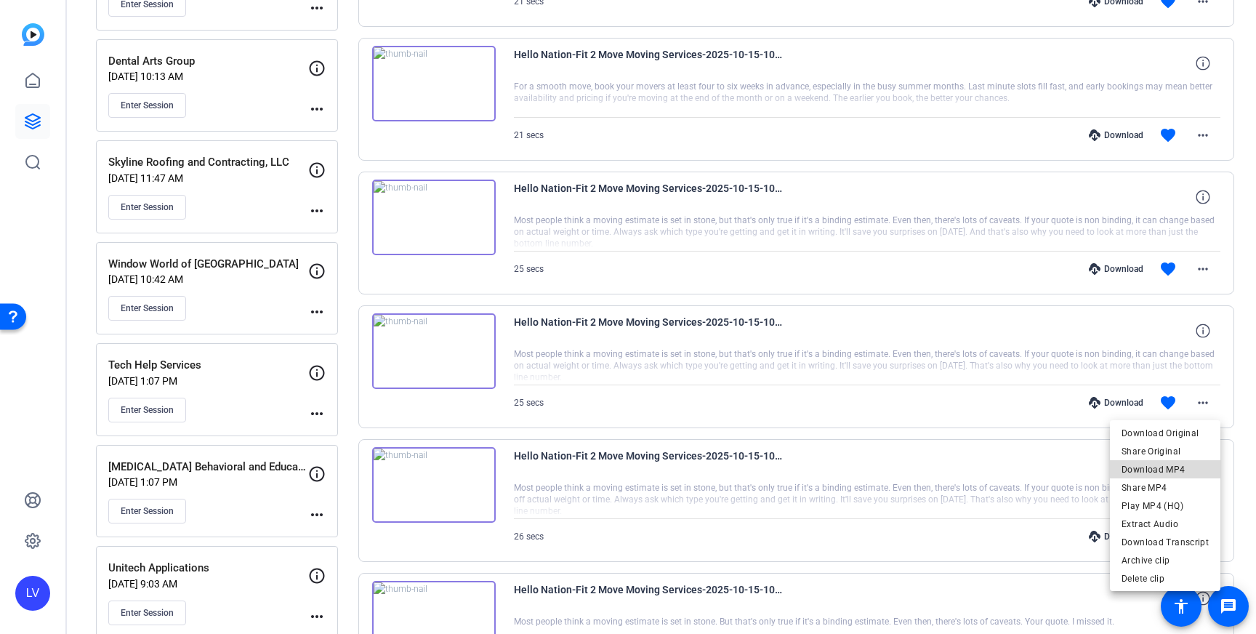
click at [1177, 465] on span "Download MP4" at bounding box center [1164, 469] width 87 height 17
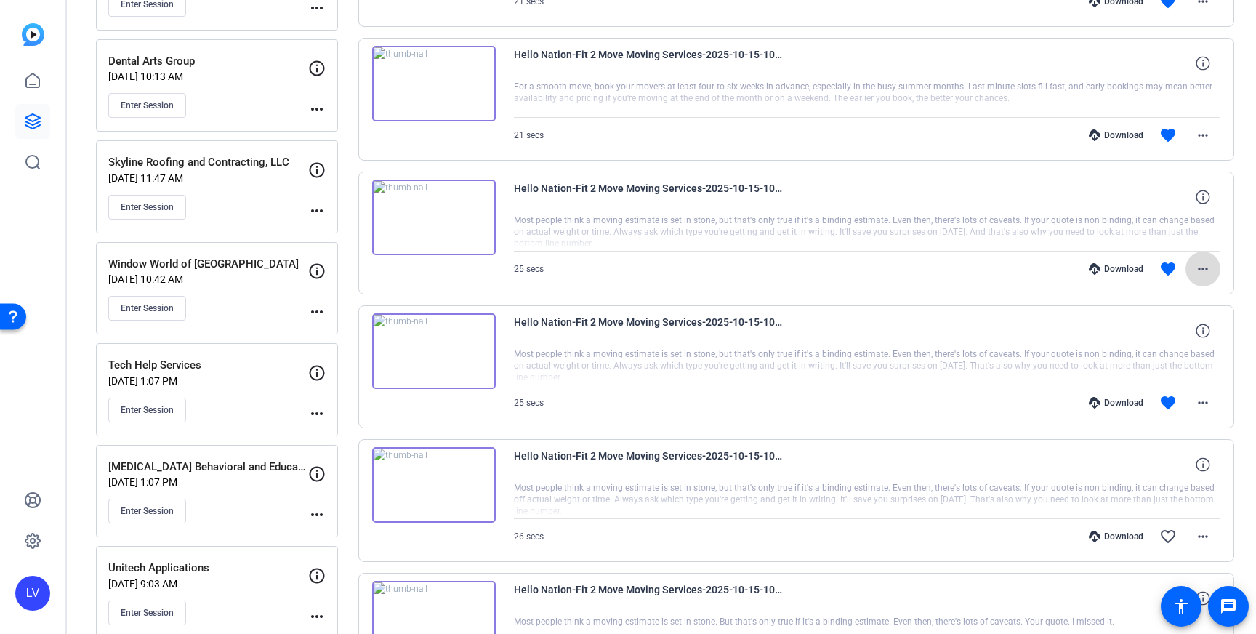
click at [1199, 270] on mat-icon "more_horiz" at bounding box center [1202, 268] width 17 height 17
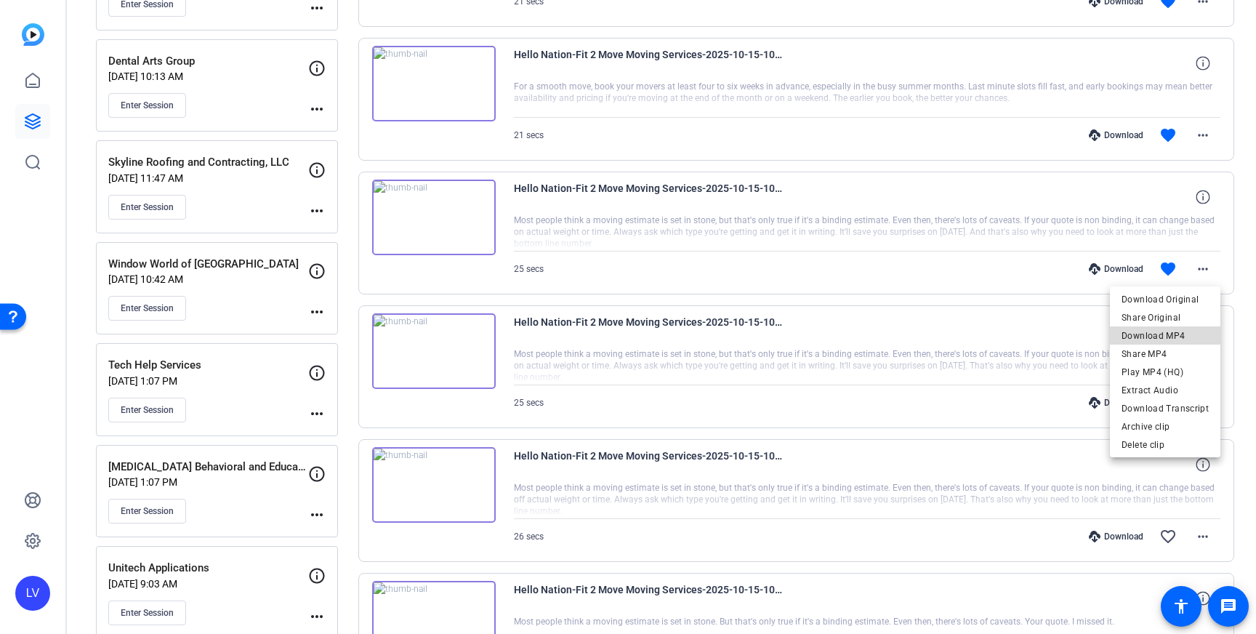
click at [1182, 332] on span "Download MP4" at bounding box center [1164, 335] width 87 height 17
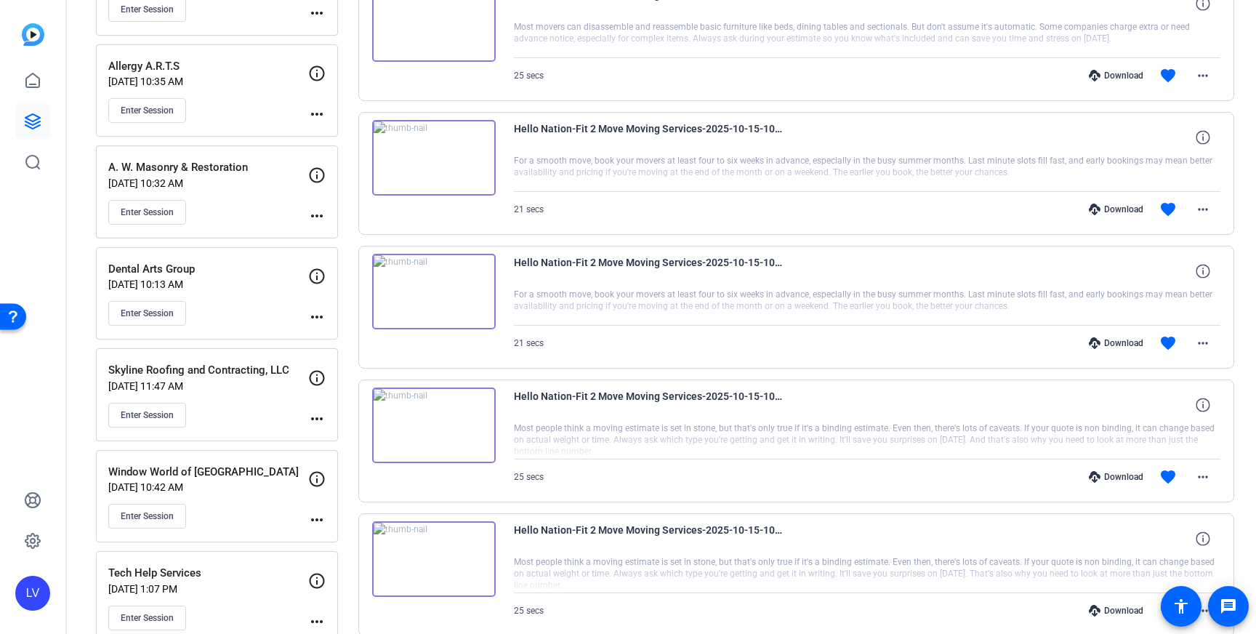
scroll to position [884, 0]
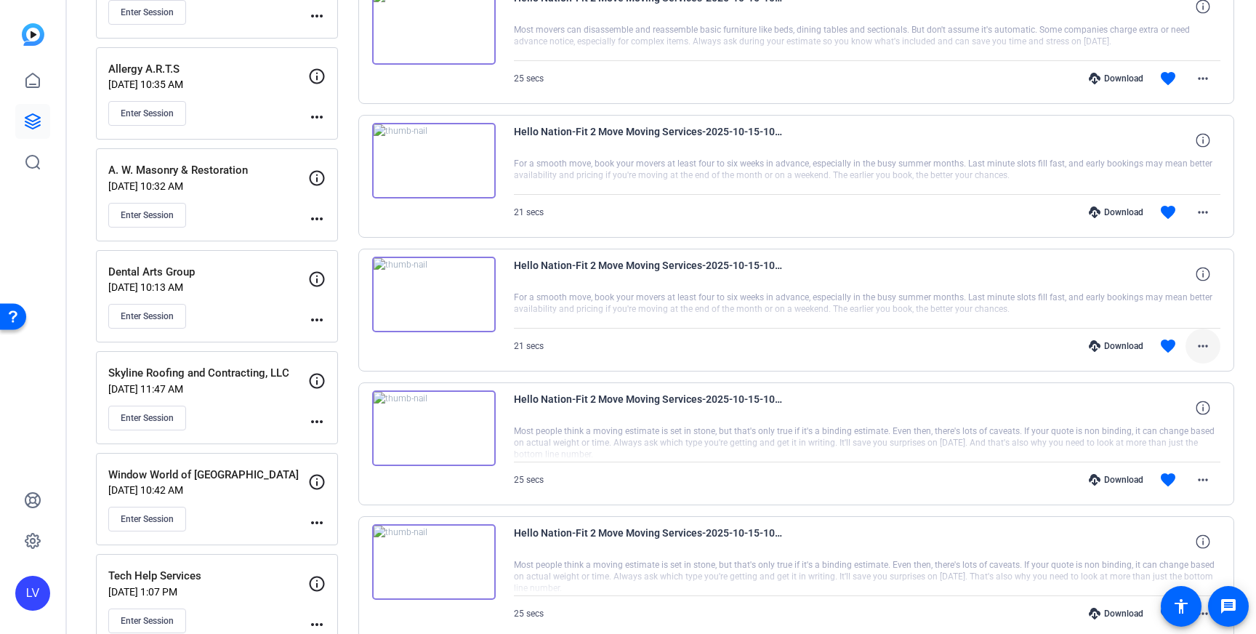
click at [1205, 347] on mat-icon "more_horiz" at bounding box center [1202, 345] width 17 height 17
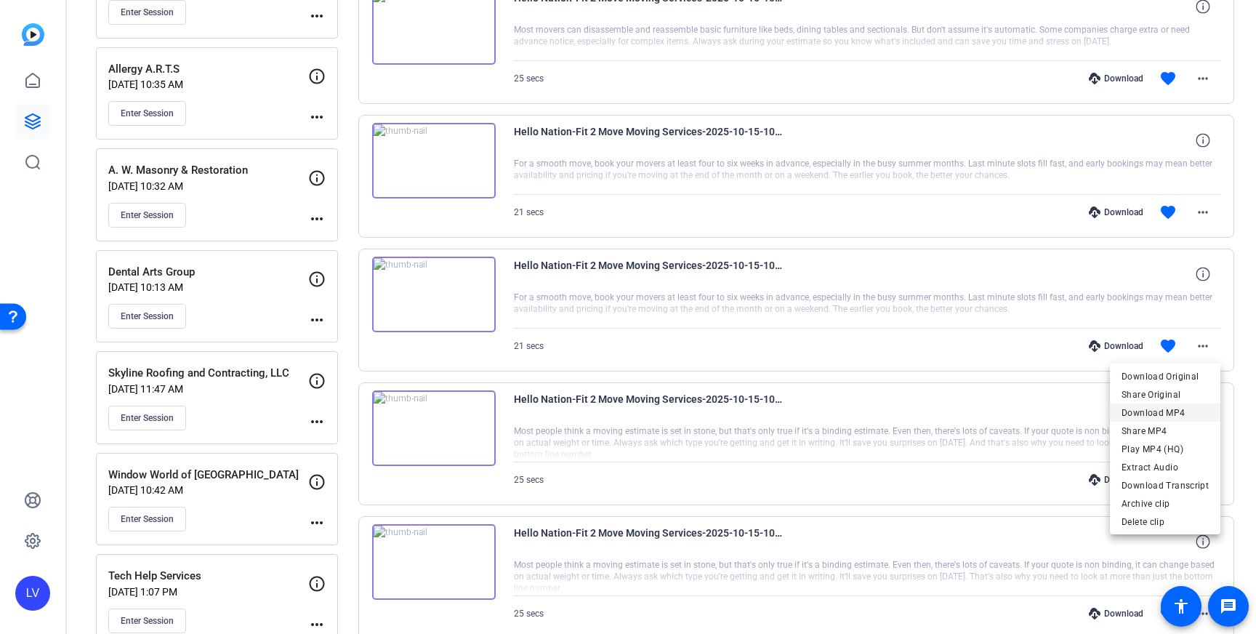
click at [1180, 416] on span "Download MP4" at bounding box center [1164, 412] width 87 height 17
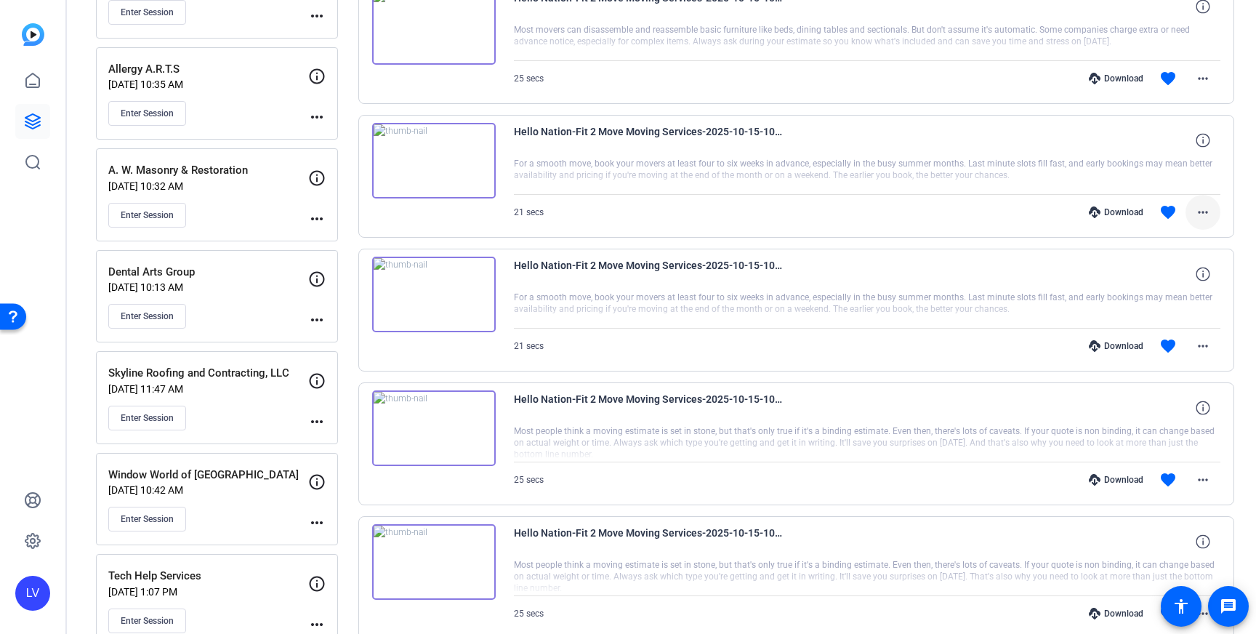
click at [1196, 213] on mat-icon "more_horiz" at bounding box center [1202, 211] width 17 height 17
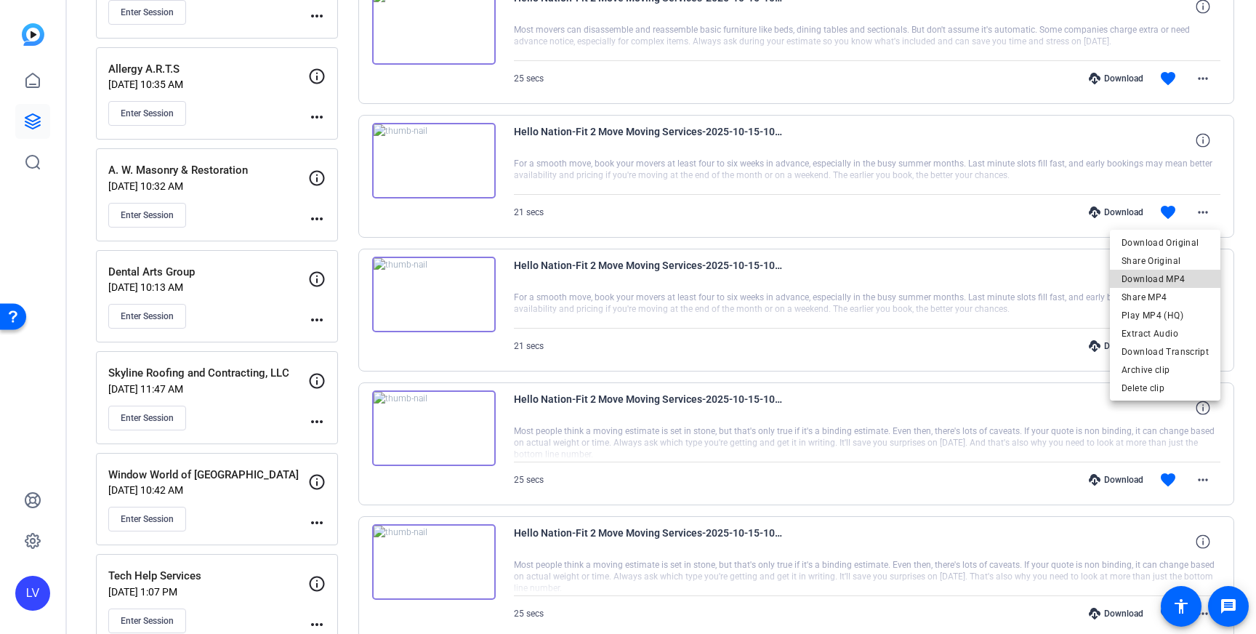
click at [1169, 275] on span "Download MP4" at bounding box center [1164, 278] width 87 height 17
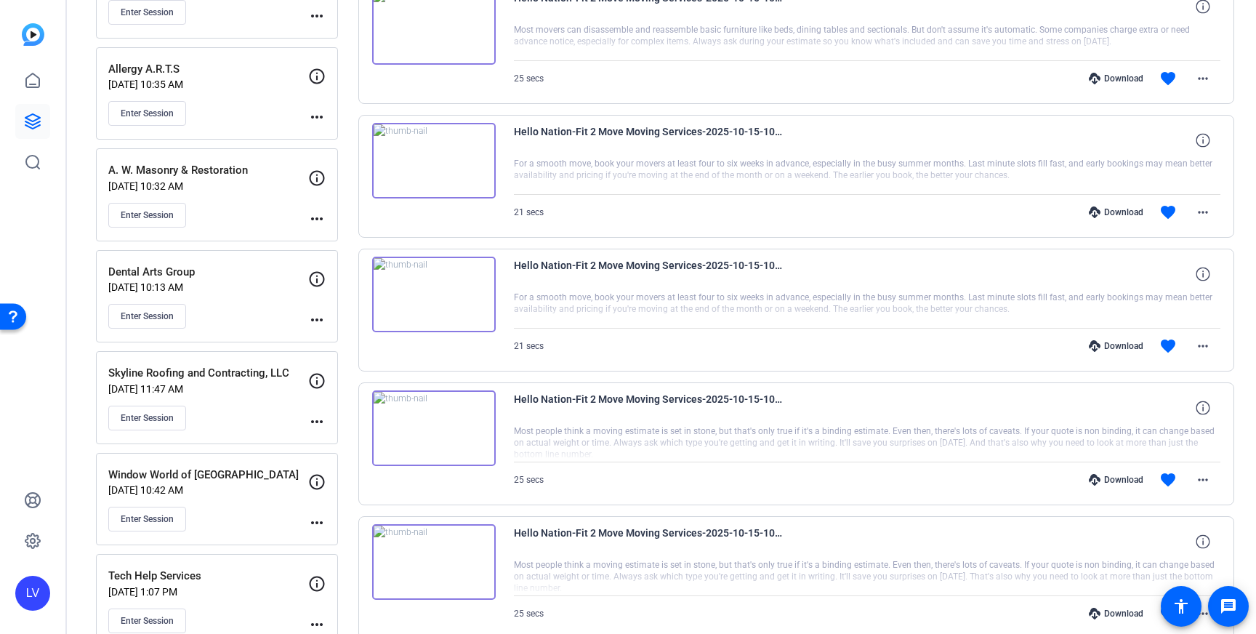
click at [414, 302] on img at bounding box center [434, 295] width 124 height 76
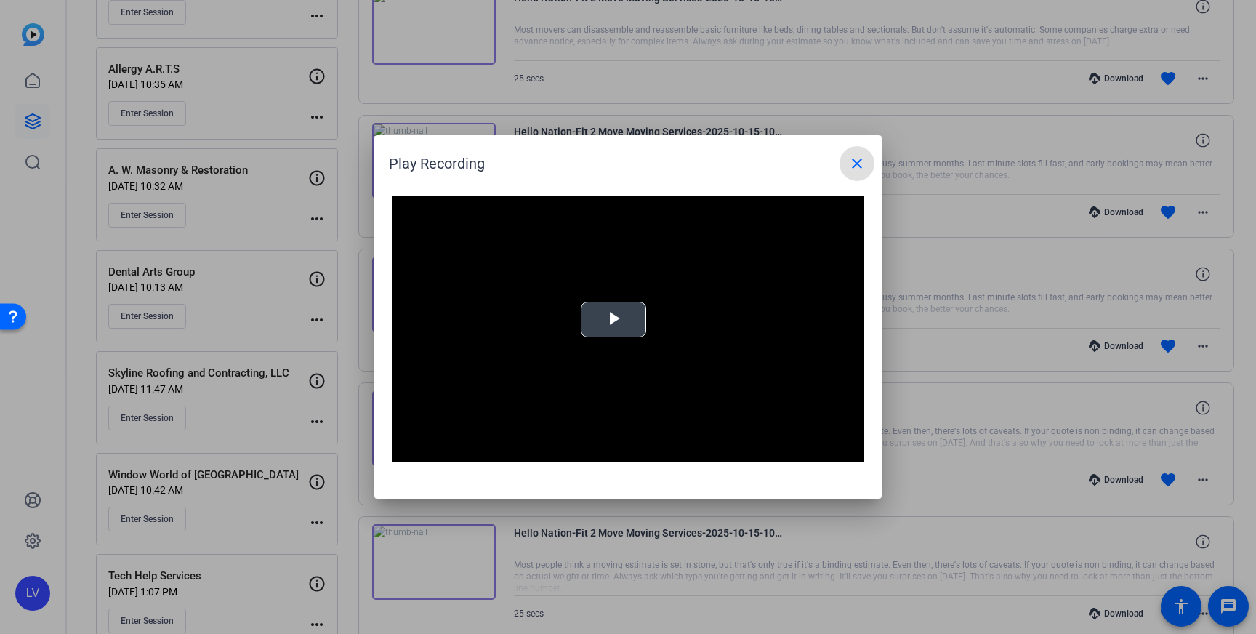
click at [613, 320] on span "Video Player" at bounding box center [613, 320] width 0 height 0
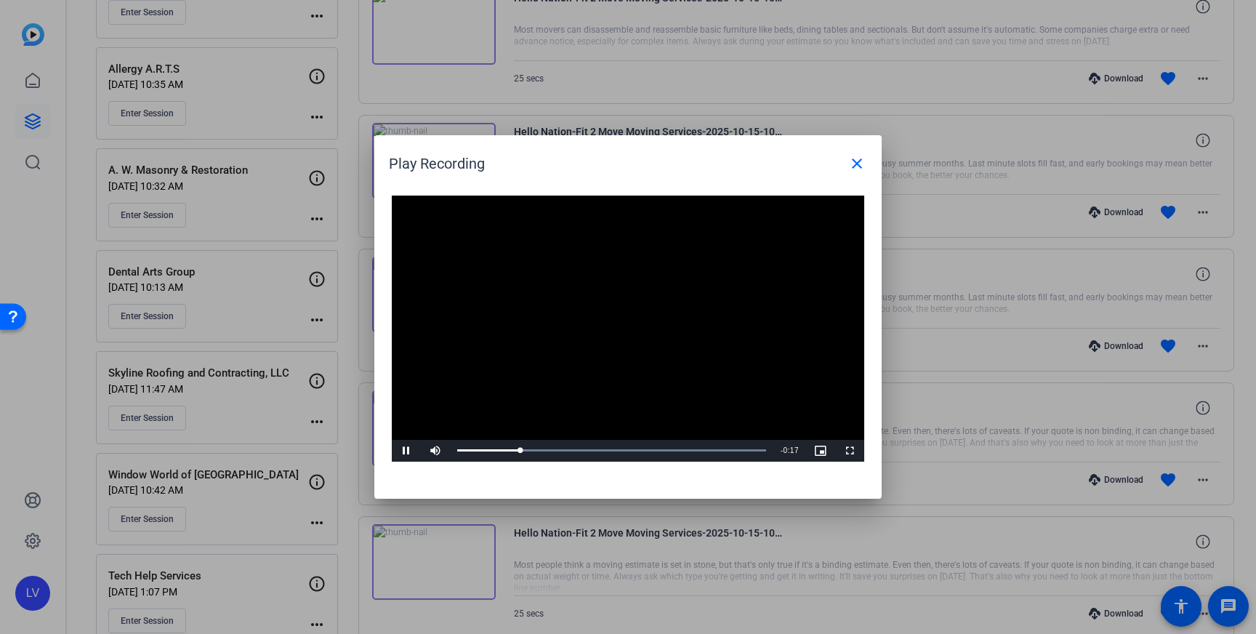
click at [752, 109] on div at bounding box center [628, 317] width 1256 height 634
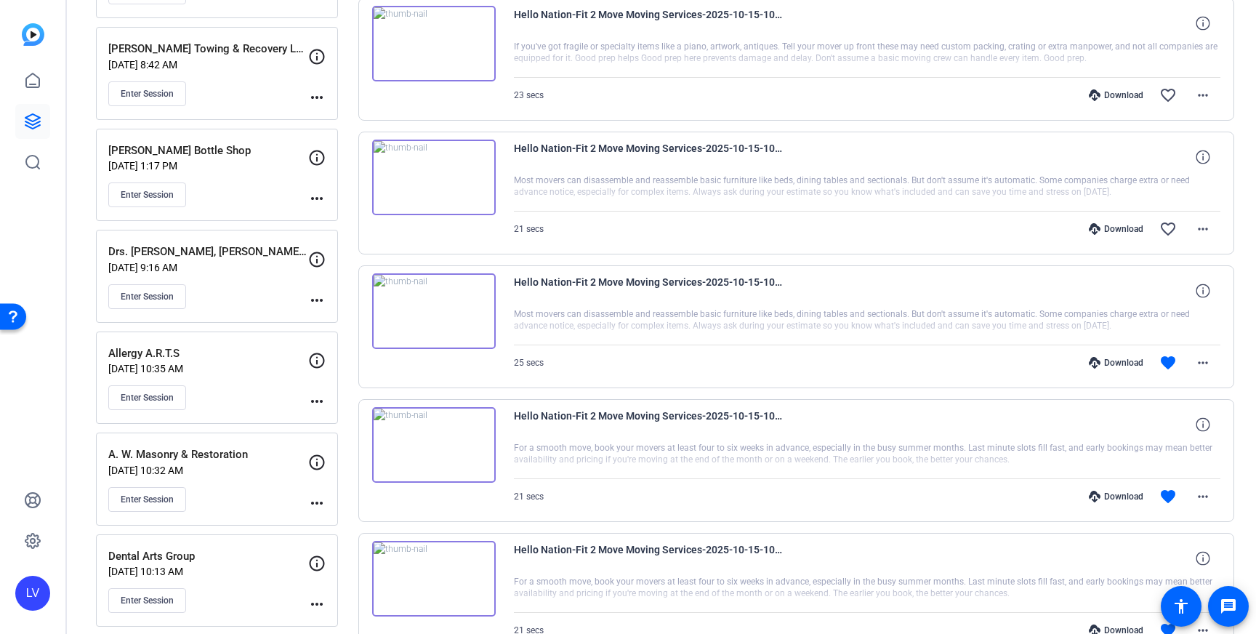
scroll to position [598, 0]
click at [1206, 363] on mat-icon "more_horiz" at bounding box center [1202, 363] width 17 height 17
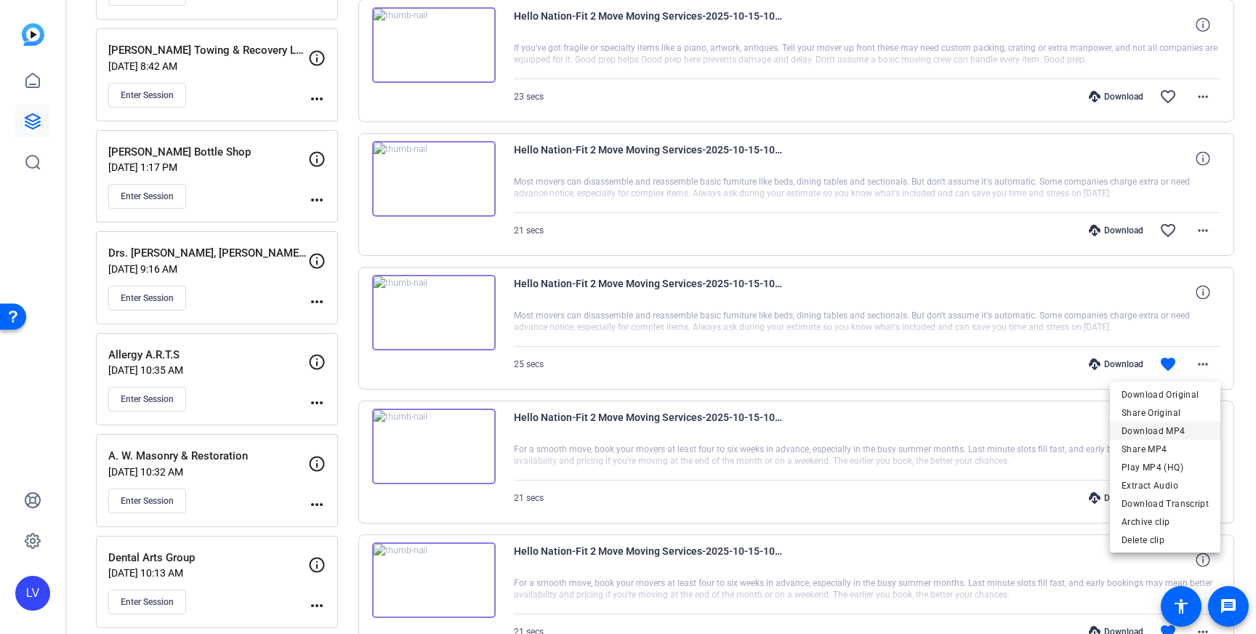
click at [1176, 429] on span "Download MP4" at bounding box center [1164, 430] width 87 height 17
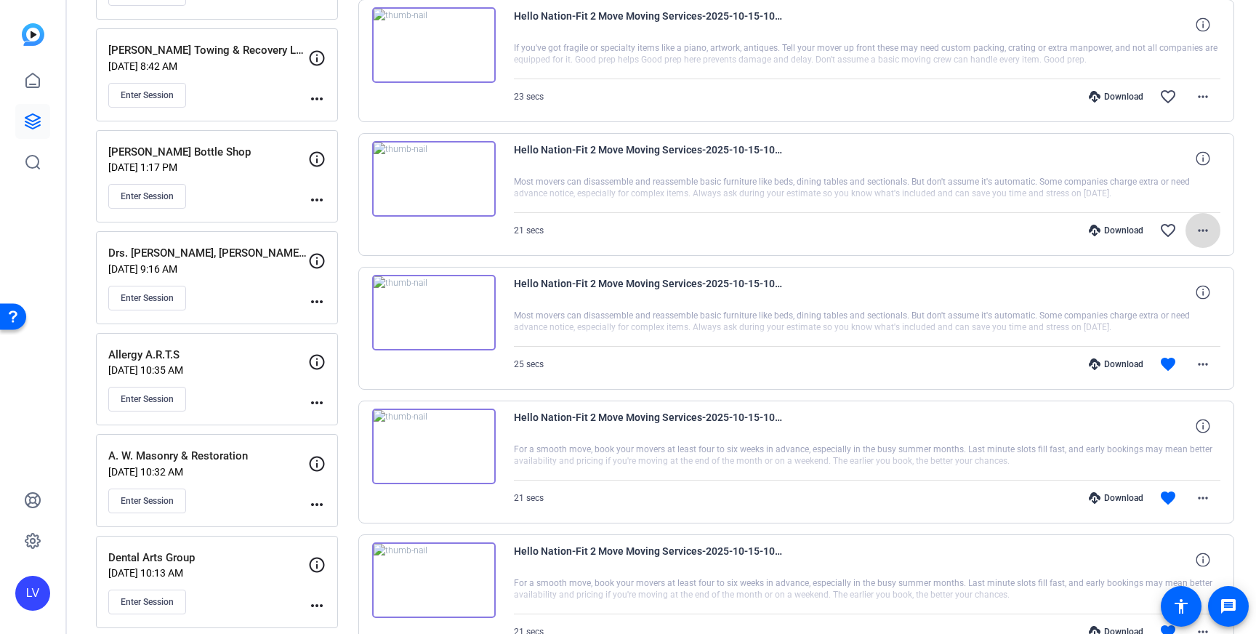
click at [1202, 237] on mat-icon "more_horiz" at bounding box center [1202, 230] width 17 height 17
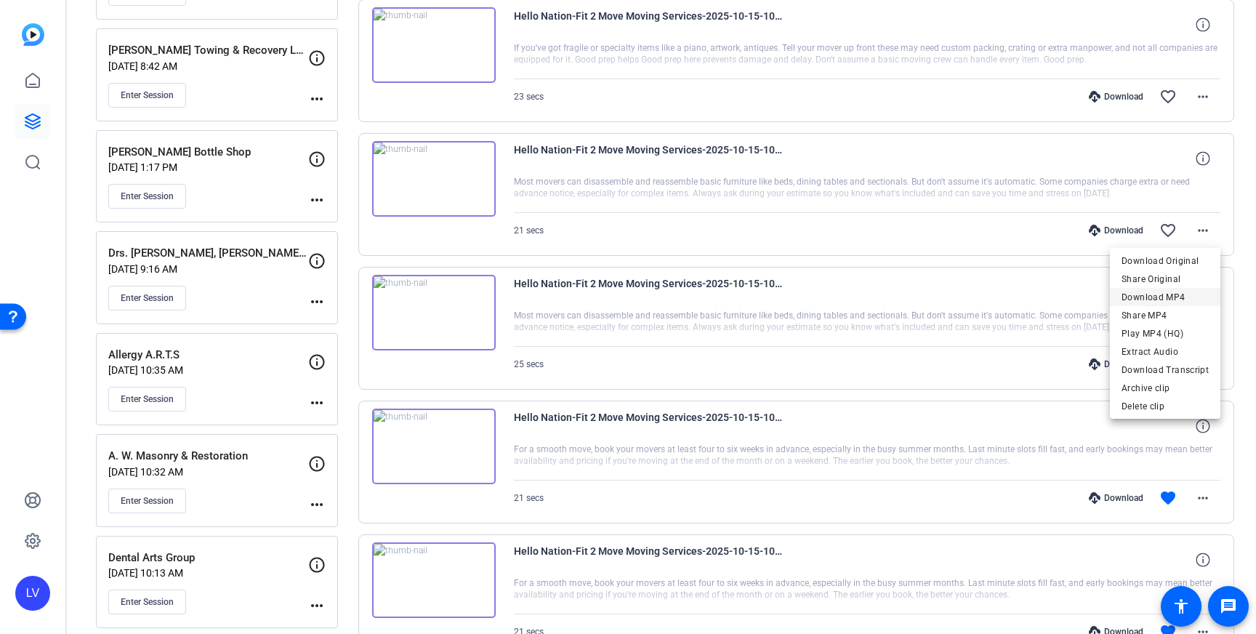
click at [1177, 296] on span "Download MP4" at bounding box center [1164, 297] width 87 height 17
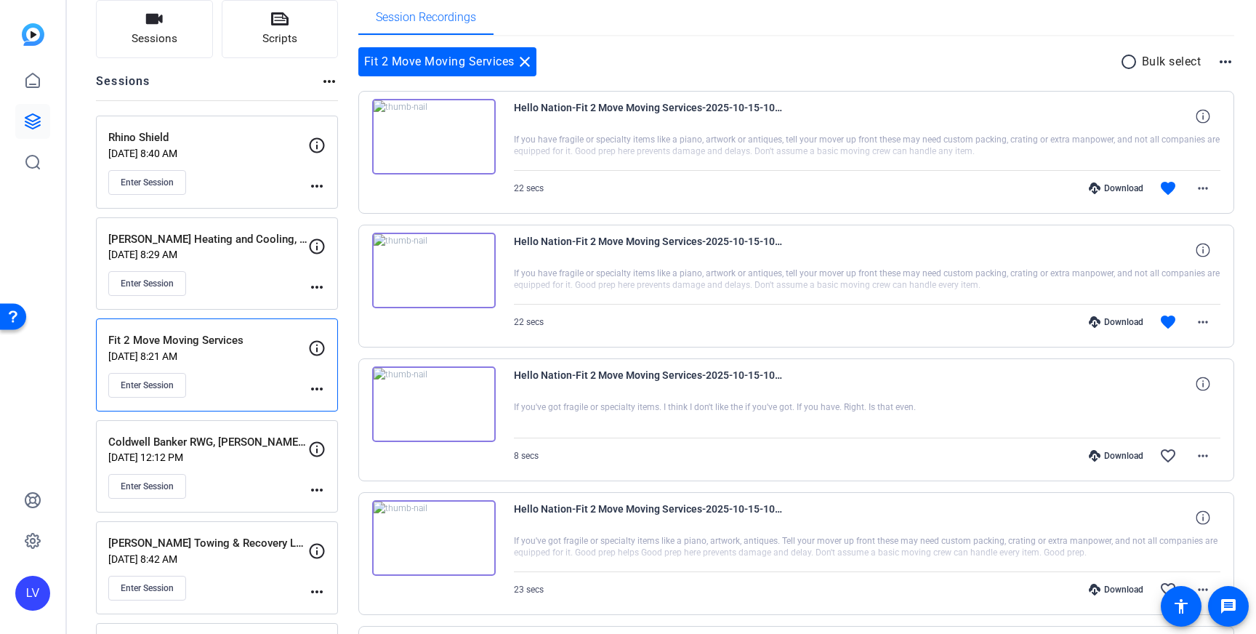
scroll to position [103, 0]
click at [1209, 326] on mat-icon "more_horiz" at bounding box center [1202, 323] width 17 height 17
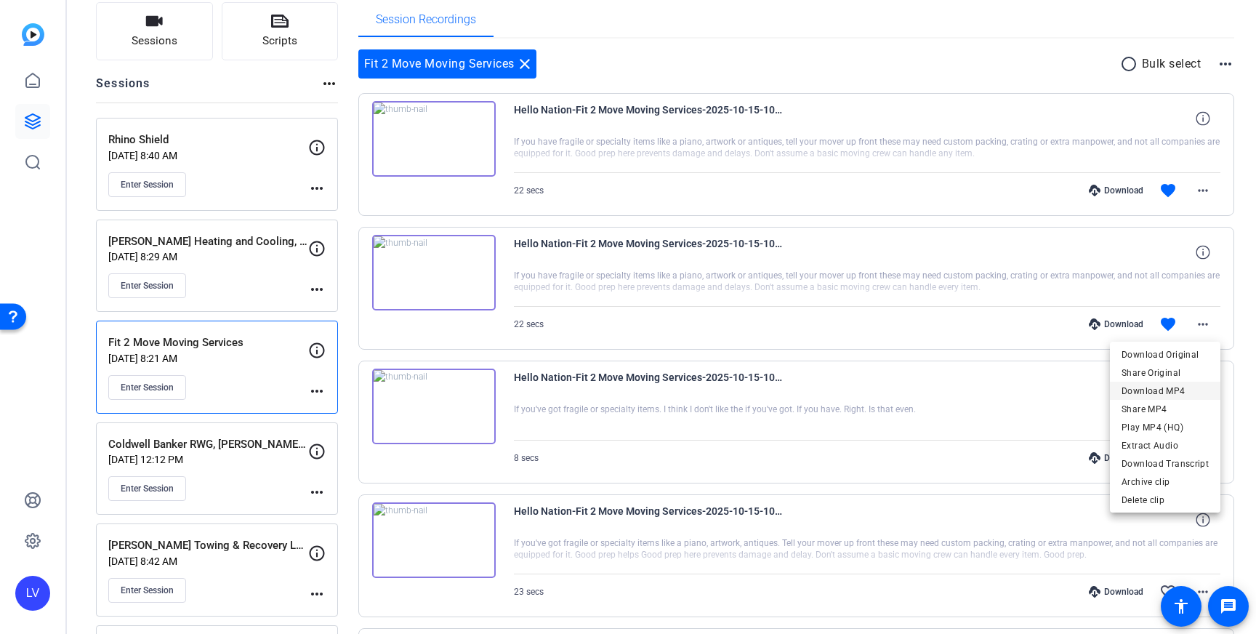
click at [1175, 390] on span "Download MP4" at bounding box center [1164, 390] width 87 height 17
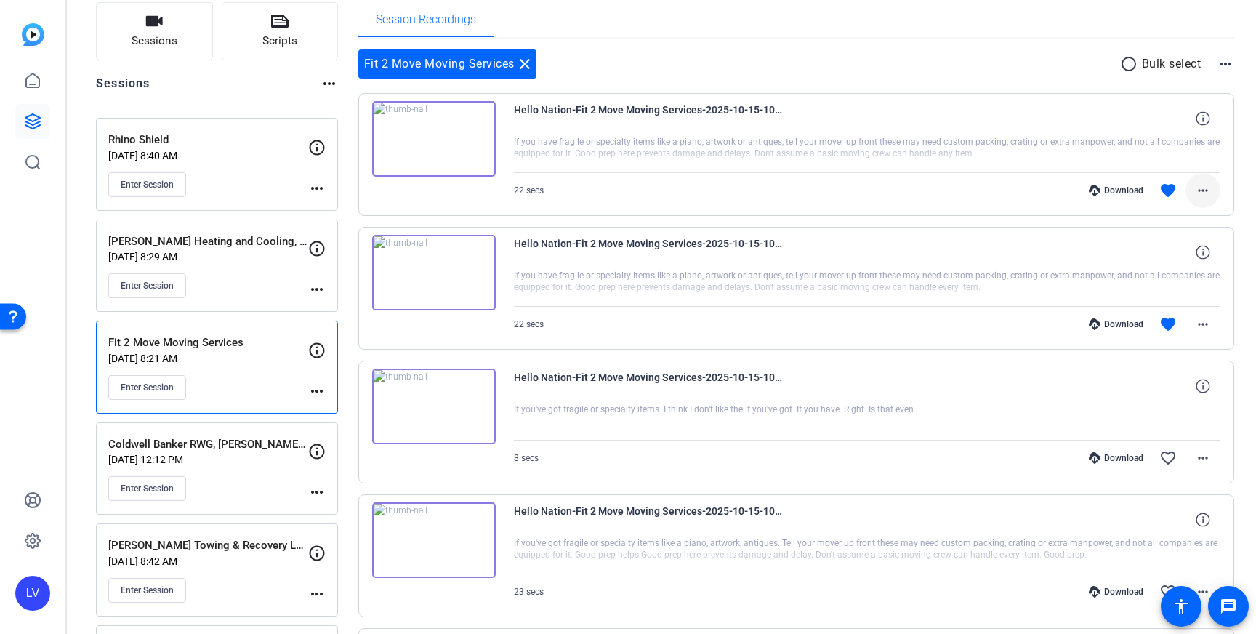
click at [1202, 187] on mat-icon "more_horiz" at bounding box center [1202, 190] width 17 height 17
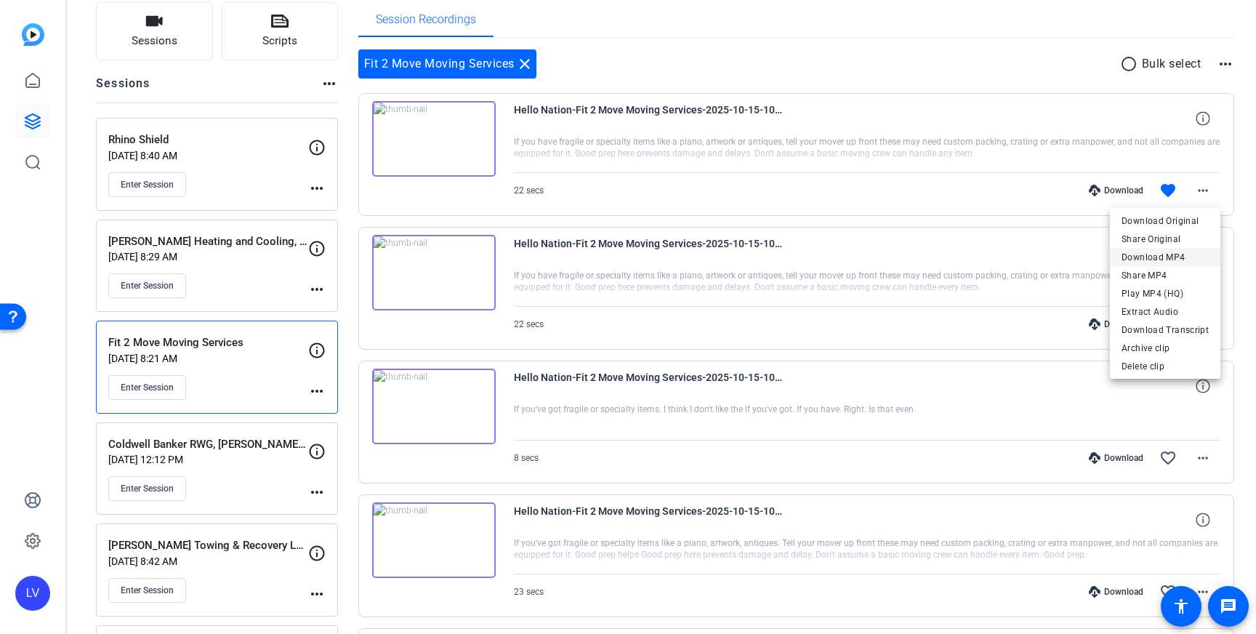
click at [1185, 258] on span "Download MP4" at bounding box center [1164, 257] width 87 height 17
